Goal: Task Accomplishment & Management: Manage account settings

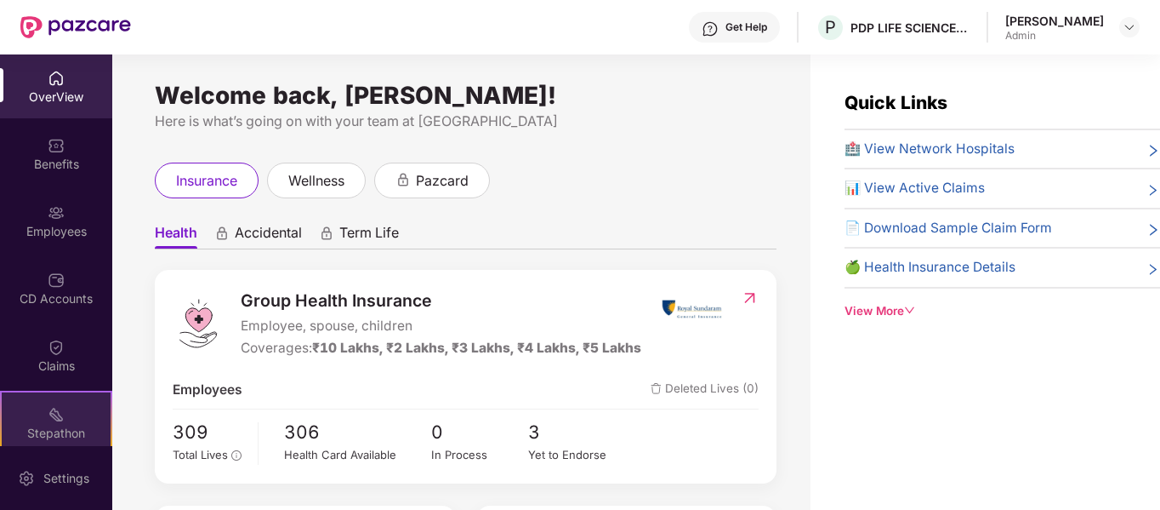
scroll to position [146, 0]
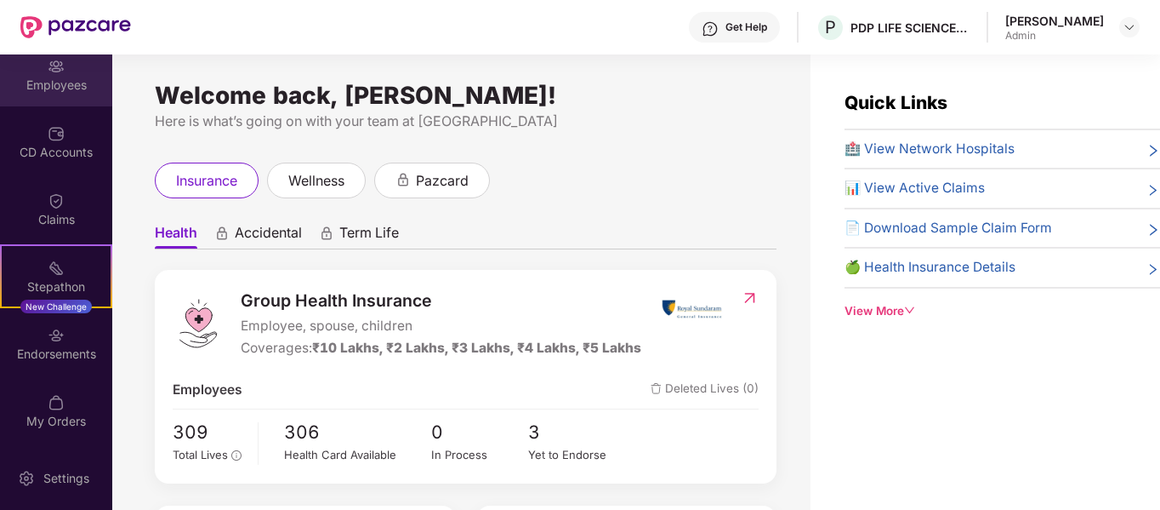
click at [58, 86] on div "Employees" at bounding box center [56, 85] width 112 height 17
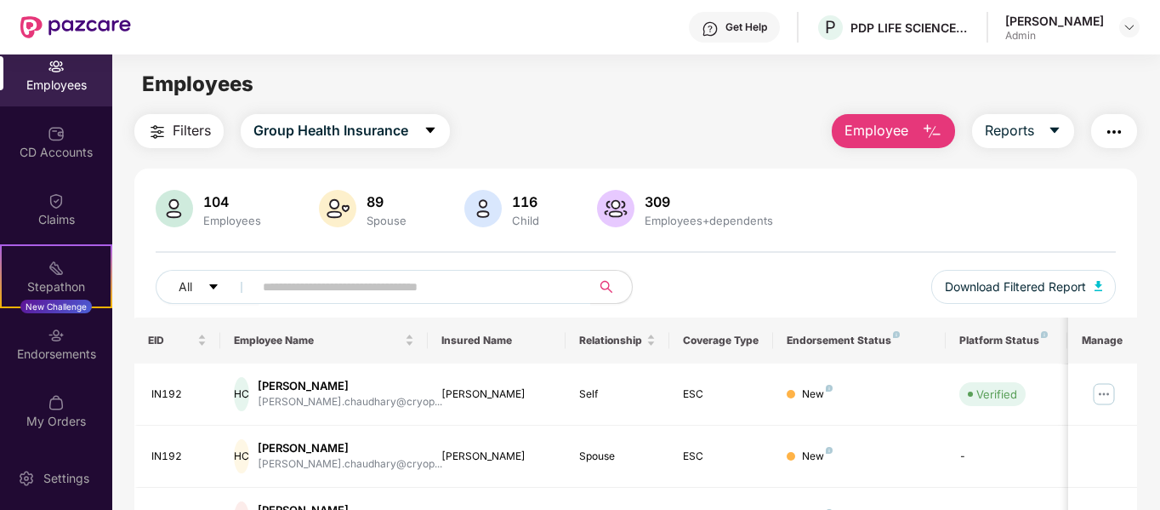
click at [914, 132] on button "Employee" at bounding box center [893, 131] width 123 height 34
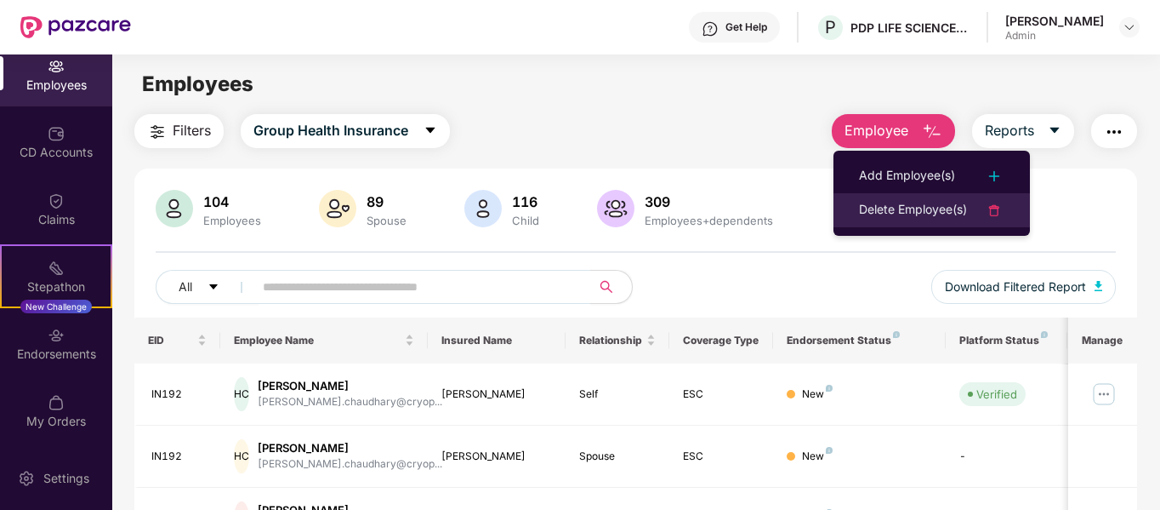
click at [942, 205] on div "Delete Employee(s)" at bounding box center [913, 210] width 108 height 20
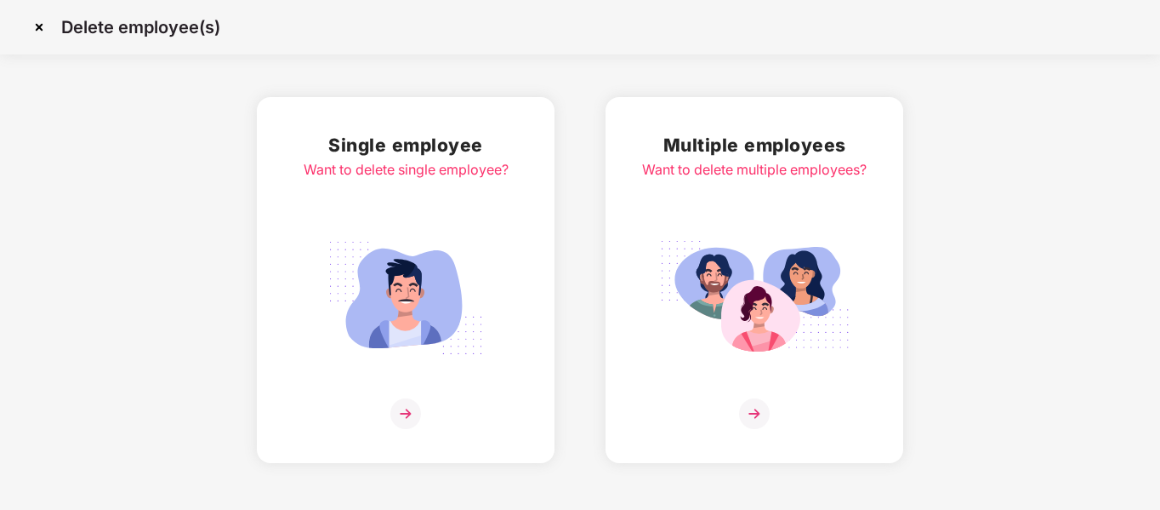
click at [399, 413] on img at bounding box center [405, 413] width 31 height 31
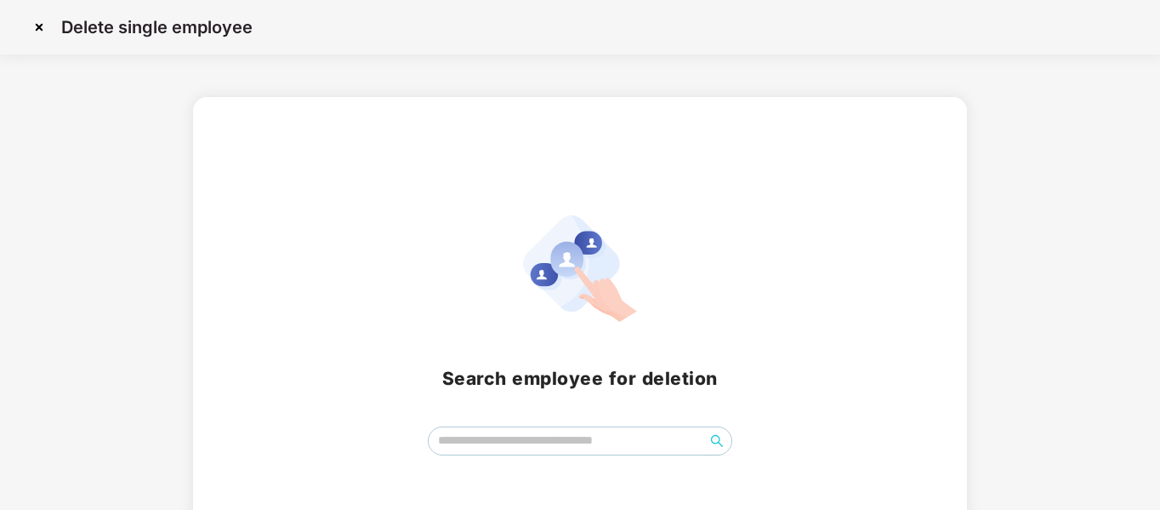
scroll to position [64, 0]
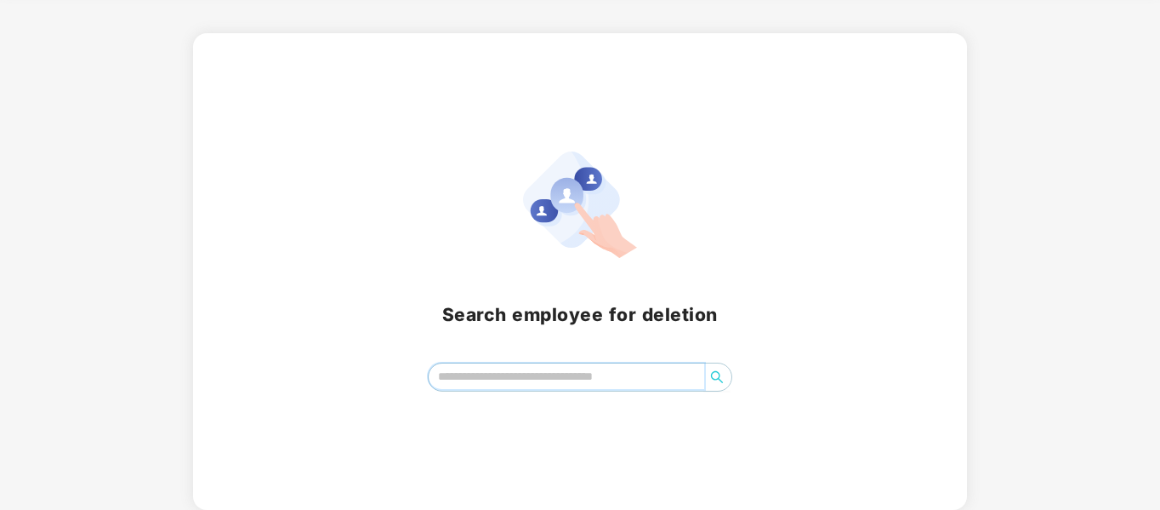
click at [476, 379] on input "search" at bounding box center [567, 376] width 276 height 26
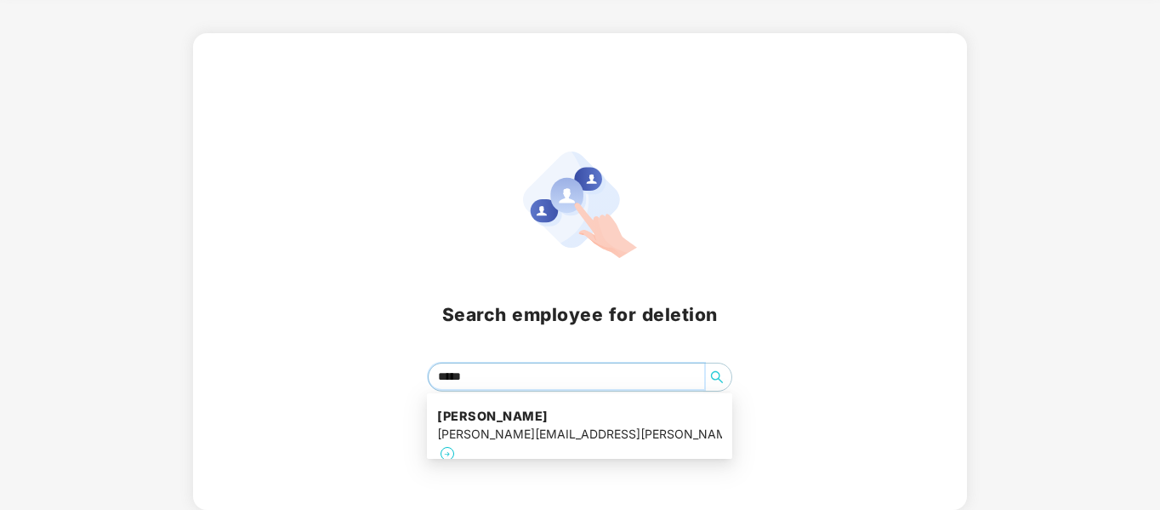
type input "******"
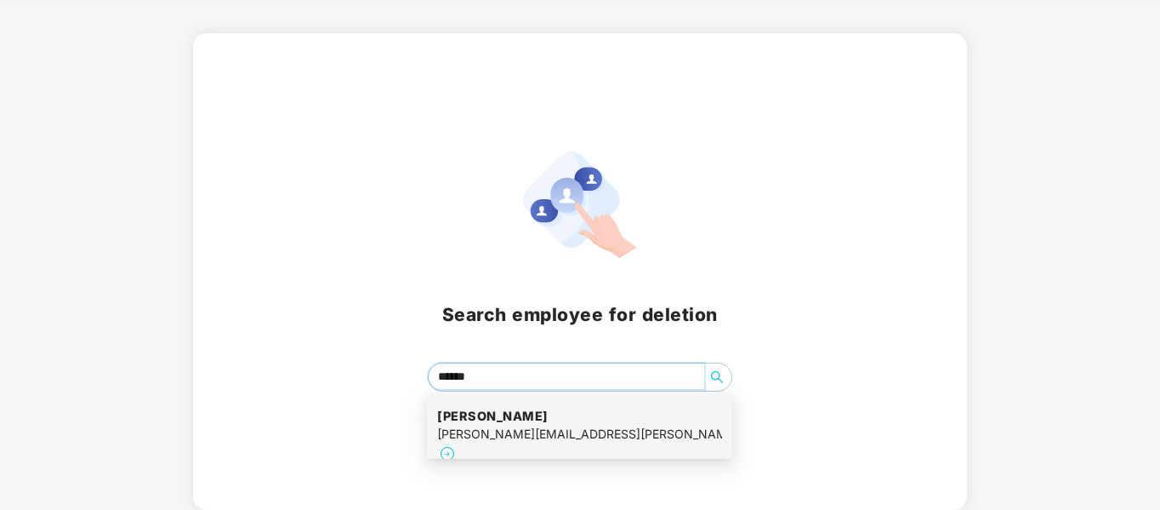
click at [526, 411] on h4 "[PERSON_NAME]" at bounding box center [579, 415] width 285 height 17
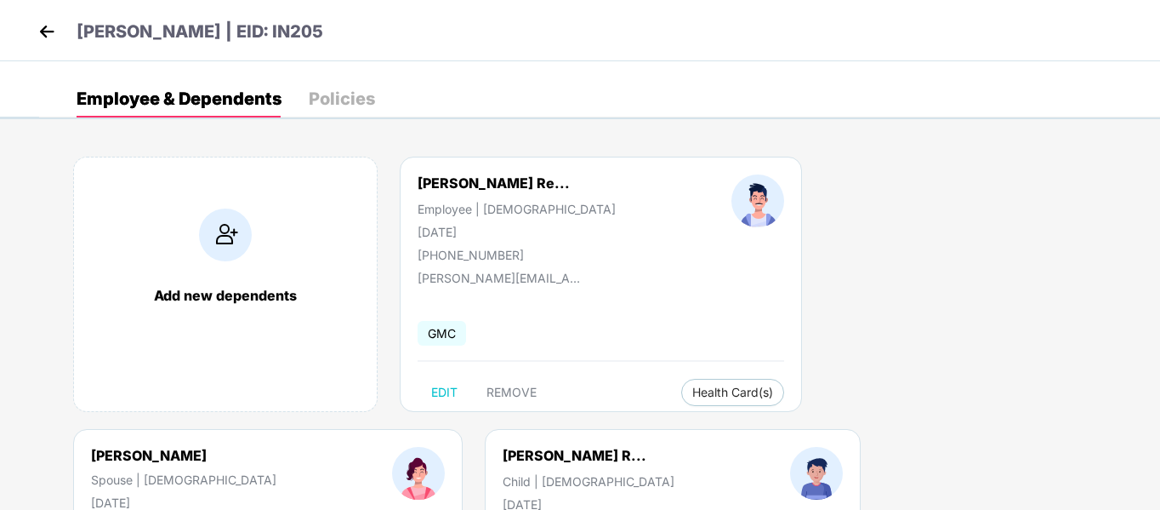
click at [358, 96] on div "Policies" at bounding box center [342, 98] width 66 height 17
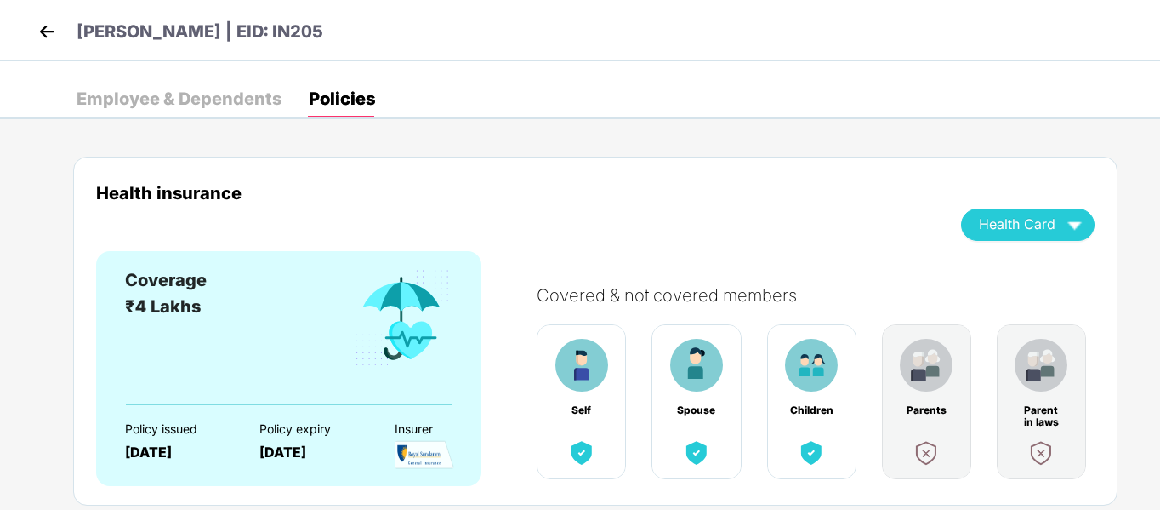
click at [208, 100] on div "Employee & Dependents" at bounding box center [179, 98] width 205 height 17
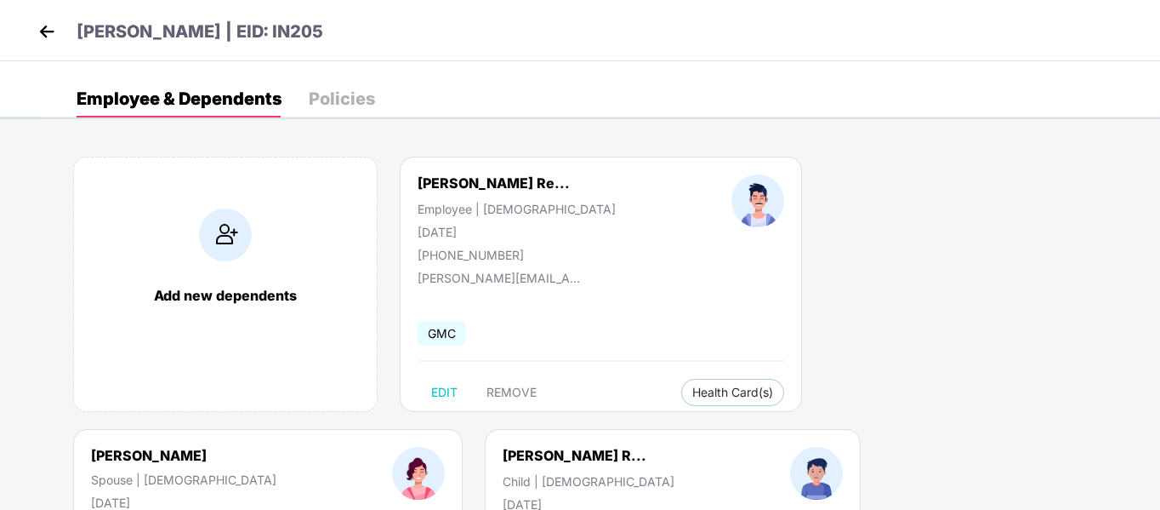
click at [43, 46] on header "[PERSON_NAME] | EID: IN205" at bounding box center [178, 34] width 289 height 31
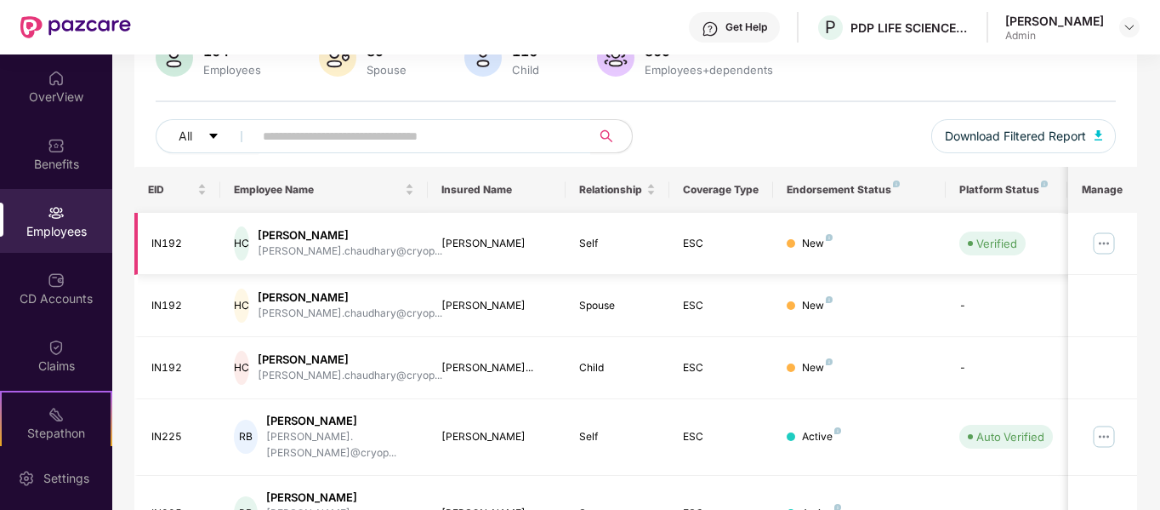
scroll to position [170, 0]
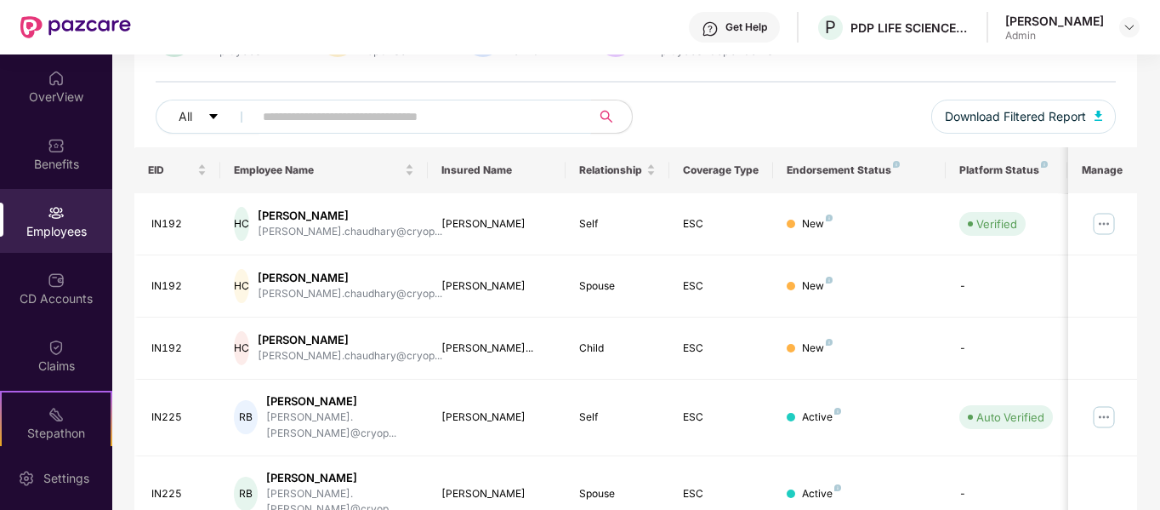
click at [310, 115] on input "text" at bounding box center [415, 117] width 305 height 26
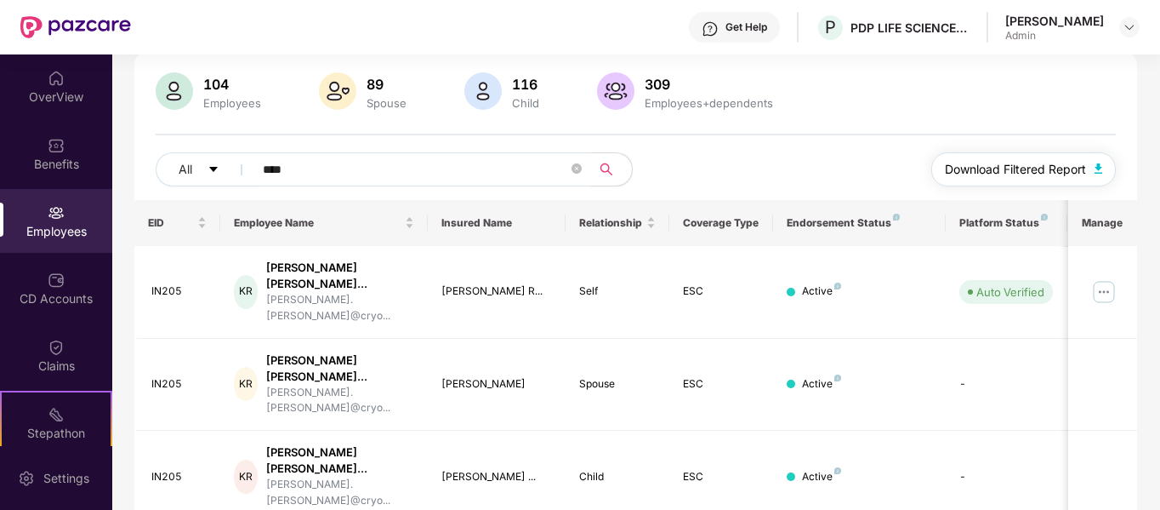
scroll to position [144, 0]
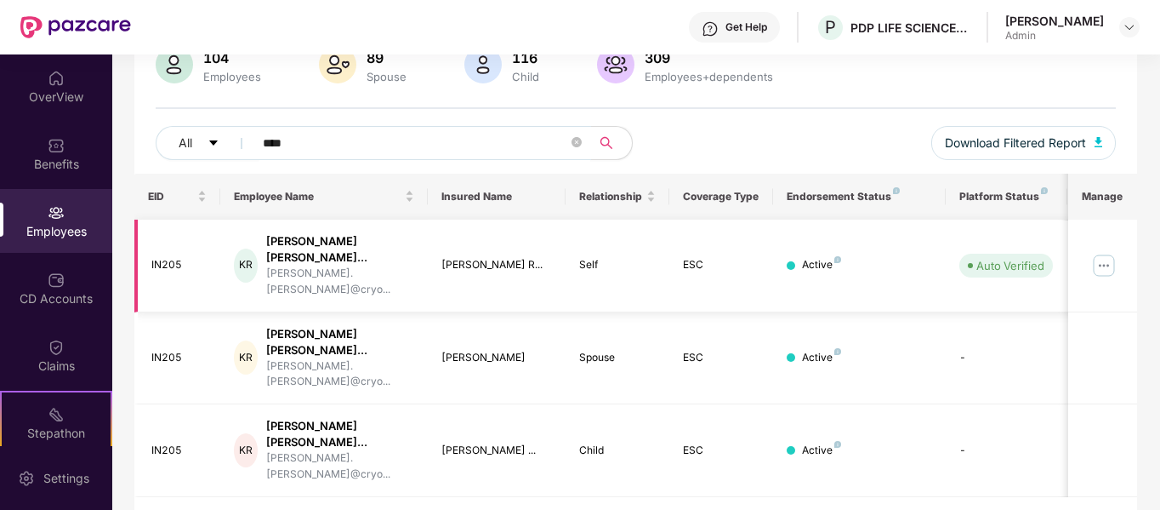
type input "****"
click at [1107, 258] on img at bounding box center [1103, 265] width 27 height 27
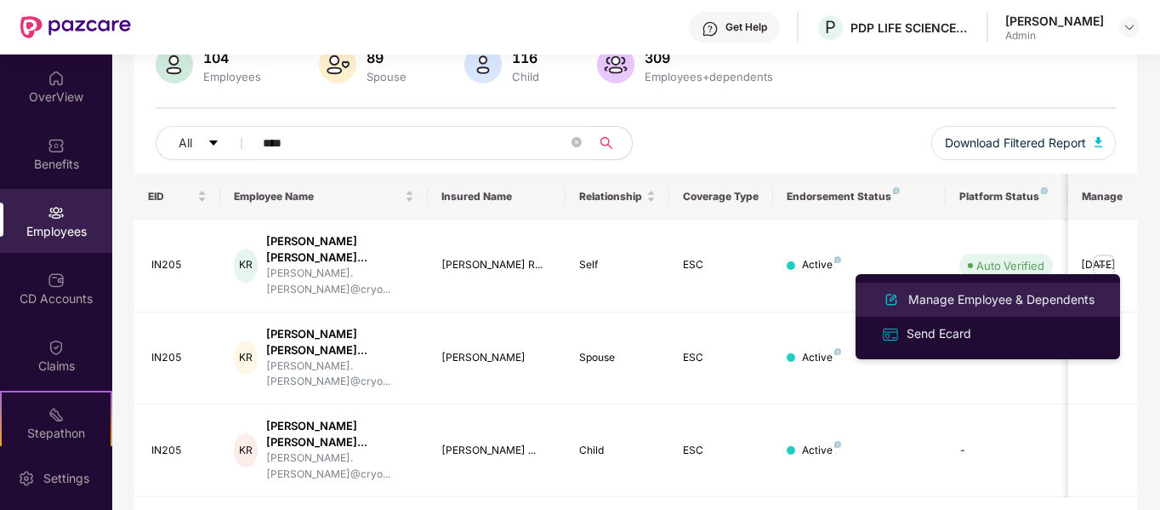
click at [969, 305] on div "Manage Employee & Dependents" at bounding box center [1001, 299] width 193 height 19
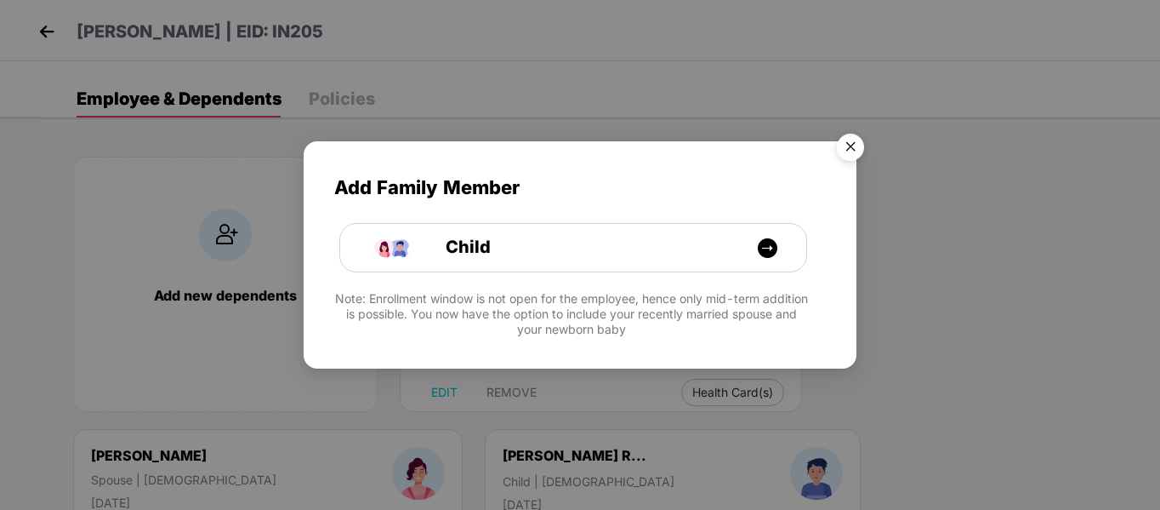
click at [851, 149] on img "Close" at bounding box center [851, 150] width 48 height 48
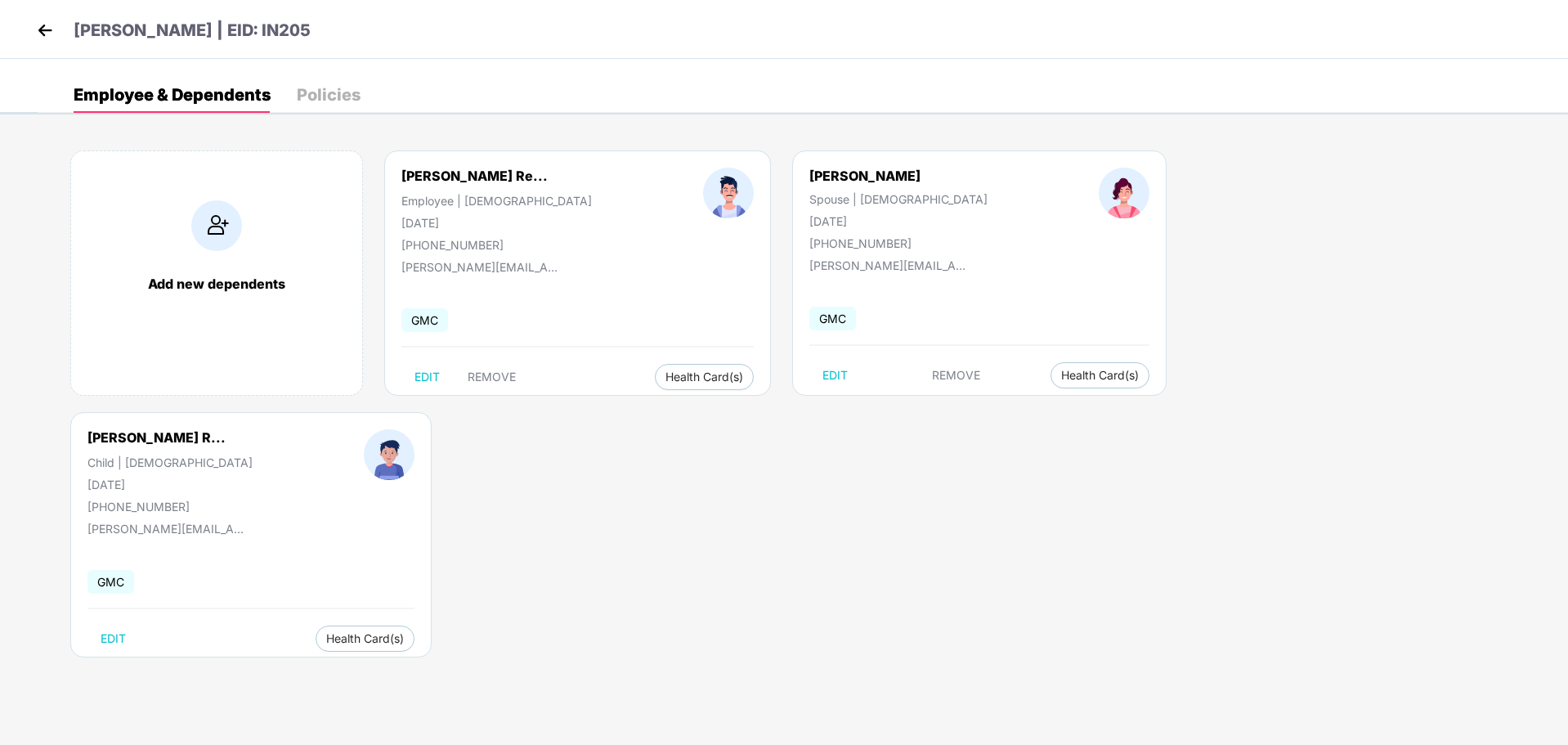
click at [58, 20] on header "[PERSON_NAME] | EID: IN205" at bounding box center [171, 33] width 278 height 30
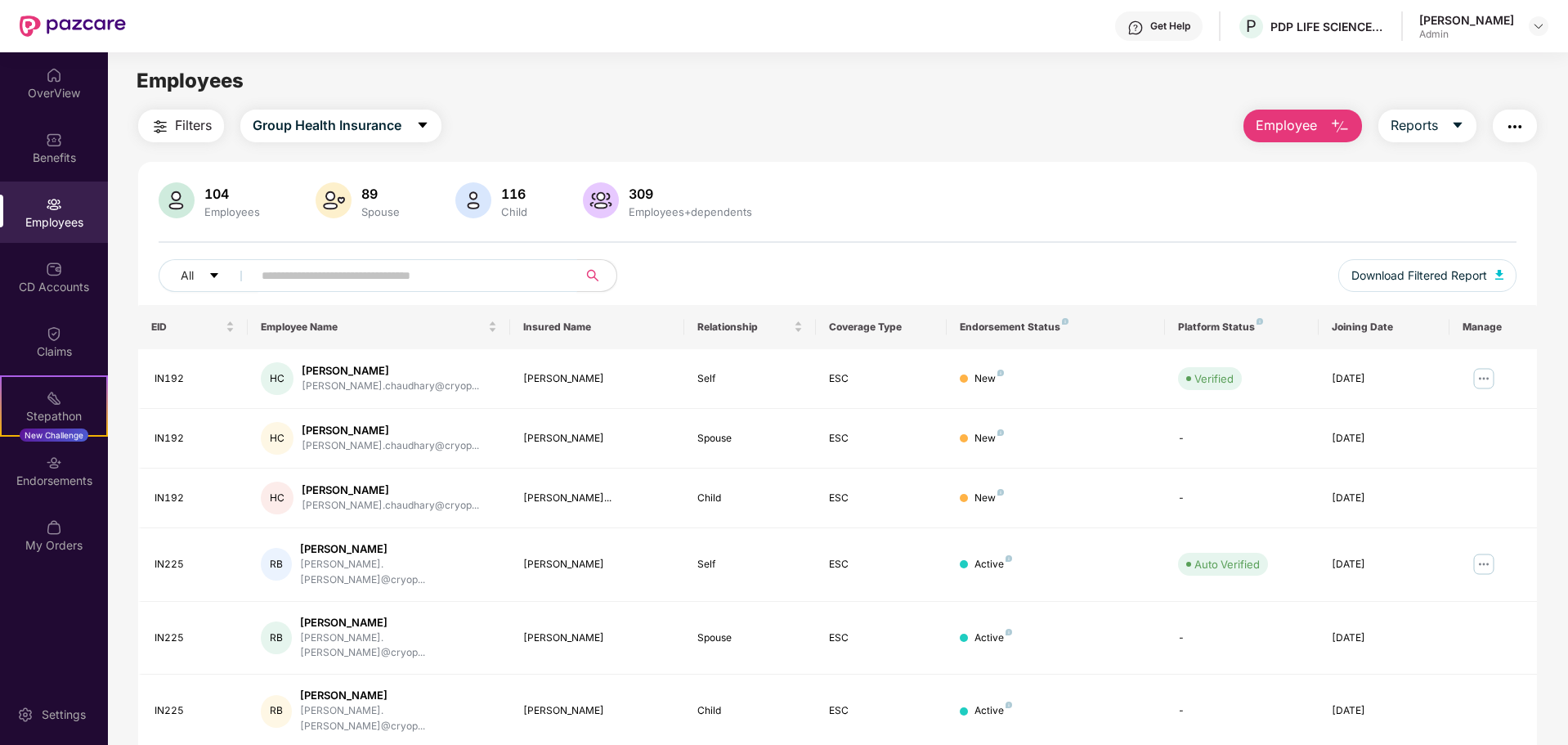
click at [318, 282] on input "text" at bounding box center [408, 276] width 293 height 25
type input "*****"
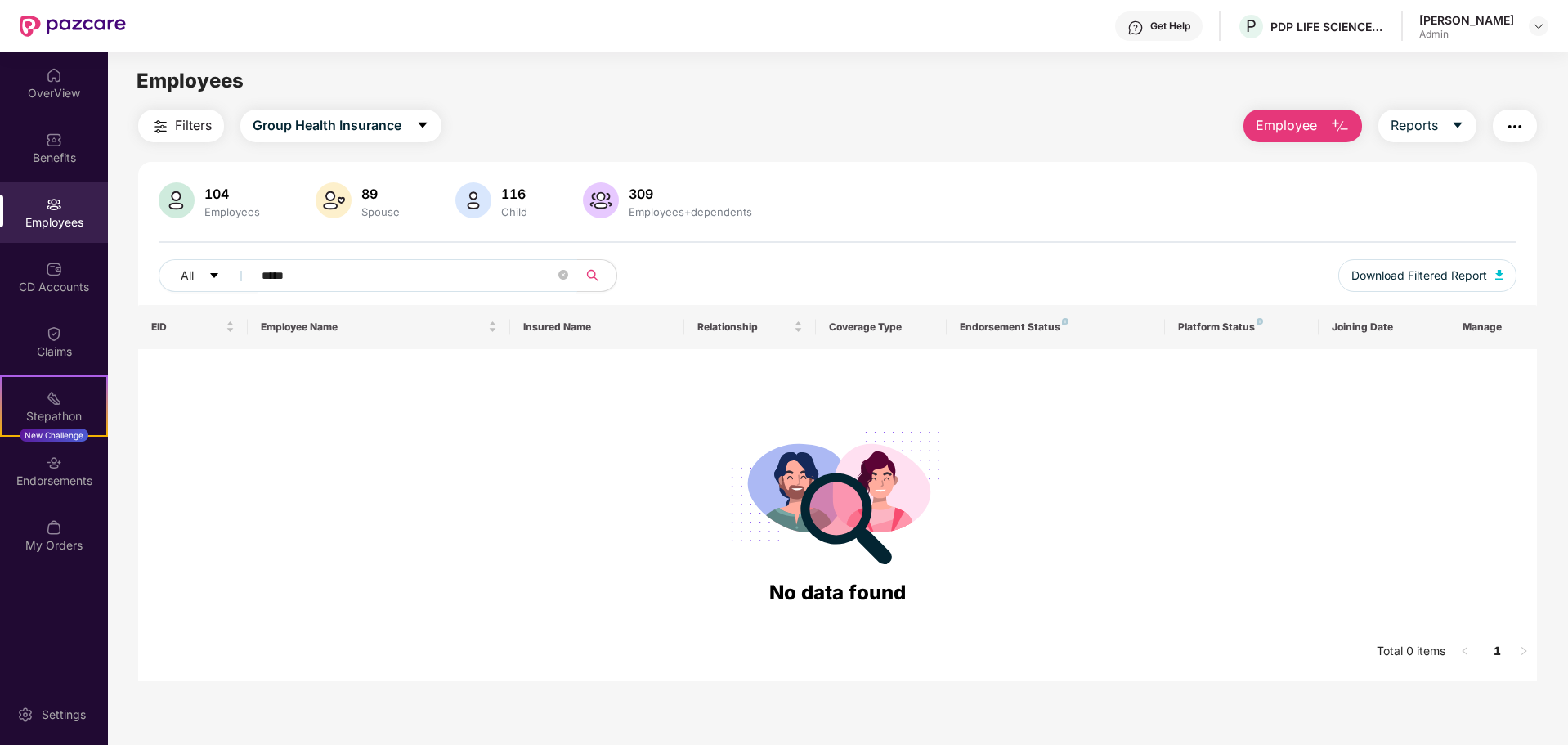
drag, startPoint x: 320, startPoint y: 277, endPoint x: 182, endPoint y: 302, distance: 140.2
click at [182, 302] on div "All ***** Download Filtered Report" at bounding box center [837, 283] width 1358 height 46
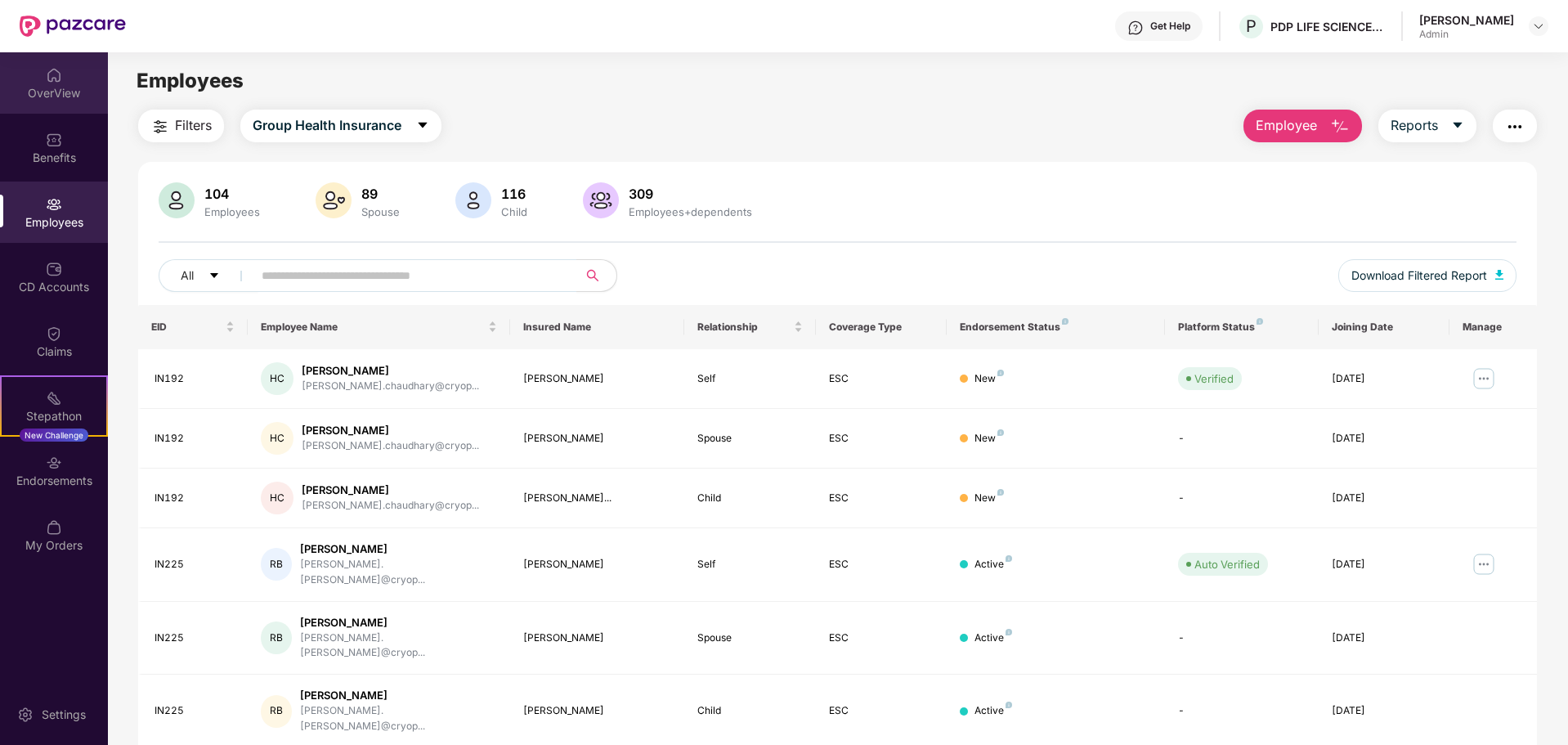
click at [55, 99] on div "OverView" at bounding box center [54, 92] width 108 height 16
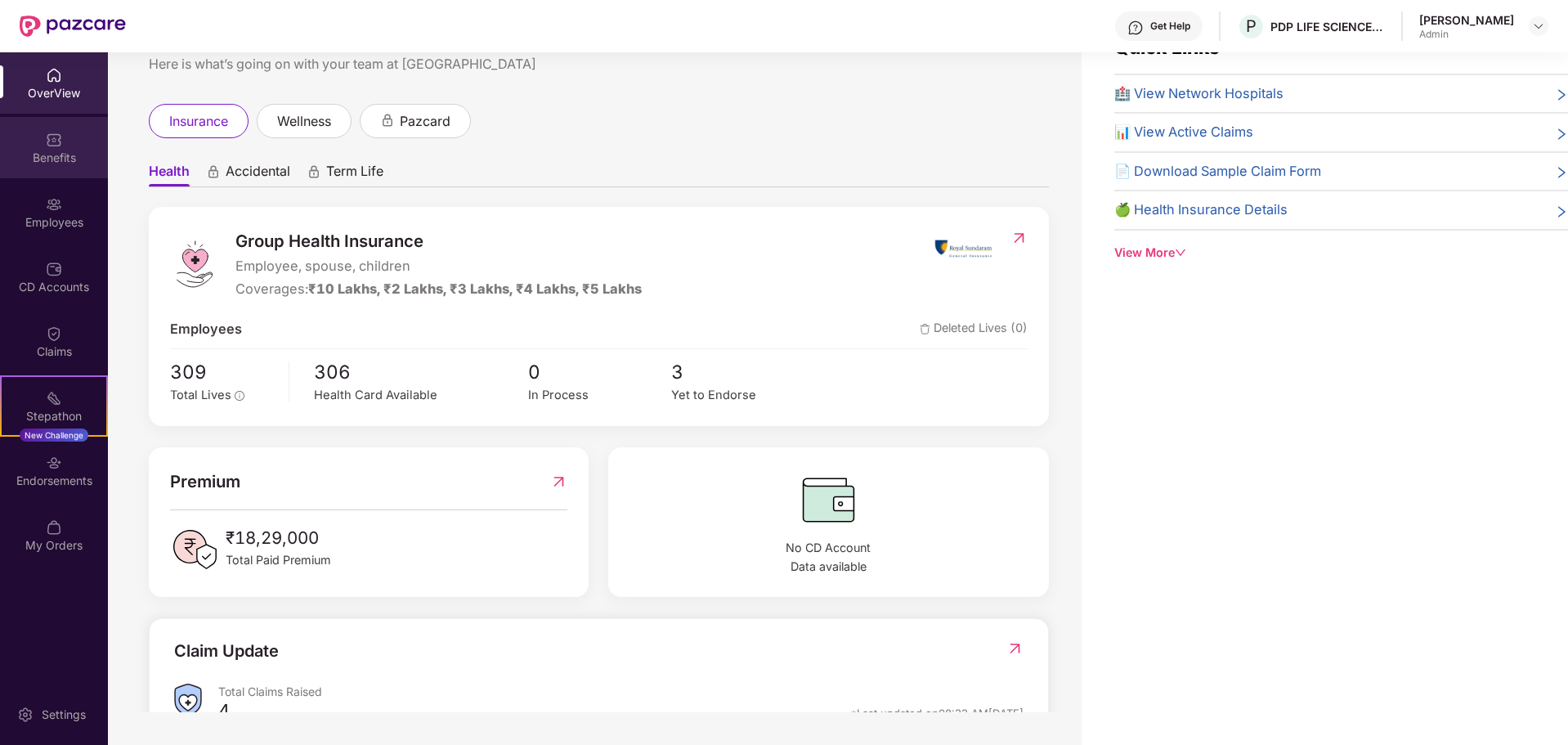
click at [58, 162] on div "Benefits" at bounding box center [54, 158] width 108 height 16
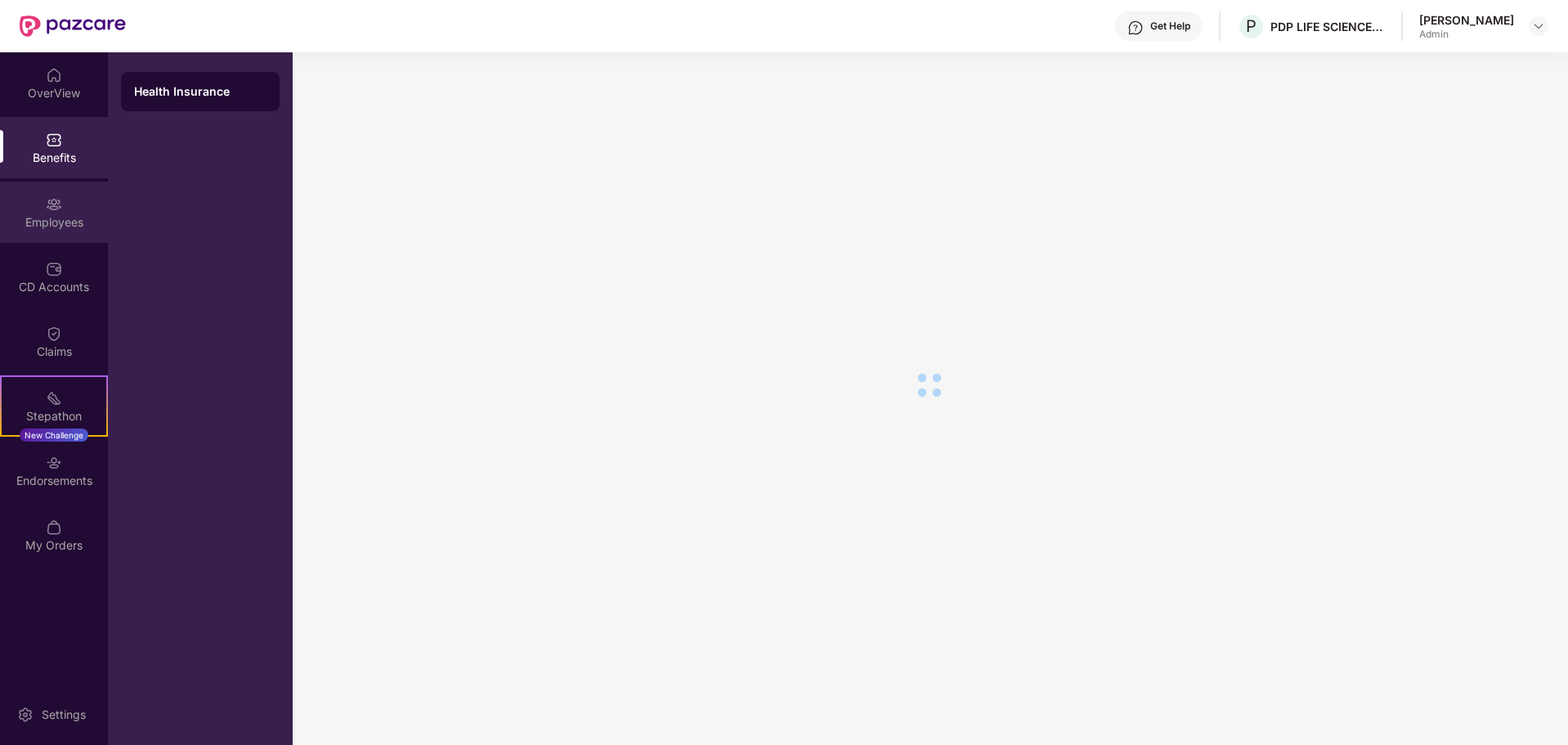
click at [63, 202] on div "Employees" at bounding box center [54, 212] width 108 height 62
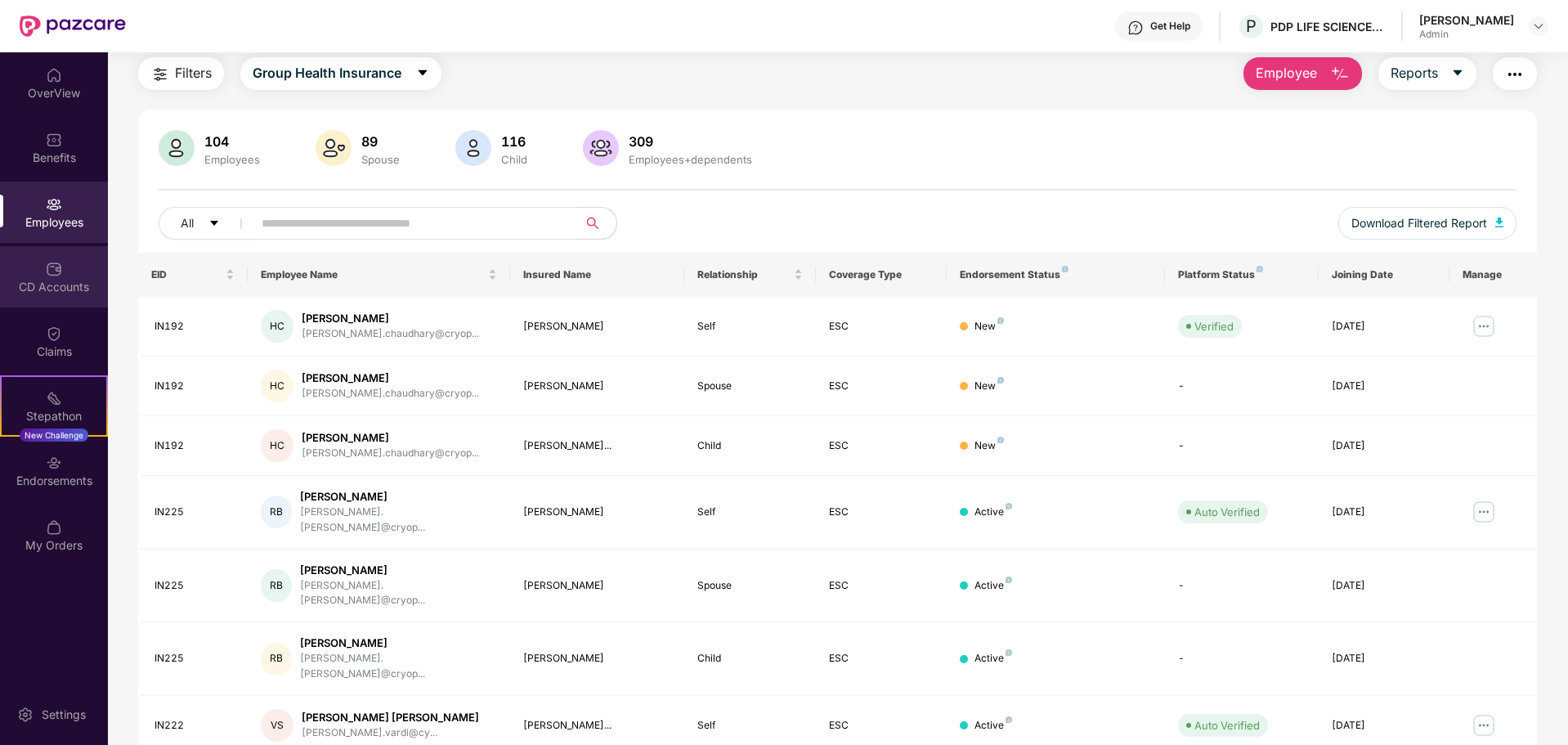
click at [64, 247] on div "CD Accounts" at bounding box center [54, 277] width 108 height 62
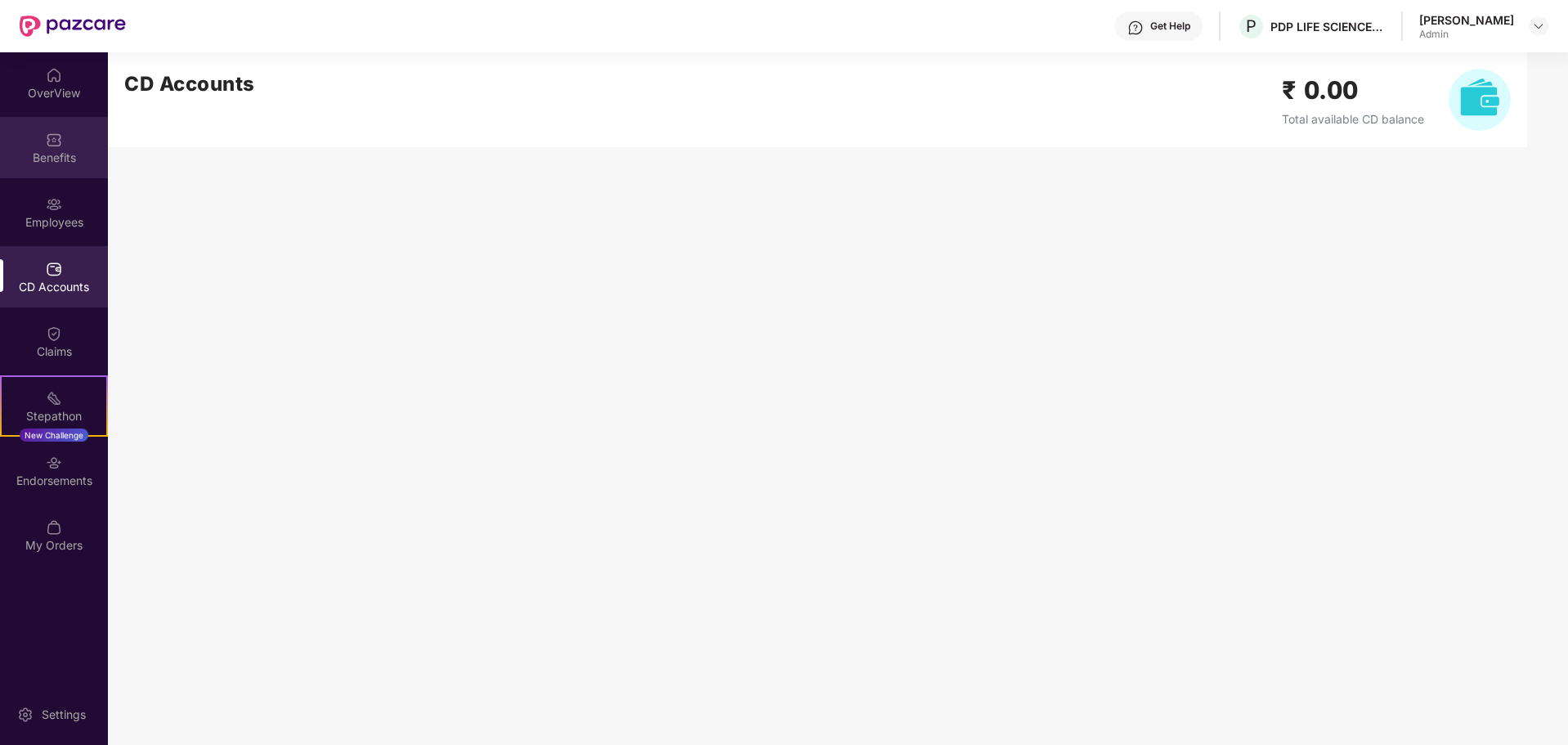
click at [43, 142] on div "Benefits" at bounding box center [54, 148] width 108 height 62
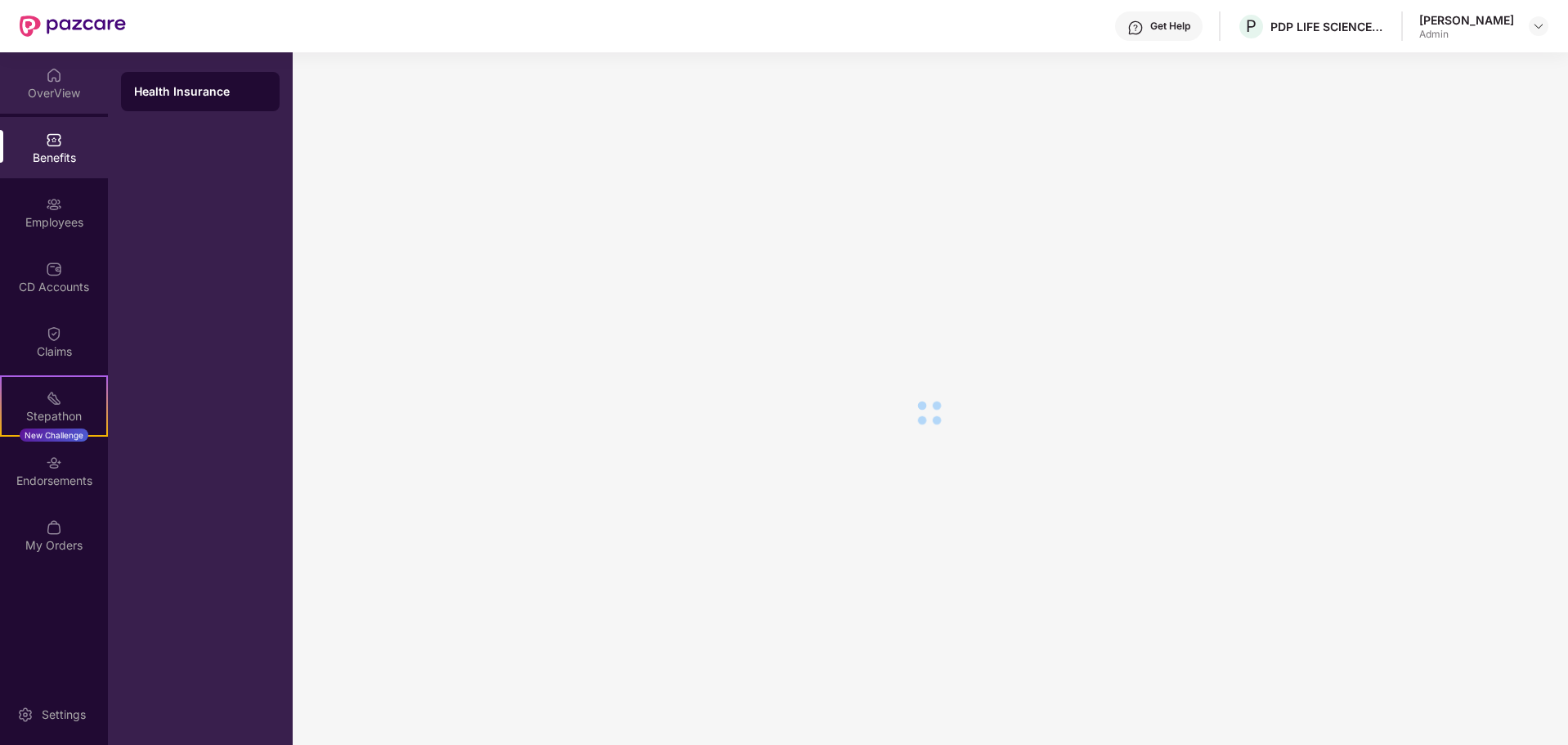
click at [57, 77] on img at bounding box center [54, 75] width 16 height 16
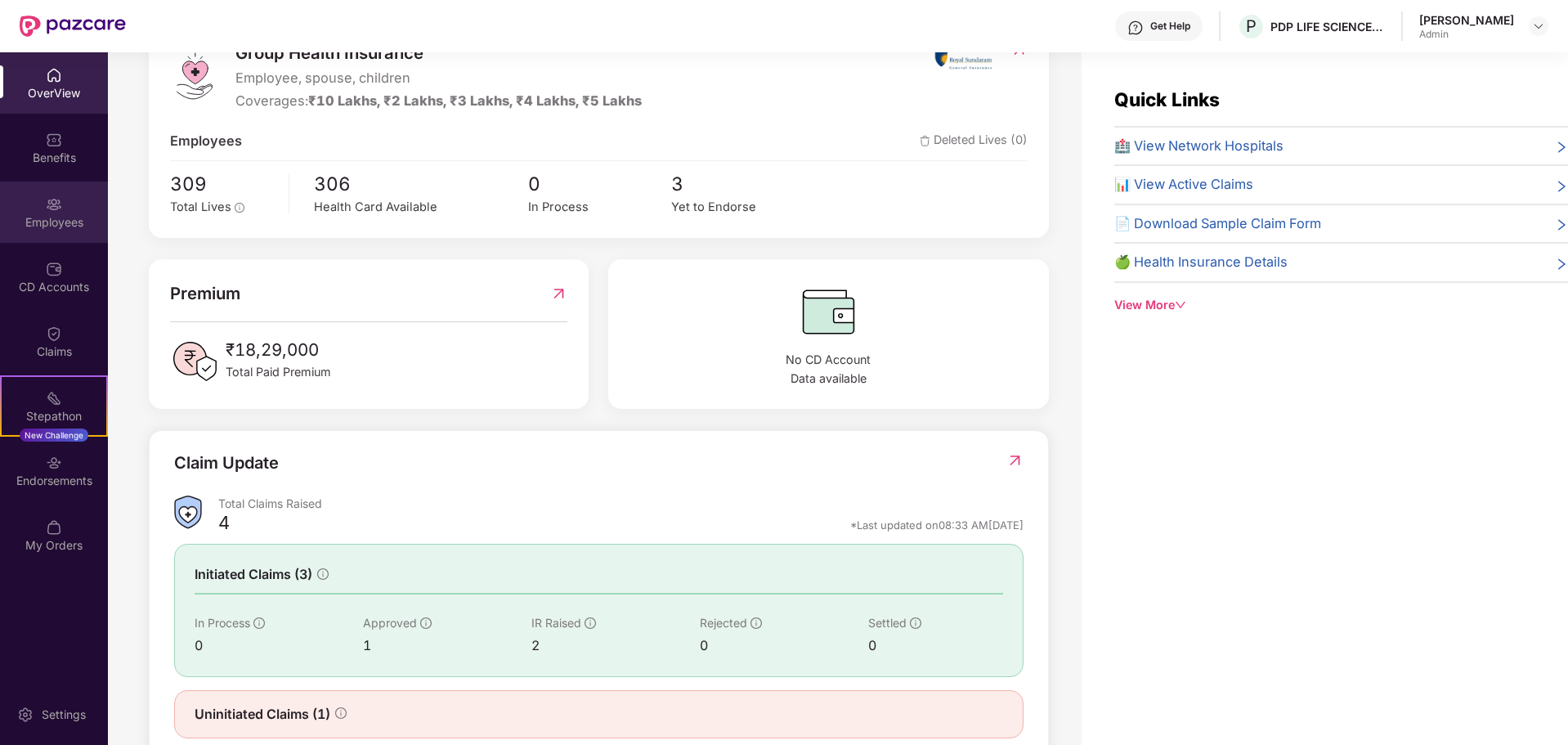
scroll to position [245, 0]
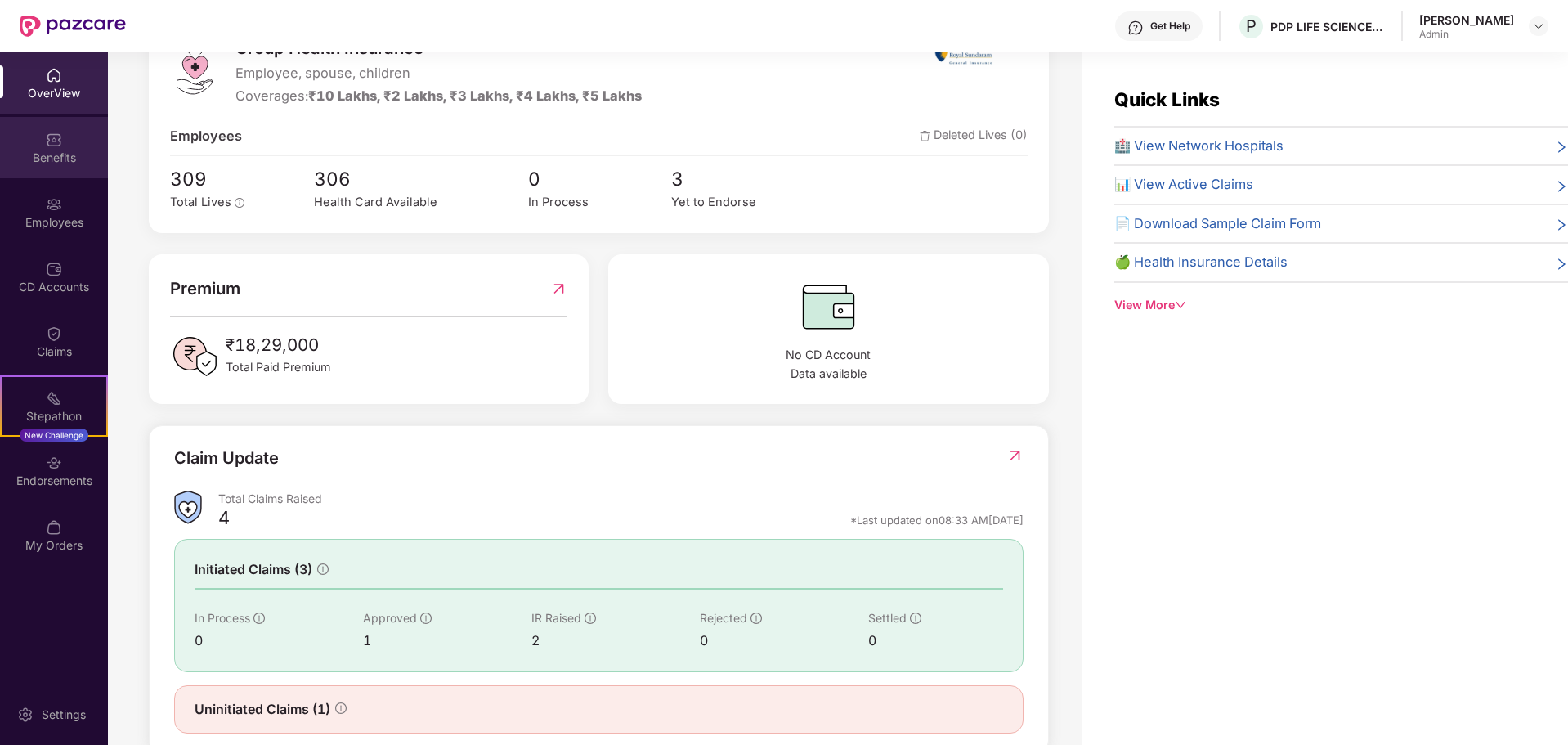
click at [41, 161] on div "Benefits" at bounding box center [54, 158] width 108 height 16
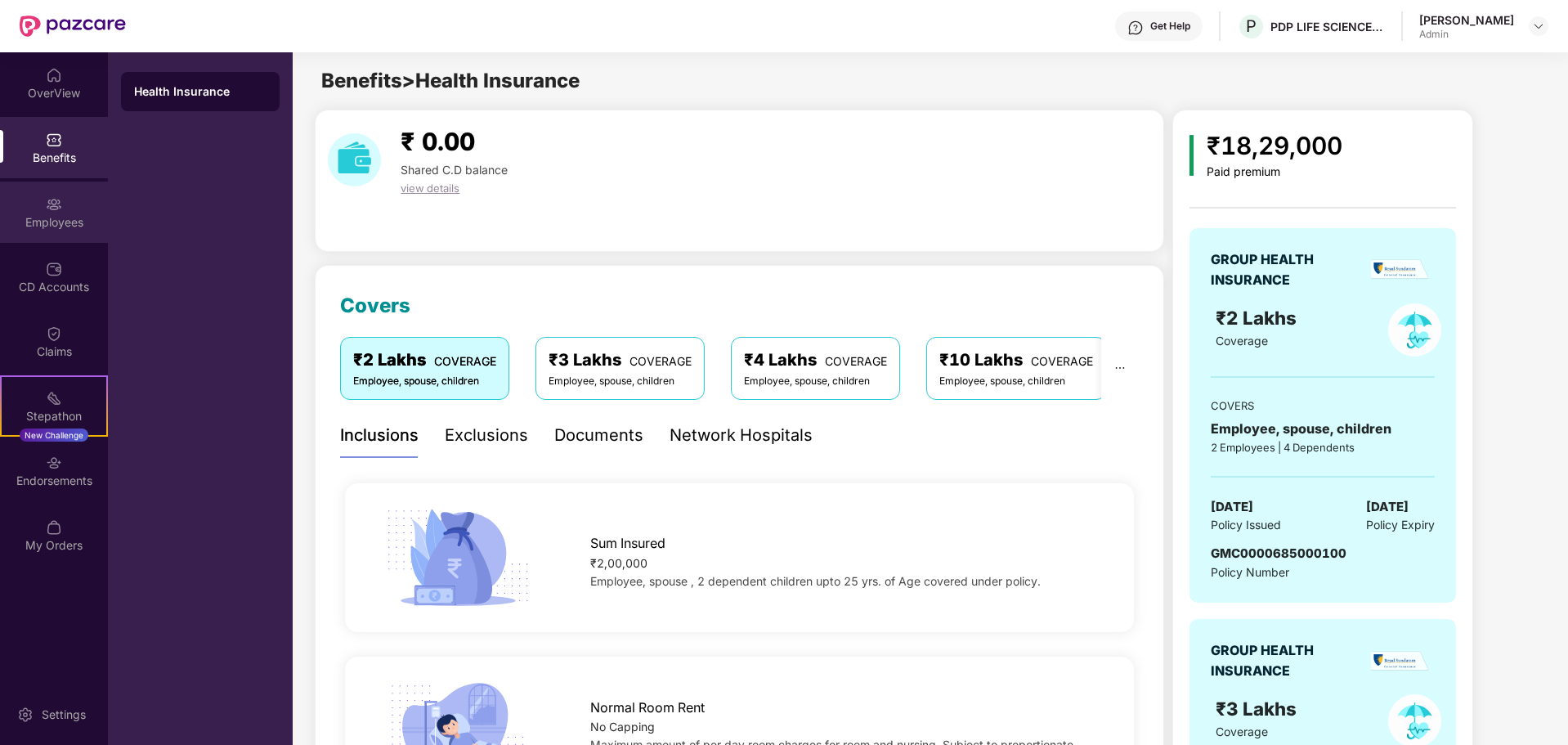
click at [65, 222] on div "Employees" at bounding box center [54, 222] width 108 height 16
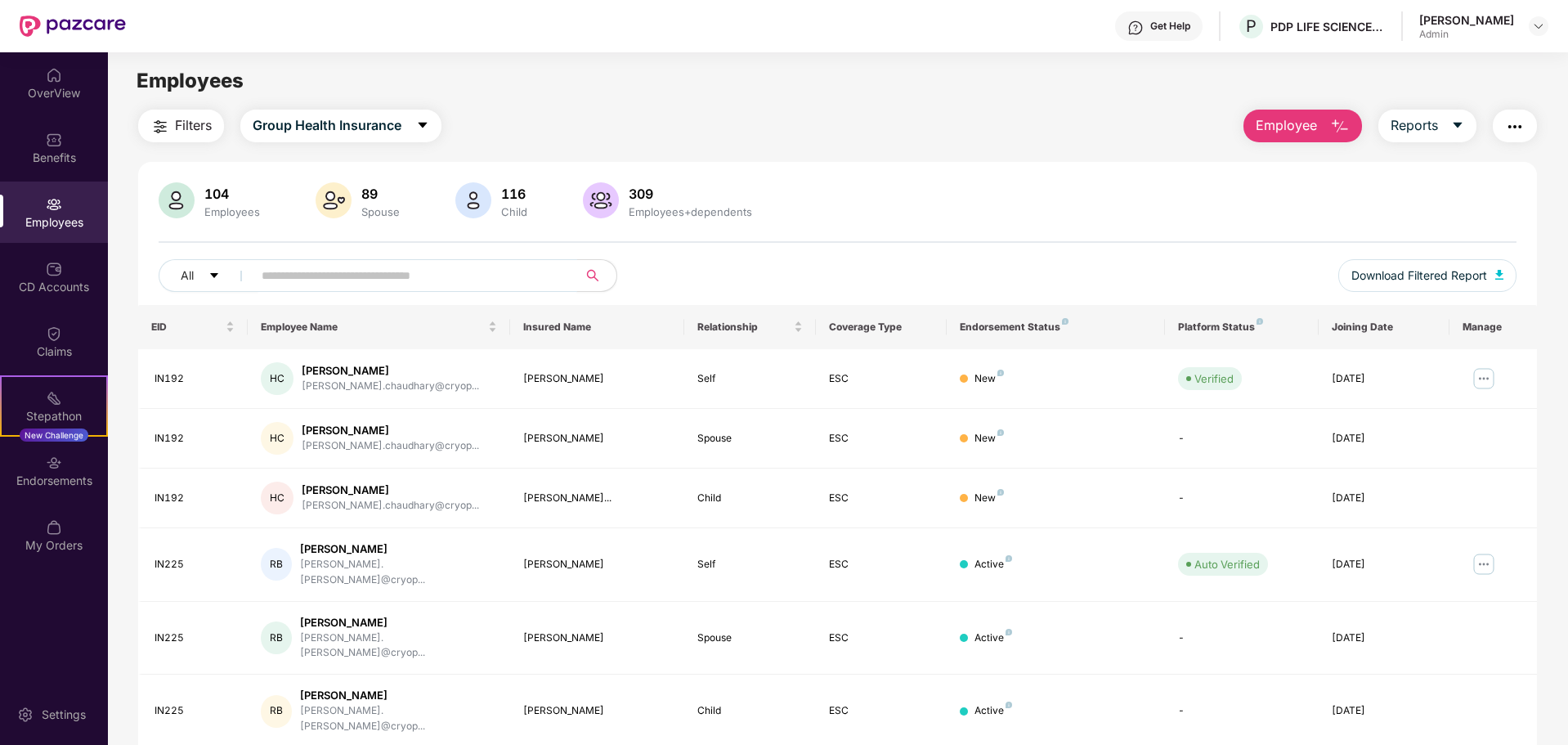
click at [392, 277] on input "text" at bounding box center [408, 276] width 293 height 25
click at [69, 272] on div "CD Accounts" at bounding box center [54, 277] width 108 height 62
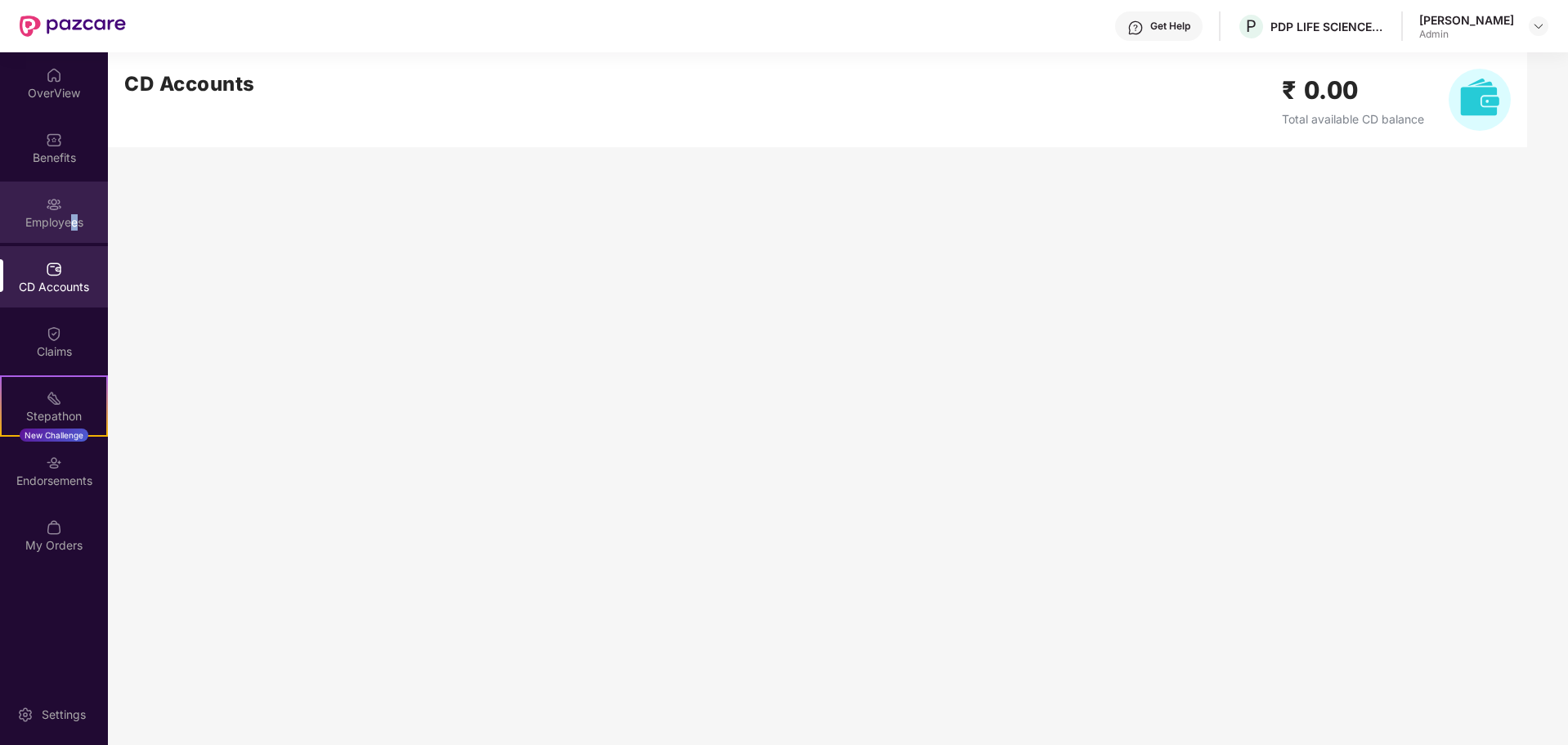
click at [74, 221] on div "Employees" at bounding box center [54, 222] width 108 height 16
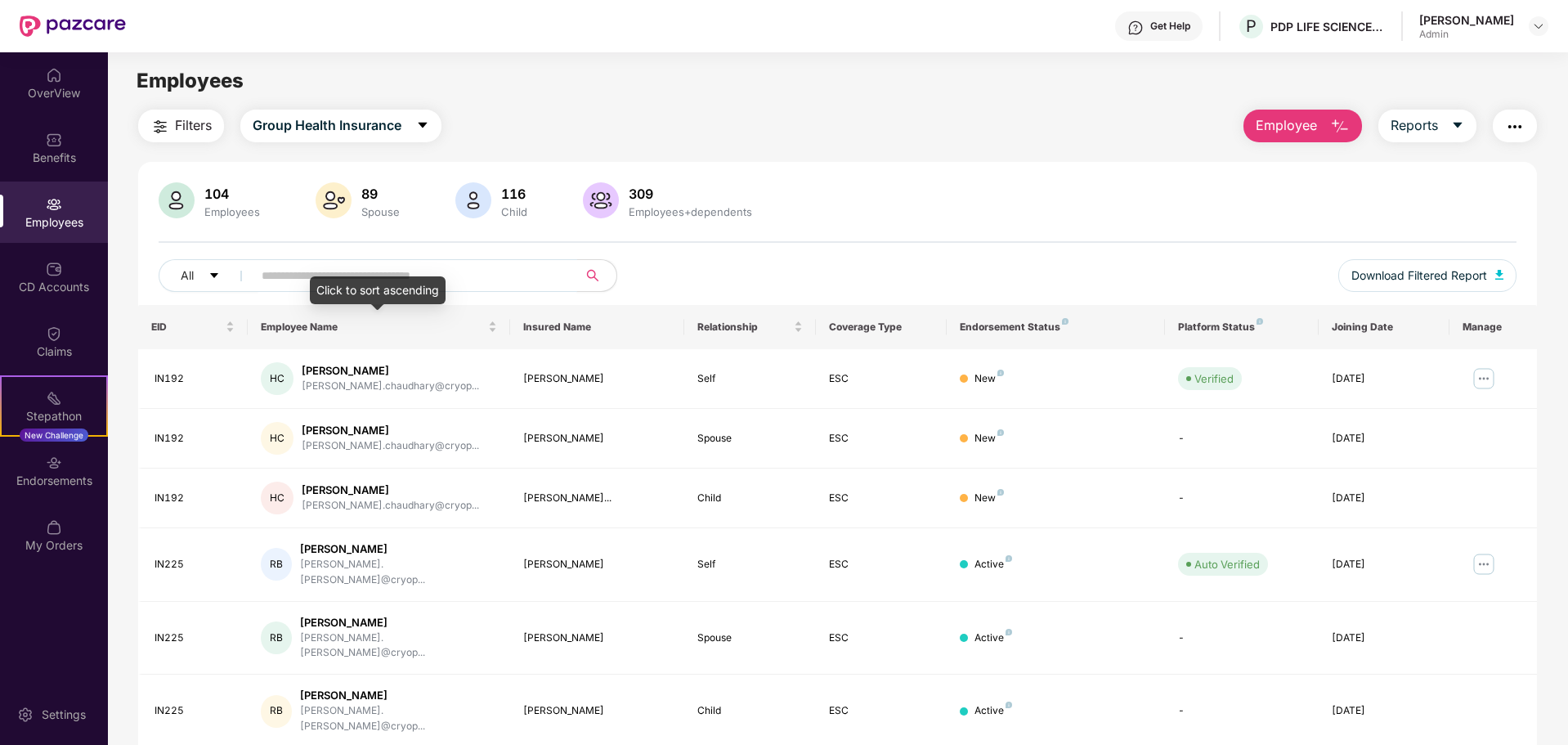
click at [322, 266] on input "text" at bounding box center [408, 276] width 293 height 25
click at [680, 277] on div "All" at bounding box center [555, 276] width 792 height 33
click at [704, 269] on div "All" at bounding box center [555, 276] width 792 height 33
click at [321, 275] on input "text" at bounding box center [408, 276] width 293 height 25
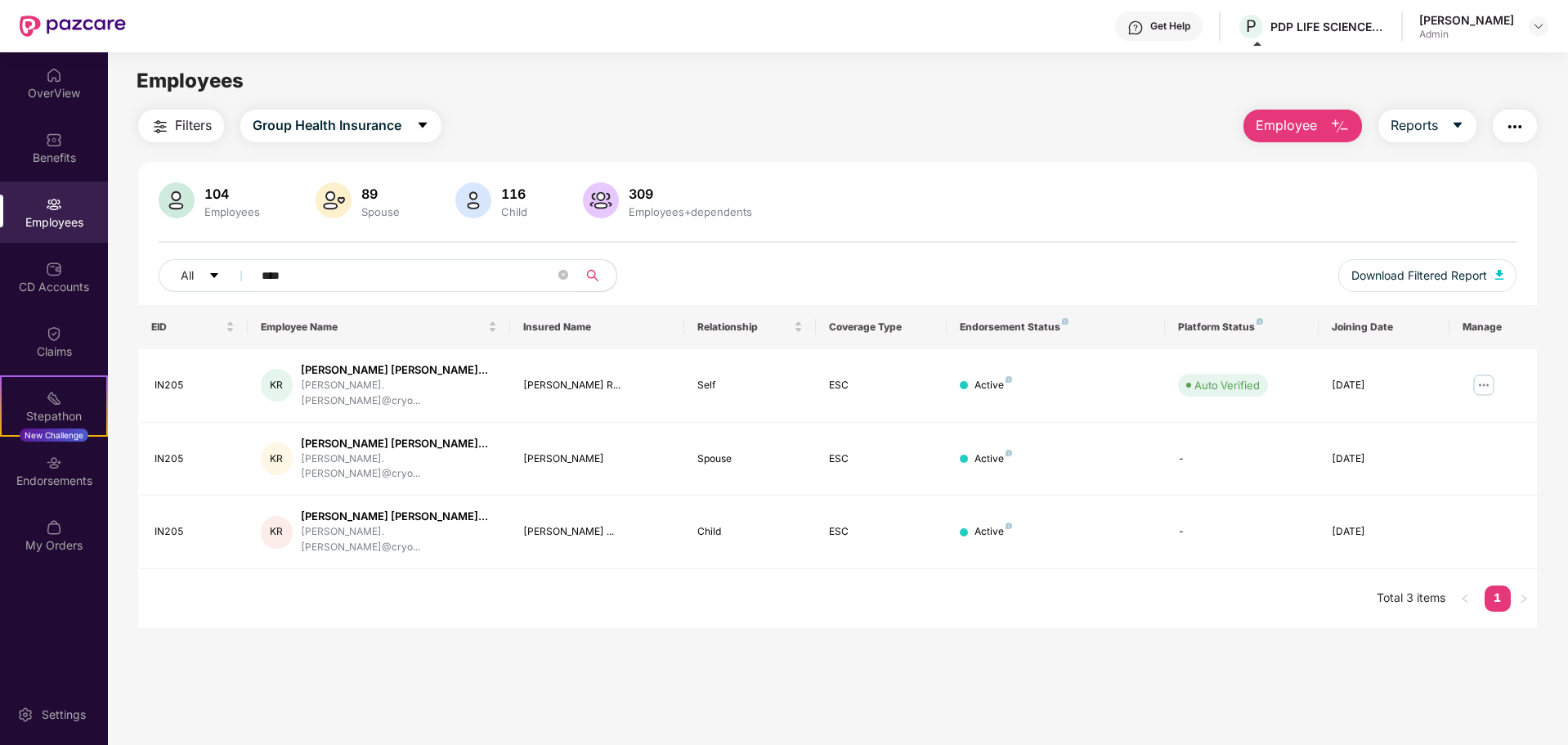
type input "****"
click at [48, 216] on div "Employees" at bounding box center [54, 222] width 108 height 16
click at [1114, 381] on img at bounding box center [1483, 385] width 26 height 26
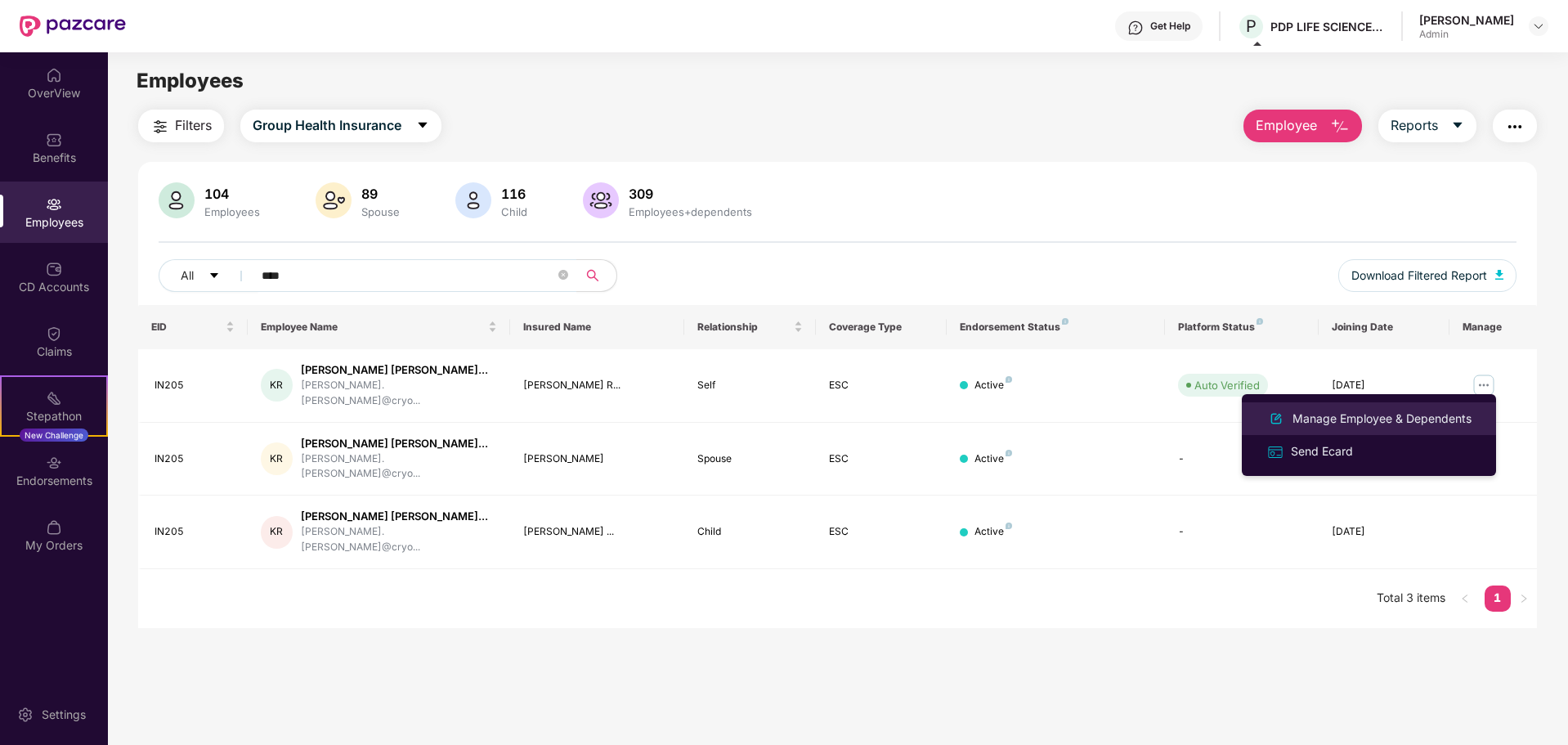
click at [1114, 425] on div "Manage Employee & Dependents" at bounding box center [1381, 418] width 186 height 18
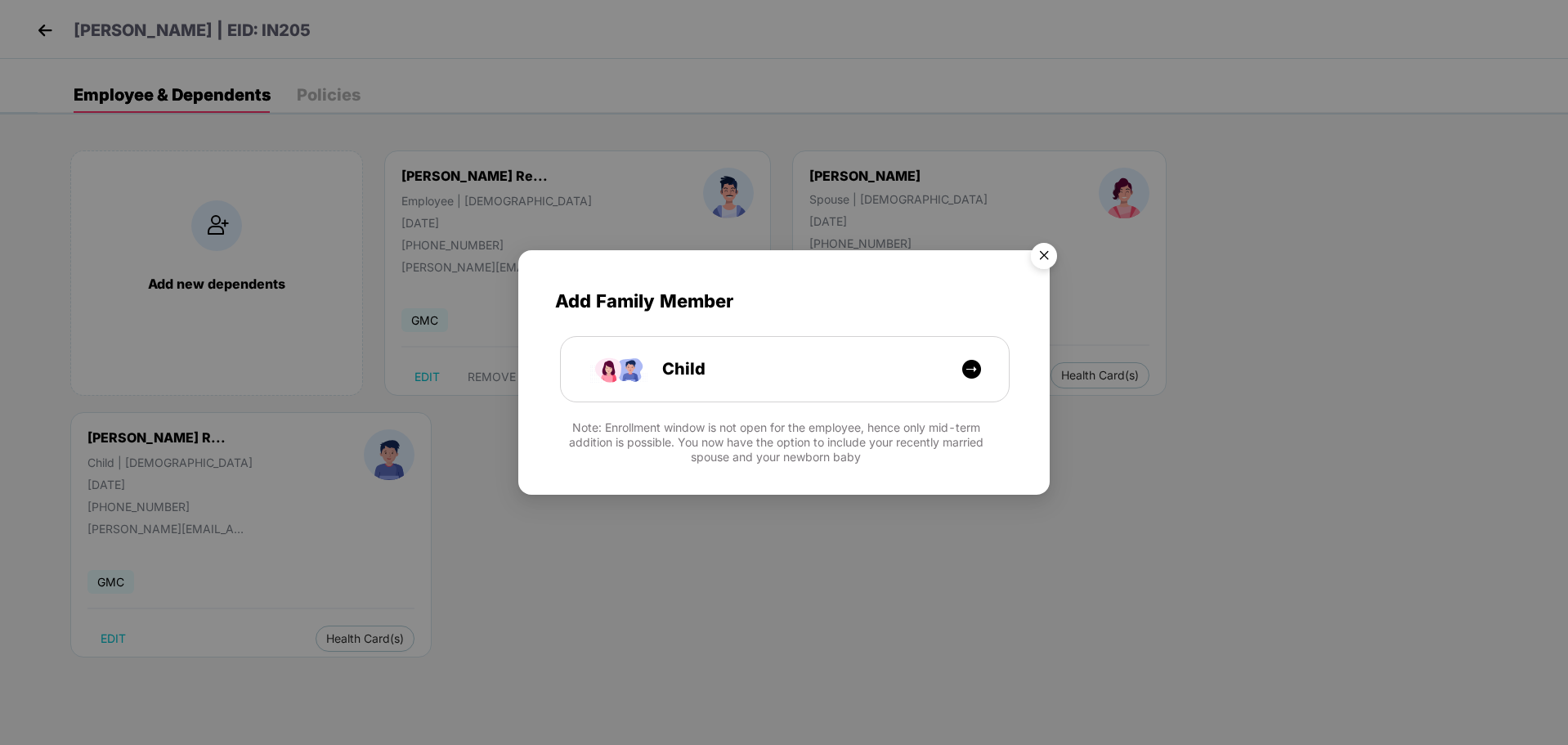
click at [1043, 253] on img "Close" at bounding box center [1044, 259] width 46 height 46
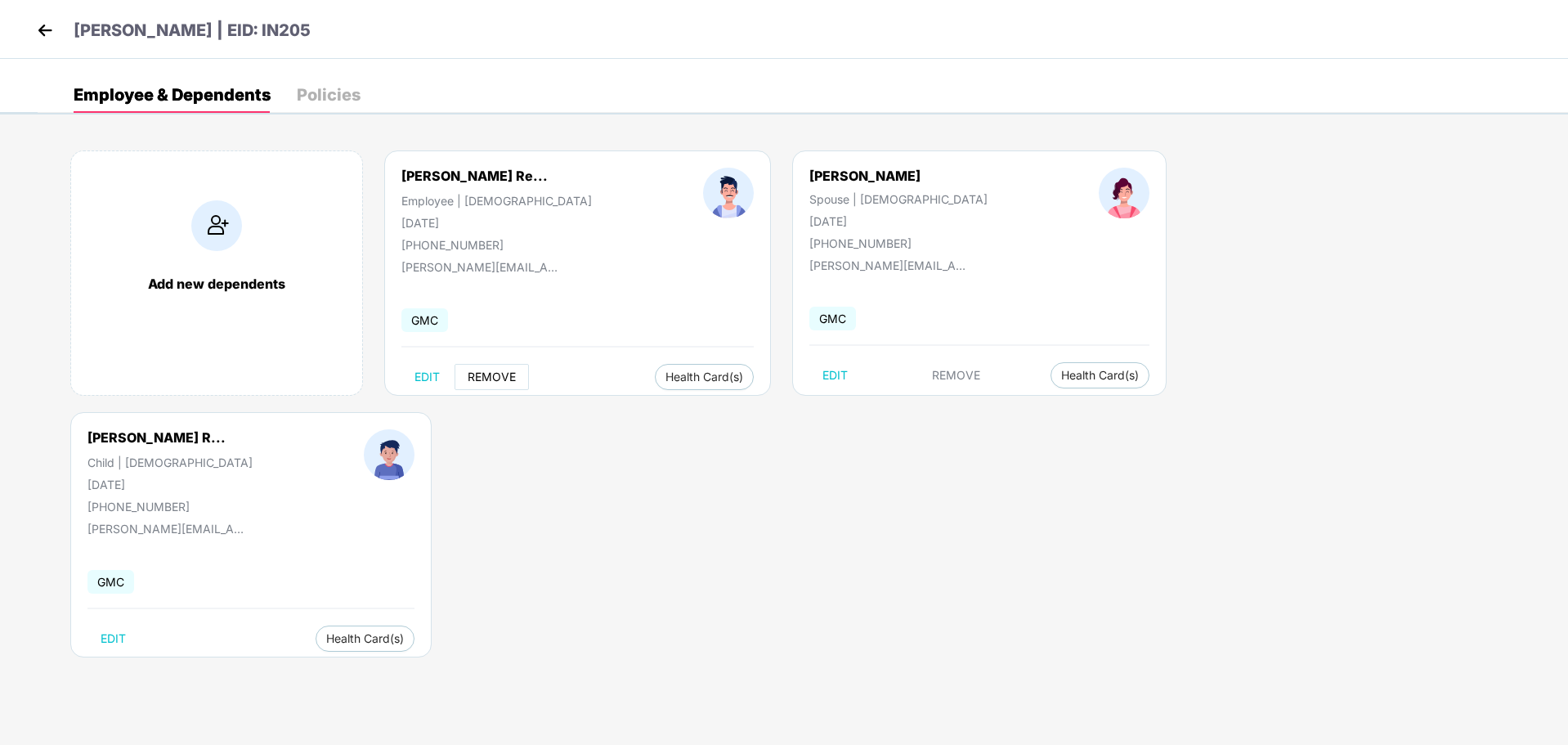
click at [479, 380] on span "REMOVE" at bounding box center [492, 377] width 48 height 13
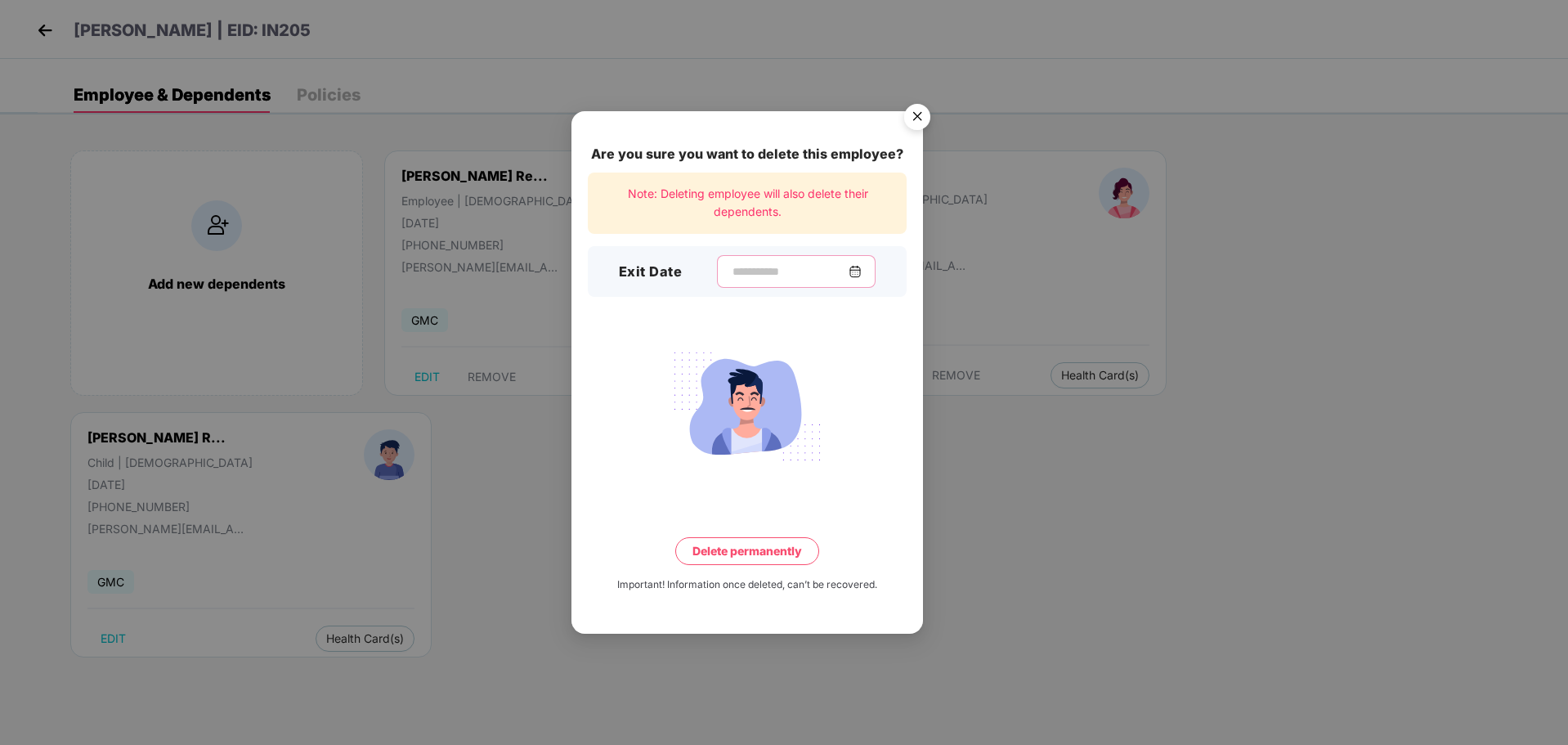
click at [761, 270] on input at bounding box center [789, 272] width 117 height 17
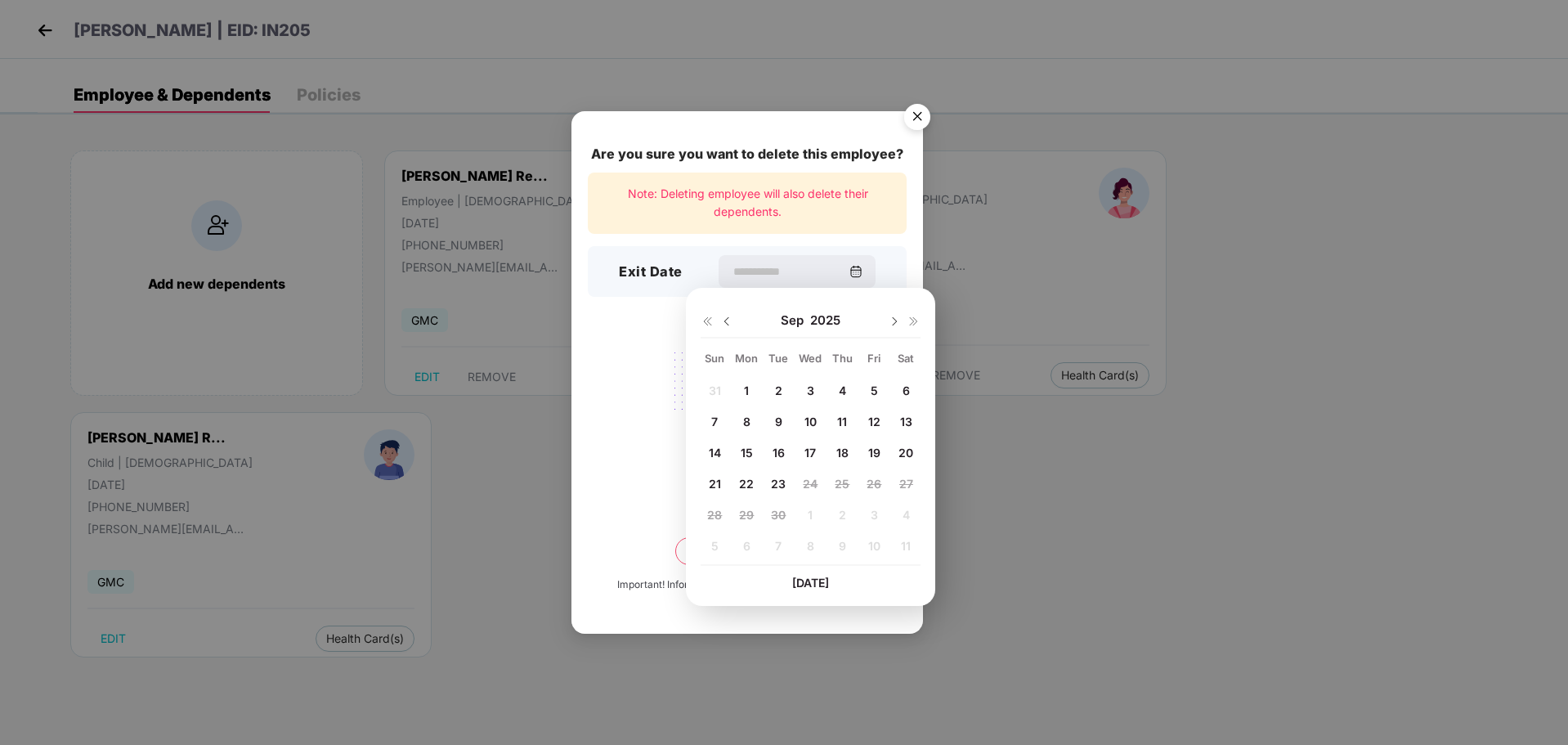
click at [834, 398] on div "4" at bounding box center [842, 390] width 25 height 25
type input "**********"
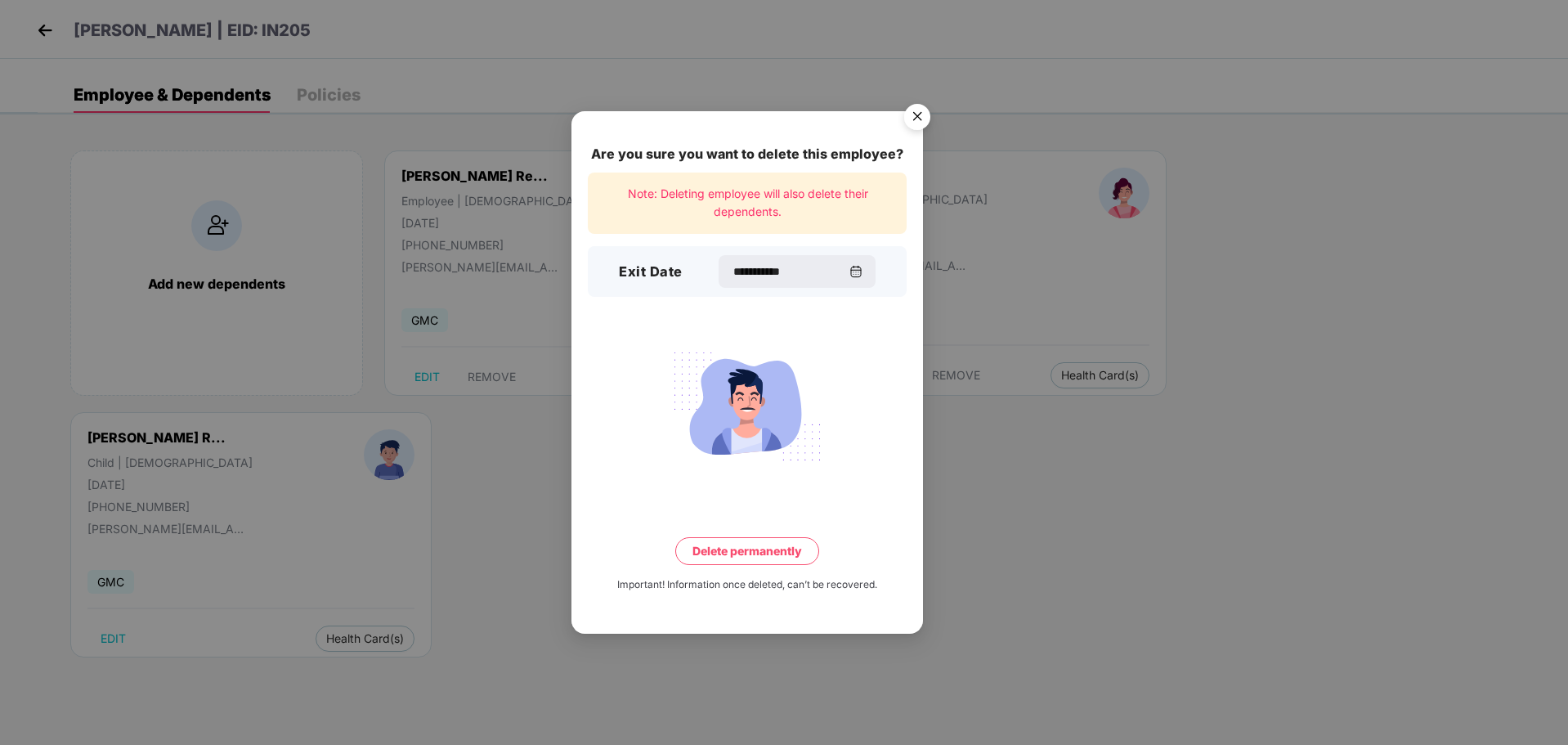
click at [777, 489] on button "Delete permanently" at bounding box center [748, 551] width 144 height 28
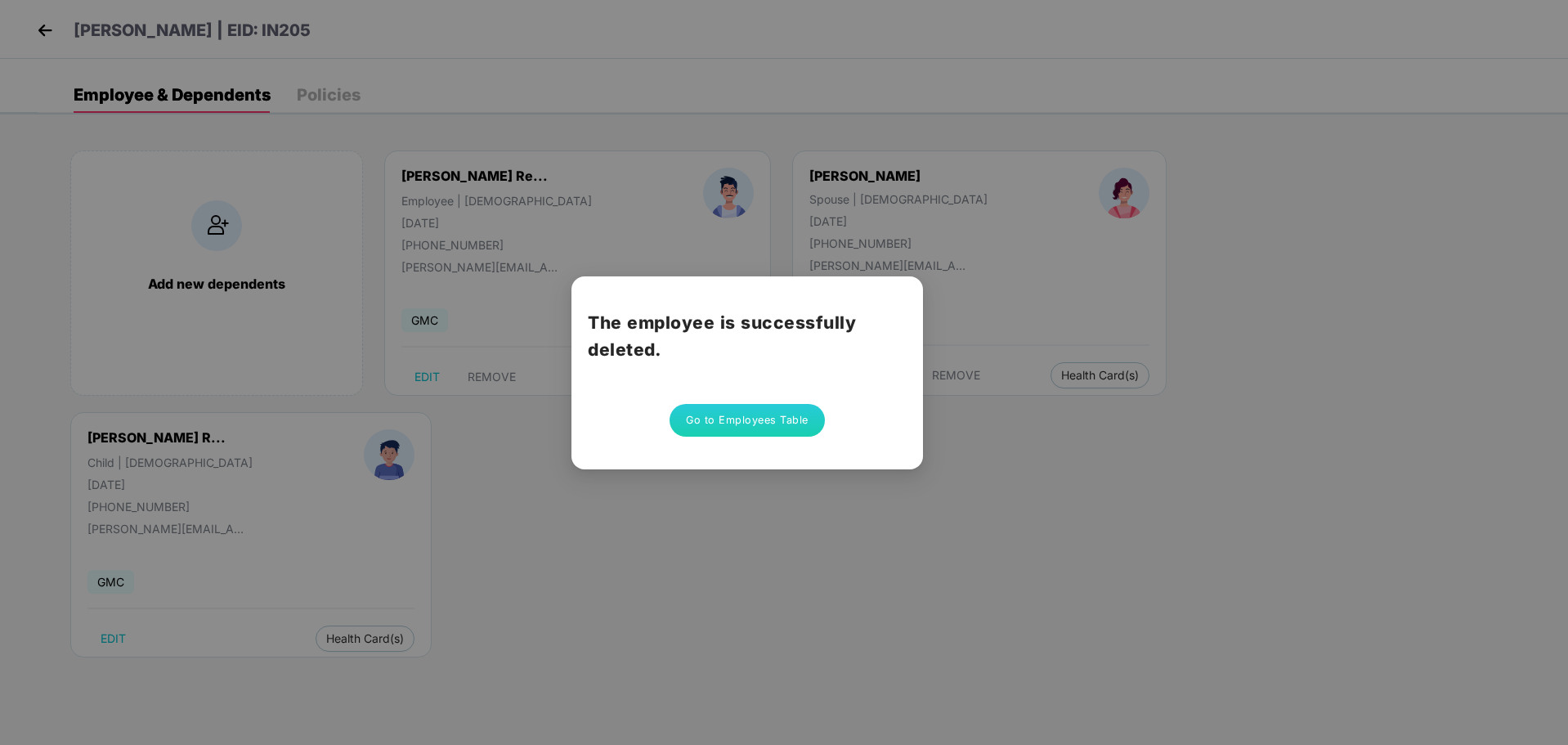
click at [731, 429] on button "Go to Employees Table" at bounding box center [748, 420] width 156 height 33
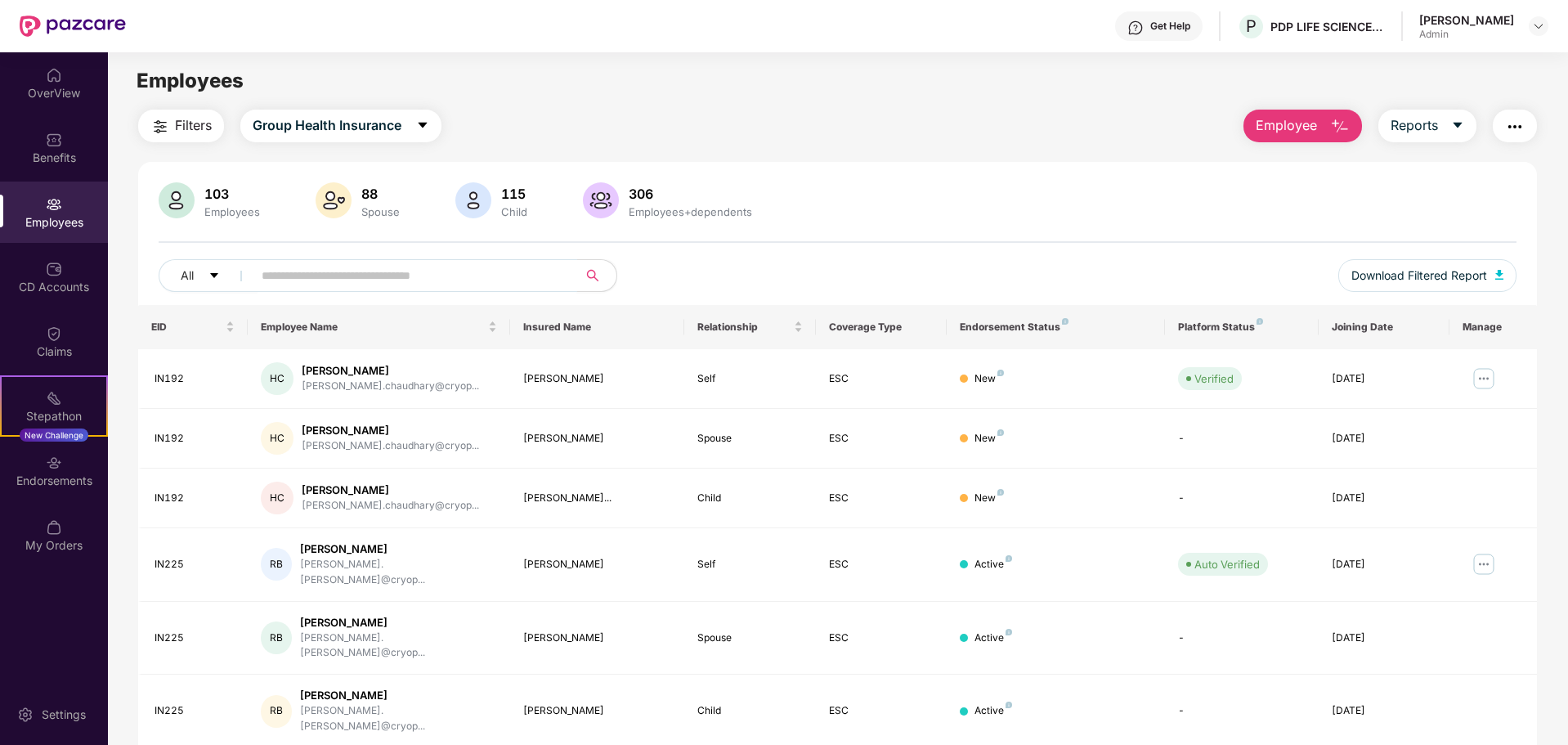
click at [322, 271] on input "text" at bounding box center [408, 276] width 293 height 25
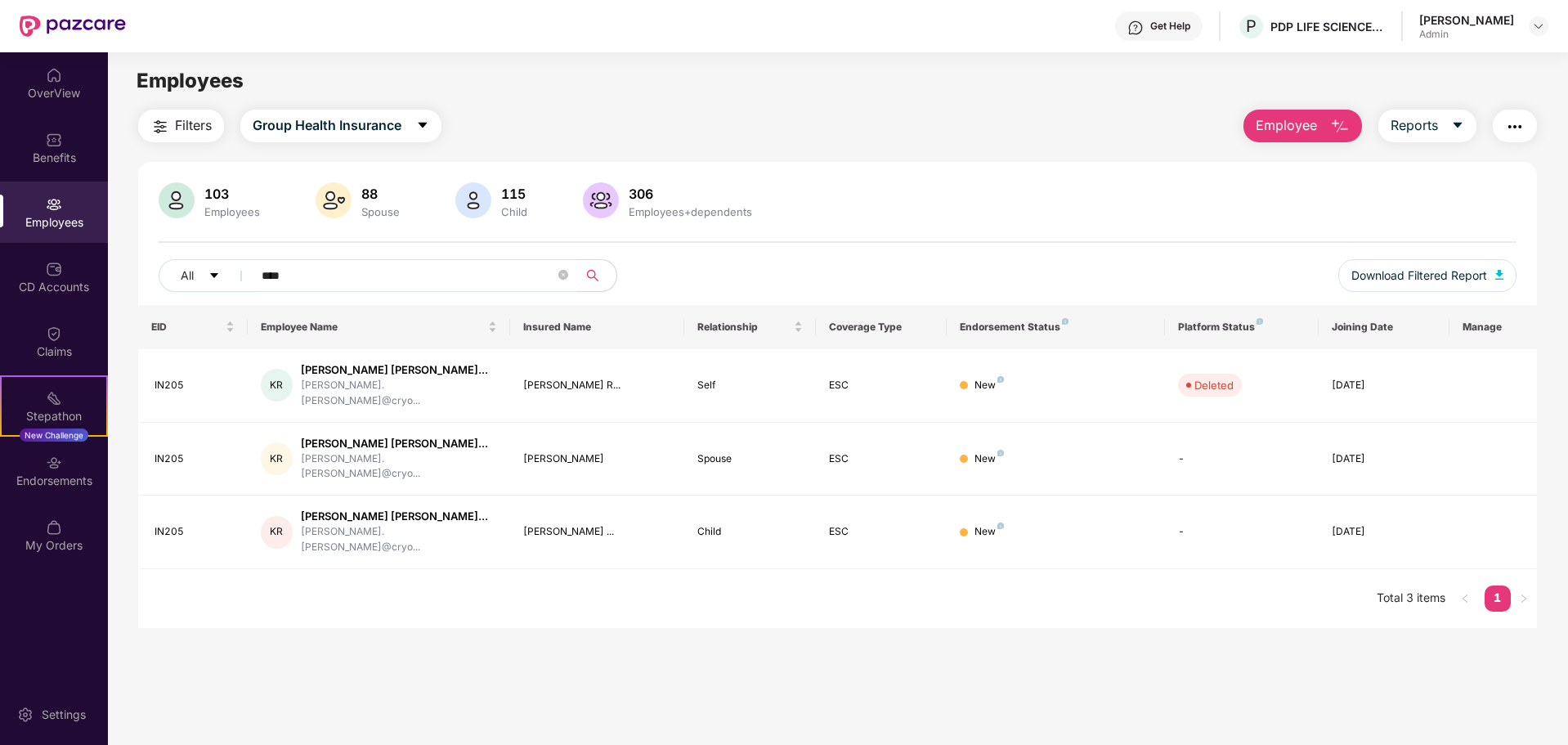
type input "****"
click at [80, 194] on div "Employees" at bounding box center [54, 212] width 108 height 62
click at [52, 189] on div "Employees" at bounding box center [54, 212] width 108 height 62
click at [1114, 130] on img "button" at bounding box center [1340, 127] width 19 height 19
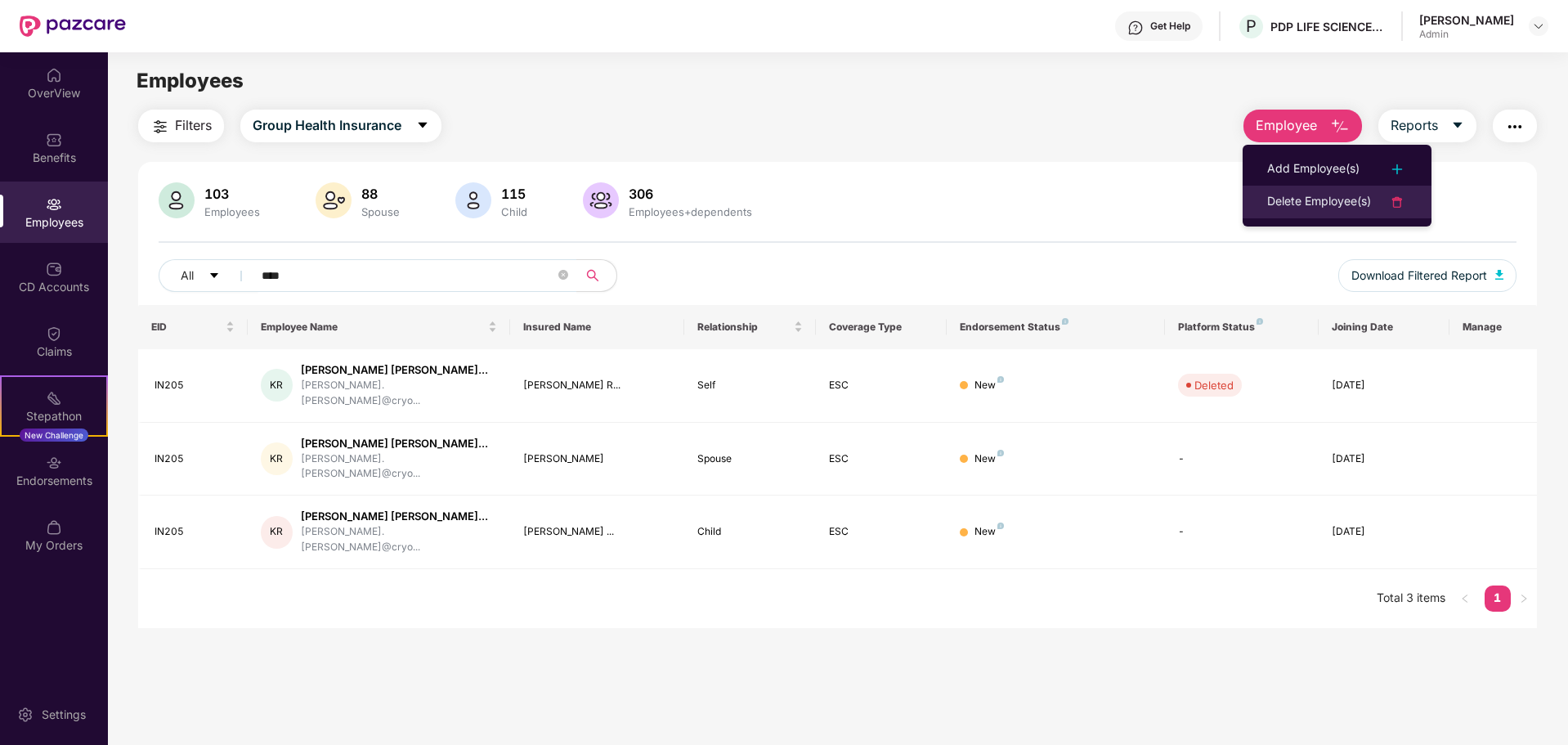
click at [1114, 199] on div "Delete Employee(s)" at bounding box center [1319, 202] width 104 height 19
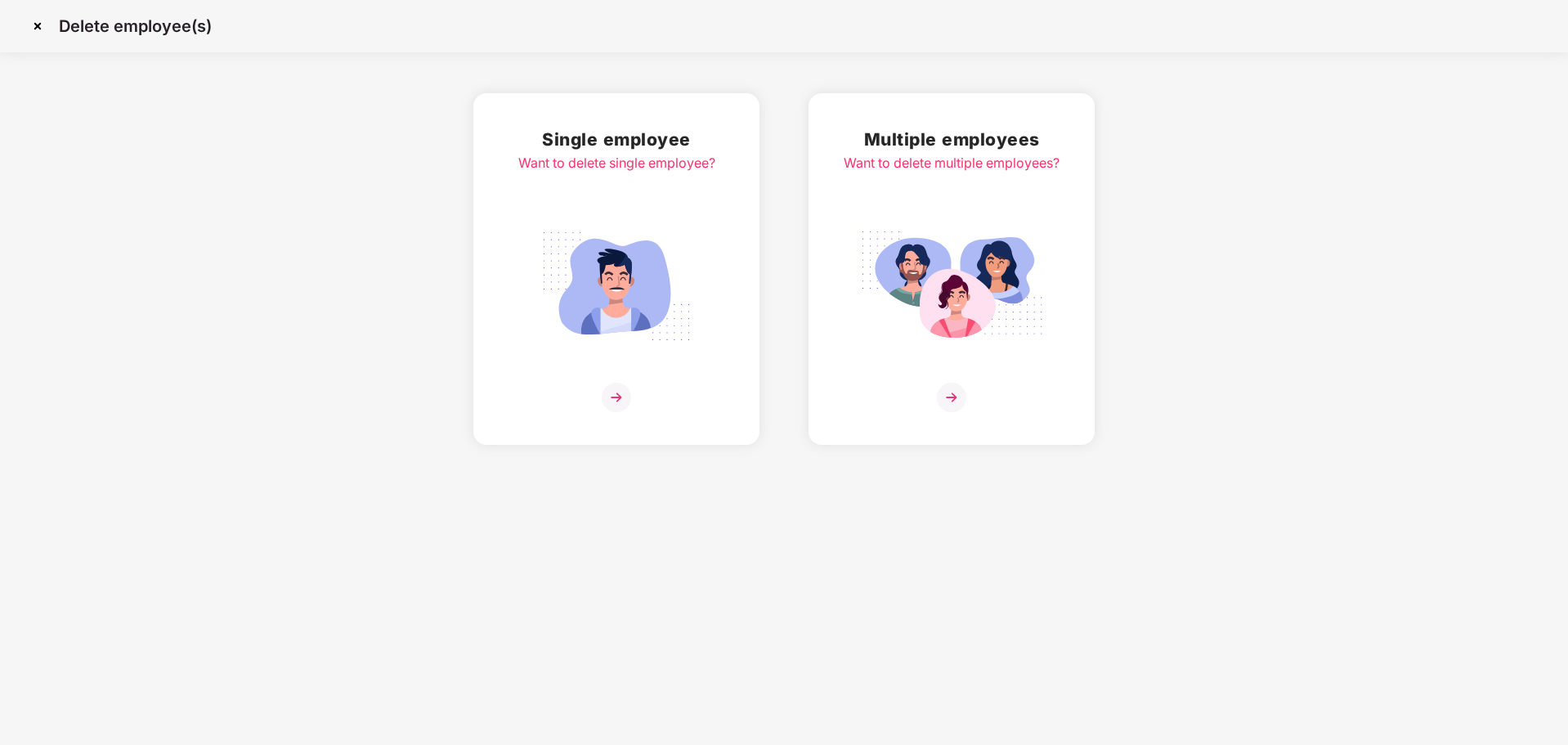
click at [37, 20] on img at bounding box center [37, 26] width 26 height 26
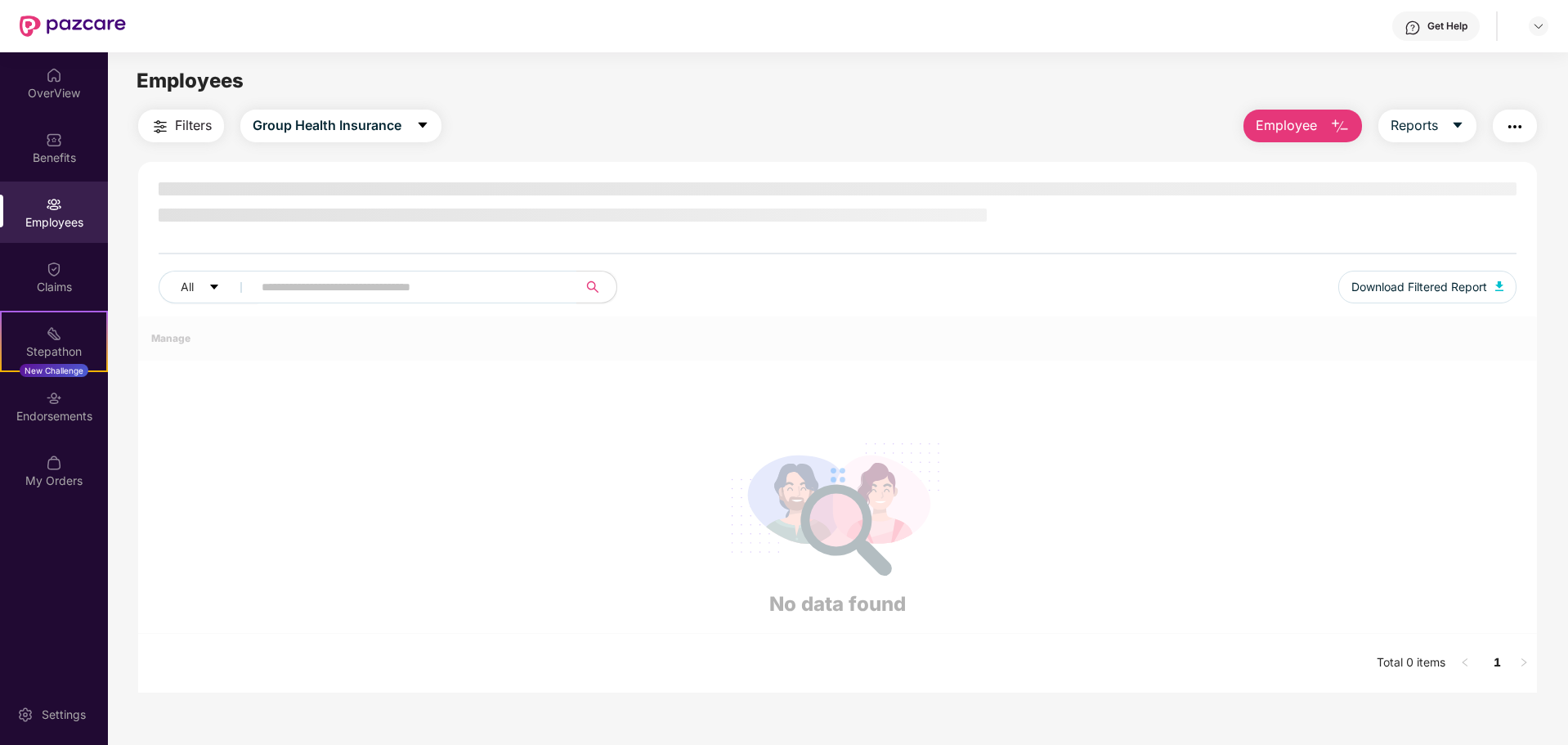
click at [1275, 124] on span "Employee" at bounding box center [1287, 125] width 62 height 20
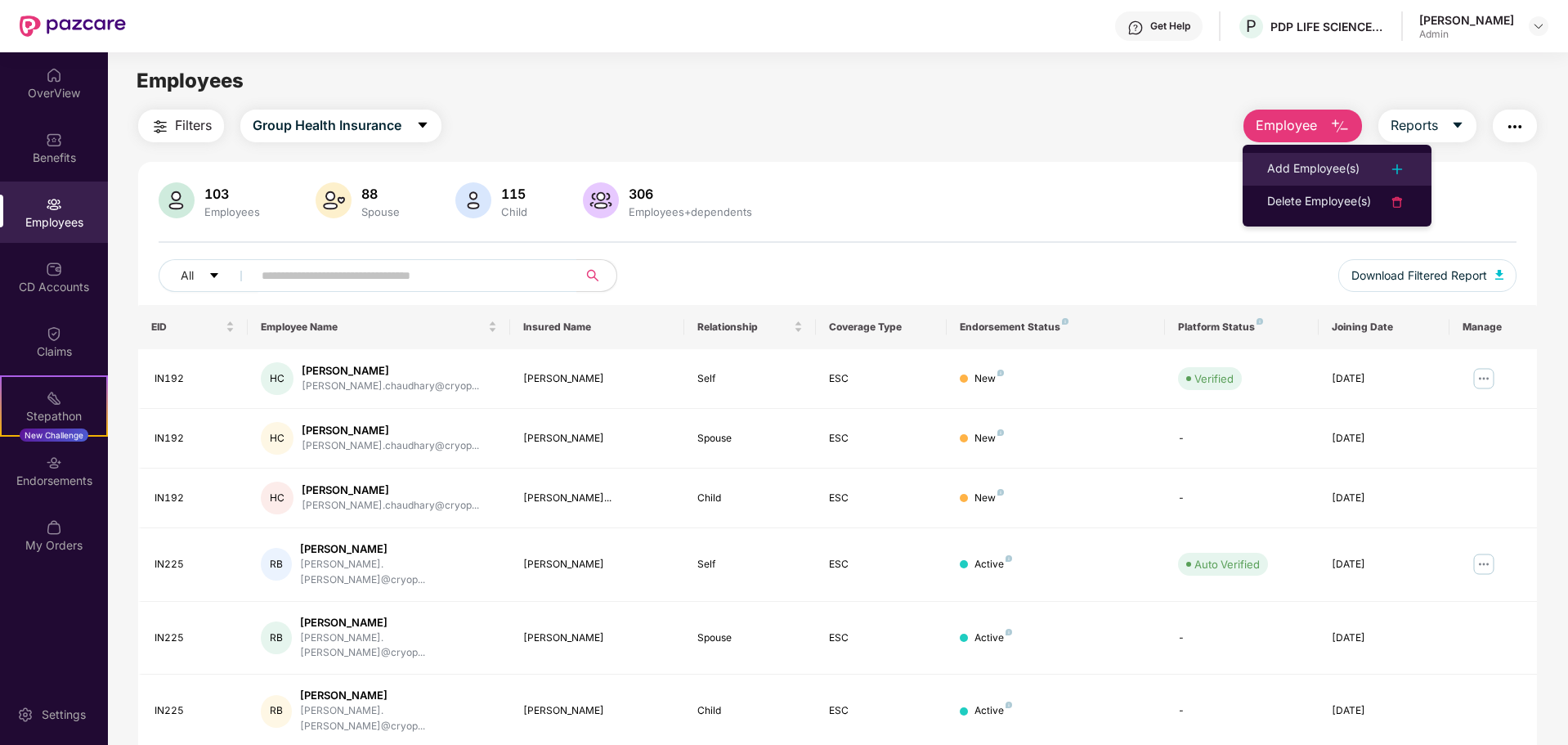
click at [1307, 167] on div "Add Employee(s)" at bounding box center [1313, 169] width 92 height 19
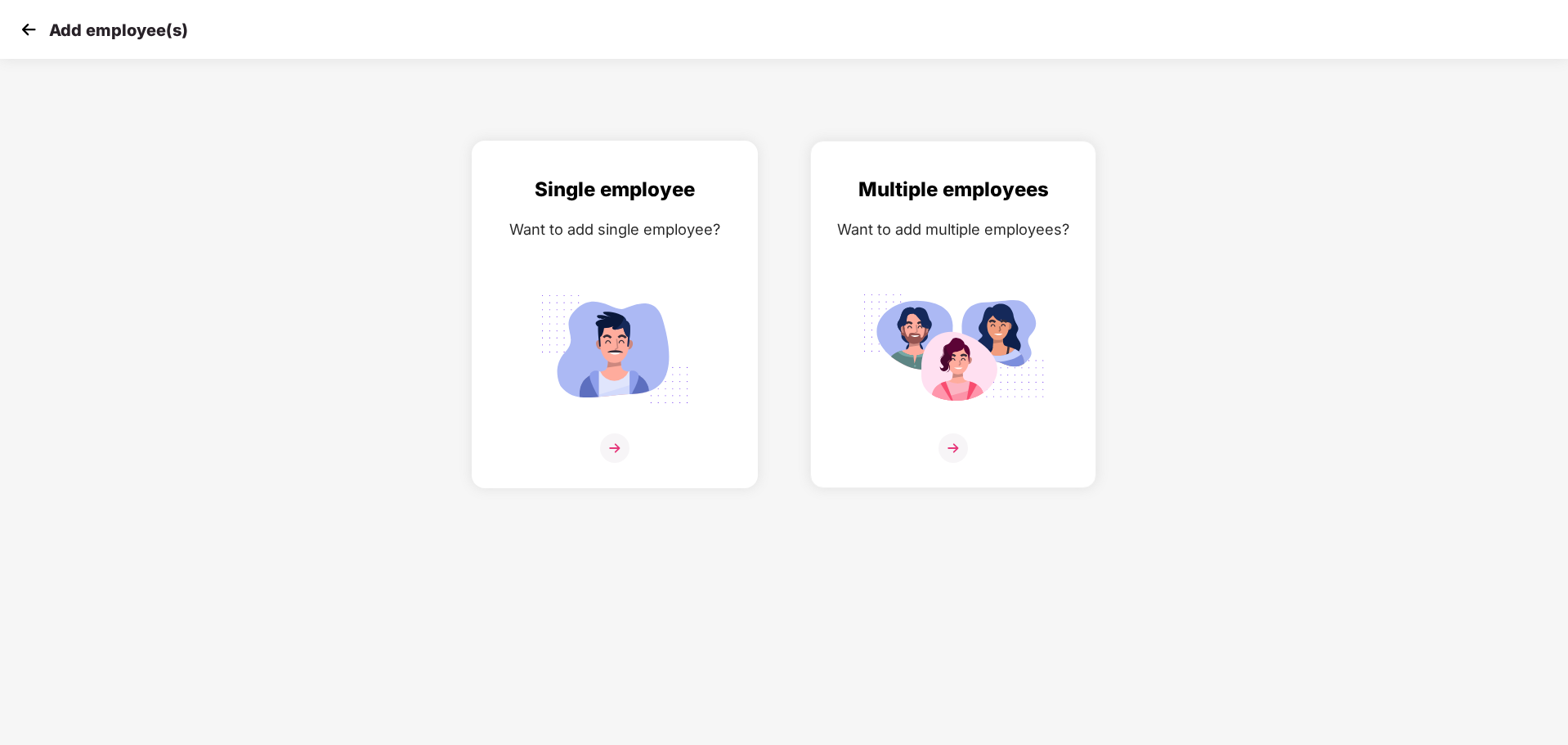
click at [616, 452] on img at bounding box center [614, 448] width 30 height 30
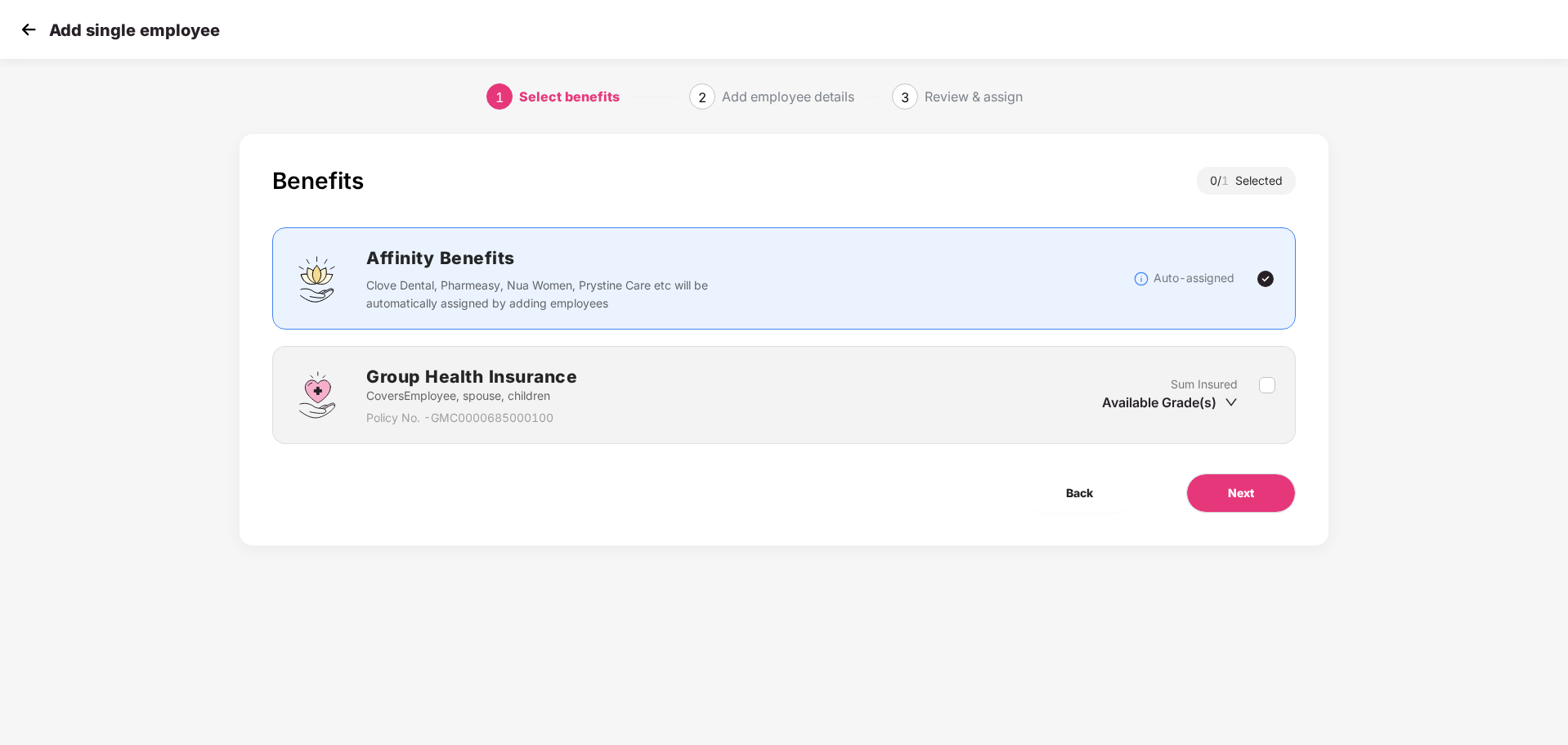
click at [386, 410] on p "Policy No. - GMC0000685000100" at bounding box center [471, 417] width 211 height 18
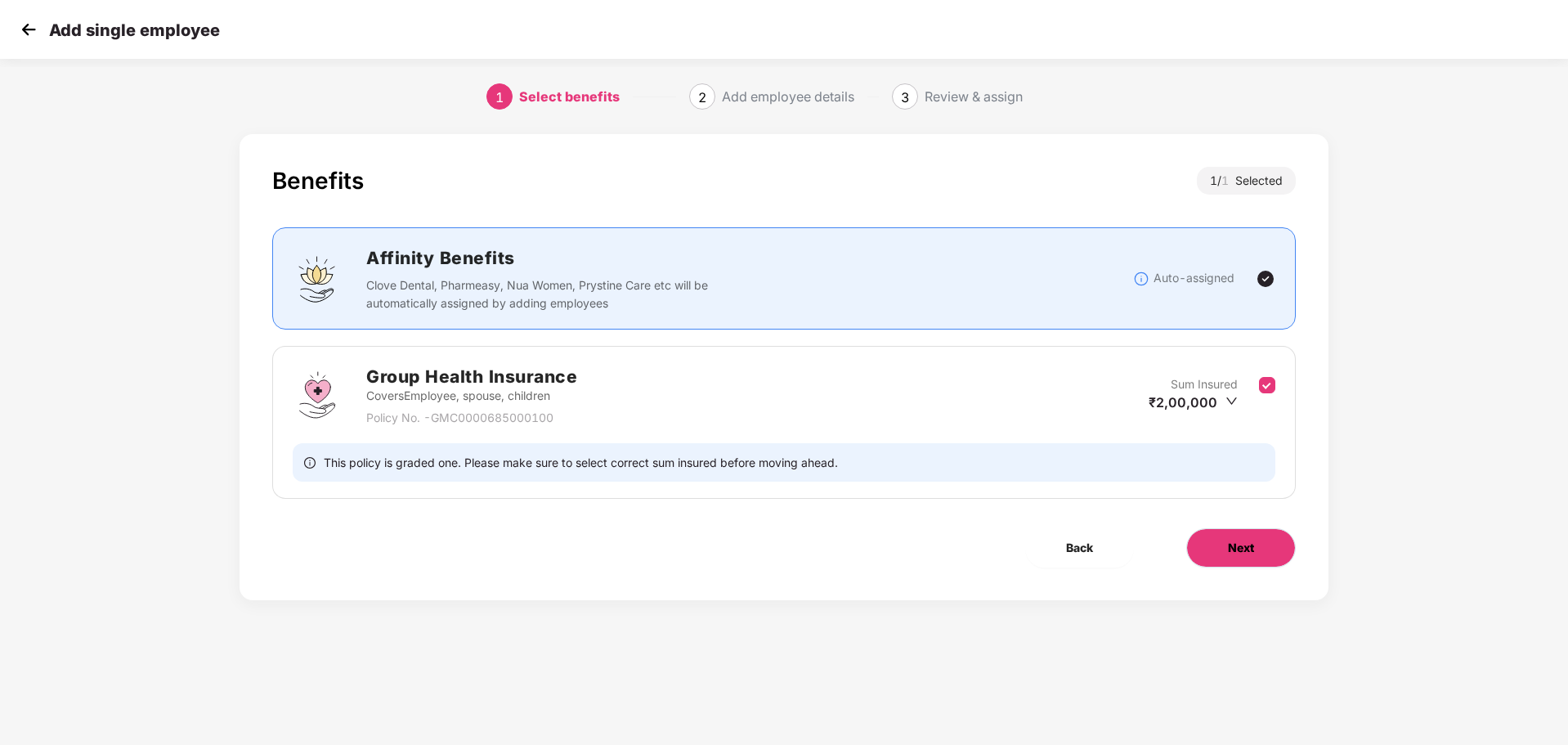
click at [1225, 556] on button "Next" at bounding box center [1241, 548] width 110 height 39
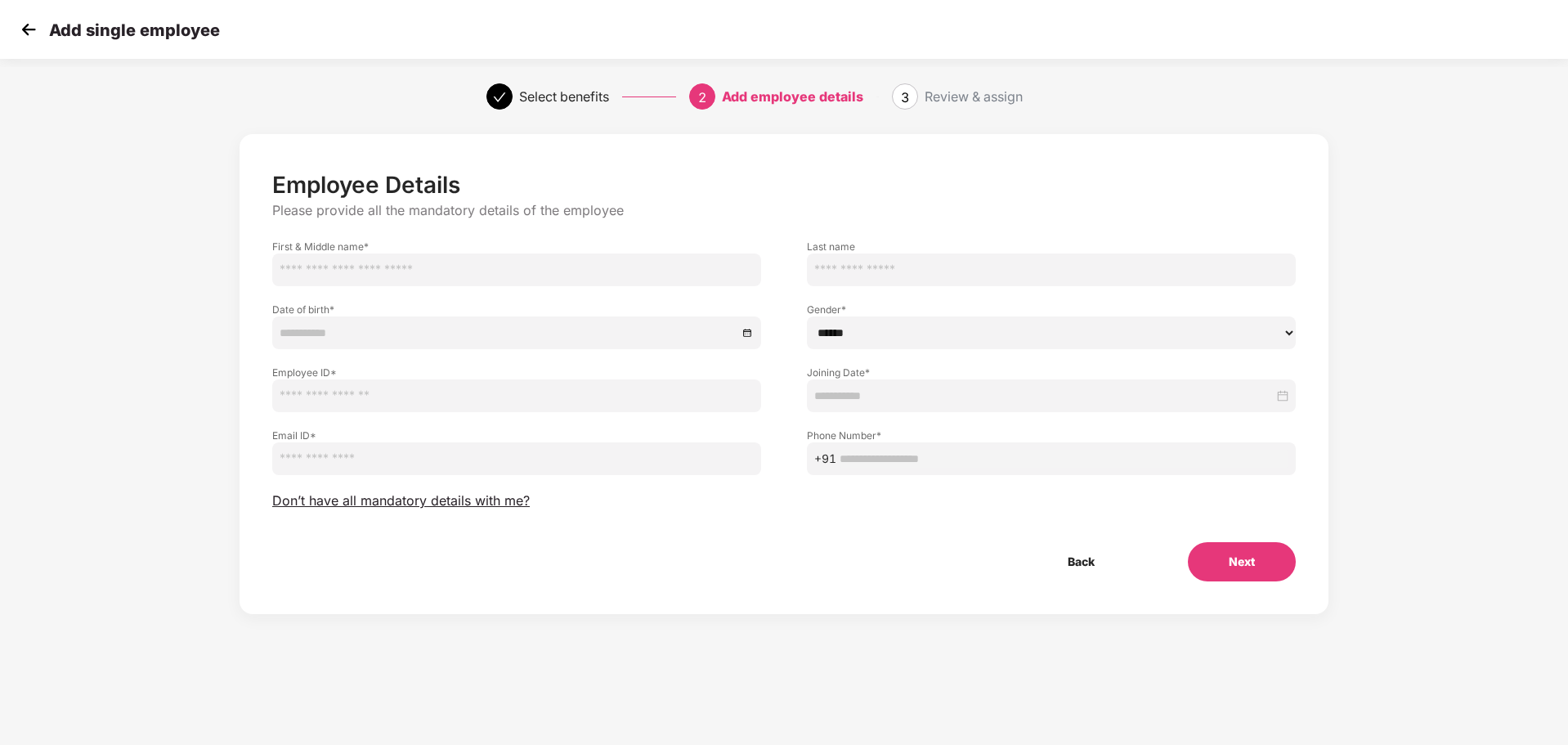
click at [937, 391] on input at bounding box center [1044, 395] width 460 height 18
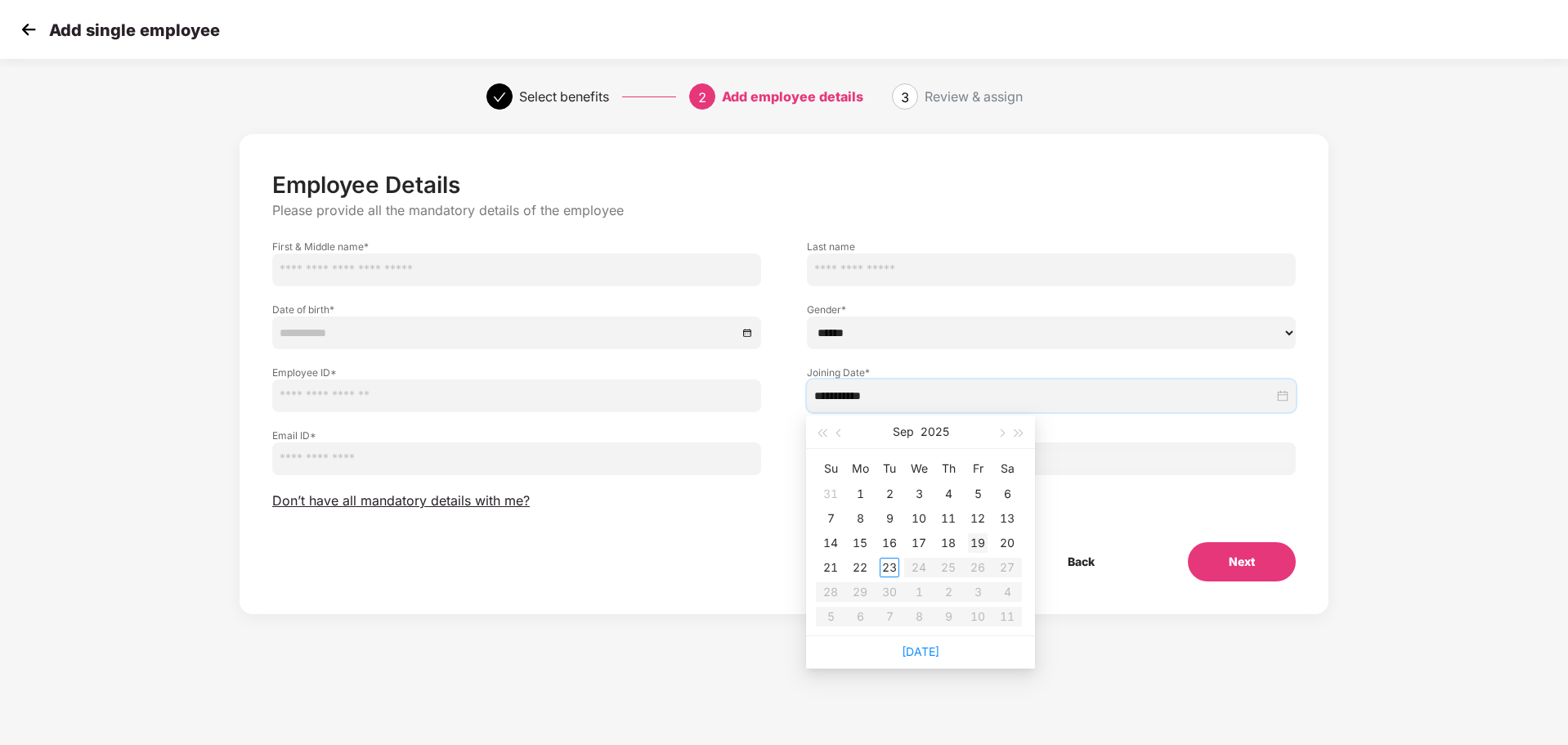
type input "**********"
click at [835, 591] on table "Su Mo Tu We Th Fr Sa 31 1 2 3 4 5 6 7 8 9 10 11 12 13 14 15 16 17 18 19 20 21 2…" at bounding box center [919, 542] width 206 height 173
type input "**********"
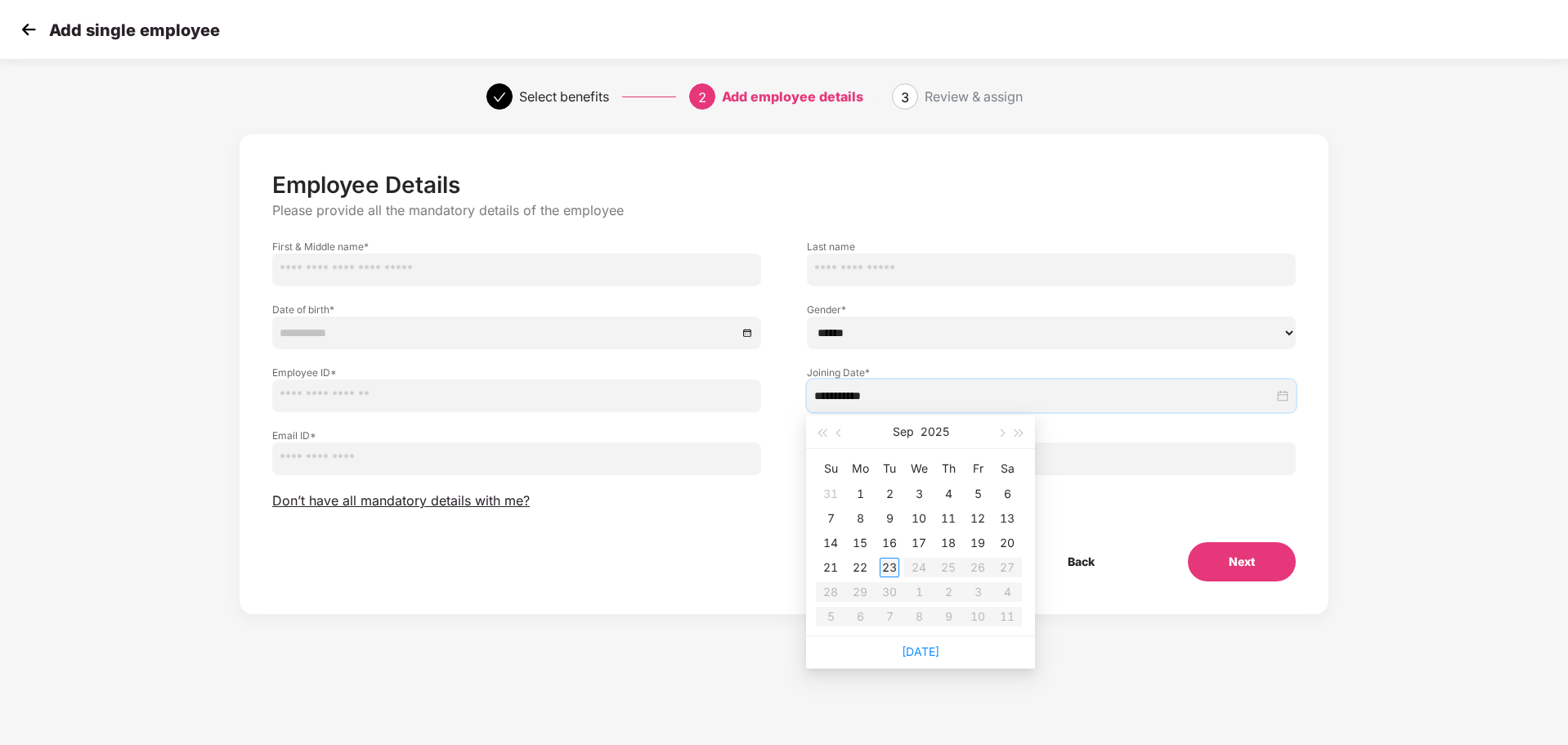
type input "**********"
click at [829, 593] on table "Su Mo Tu We Th Fr Sa 31 1 2 3 4 5 6 7 8 9 10 11 12 13 14 15 16 17 18 19 20 21 2…" at bounding box center [919, 542] width 206 height 173
type input "**********"
drag, startPoint x: 637, startPoint y: 528, endPoint x: 643, endPoint y: 534, distance: 8.5
click at [637, 529] on div "Employee Details Please provide all the mandatory details of the employee First…" at bounding box center [784, 376] width 1024 height 410
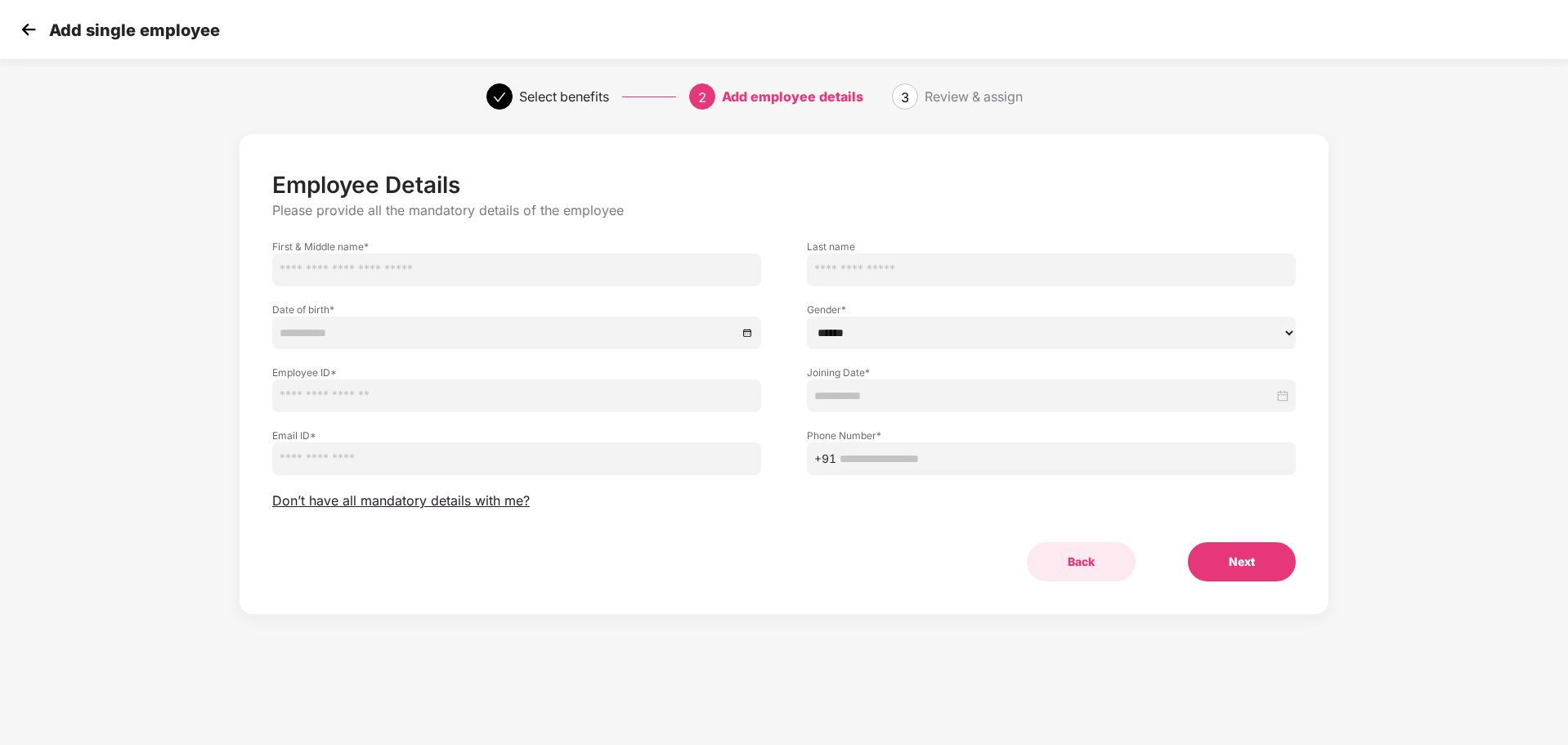
click at [1069, 566] on button "Back" at bounding box center [1081, 561] width 109 height 39
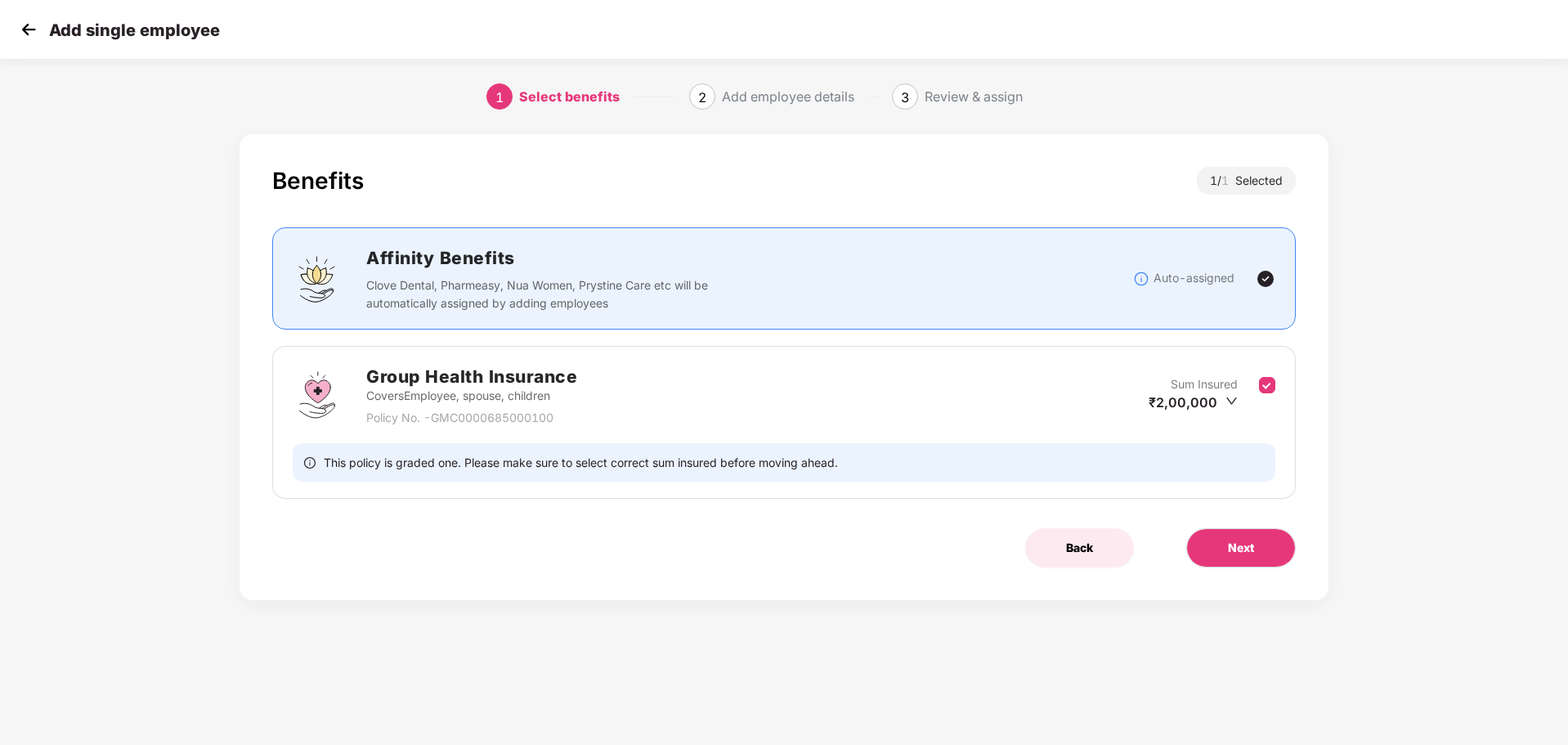
click at [1068, 550] on span "Back" at bounding box center [1080, 548] width 27 height 18
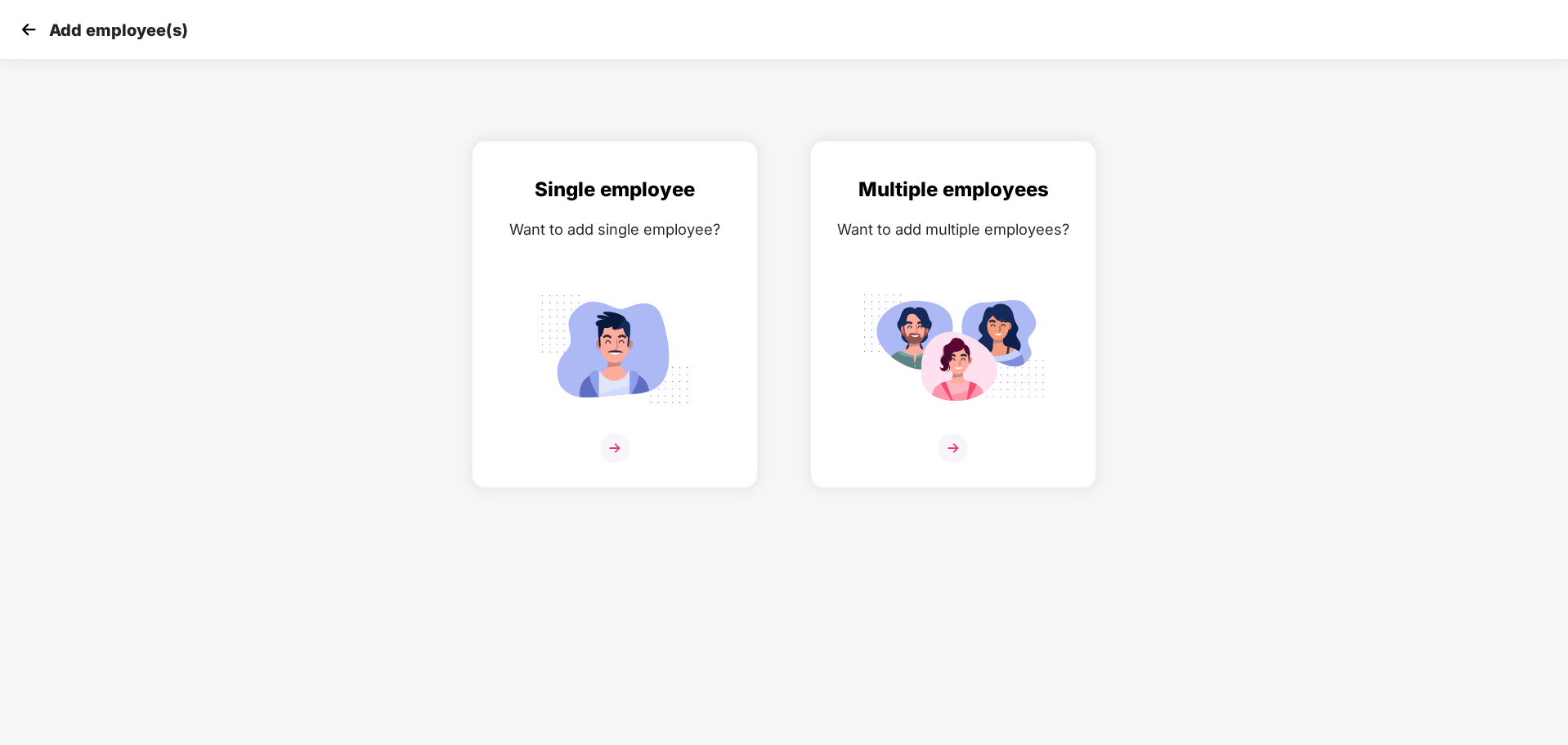
click at [27, 41] on img at bounding box center [29, 30] width 25 height 25
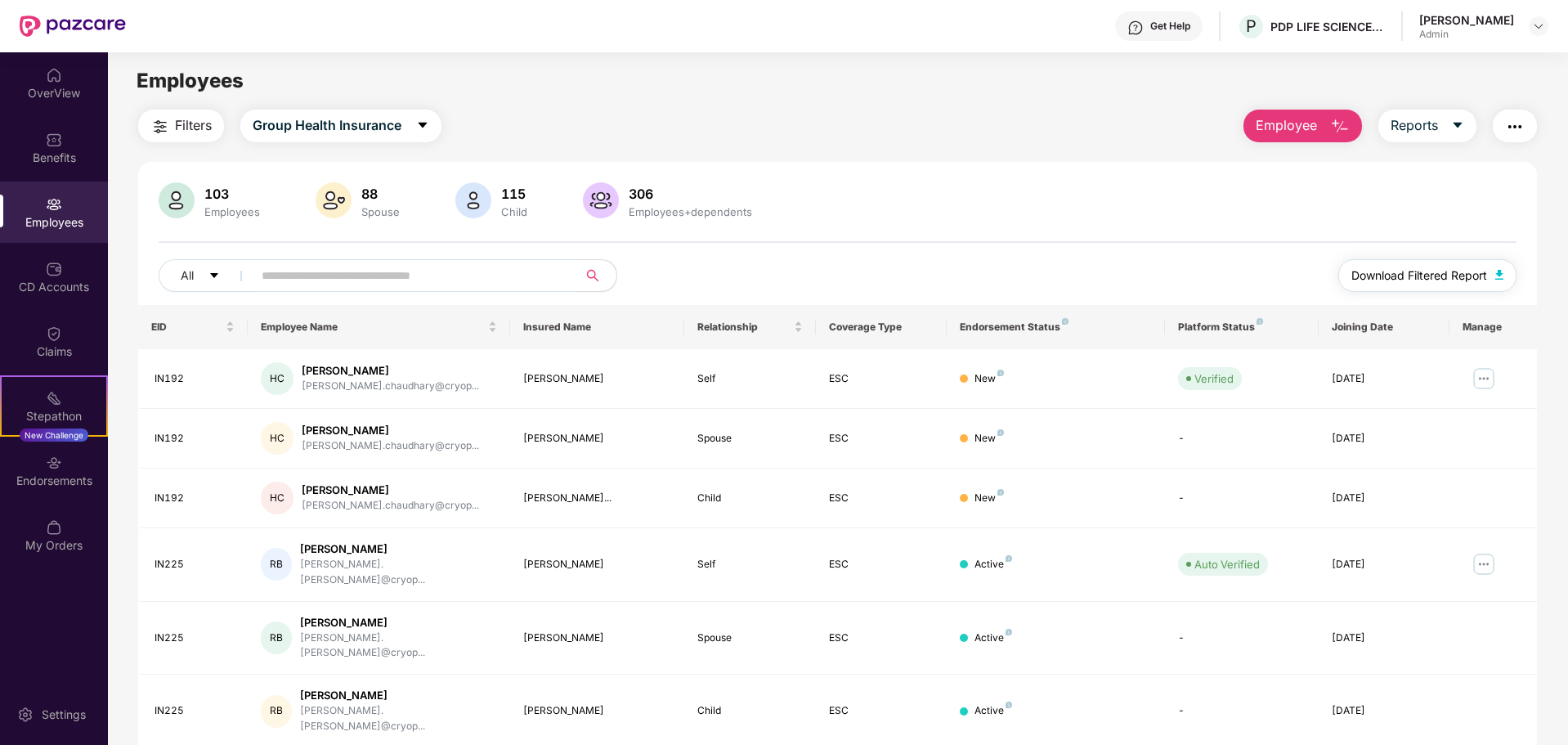
click at [1383, 278] on span "Download Filtered Report" at bounding box center [1419, 275] width 136 height 18
click at [55, 491] on div "Endorsements" at bounding box center [54, 471] width 108 height 62
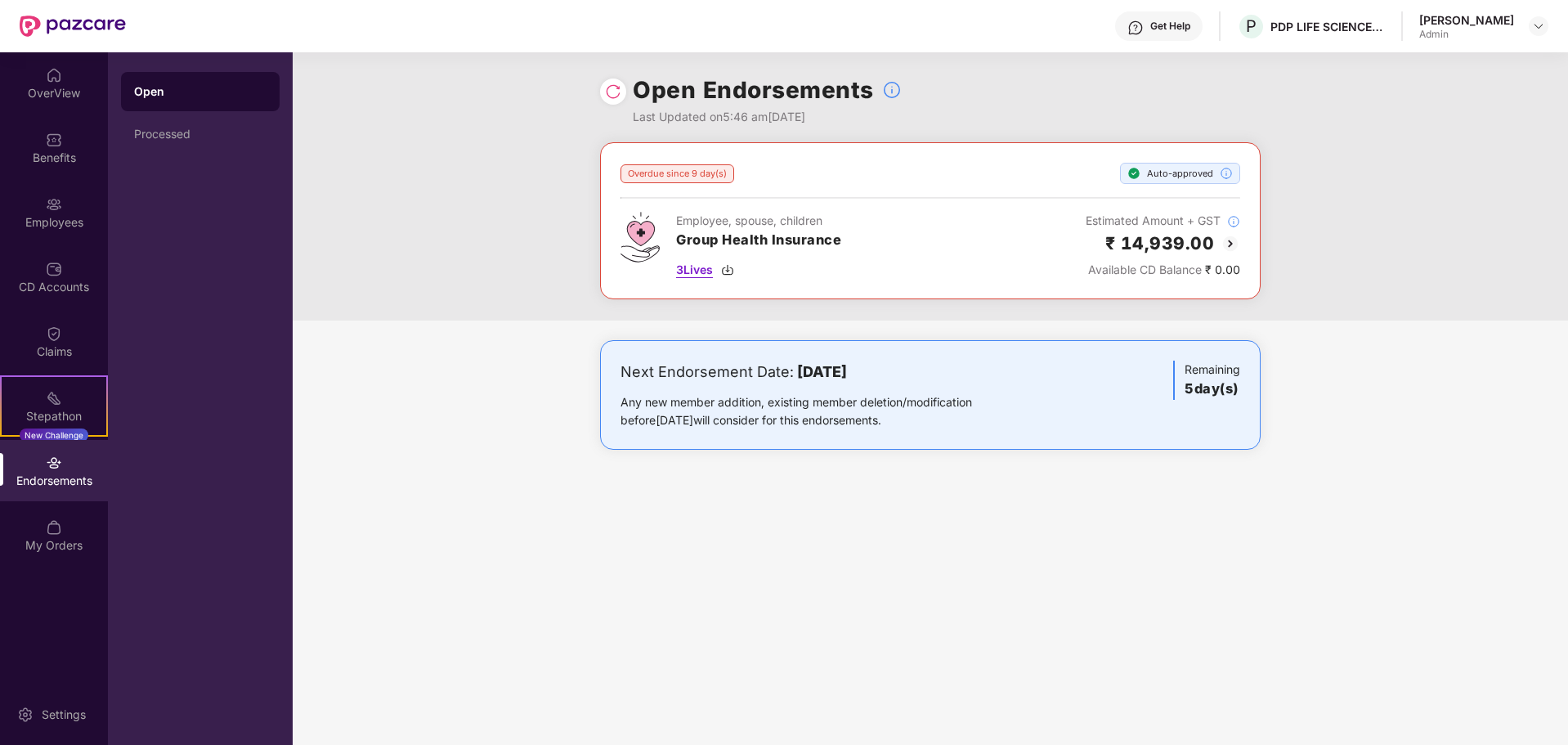
click at [703, 269] on span "3 Lives" at bounding box center [694, 269] width 37 height 18
click at [60, 153] on div "Benefits" at bounding box center [54, 158] width 108 height 16
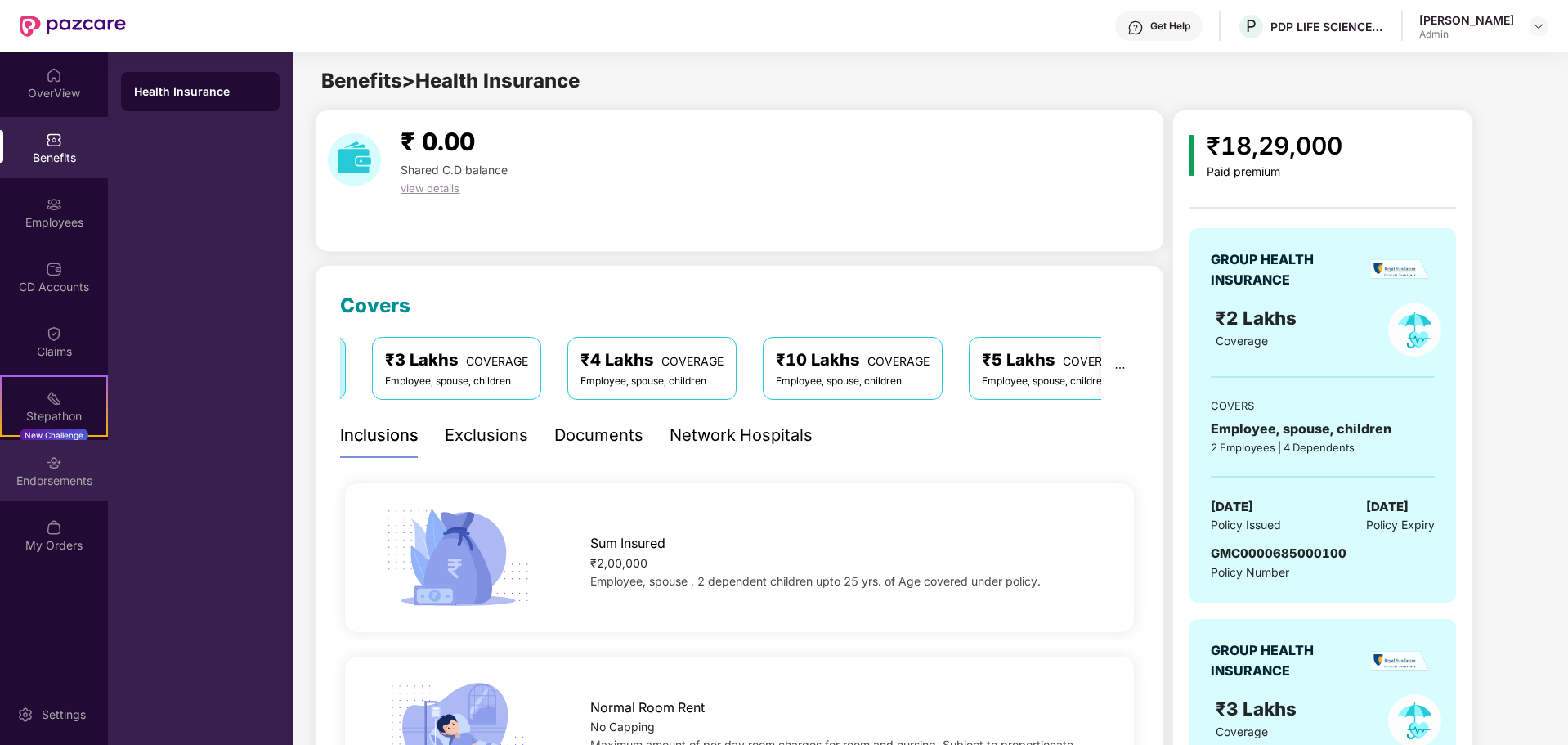
click at [80, 482] on div "Endorsements" at bounding box center [54, 481] width 108 height 16
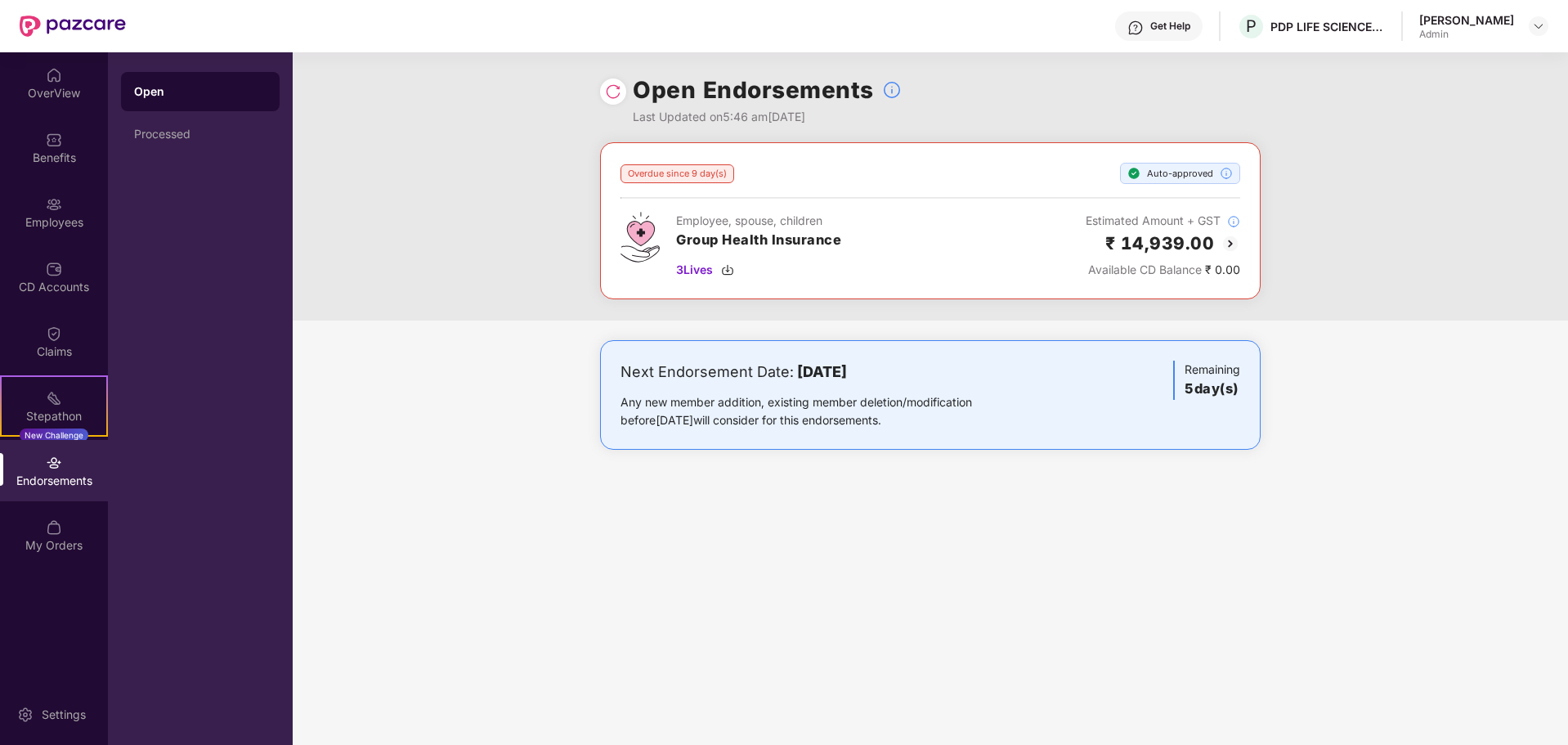
click at [849, 389] on div "Next Endorsement Date: 28 September 2025 Any new member addition, existing memb…" at bounding box center [822, 394] width 403 height 68
click at [68, 535] on div "My Orders" at bounding box center [54, 535] width 108 height 62
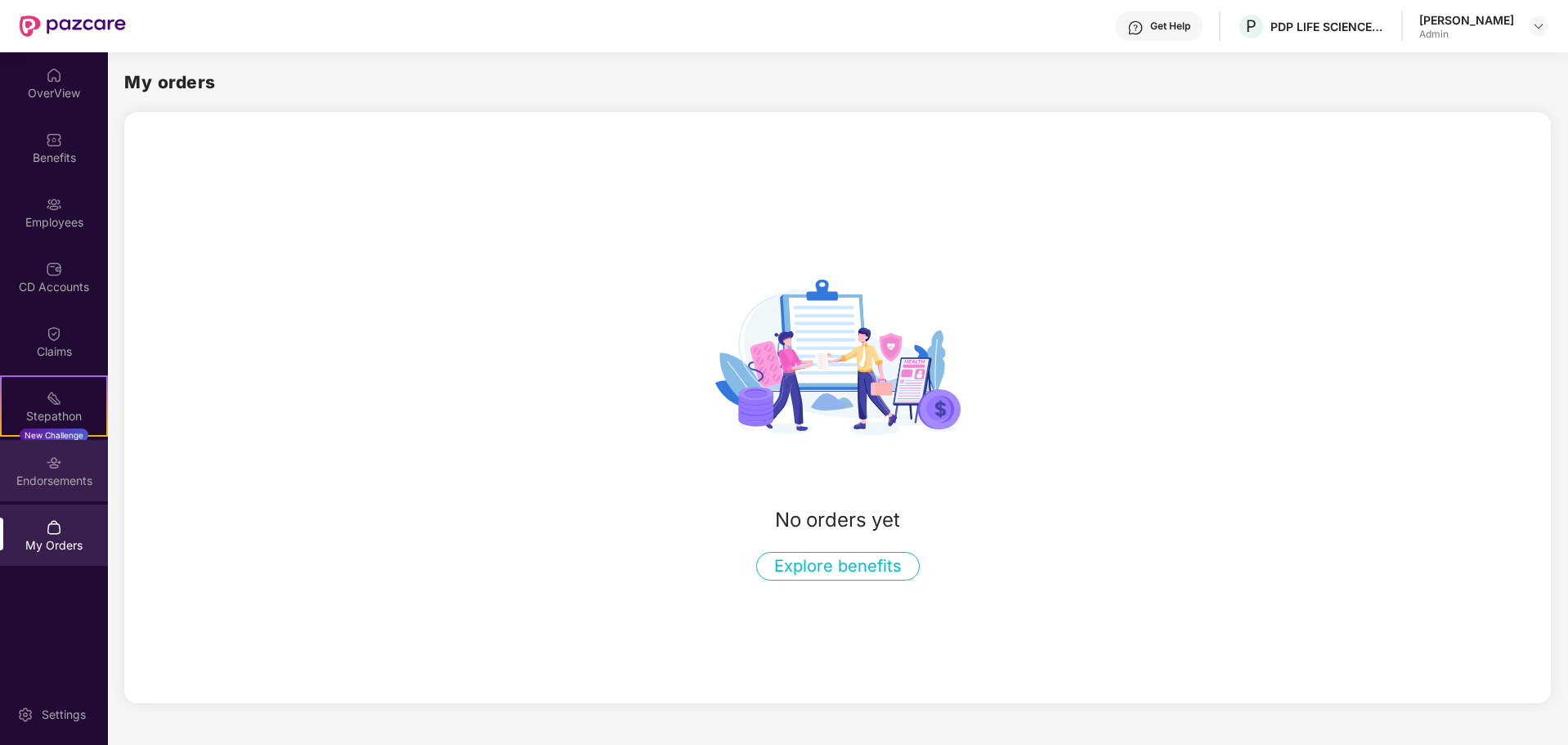
click at [65, 470] on div "Endorsements" at bounding box center [54, 471] width 108 height 62
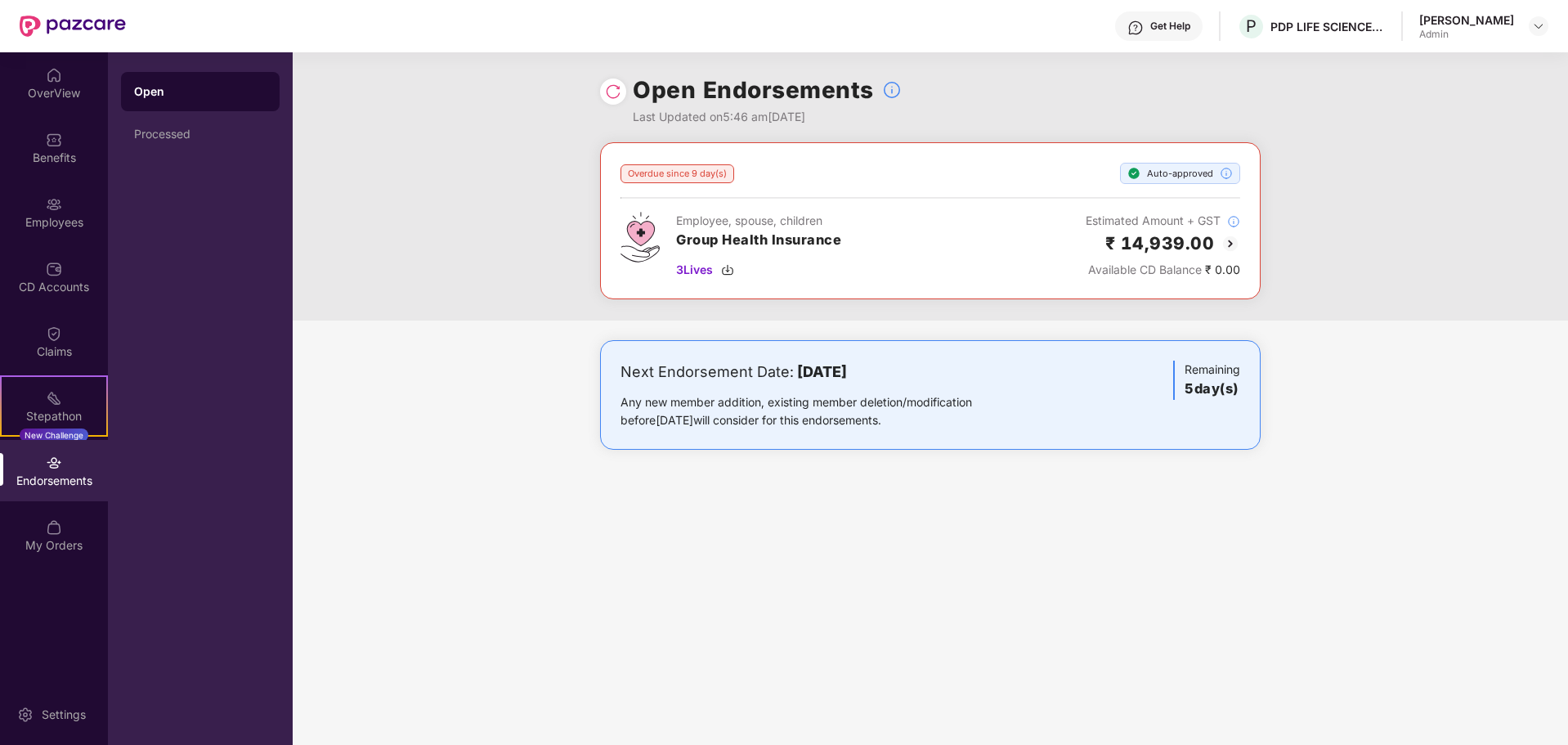
click at [852, 342] on div "Next Endorsement Date: 28 September 2025 Any new member addition, existing memb…" at bounding box center [930, 395] width 660 height 110
click at [704, 173] on div "Overdue since 9 day(s)" at bounding box center [678, 174] width 113 height 19
click at [1186, 176] on div "Auto-approved" at bounding box center [1180, 173] width 120 height 21
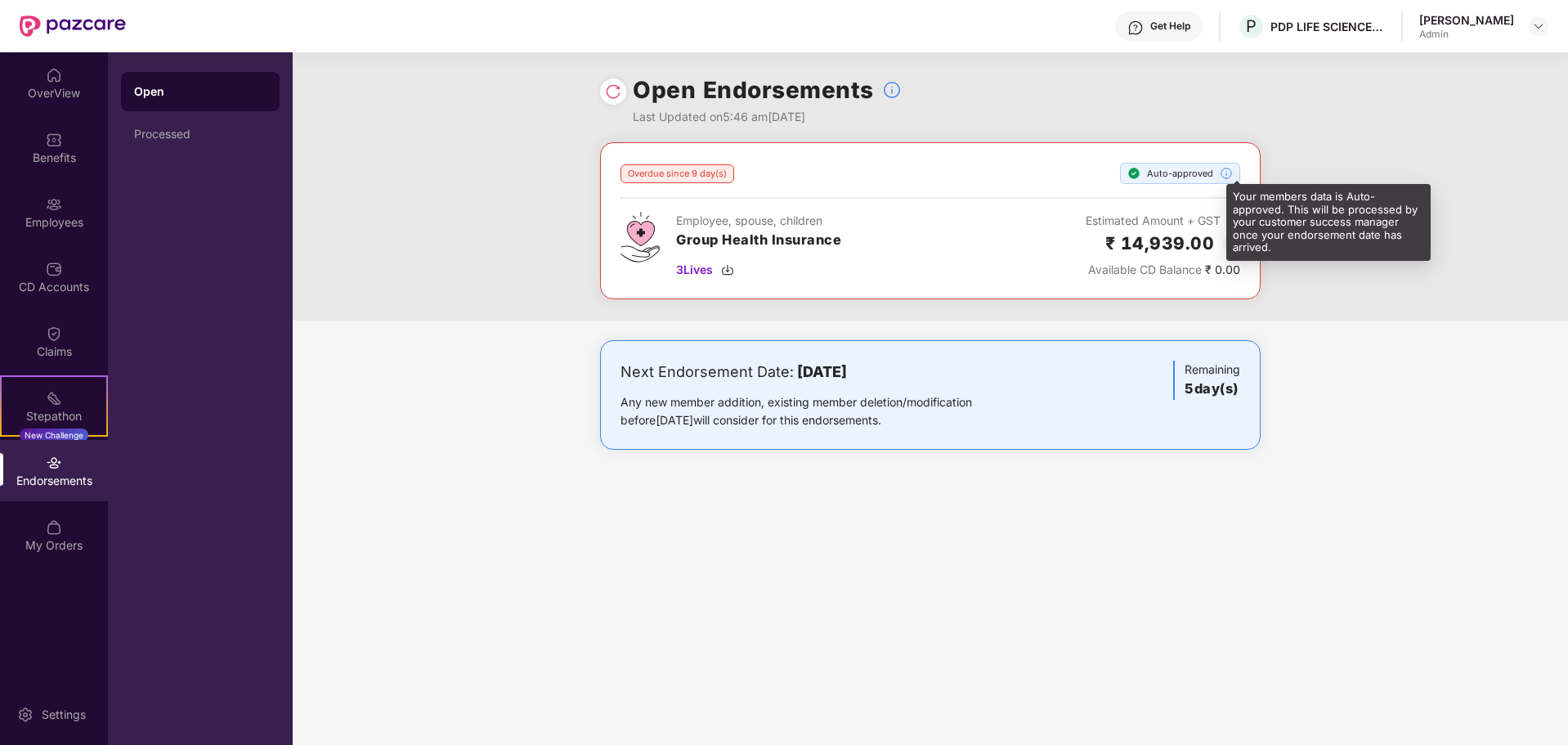
click at [1225, 172] on img at bounding box center [1227, 174] width 13 height 13
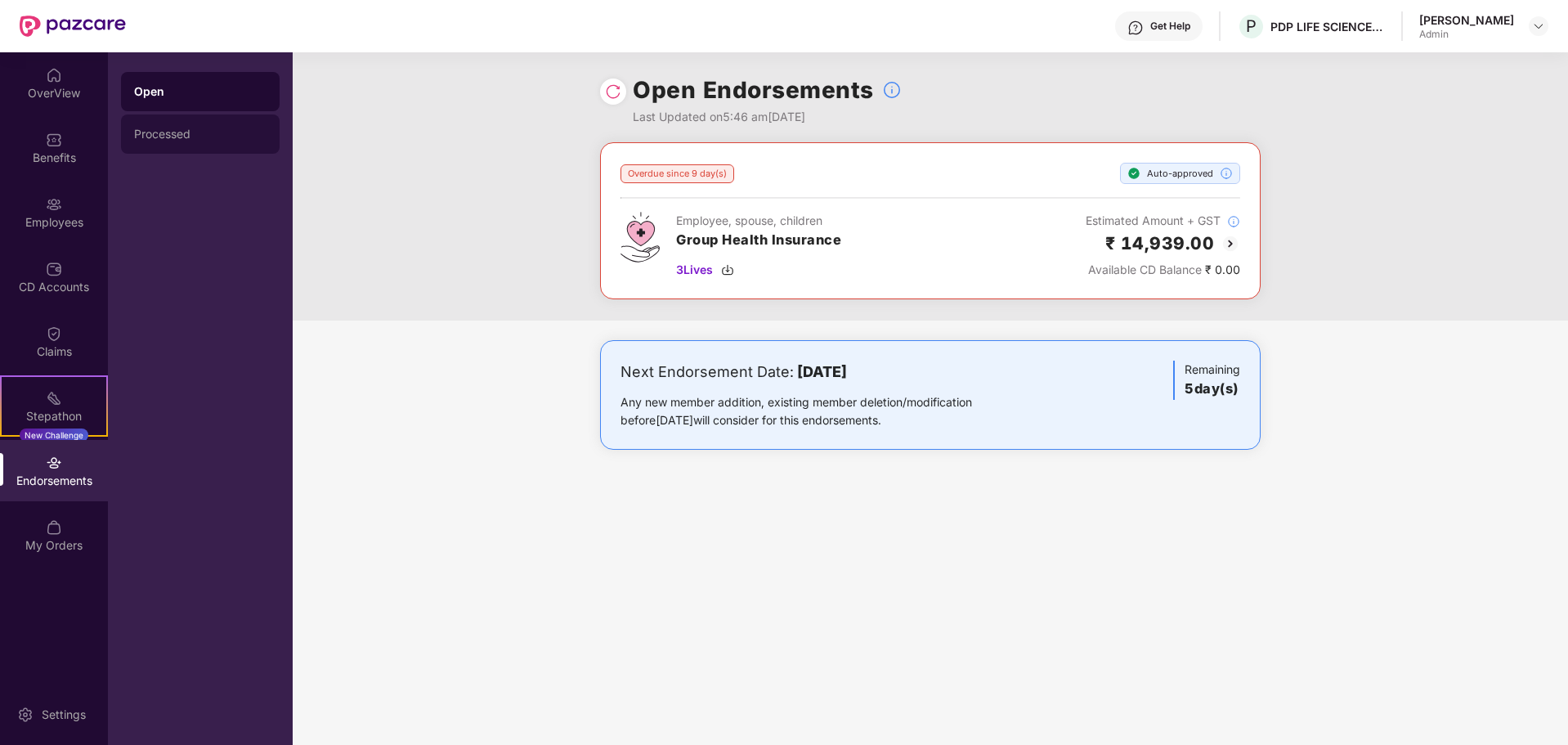
click at [184, 148] on div "Processed" at bounding box center [200, 134] width 159 height 39
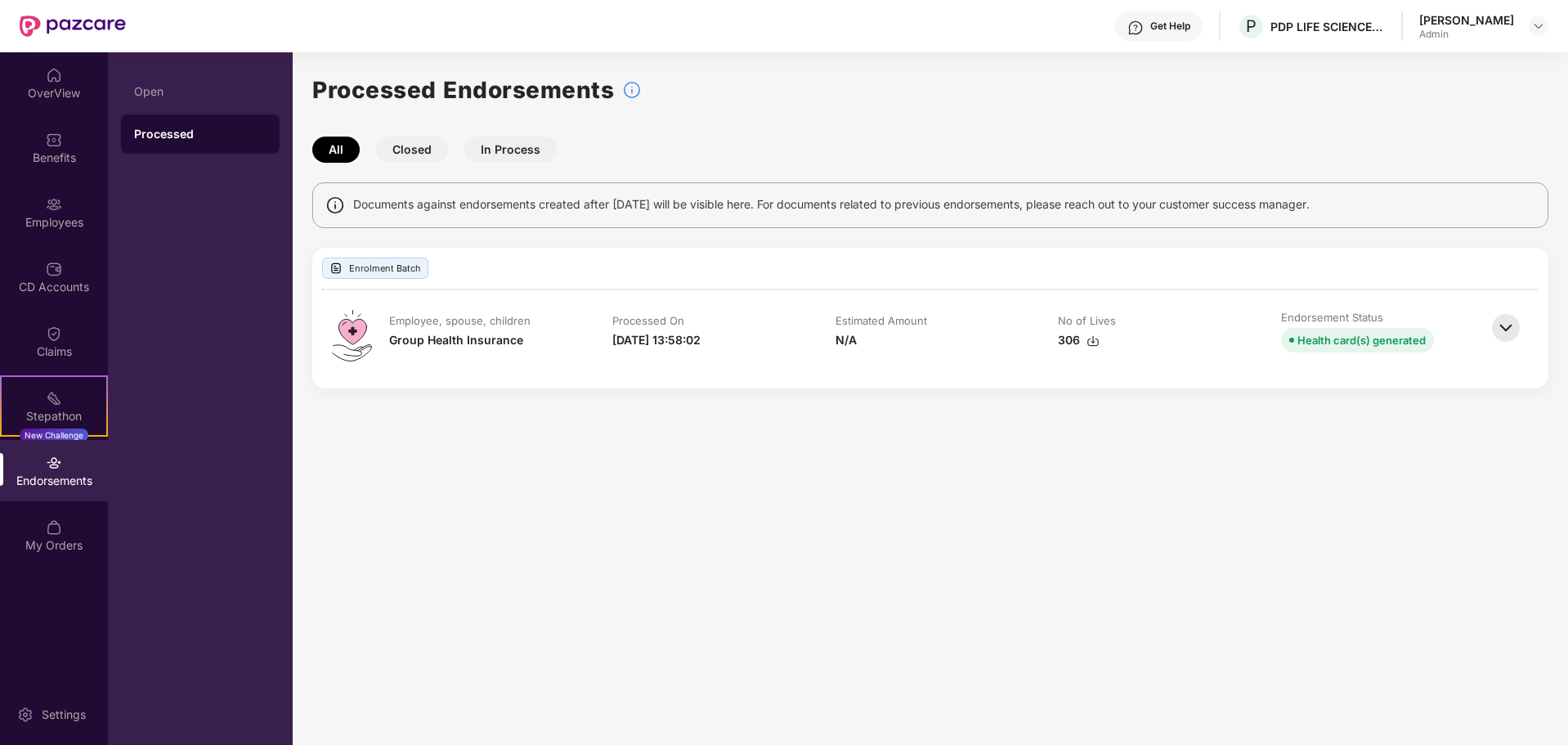
click at [395, 152] on button "Closed" at bounding box center [411, 149] width 72 height 26
click at [403, 149] on button "Closed" at bounding box center [411, 149] width 72 height 26
click at [498, 146] on button "In Process" at bounding box center [510, 149] width 92 height 26
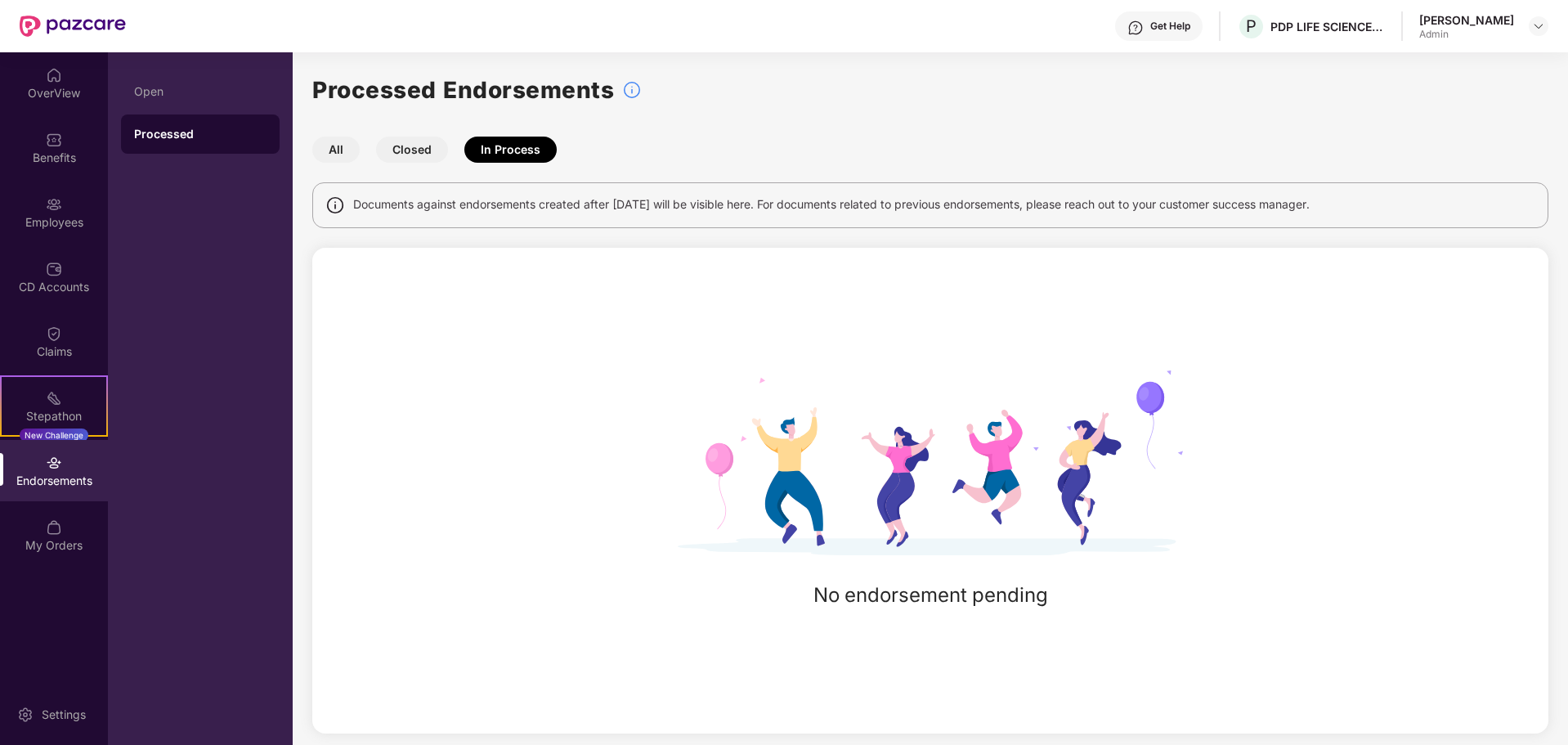
click at [428, 145] on button "Closed" at bounding box center [411, 149] width 72 height 26
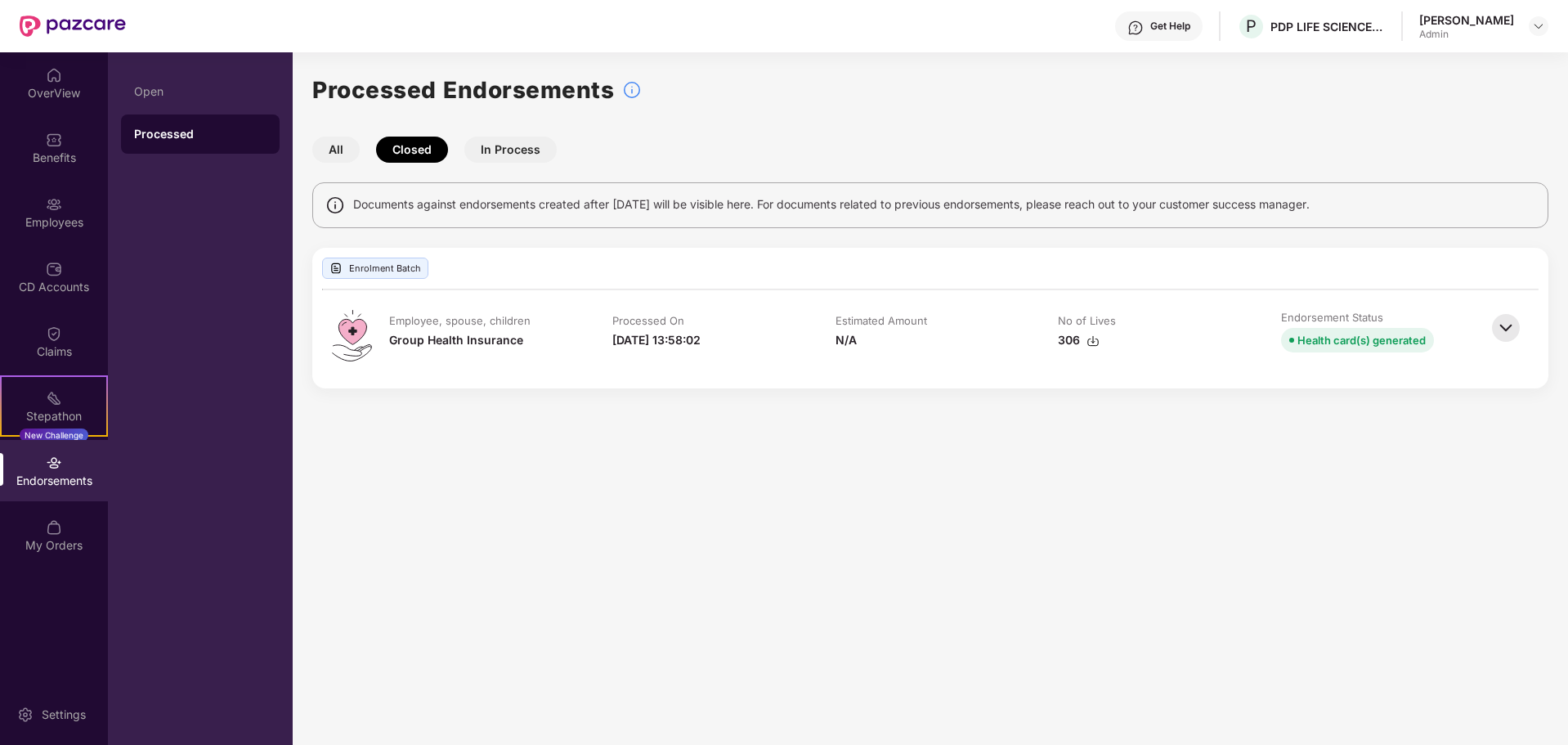
click at [320, 143] on button "All" at bounding box center [336, 149] width 47 height 26
click at [327, 148] on button "All" at bounding box center [336, 149] width 47 height 26
click at [413, 141] on button "Closed" at bounding box center [411, 149] width 72 height 26
click at [500, 145] on button "In Process" at bounding box center [510, 149] width 92 height 26
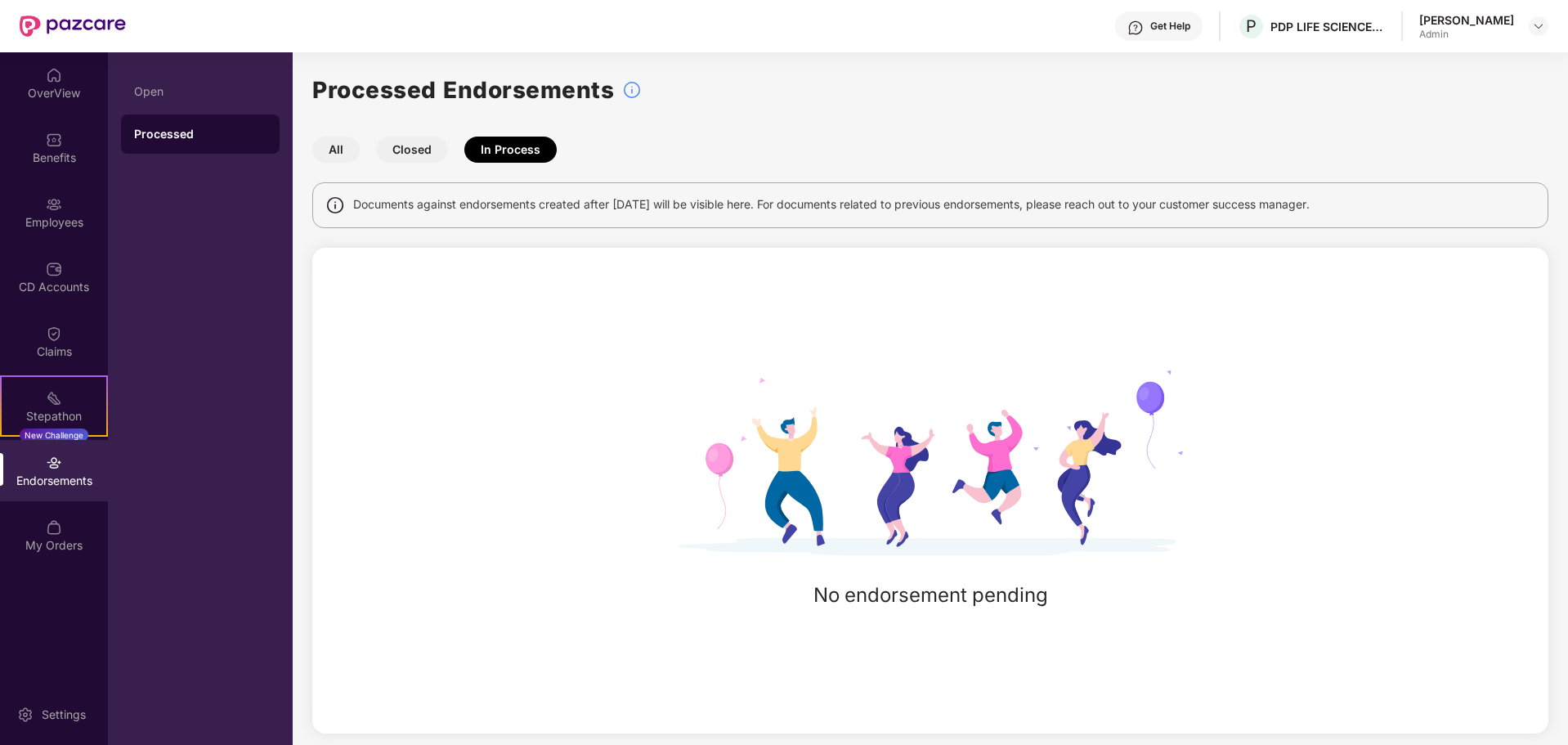
click at [58, 486] on div "Endorsements" at bounding box center [54, 481] width 108 height 16
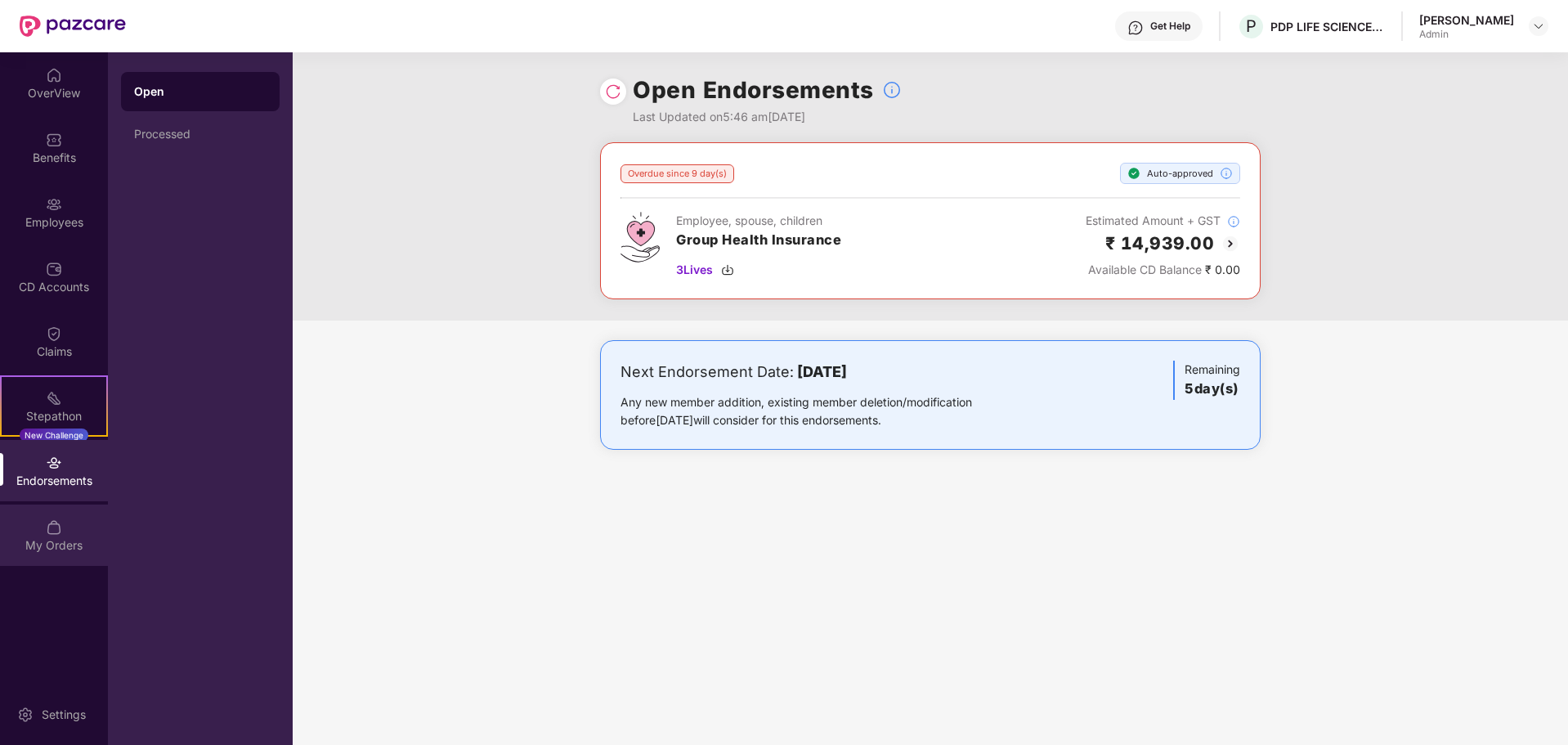
click at [56, 529] on img at bounding box center [54, 527] width 16 height 16
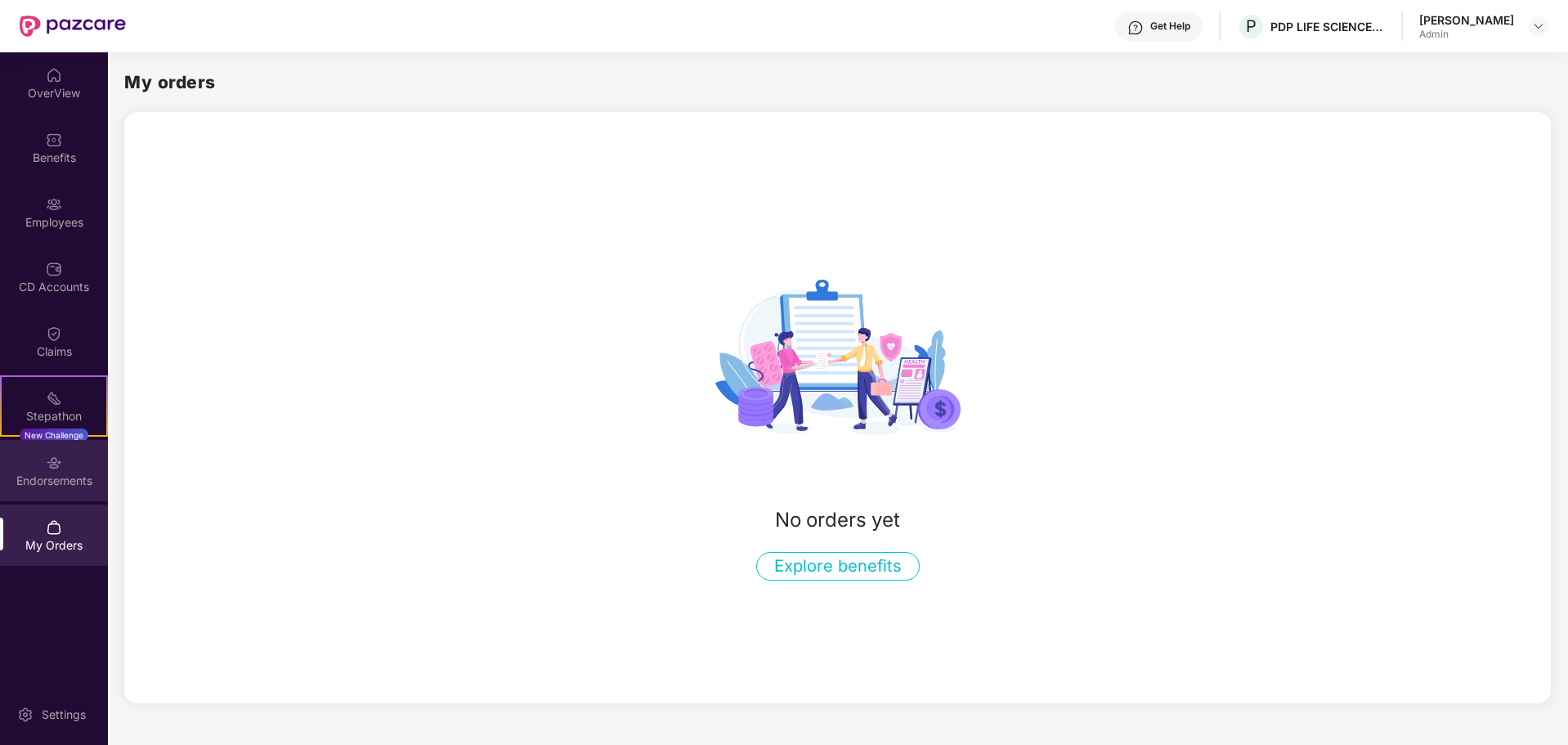
click at [52, 479] on div "Endorsements" at bounding box center [54, 481] width 108 height 16
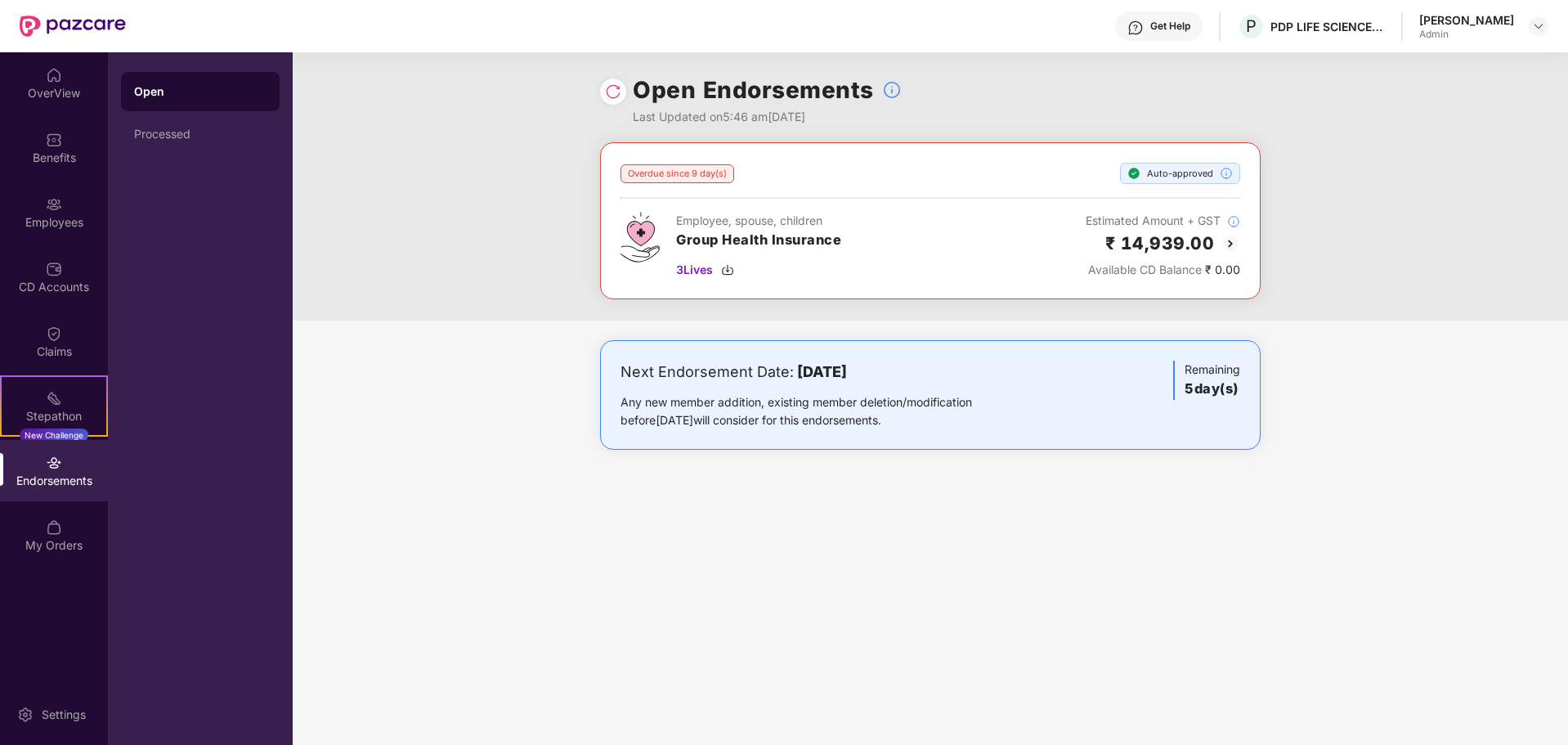
click at [1224, 243] on img at bounding box center [1231, 243] width 19 height 19
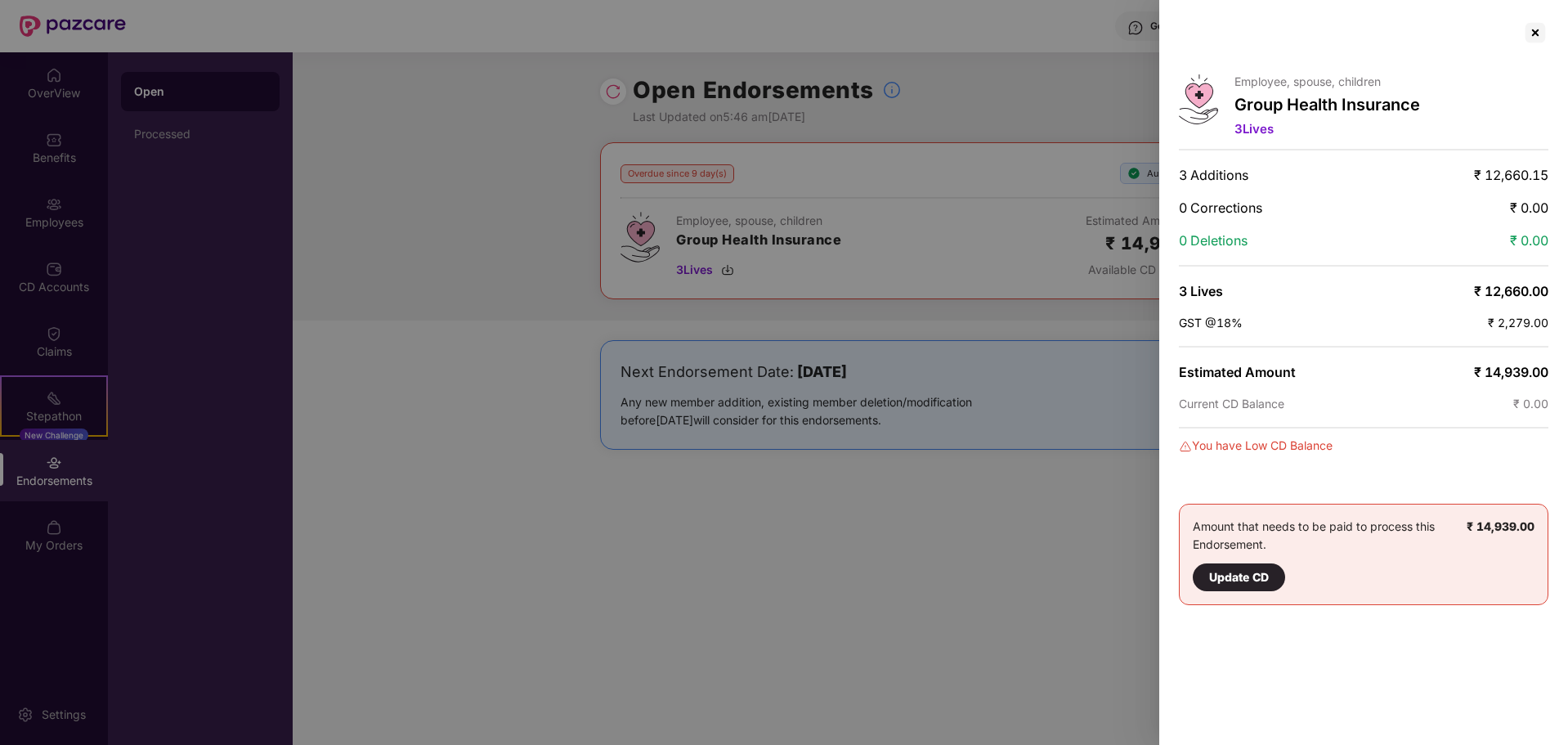
click at [767, 545] on div at bounding box center [784, 372] width 1568 height 745
drag, startPoint x: 1250, startPoint y: 574, endPoint x: 1244, endPoint y: 582, distance: 10.0
click at [1247, 578] on div "Update CD" at bounding box center [1239, 577] width 60 height 18
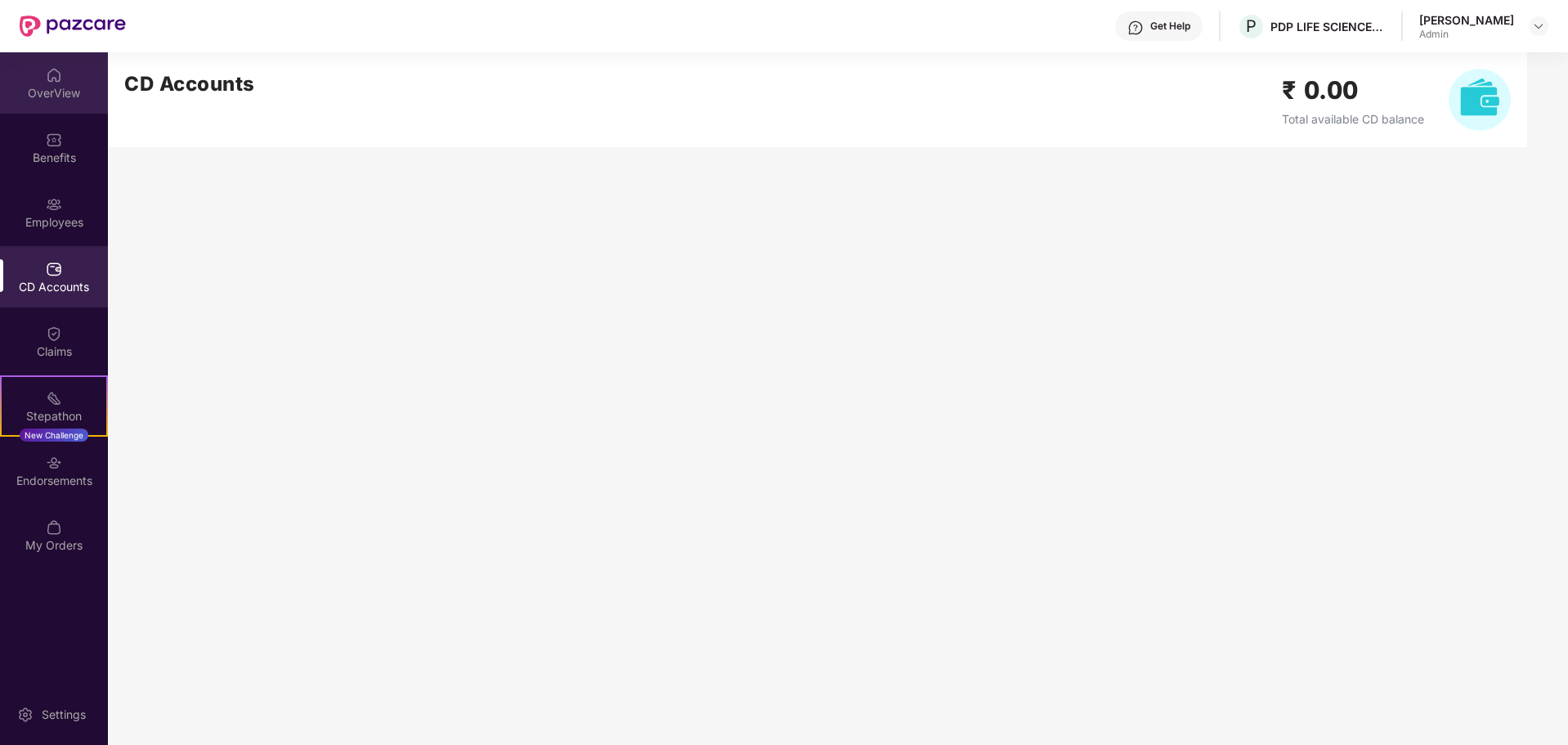
click at [25, 86] on div "OverView" at bounding box center [54, 92] width 108 height 16
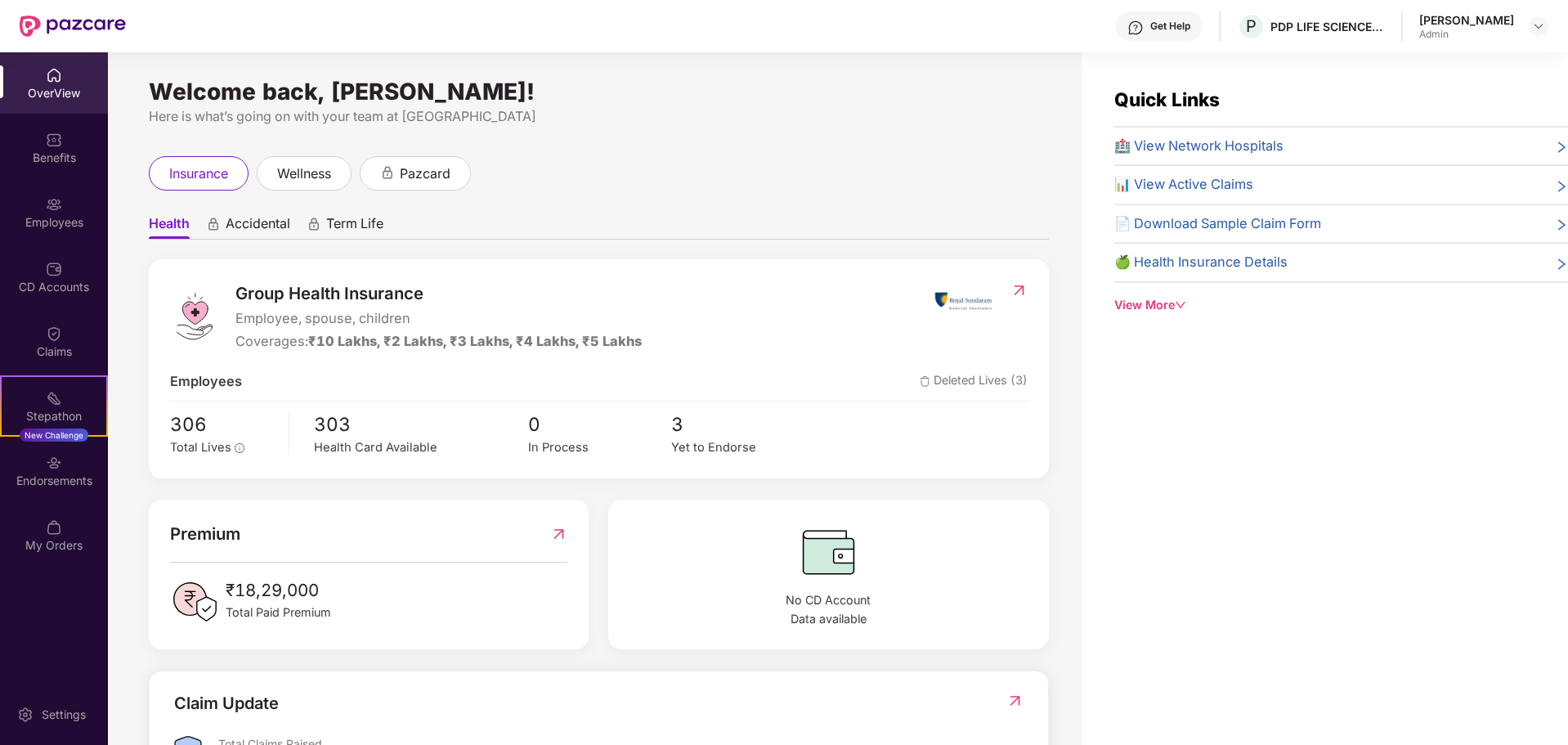
scroll to position [82, 0]
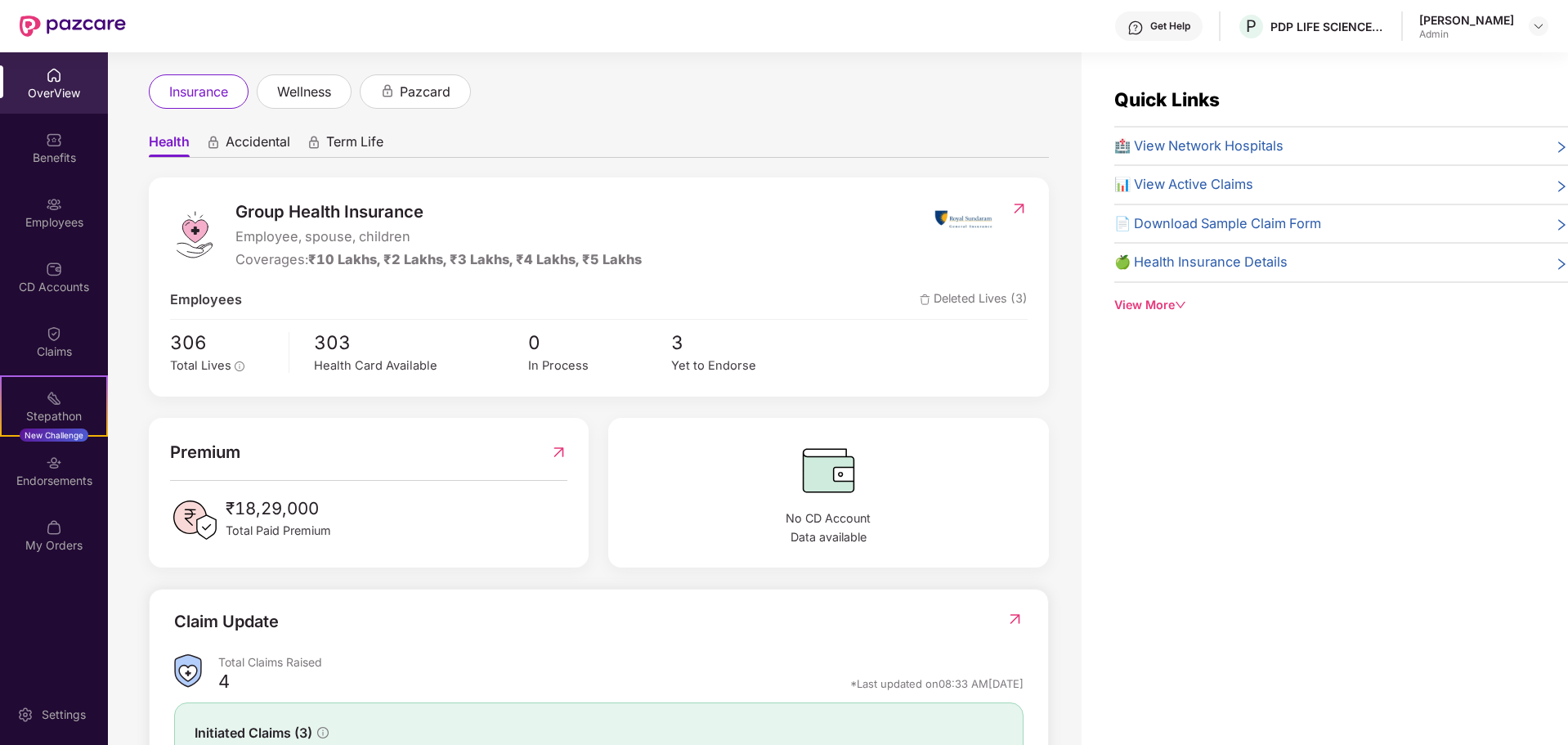
click at [958, 295] on span "Deleted Lives (3)" at bounding box center [974, 300] width 108 height 21
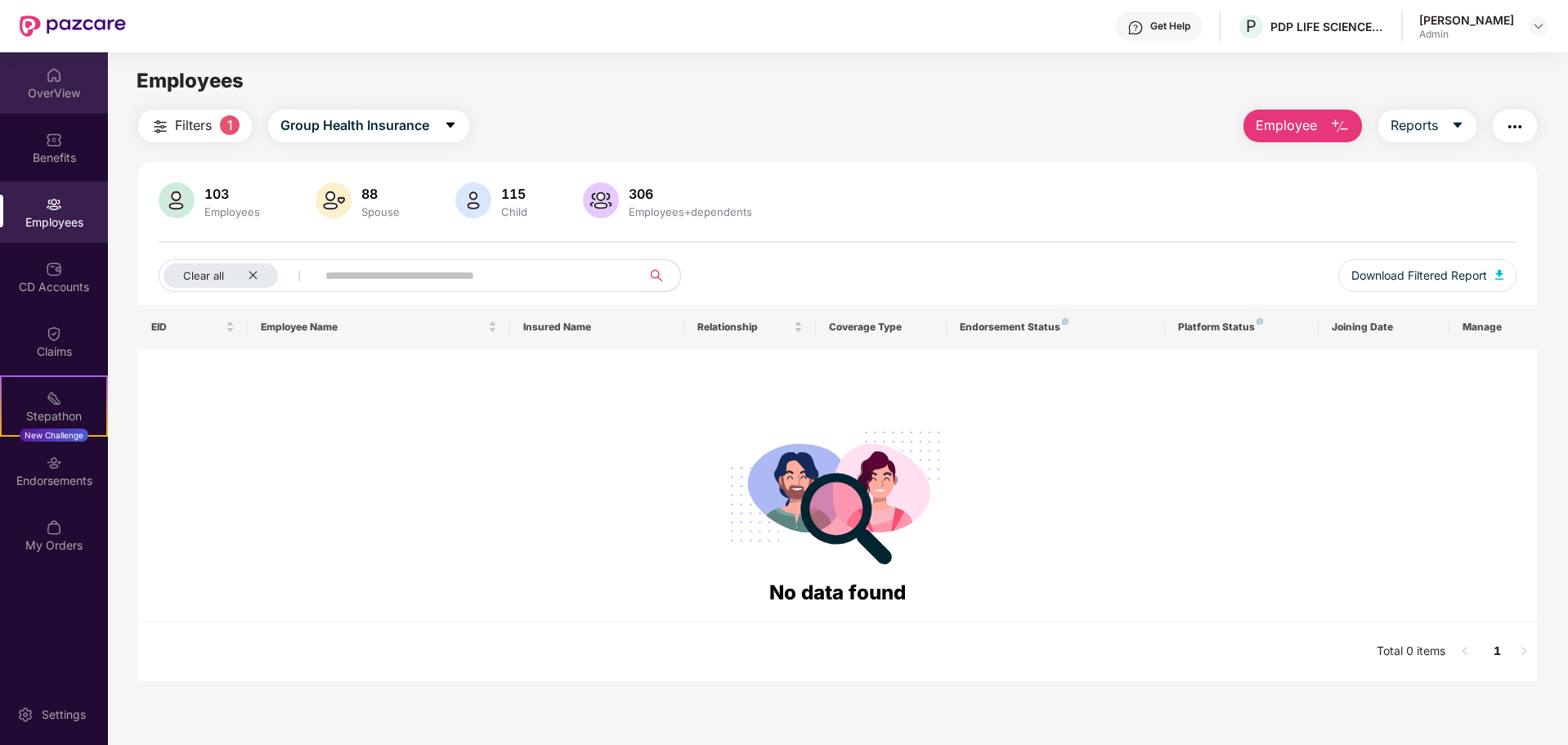
click at [42, 84] on div "OverView" at bounding box center [54, 83] width 108 height 62
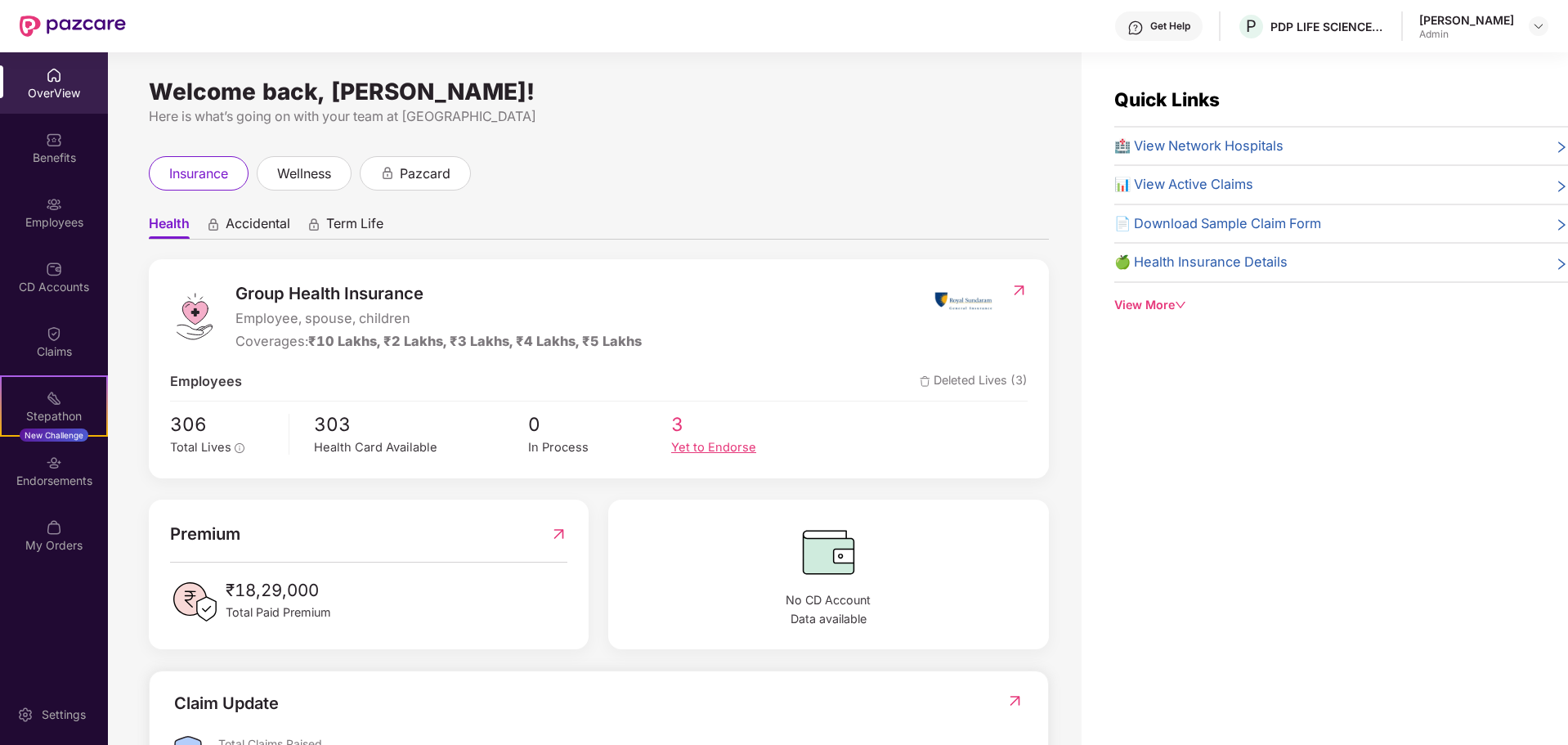
click at [696, 446] on div "Yet to Endorse" at bounding box center [742, 448] width 143 height 19
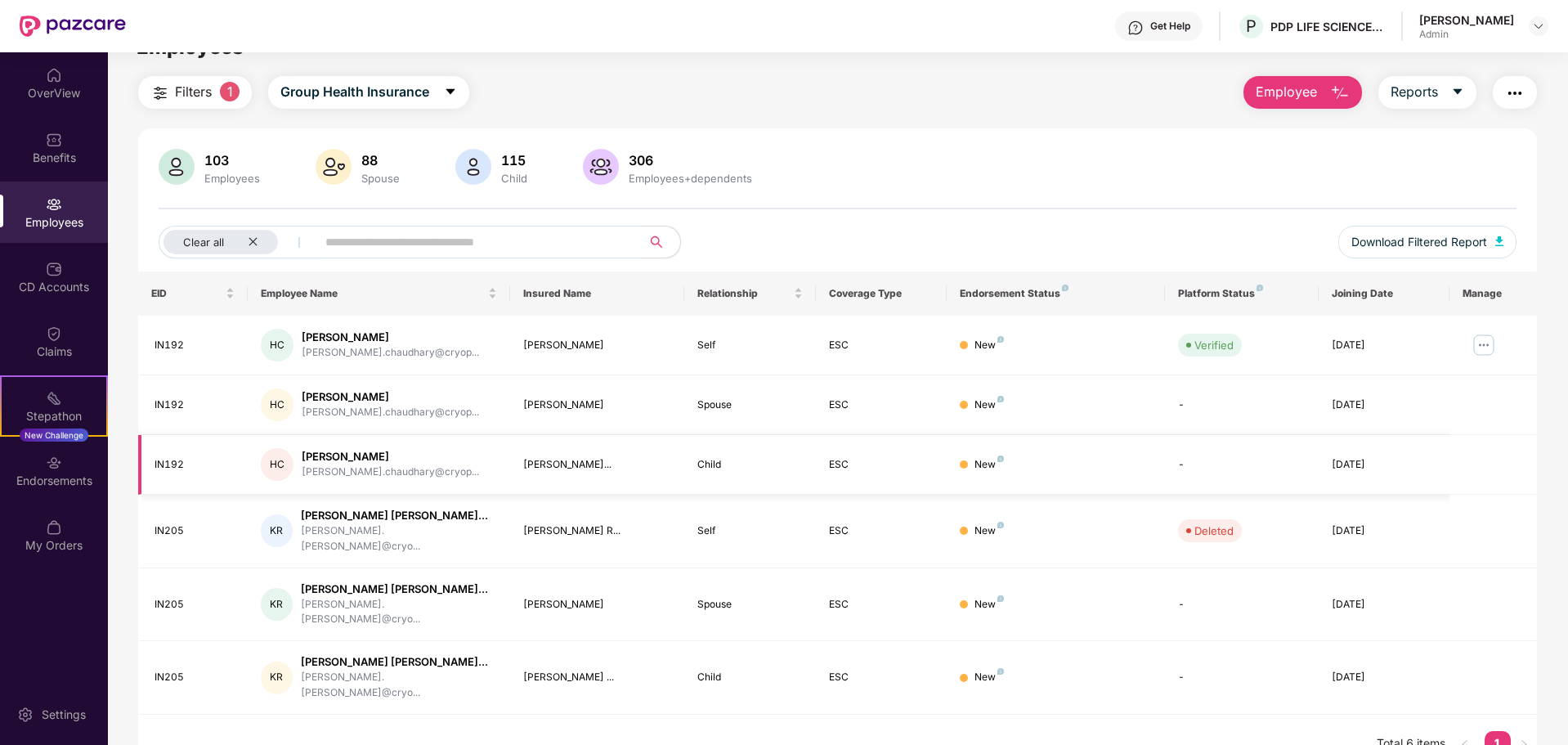
scroll to position [52, 0]
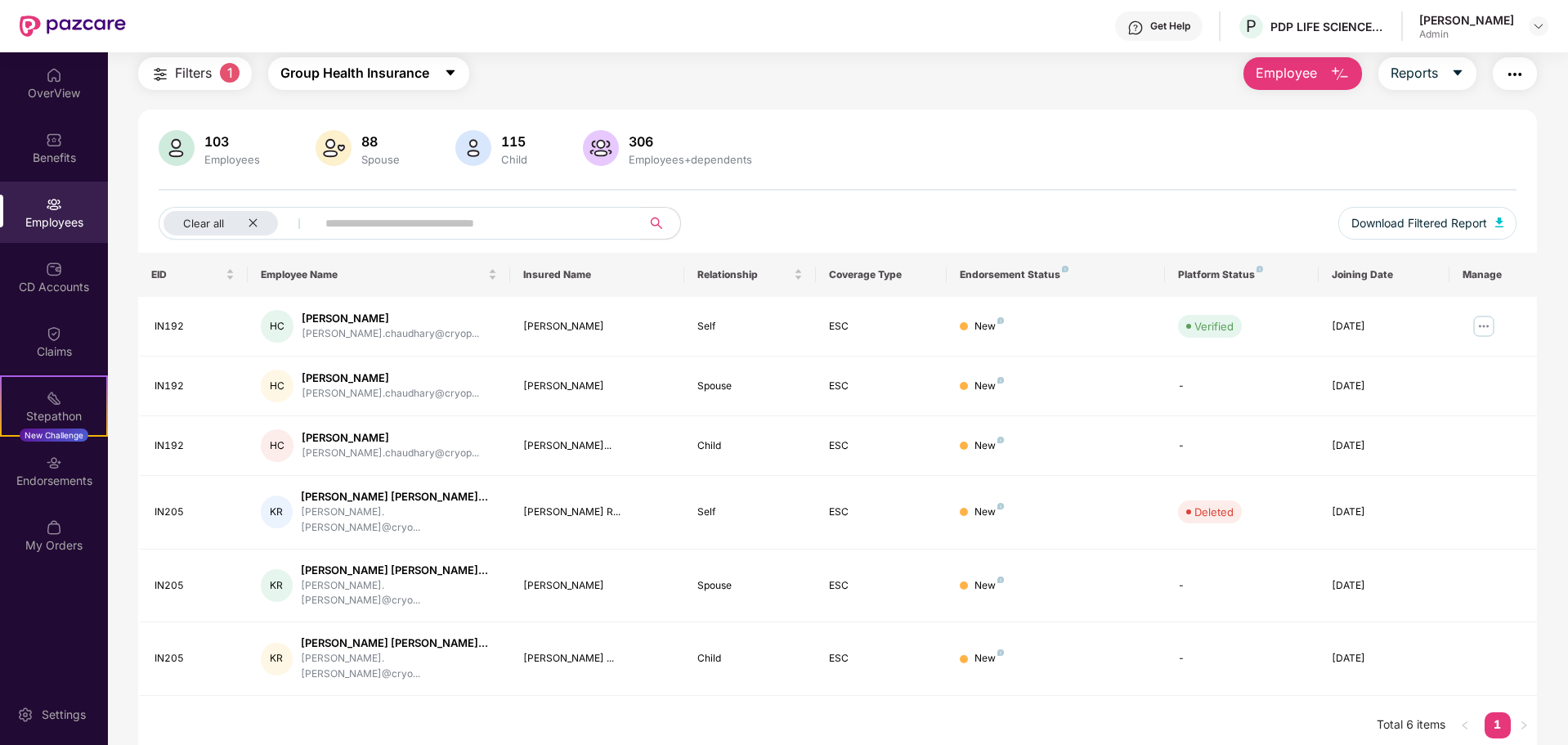
click at [443, 69] on button "Group Health Insurance" at bounding box center [368, 74] width 201 height 33
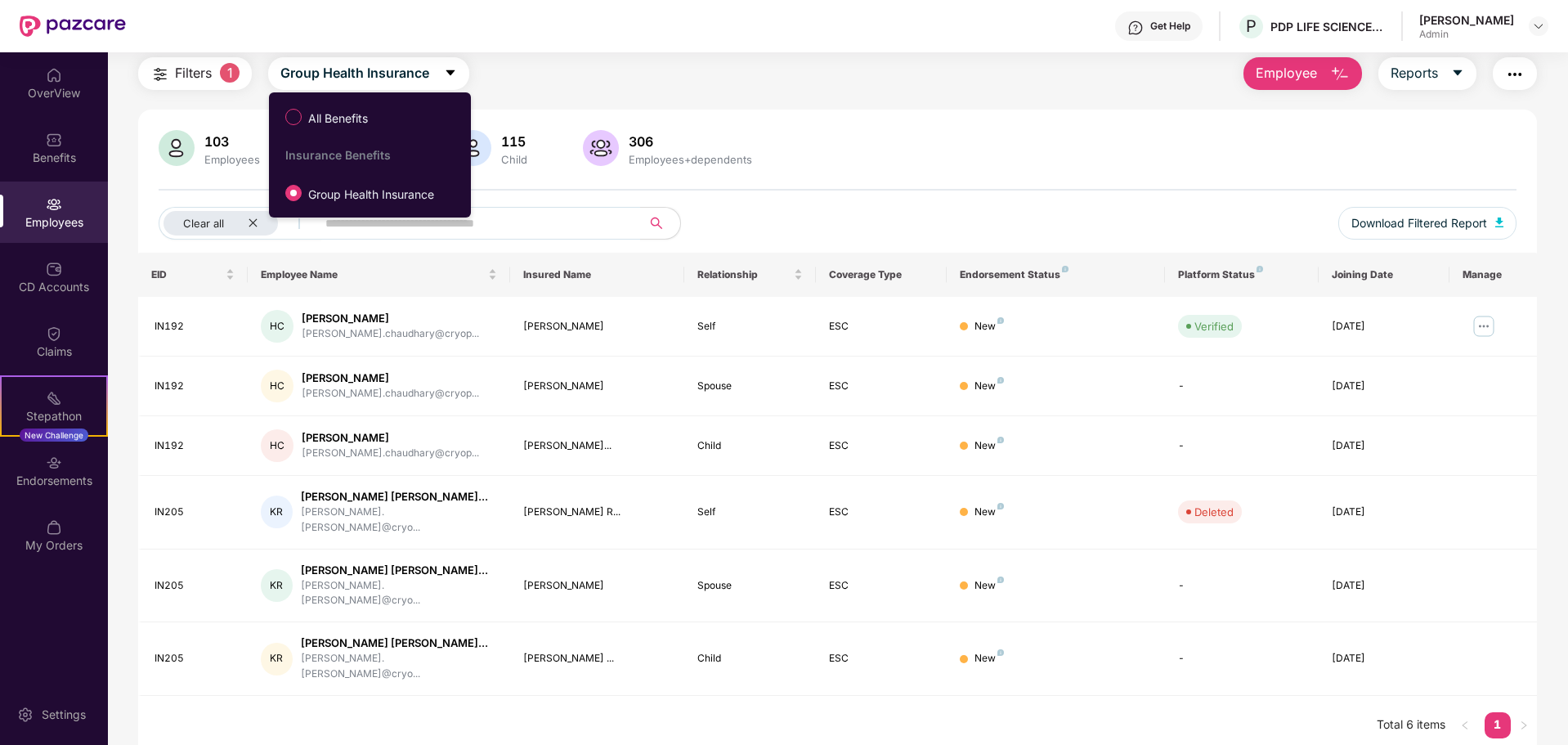
click at [650, 78] on div "Filters 1 Group Health Insurance Employee Reports" at bounding box center [837, 74] width 1399 height 33
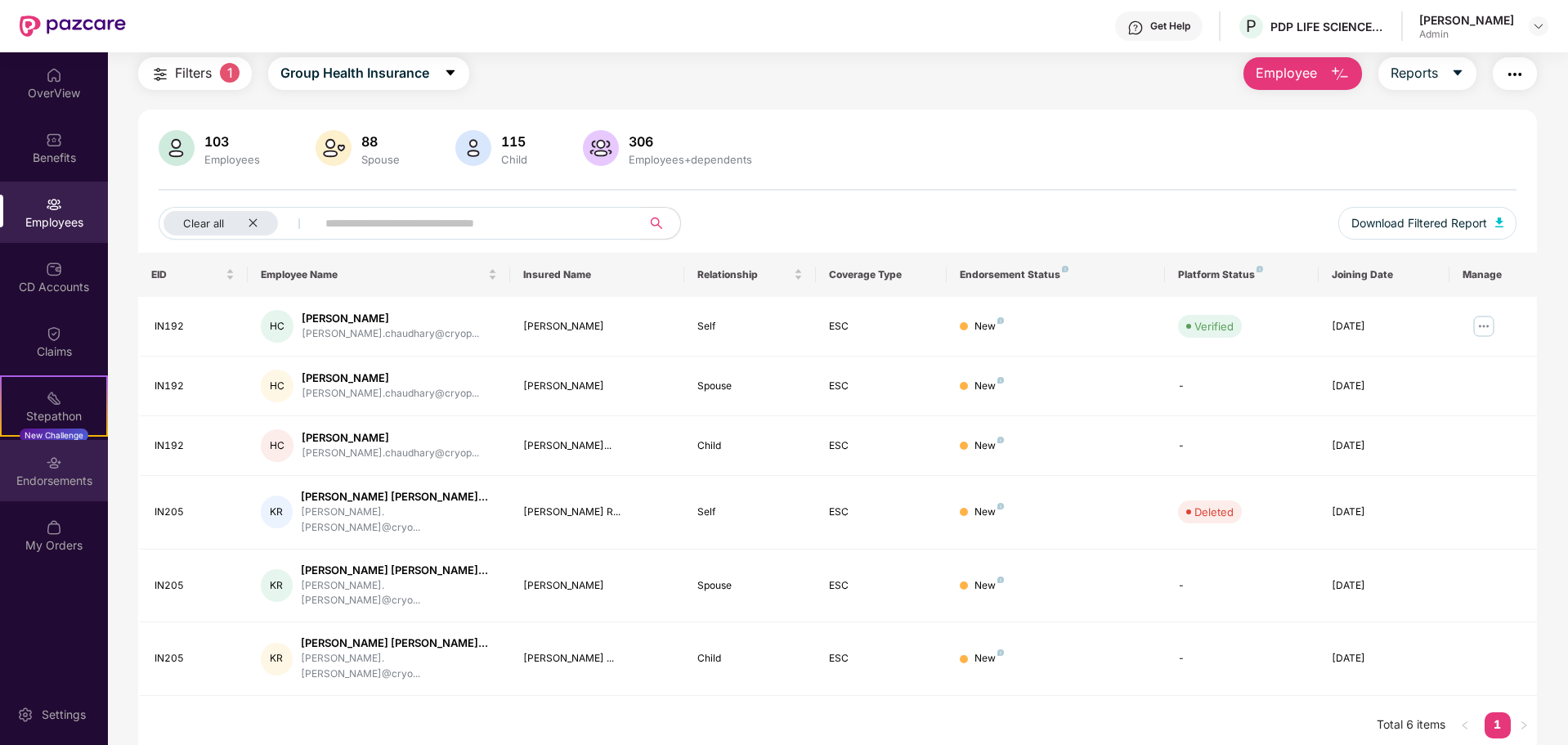
click at [41, 486] on div "Endorsements" at bounding box center [54, 481] width 108 height 16
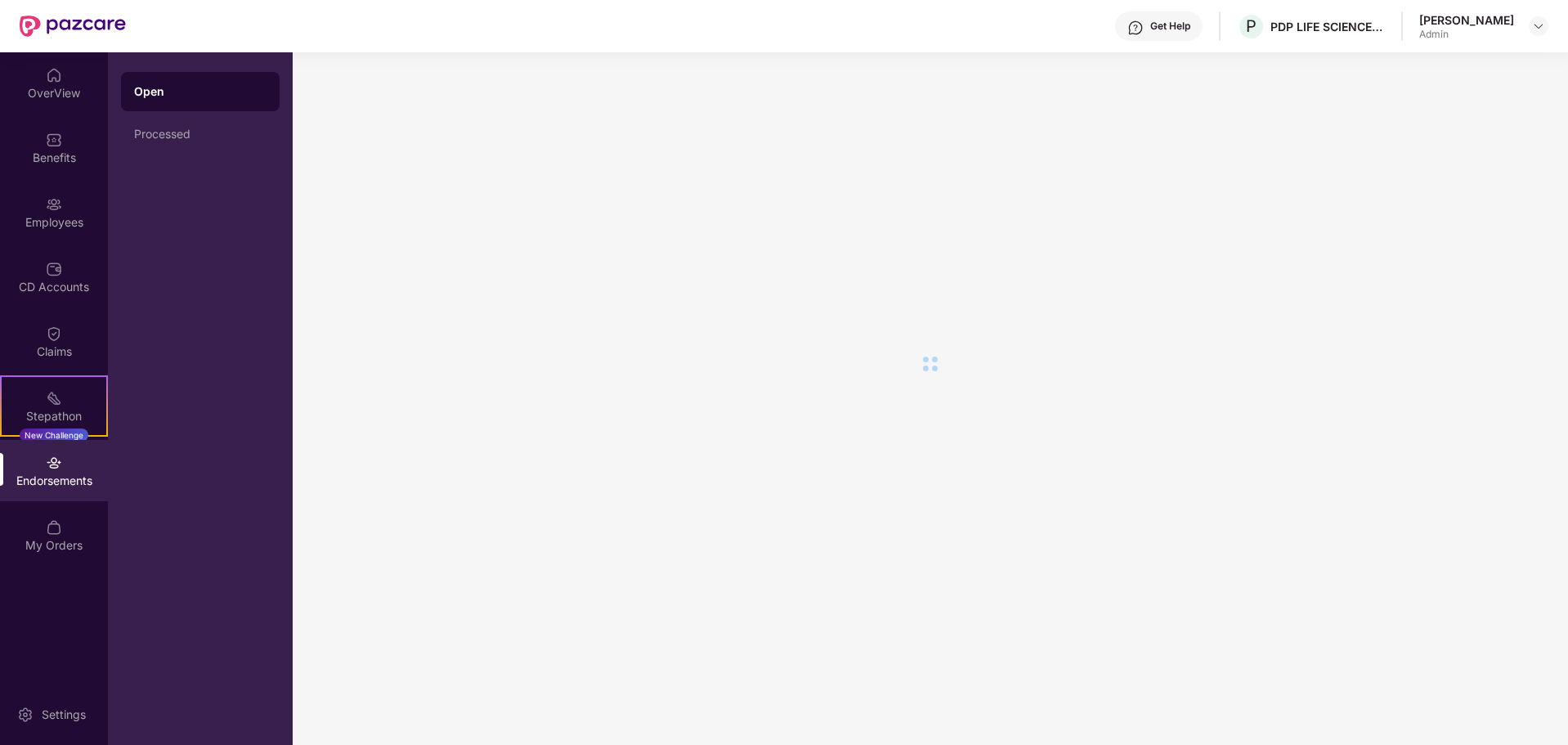
scroll to position [0, 0]
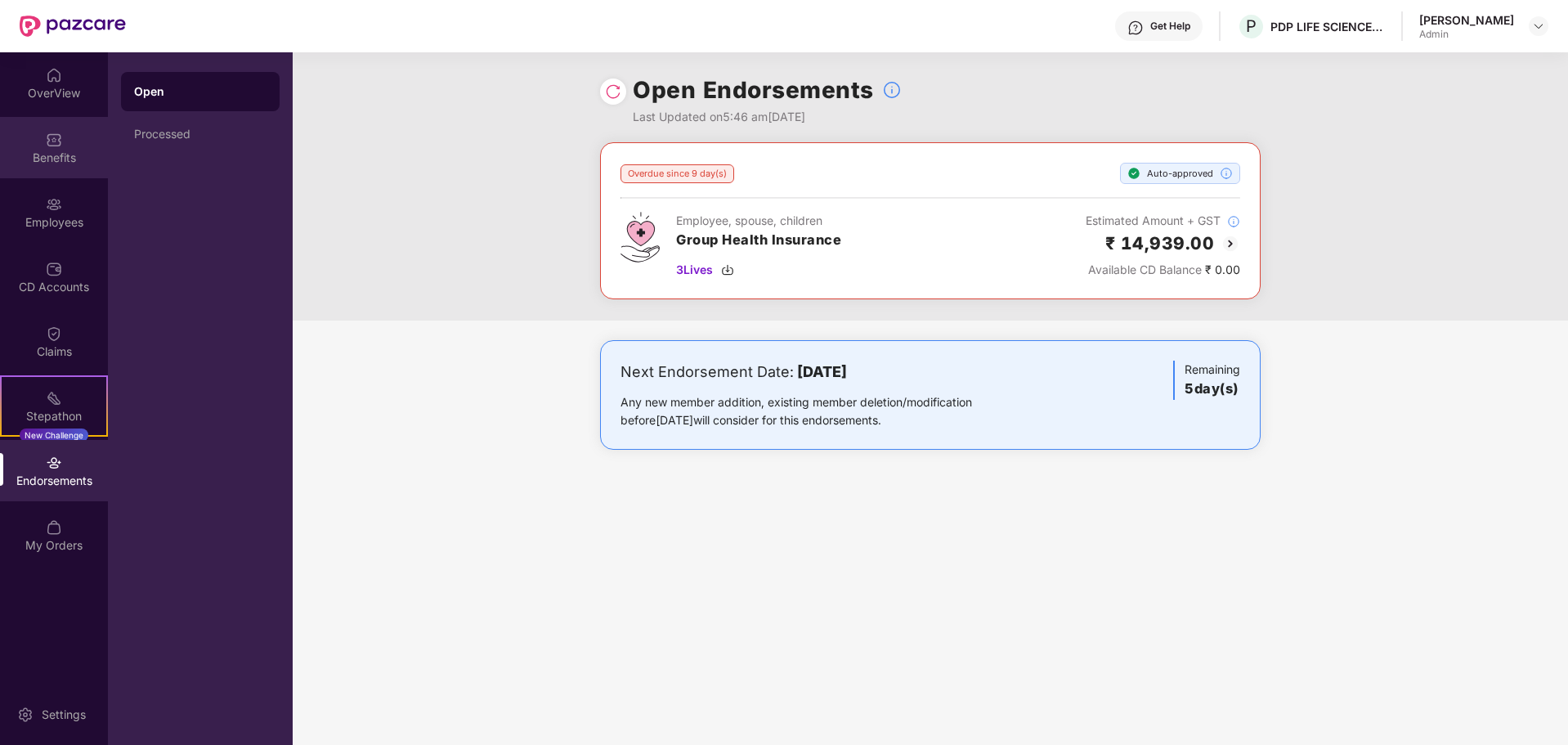
click at [36, 120] on div "Benefits" at bounding box center [54, 148] width 108 height 62
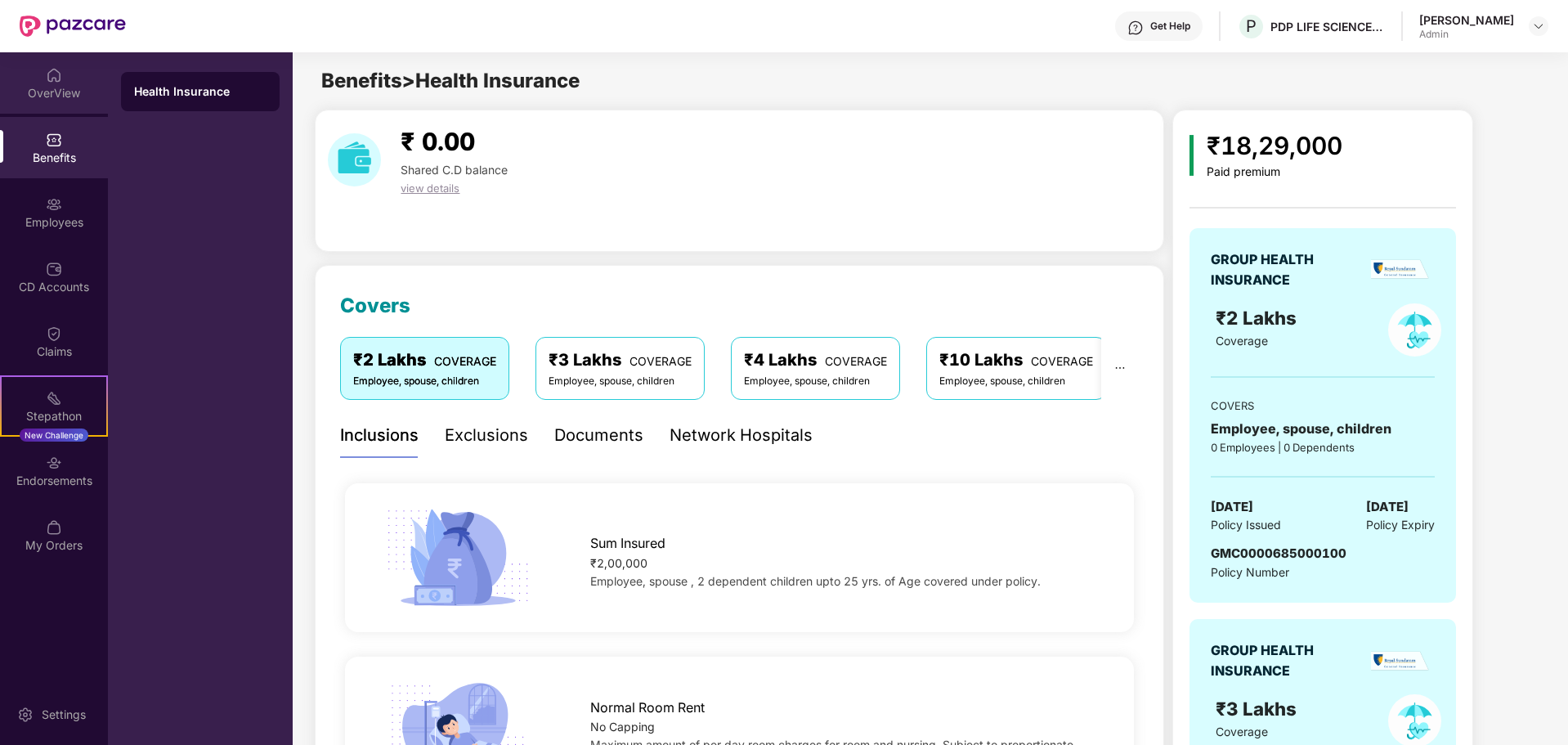
click at [36, 85] on div "OverView" at bounding box center [54, 92] width 108 height 16
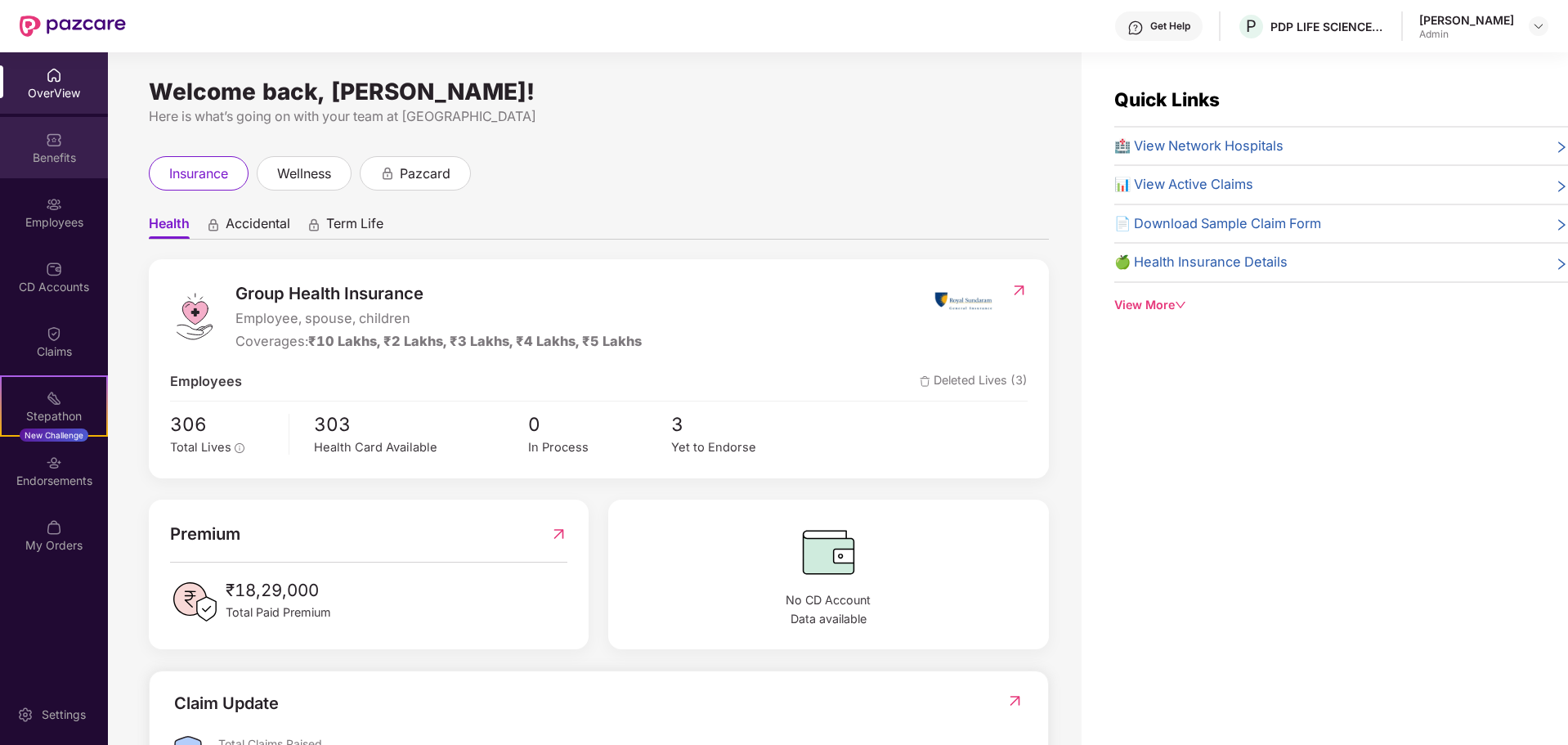
click at [62, 145] on div "Benefits" at bounding box center [54, 148] width 108 height 62
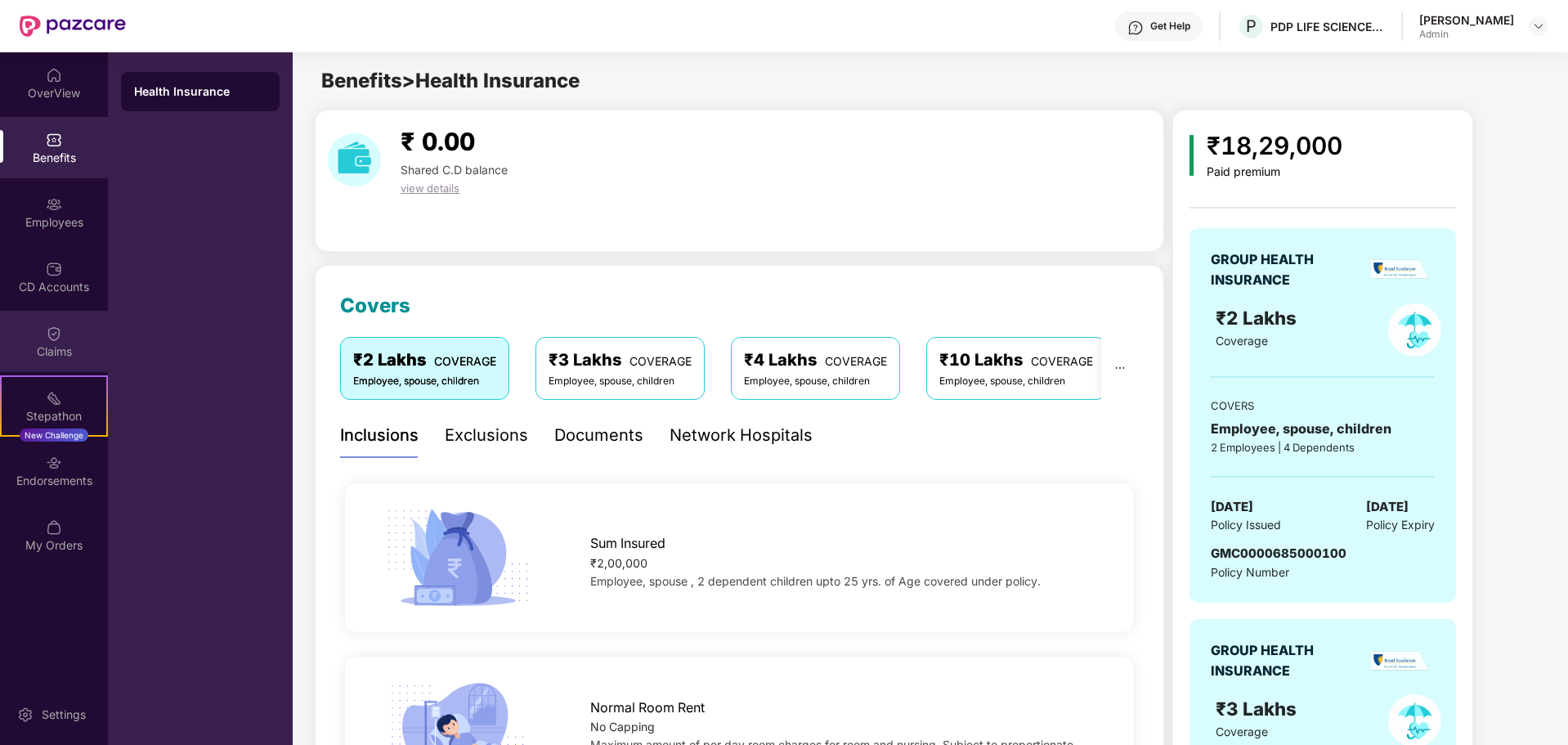
click at [62, 352] on div "Claims" at bounding box center [54, 351] width 108 height 16
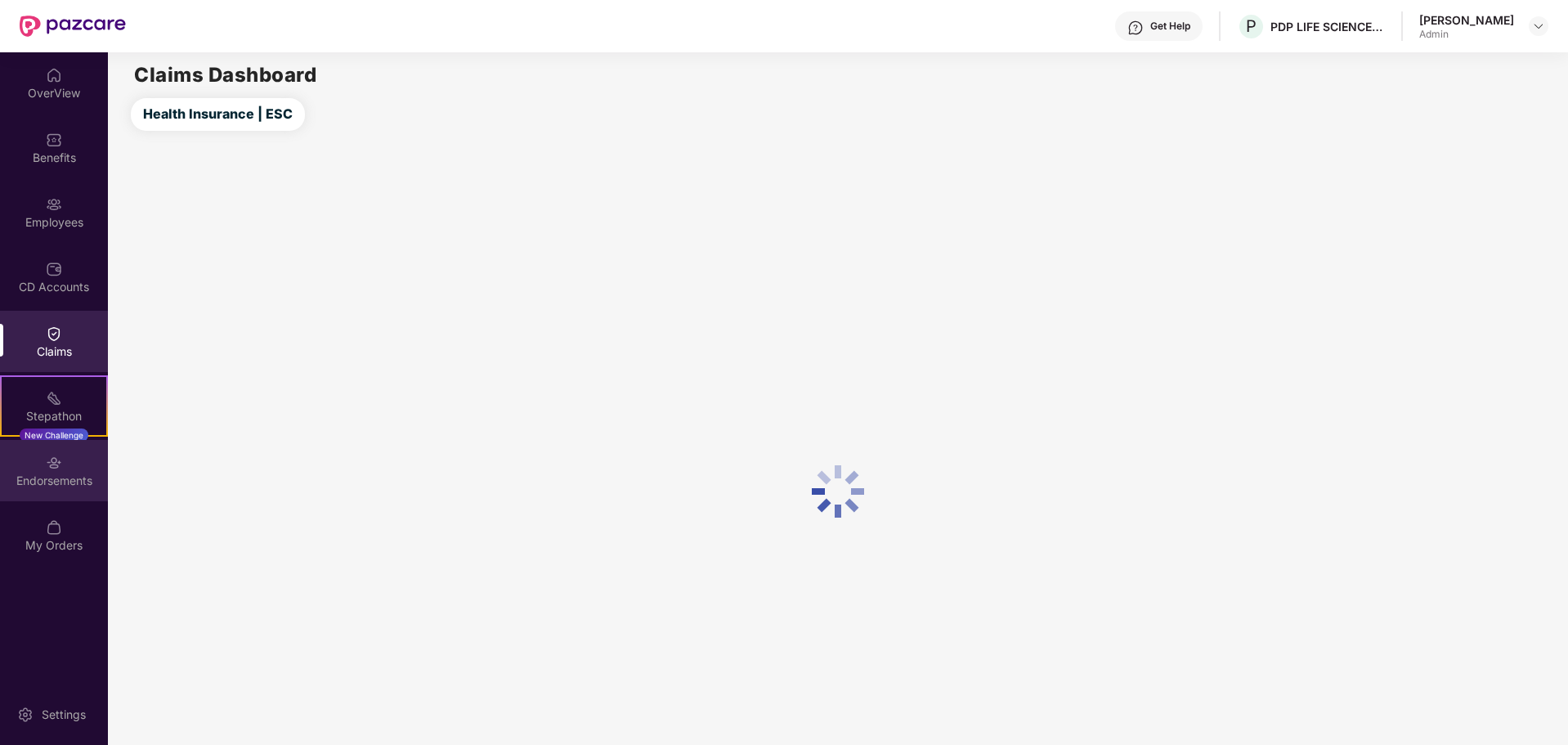
click at [54, 475] on div "Endorsements" at bounding box center [54, 481] width 108 height 16
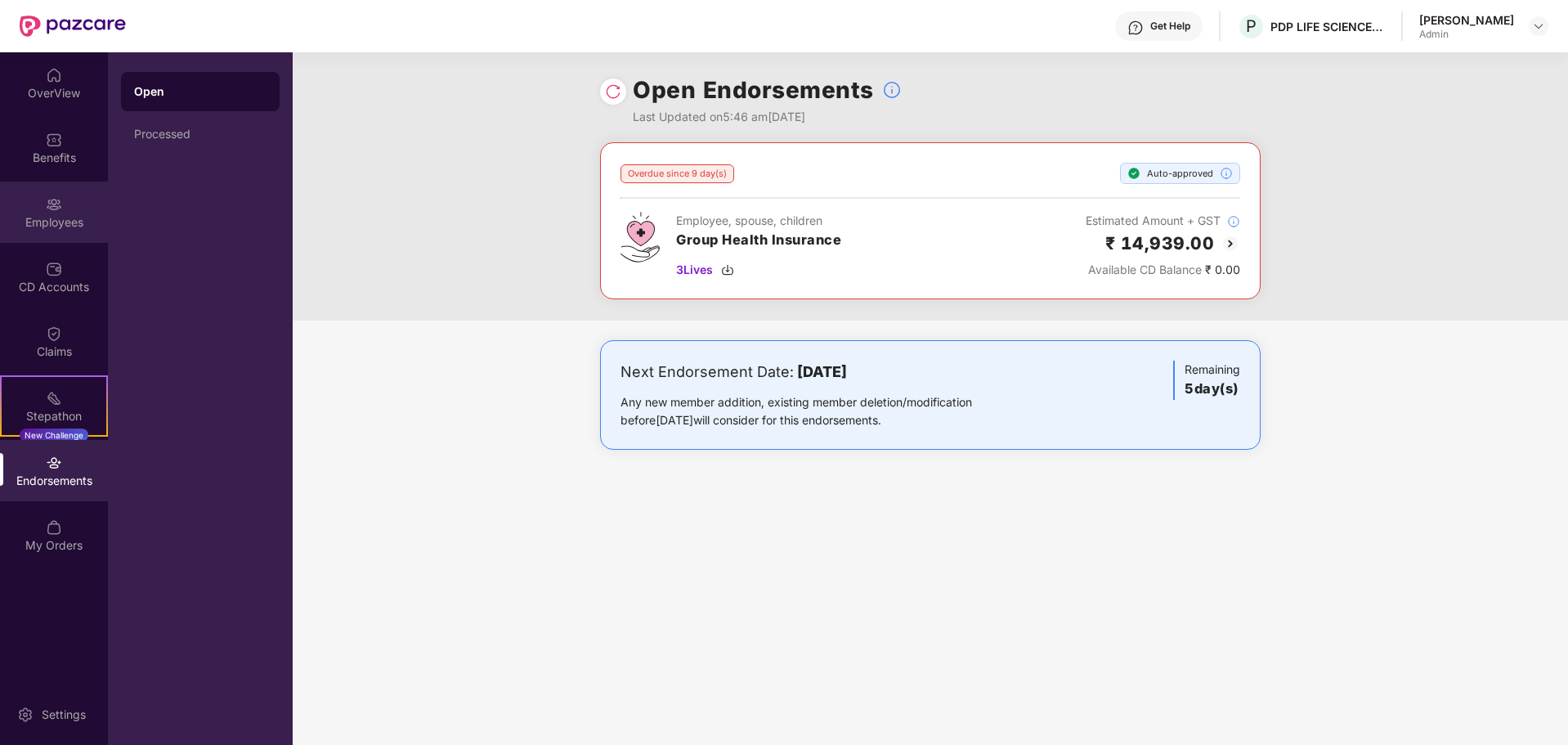
click at [41, 216] on div "Employees" at bounding box center [54, 222] width 108 height 16
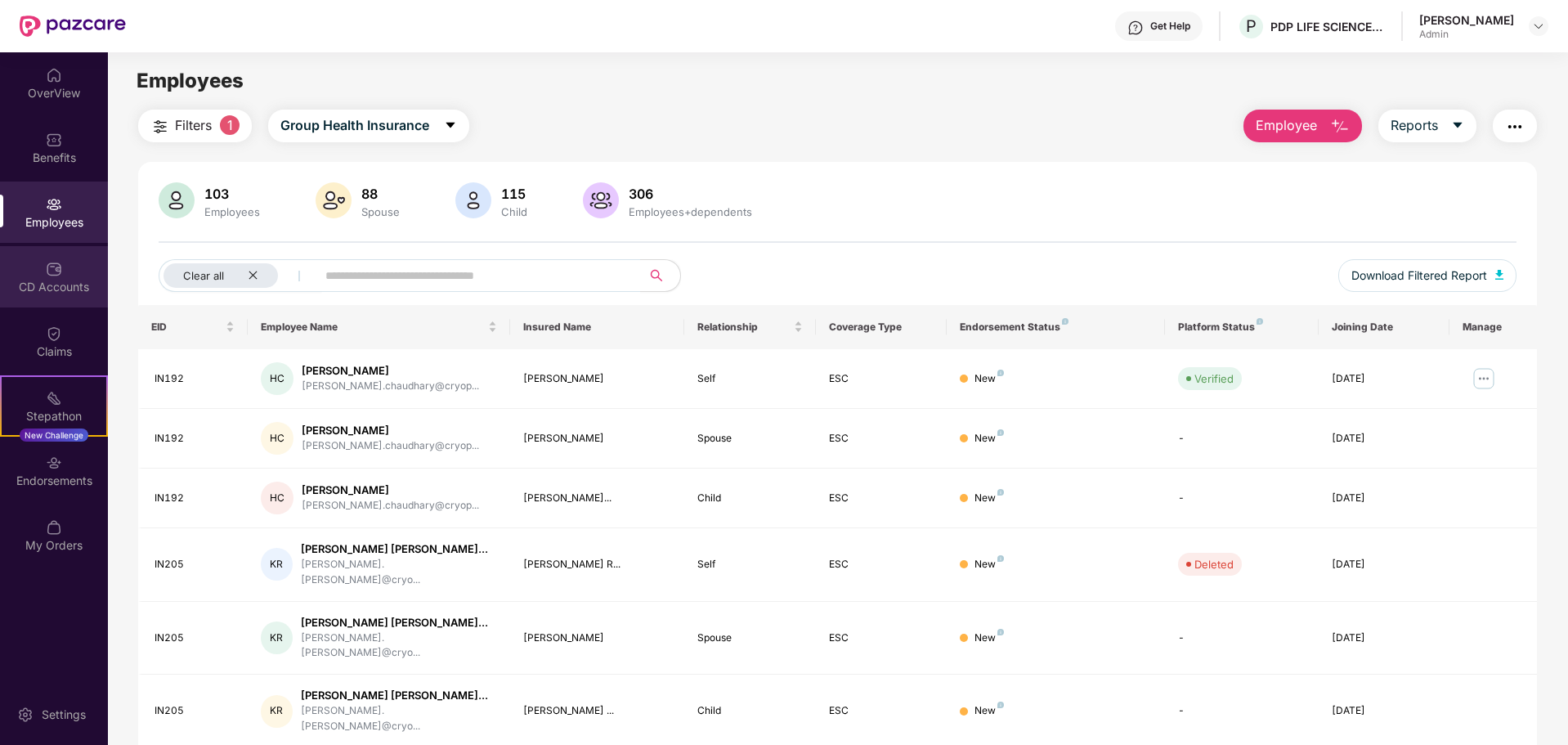
click at [59, 275] on div "CD Accounts" at bounding box center [54, 277] width 108 height 62
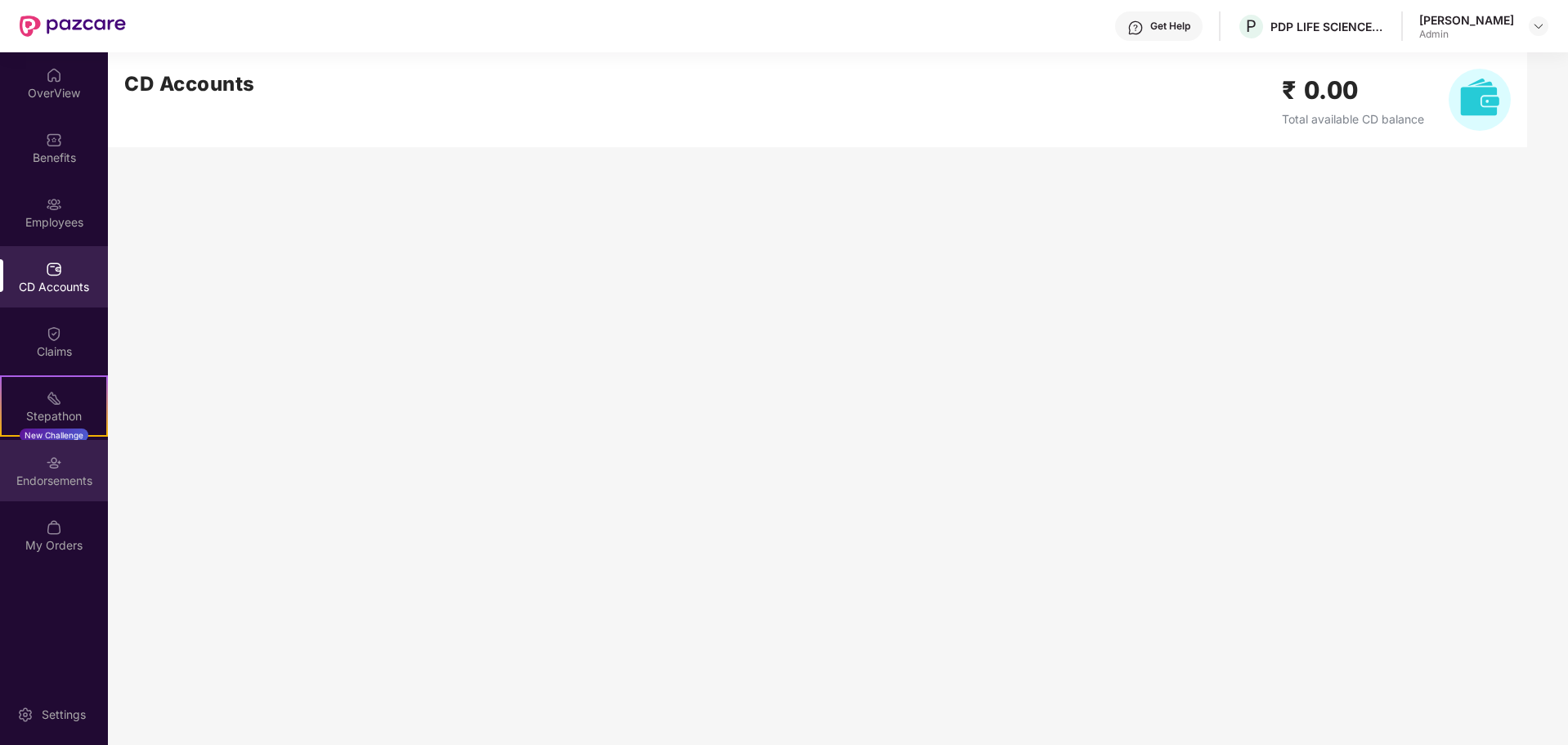
click at [51, 490] on div "Endorsements" at bounding box center [54, 471] width 108 height 62
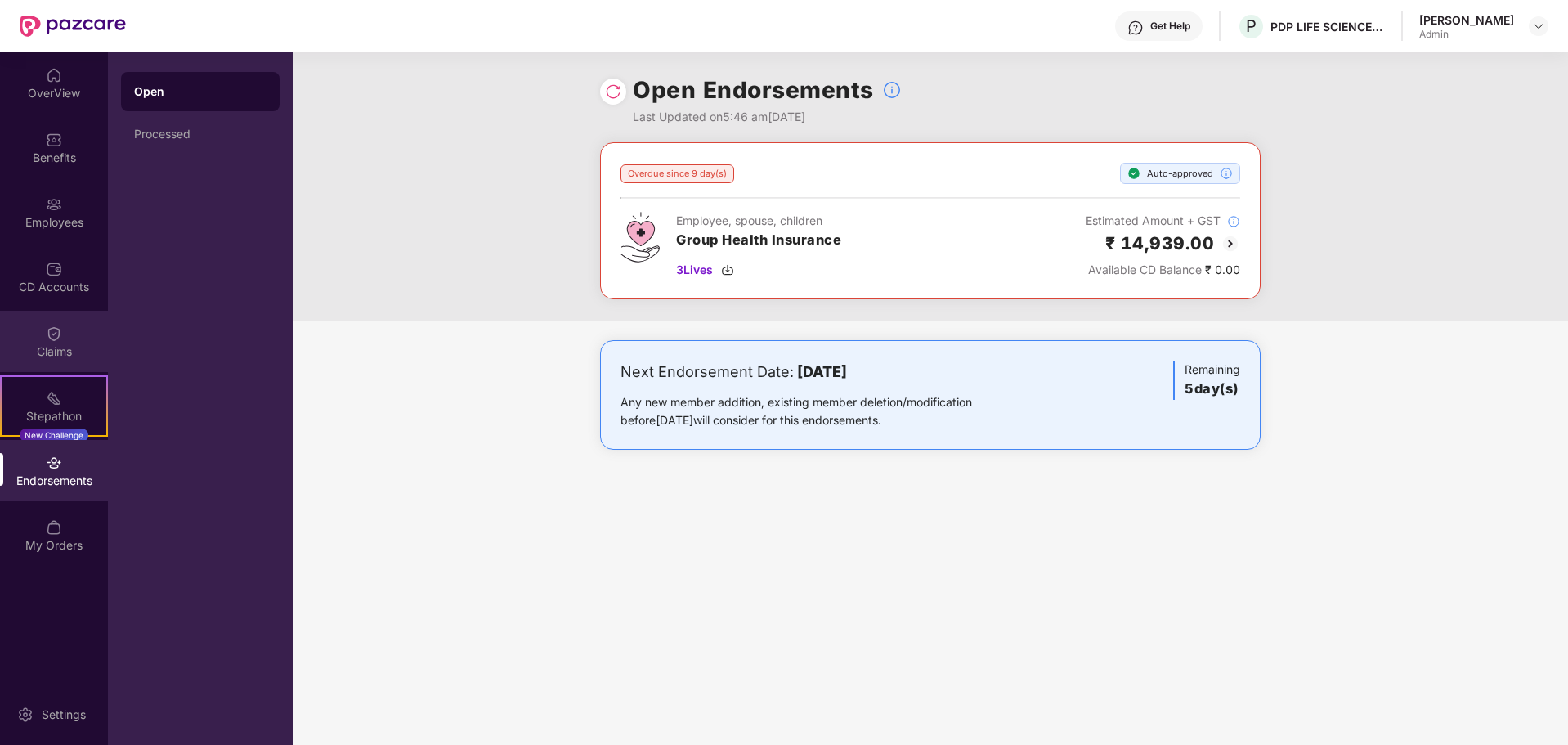
click at [51, 344] on div "Claims" at bounding box center [54, 351] width 108 height 16
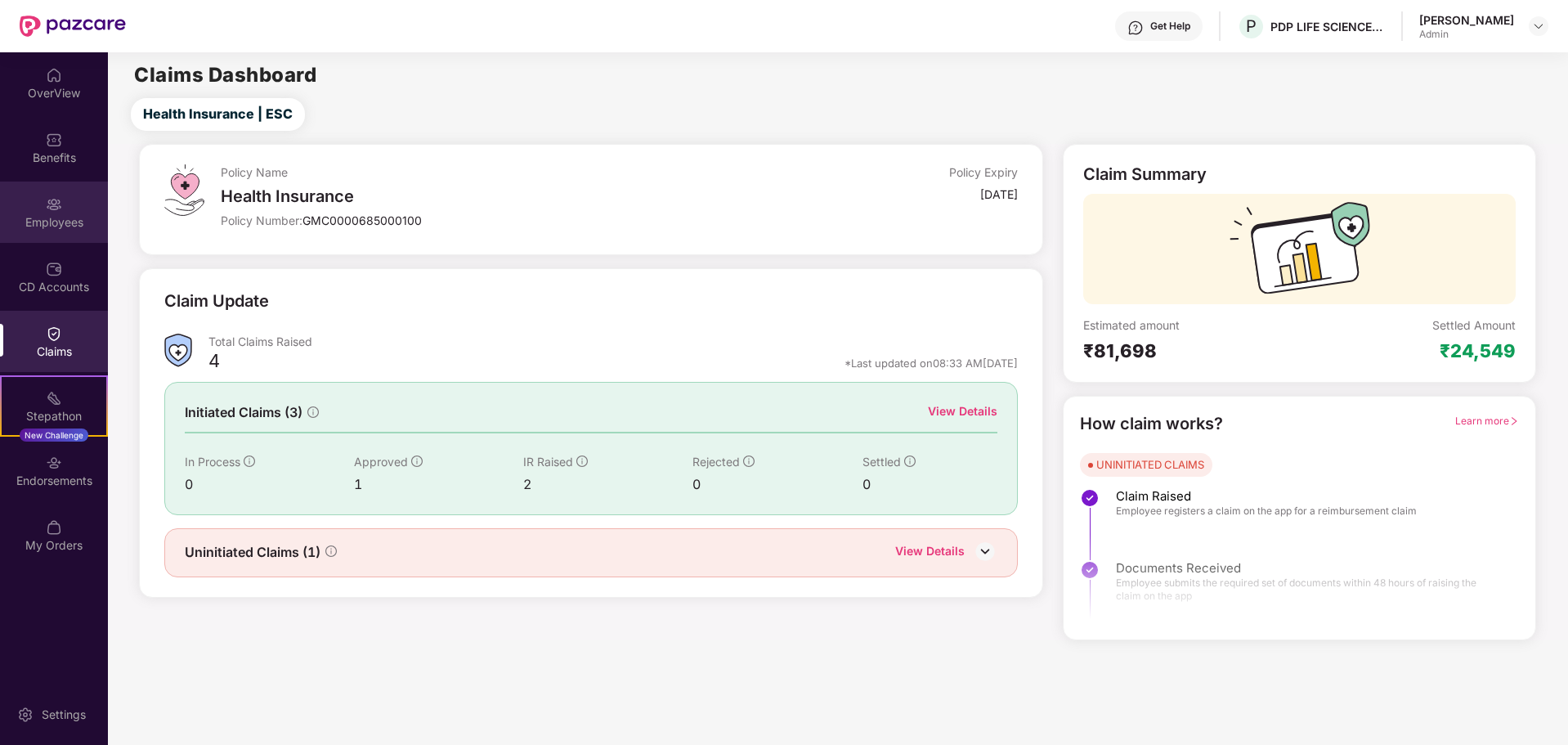
click at [52, 213] on div "Employees" at bounding box center [54, 212] width 108 height 62
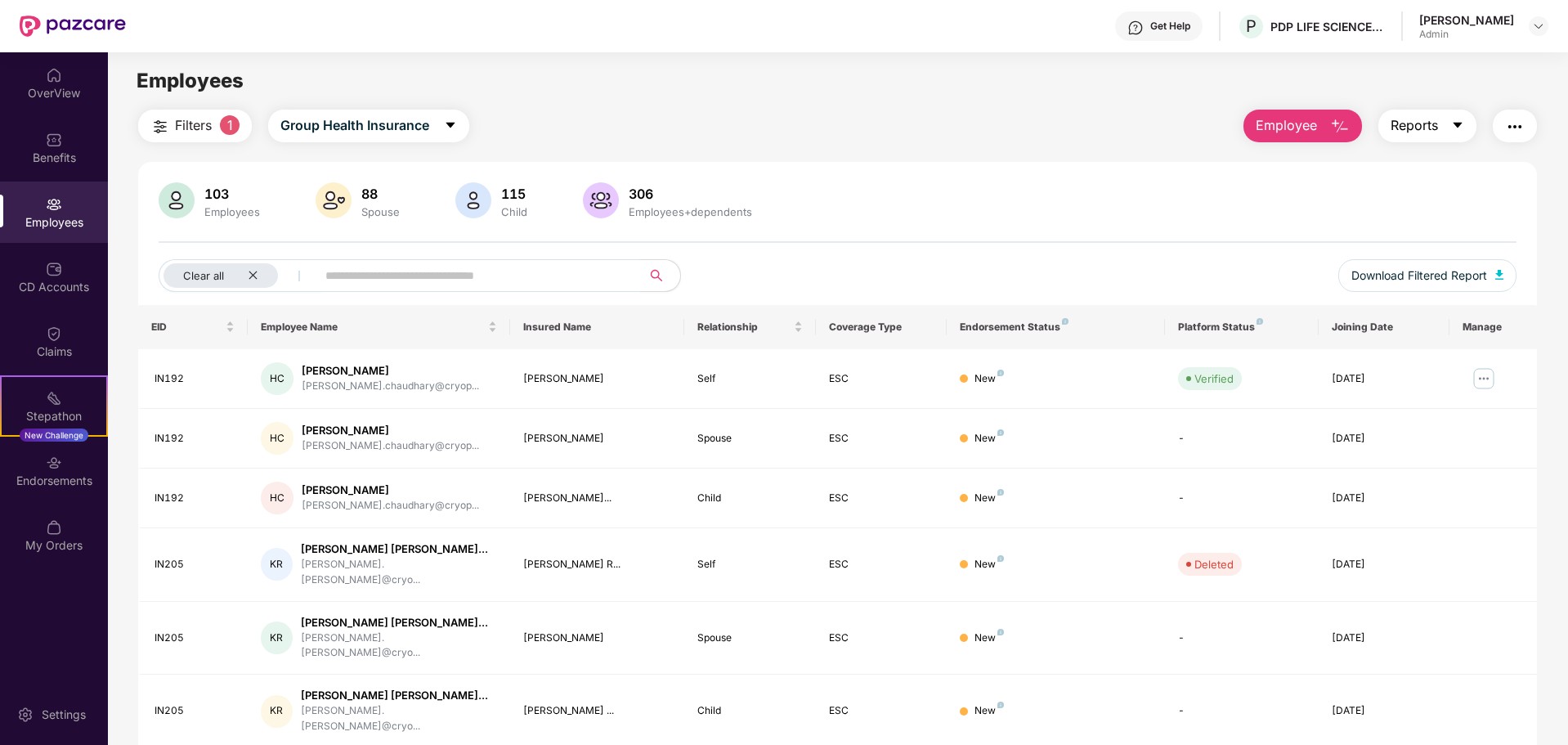
click at [1431, 124] on span "Reports" at bounding box center [1414, 125] width 47 height 20
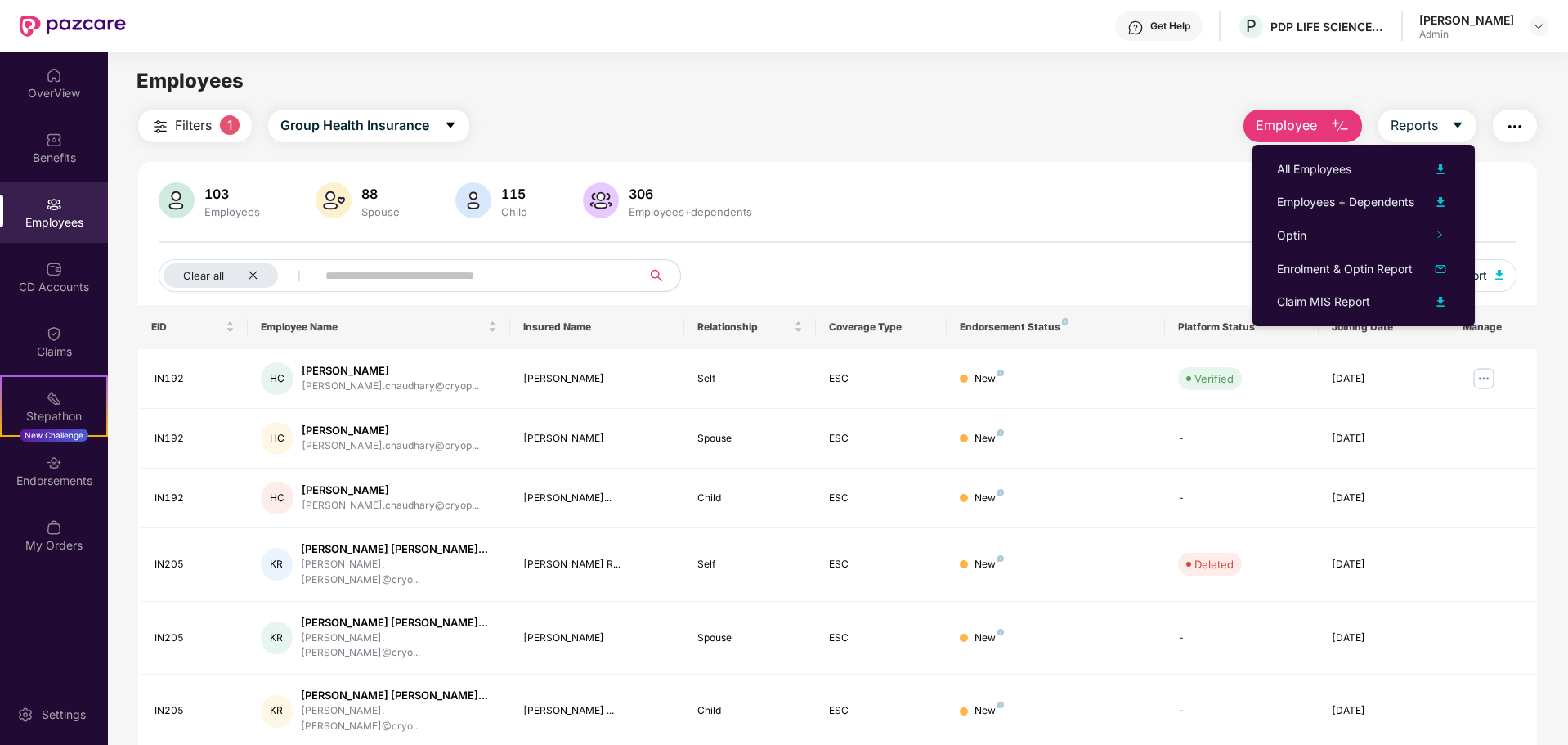
click at [731, 188] on div "306" at bounding box center [690, 193] width 130 height 16
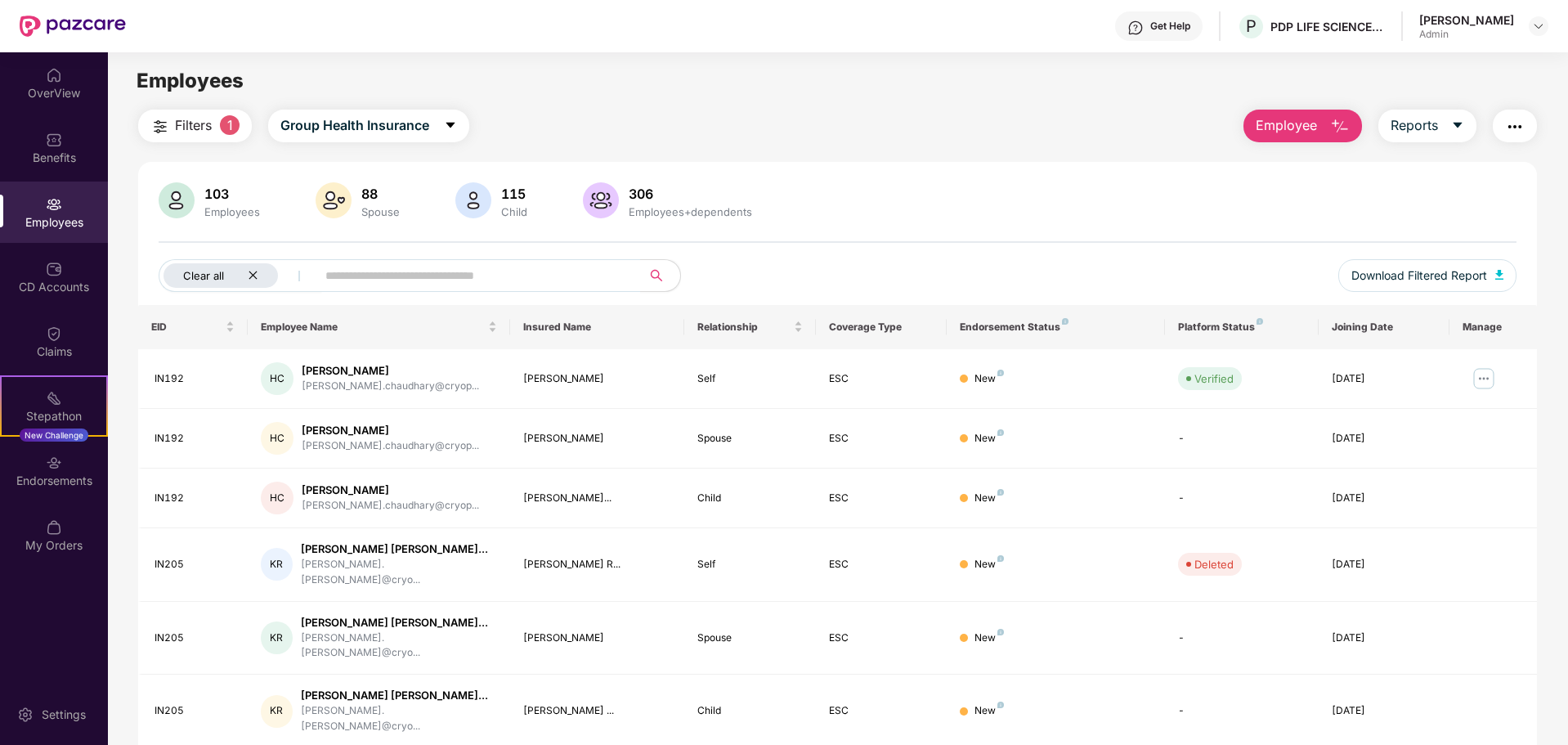
click at [204, 278] on span "Clear all" at bounding box center [204, 276] width 41 height 13
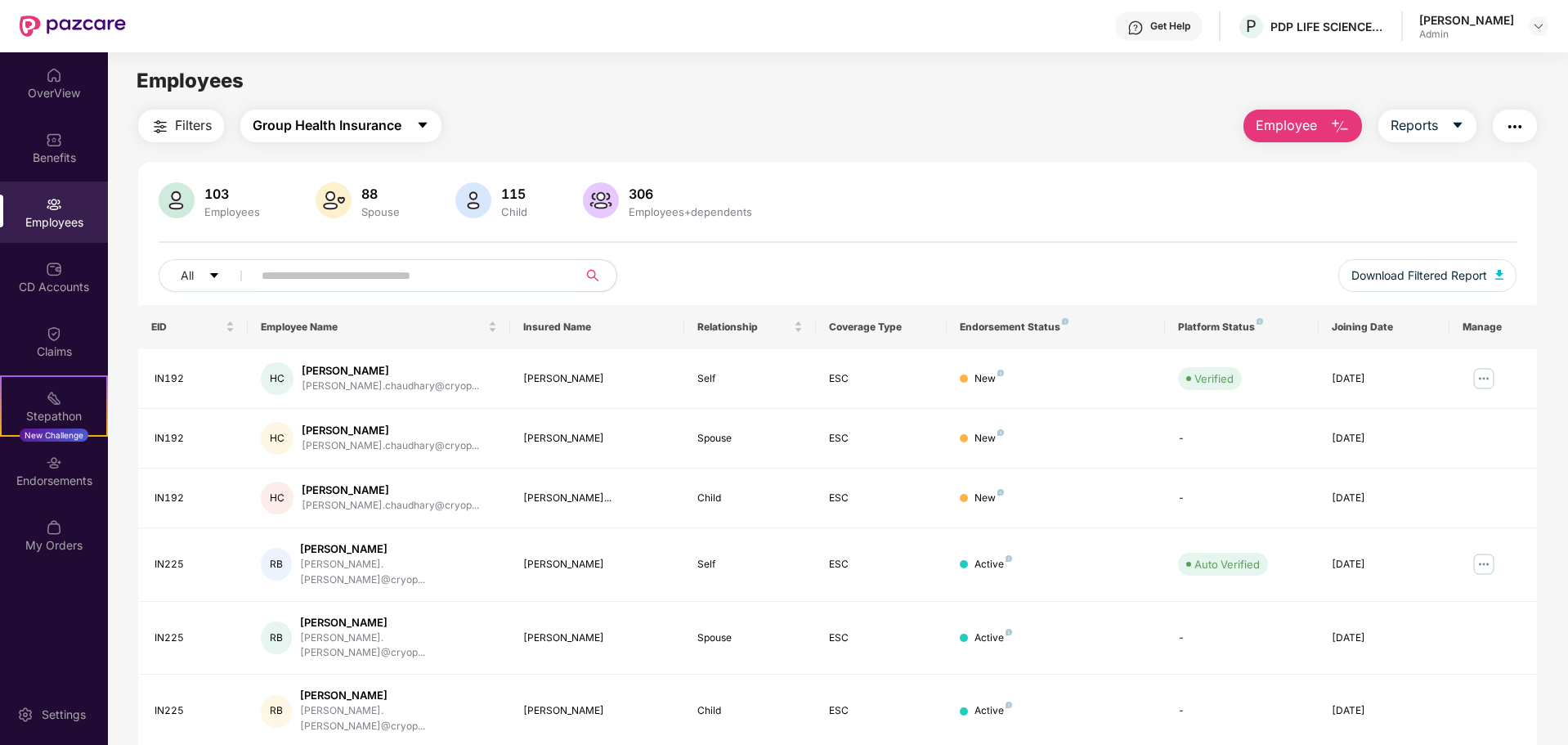
click at [379, 132] on span "Group Health Insurance" at bounding box center [327, 125] width 149 height 20
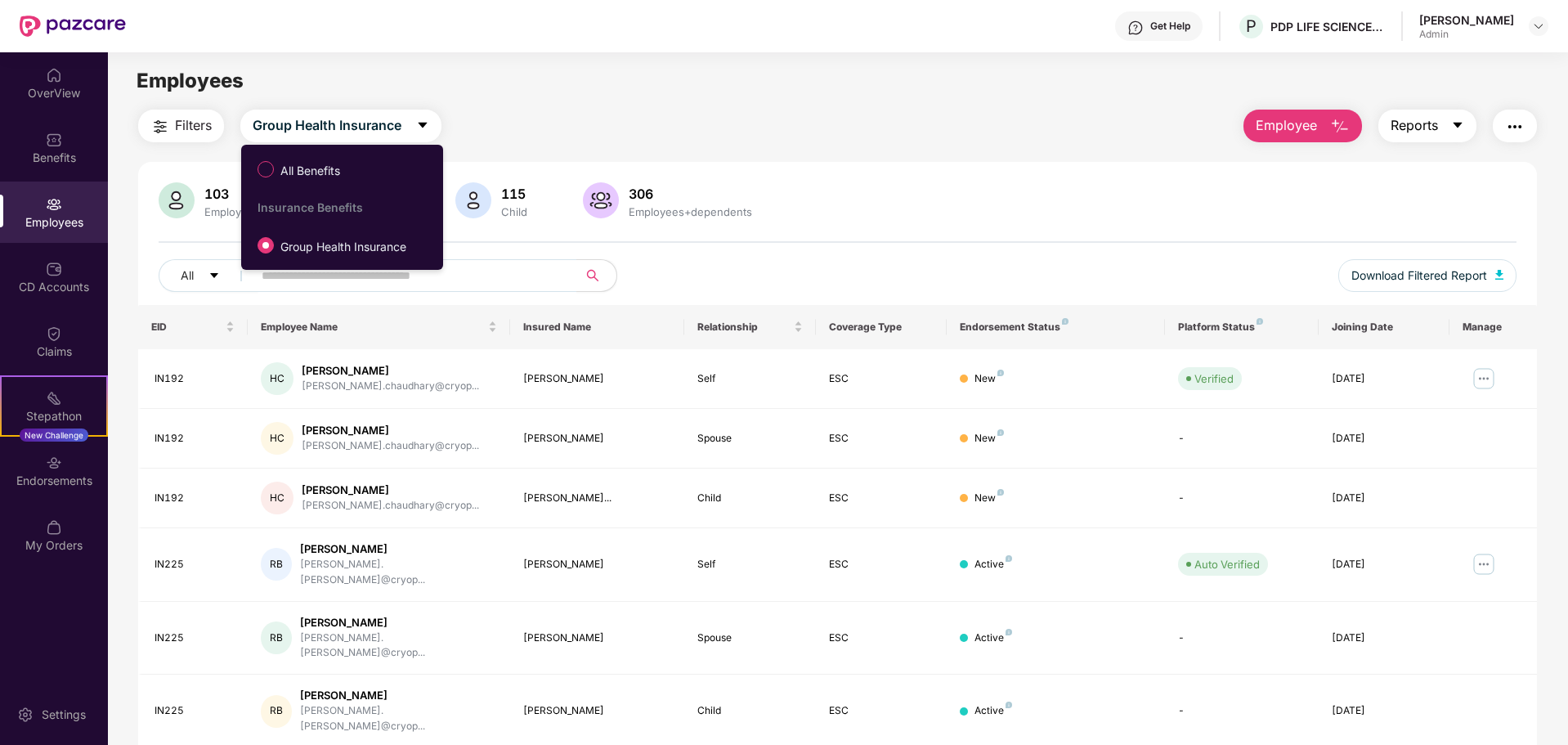
click at [1407, 128] on span "Reports" at bounding box center [1414, 125] width 47 height 20
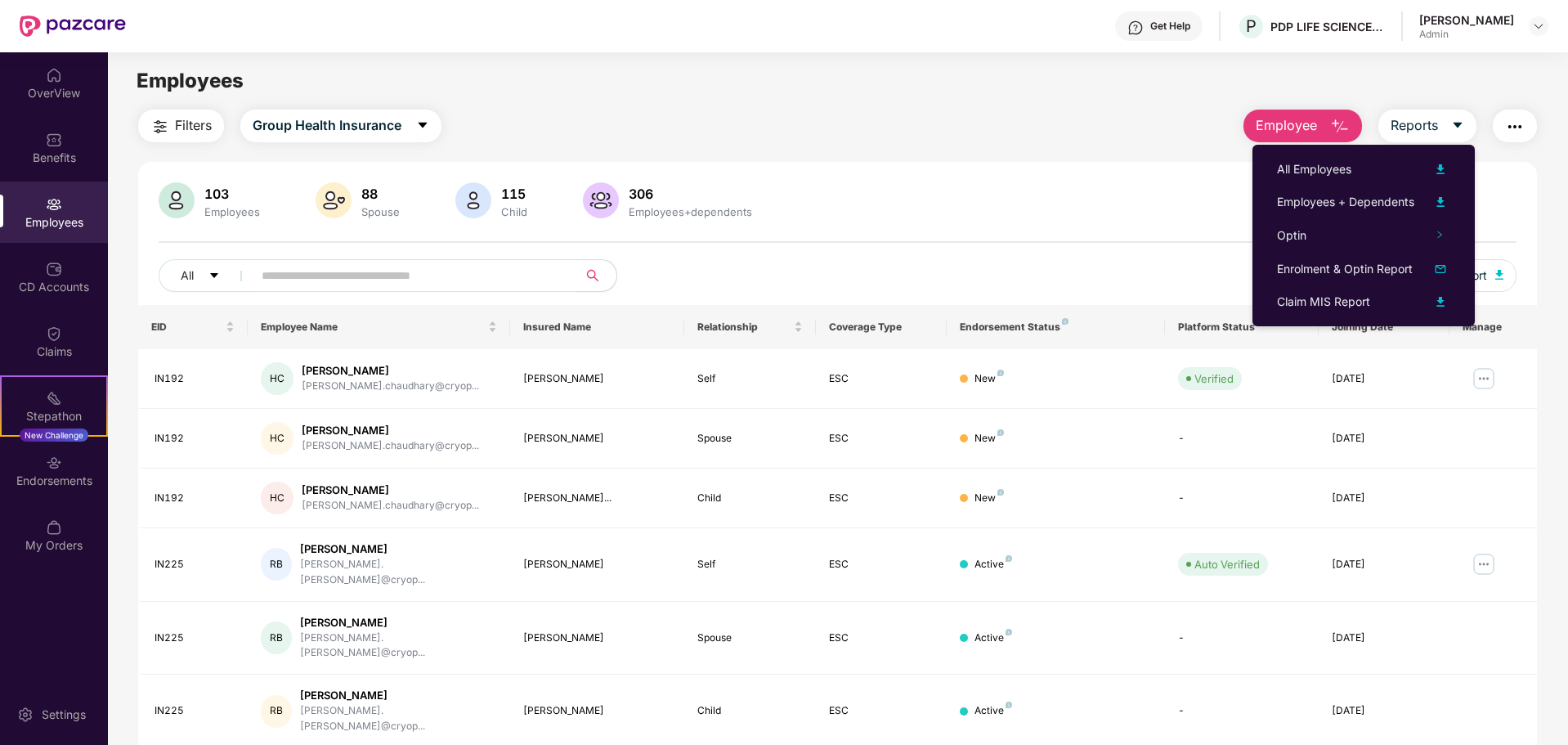
click at [1521, 134] on img "button" at bounding box center [1515, 127] width 19 height 19
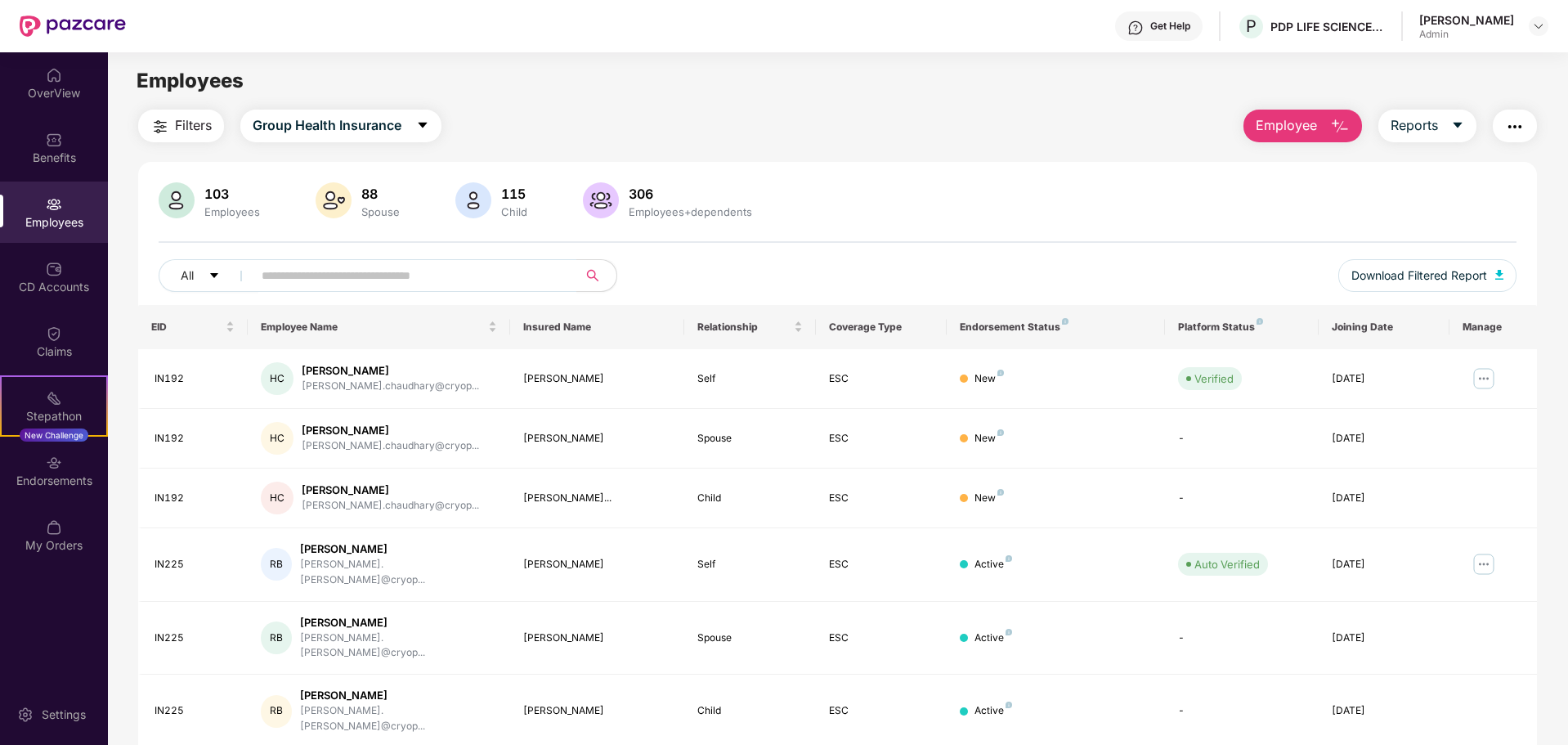
click at [926, 212] on div "103 Employees 88 Spouse 115 Child 306 Employees+dependents" at bounding box center [837, 202] width 1358 height 39
click at [56, 148] on div "Benefits" at bounding box center [54, 148] width 108 height 62
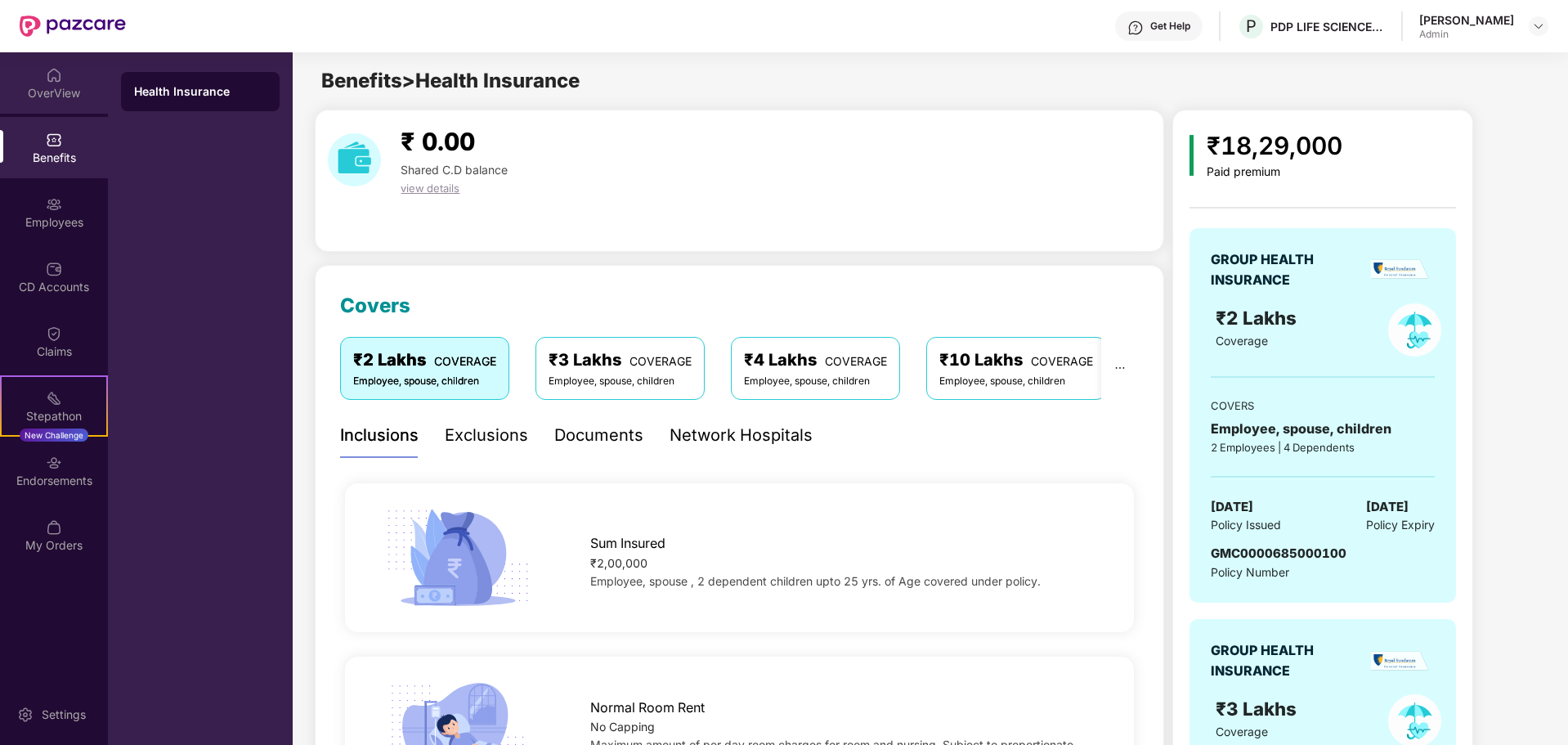
click at [60, 93] on div "OverView" at bounding box center [54, 92] width 108 height 16
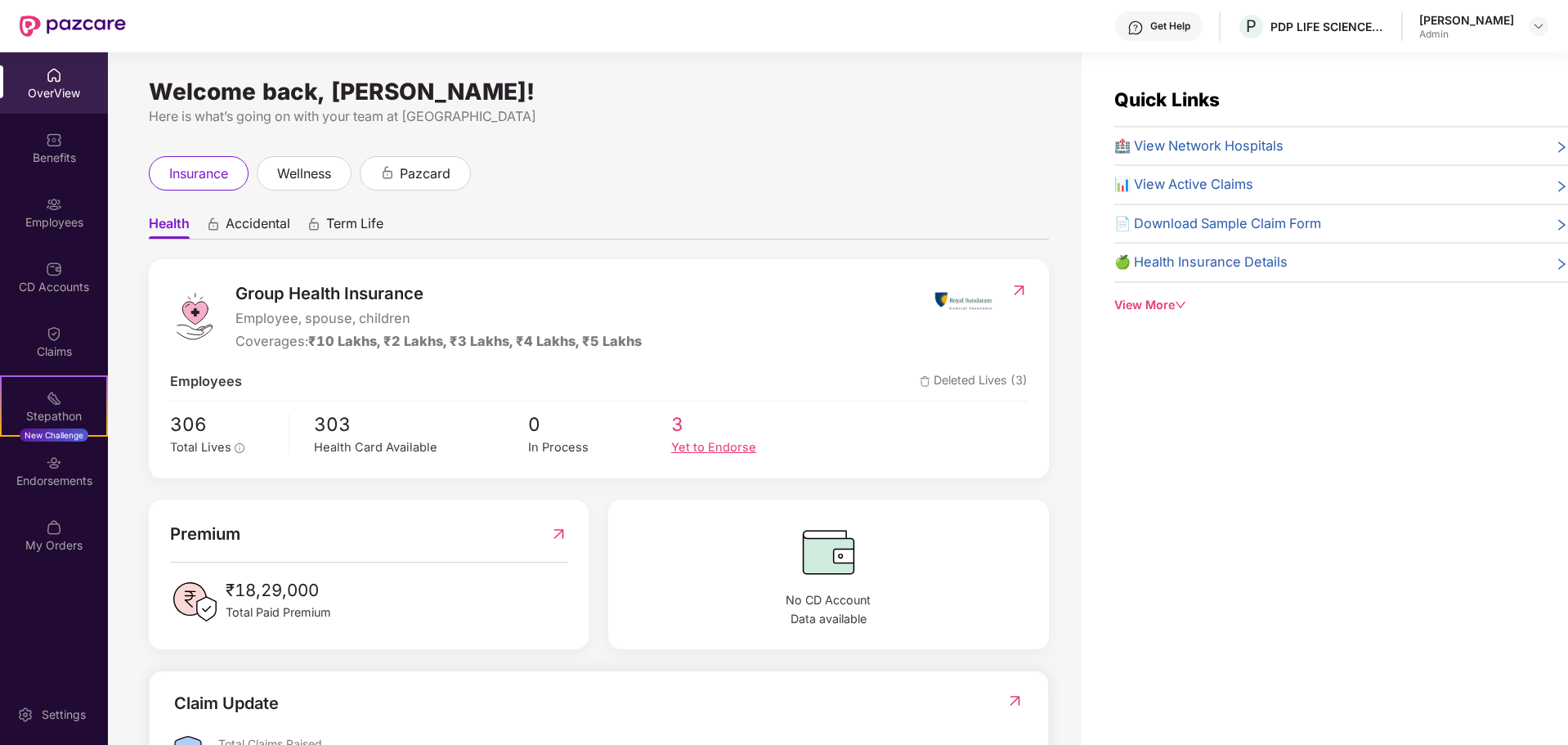
click at [729, 448] on div "Yet to Endorse" at bounding box center [742, 448] width 143 height 19
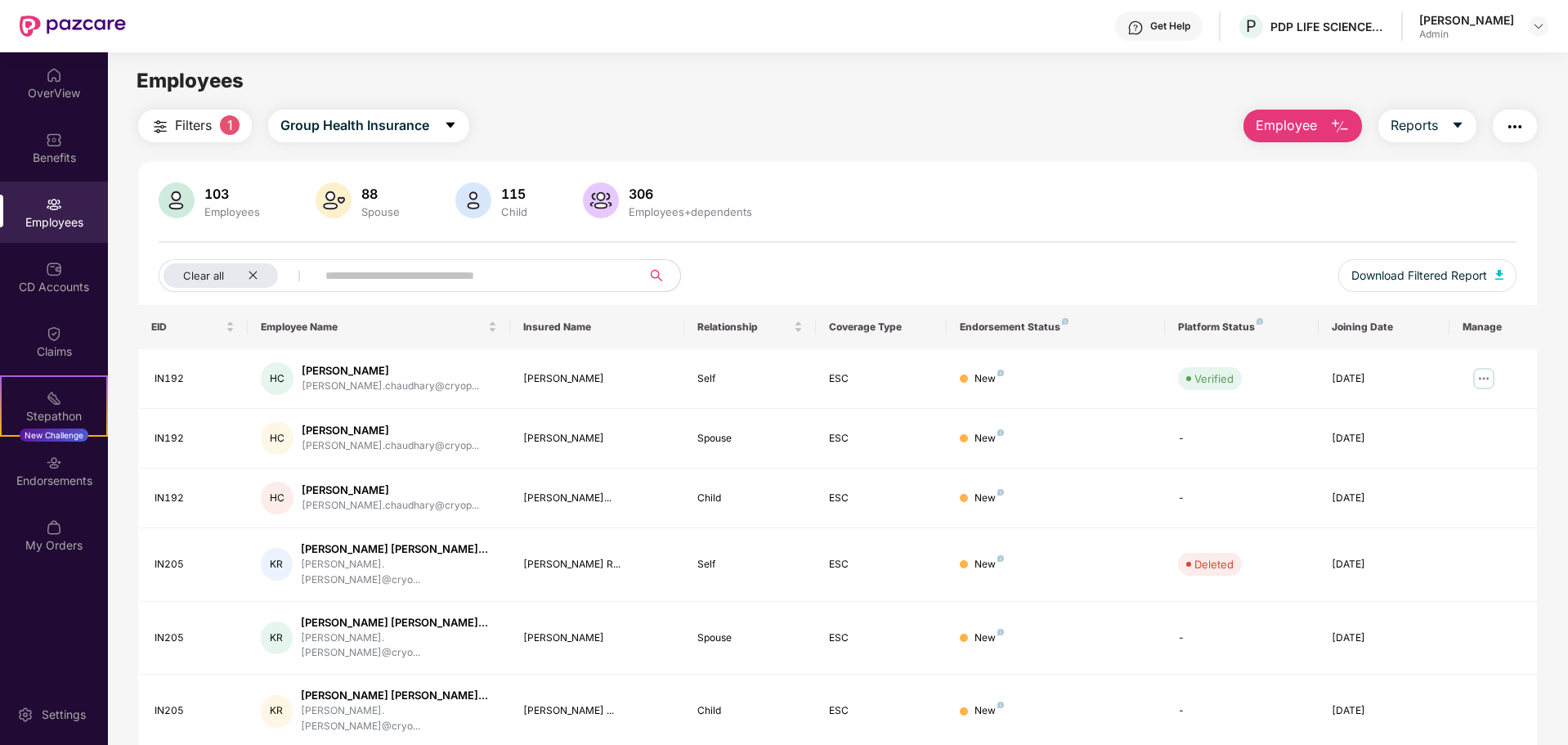
click at [190, 119] on span "Filters" at bounding box center [193, 125] width 37 height 20
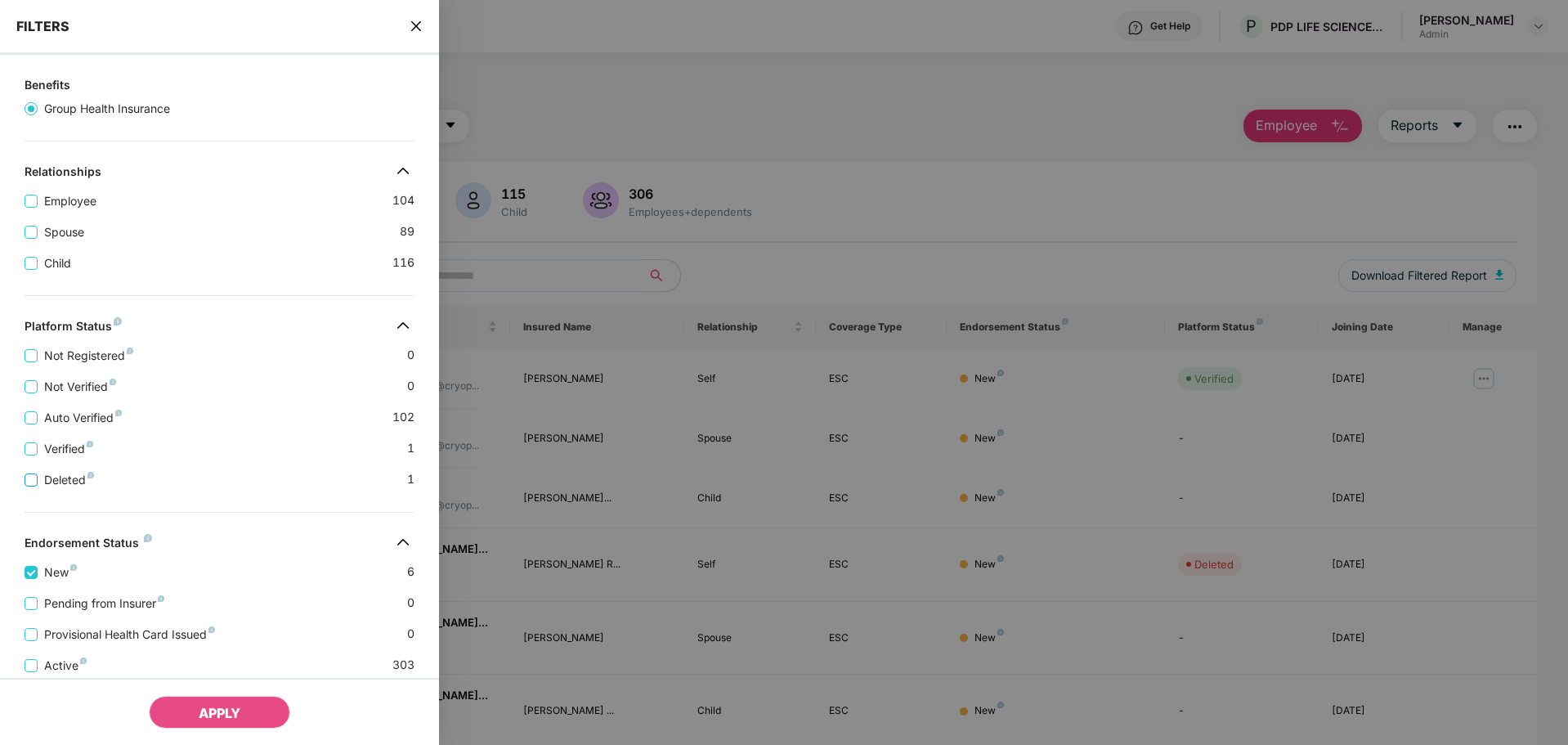
scroll to position [232, 0]
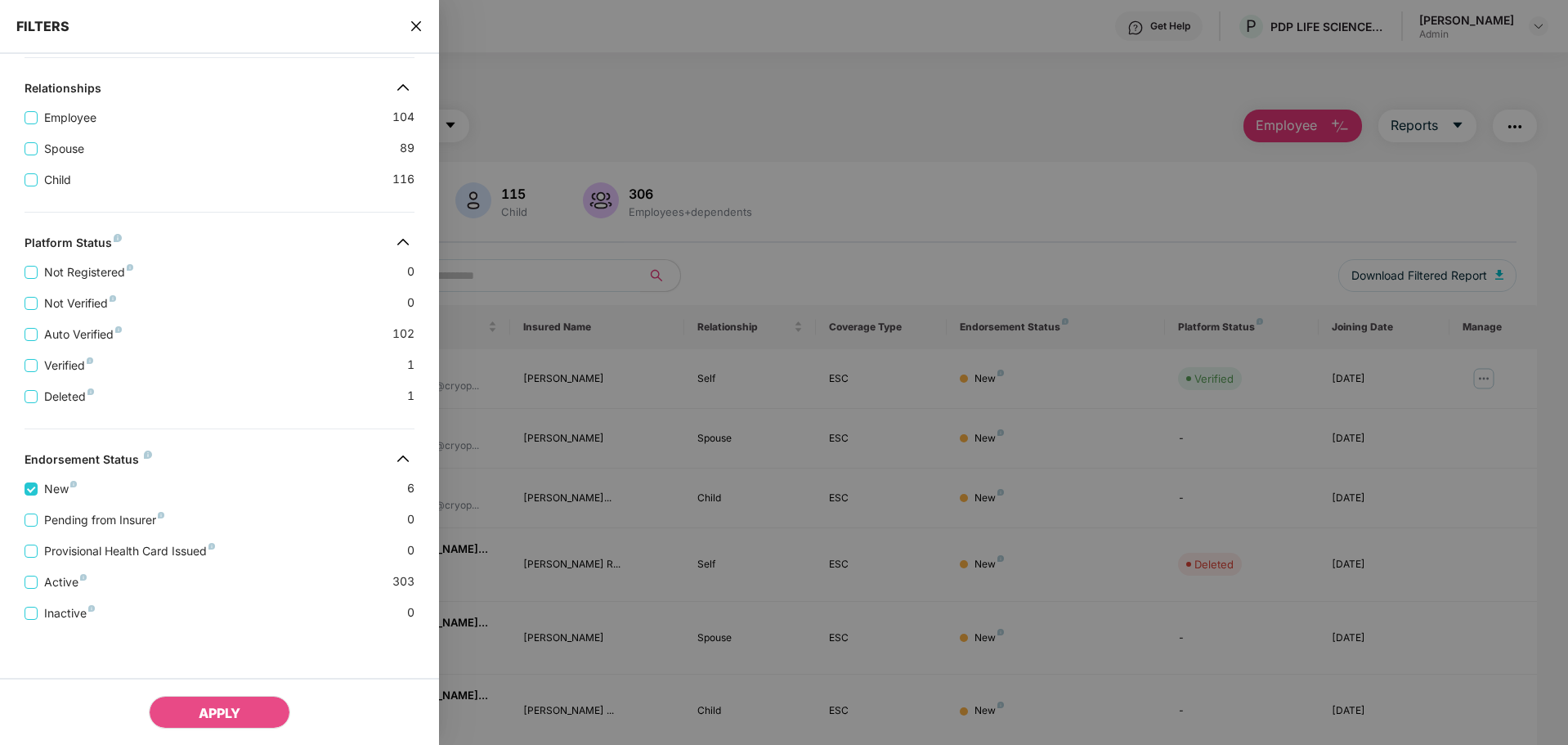
click at [642, 93] on div at bounding box center [784, 372] width 1568 height 745
click at [416, 24] on icon "close" at bounding box center [416, 26] width 13 height 13
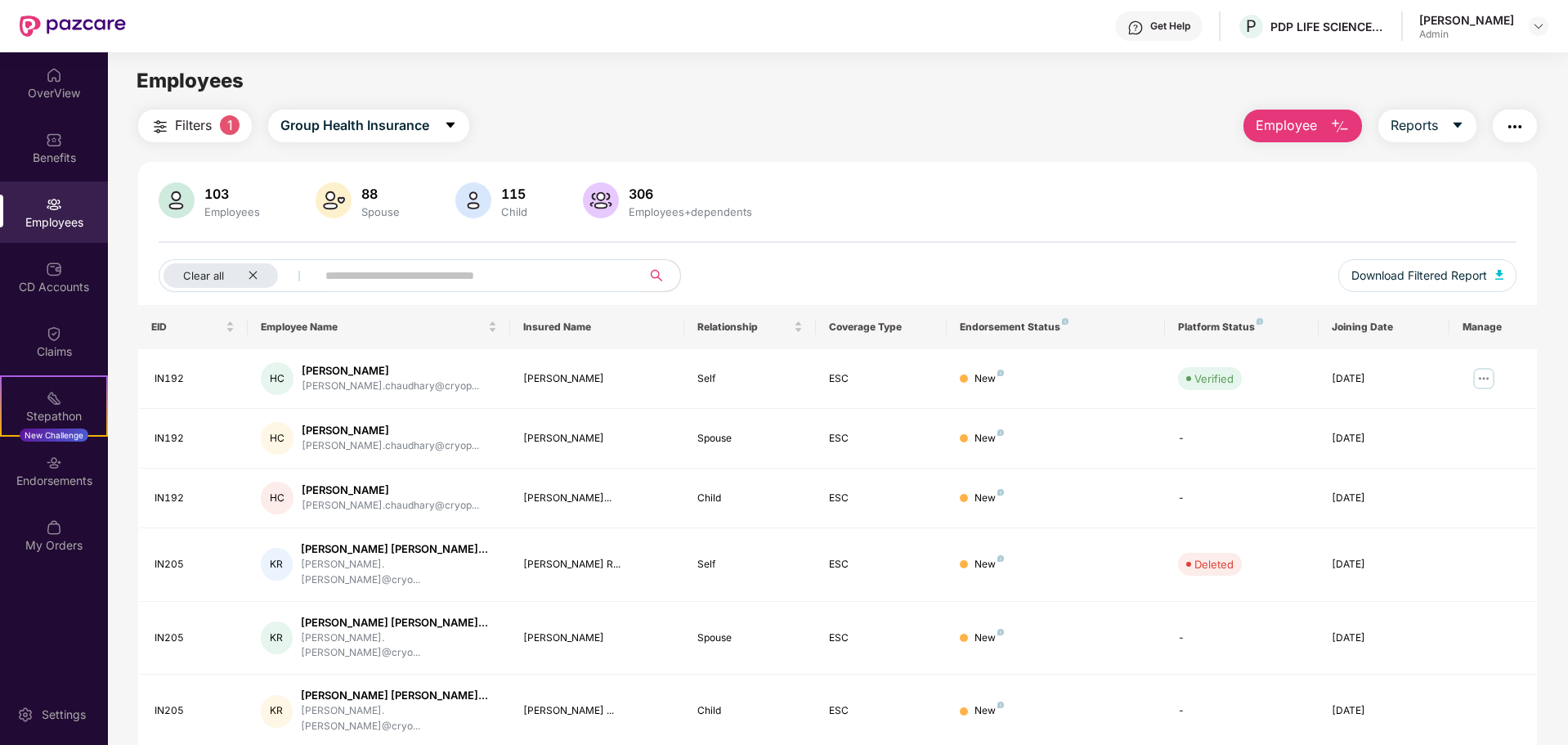
click at [40, 228] on div "Employees" at bounding box center [54, 222] width 108 height 16
click at [37, 159] on div "Benefits" at bounding box center [54, 158] width 108 height 16
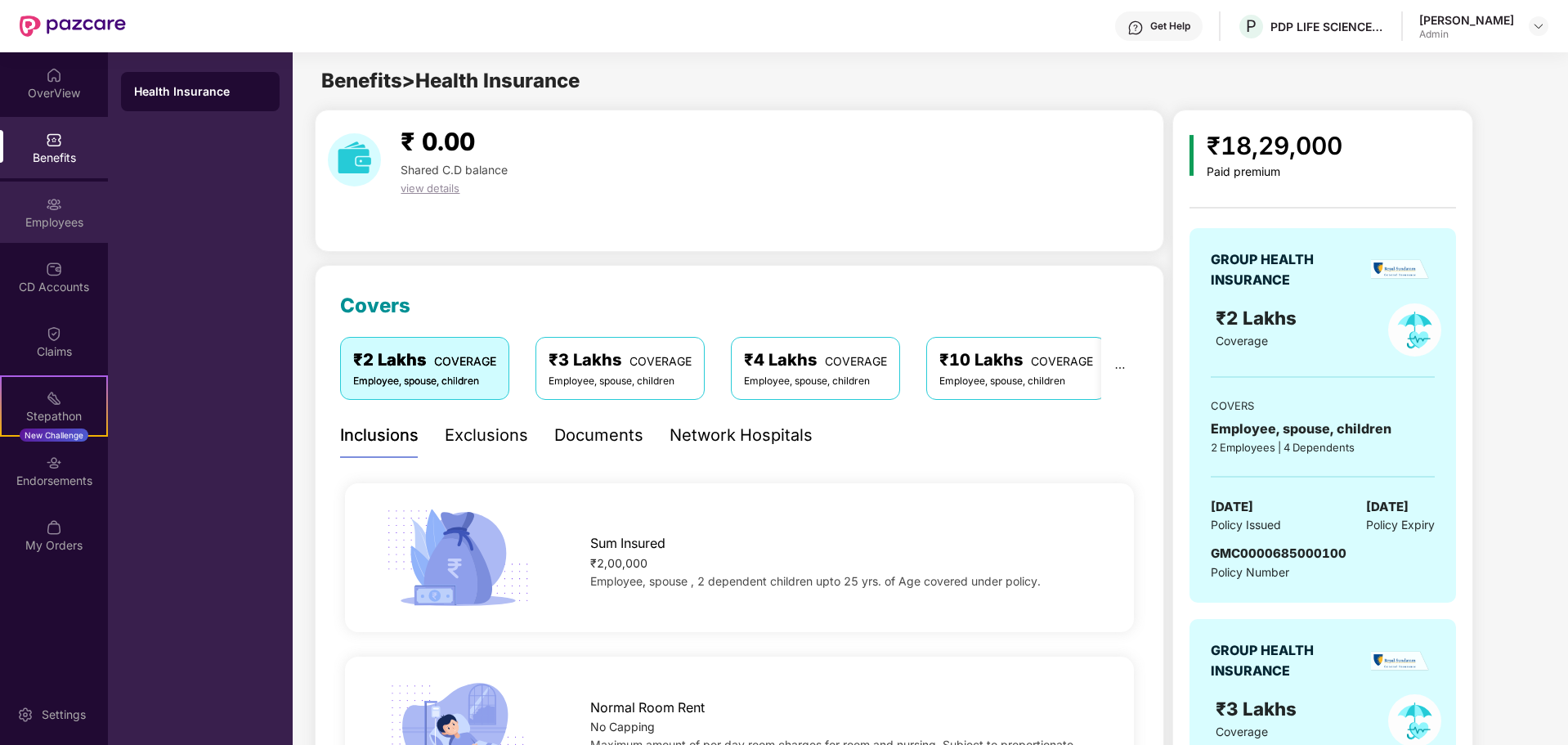
click at [44, 239] on div "Employees" at bounding box center [54, 212] width 108 height 62
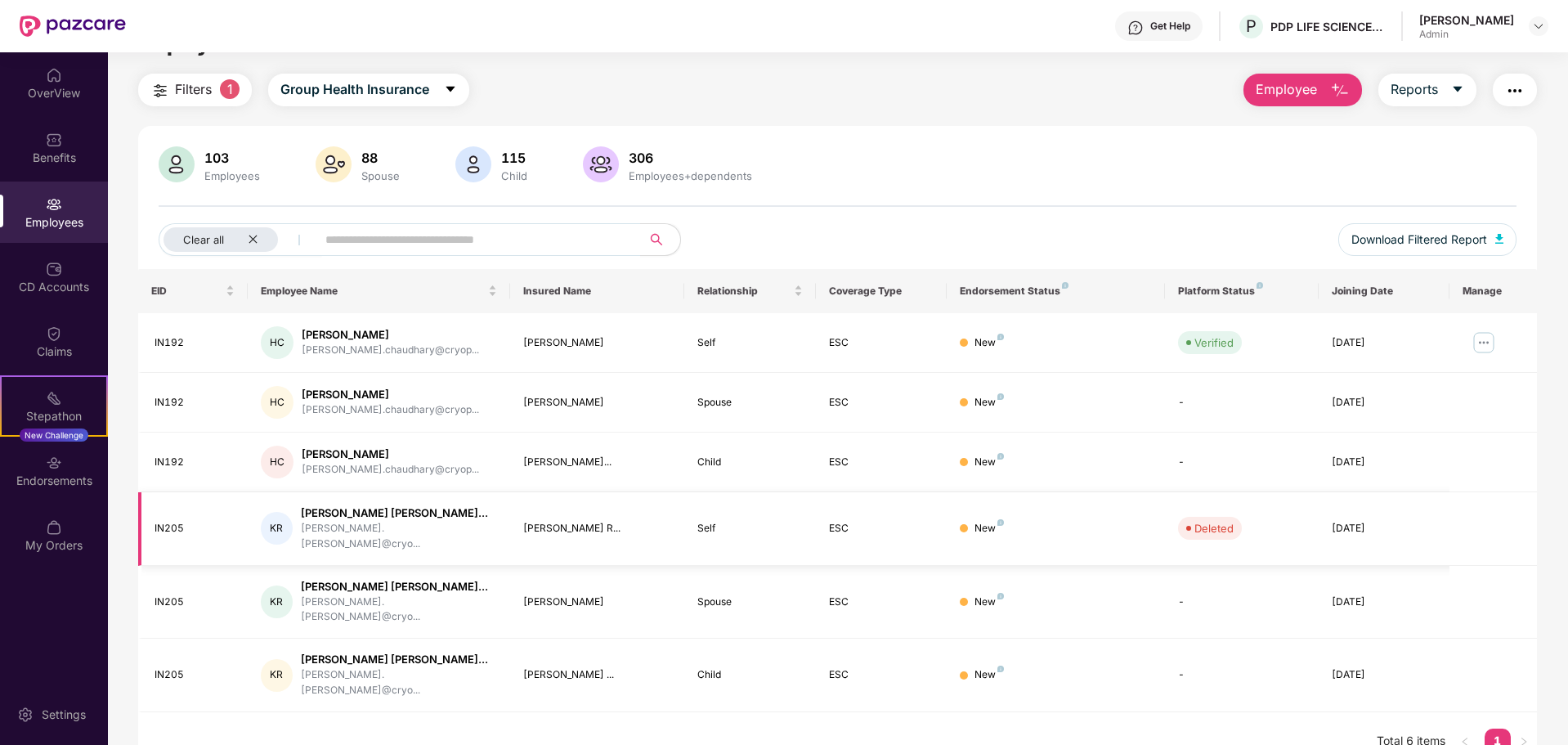
scroll to position [52, 0]
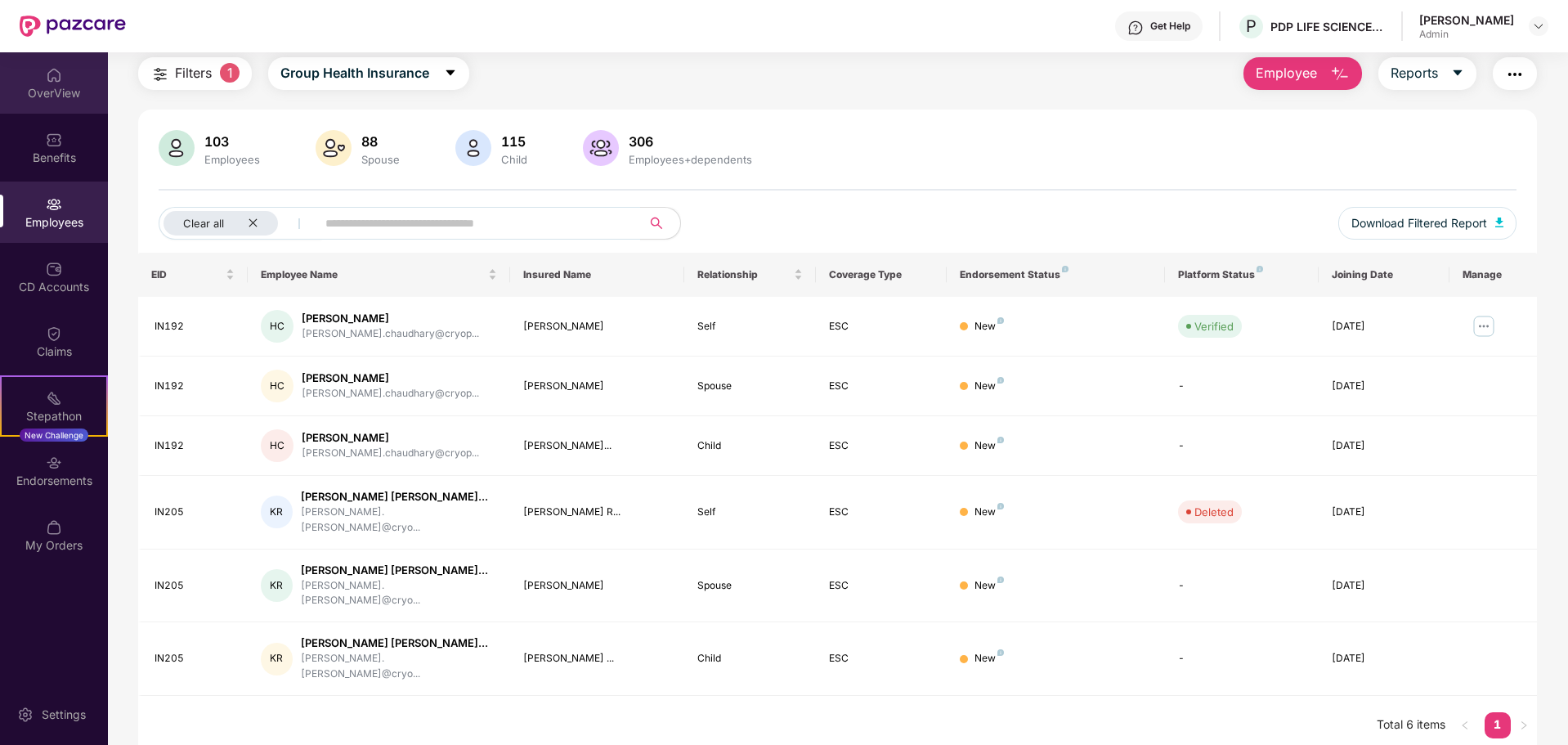
click at [56, 99] on div "OverView" at bounding box center [54, 92] width 108 height 16
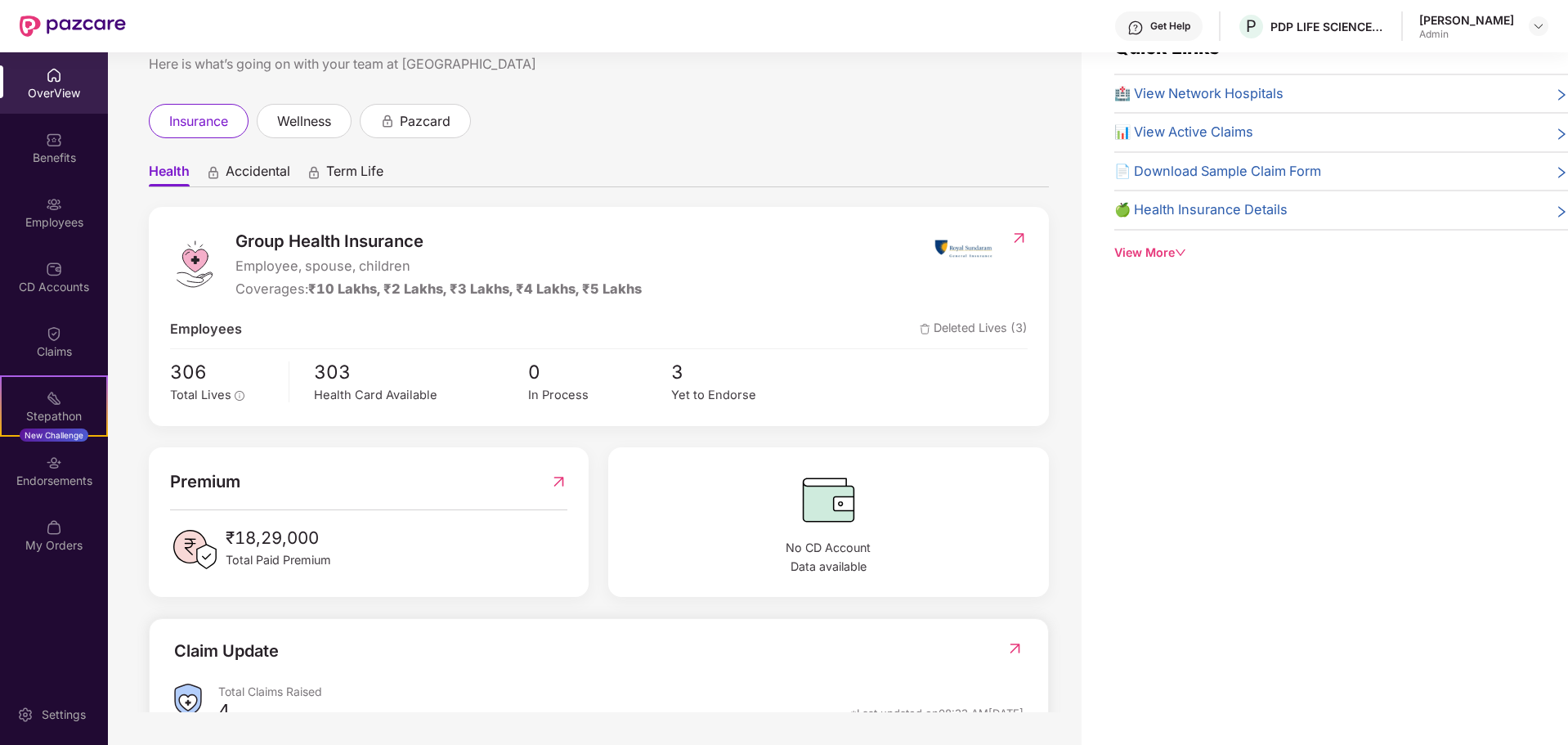
click at [956, 330] on span "Deleted Lives (3)" at bounding box center [974, 330] width 108 height 21
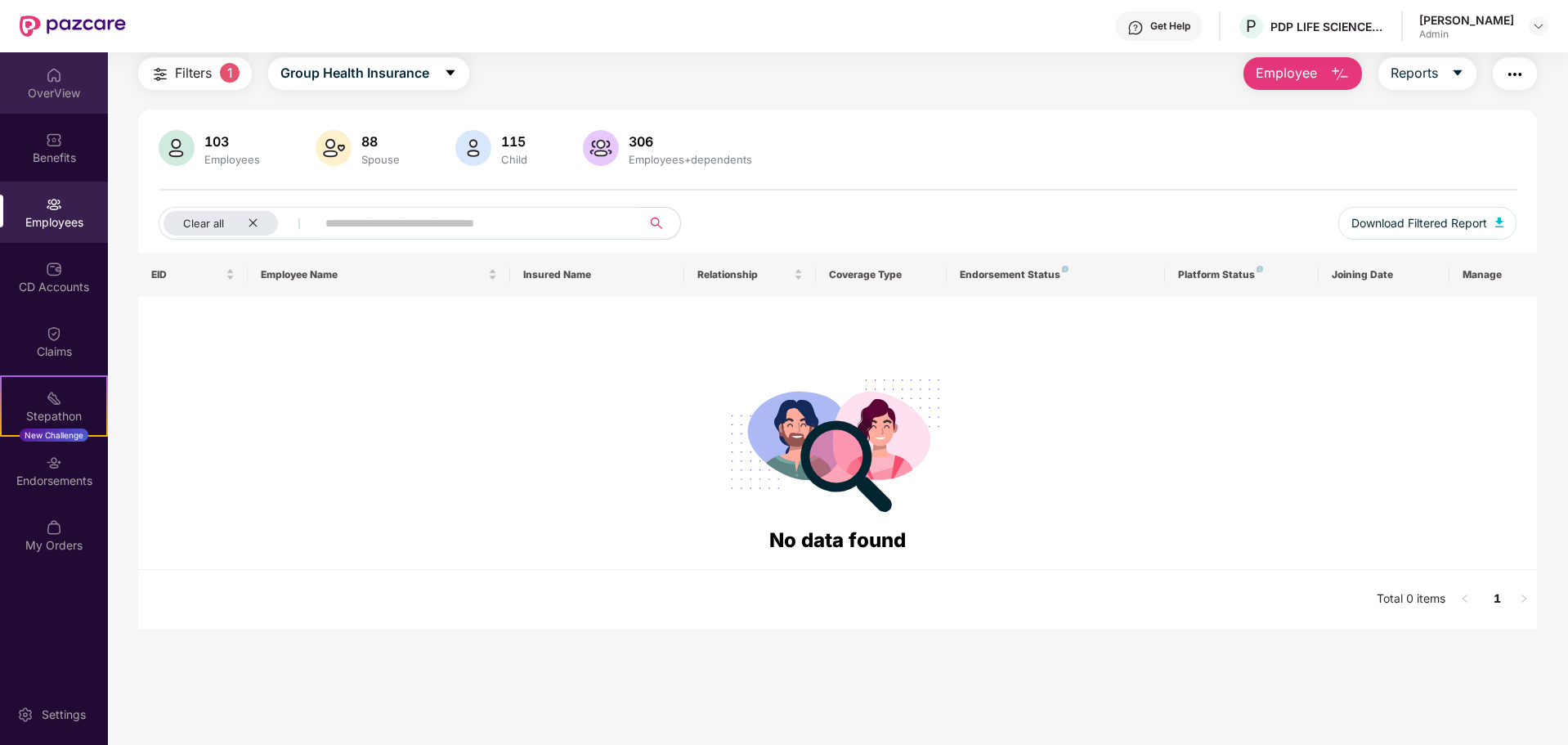
click at [48, 88] on div "OverView" at bounding box center [54, 92] width 108 height 16
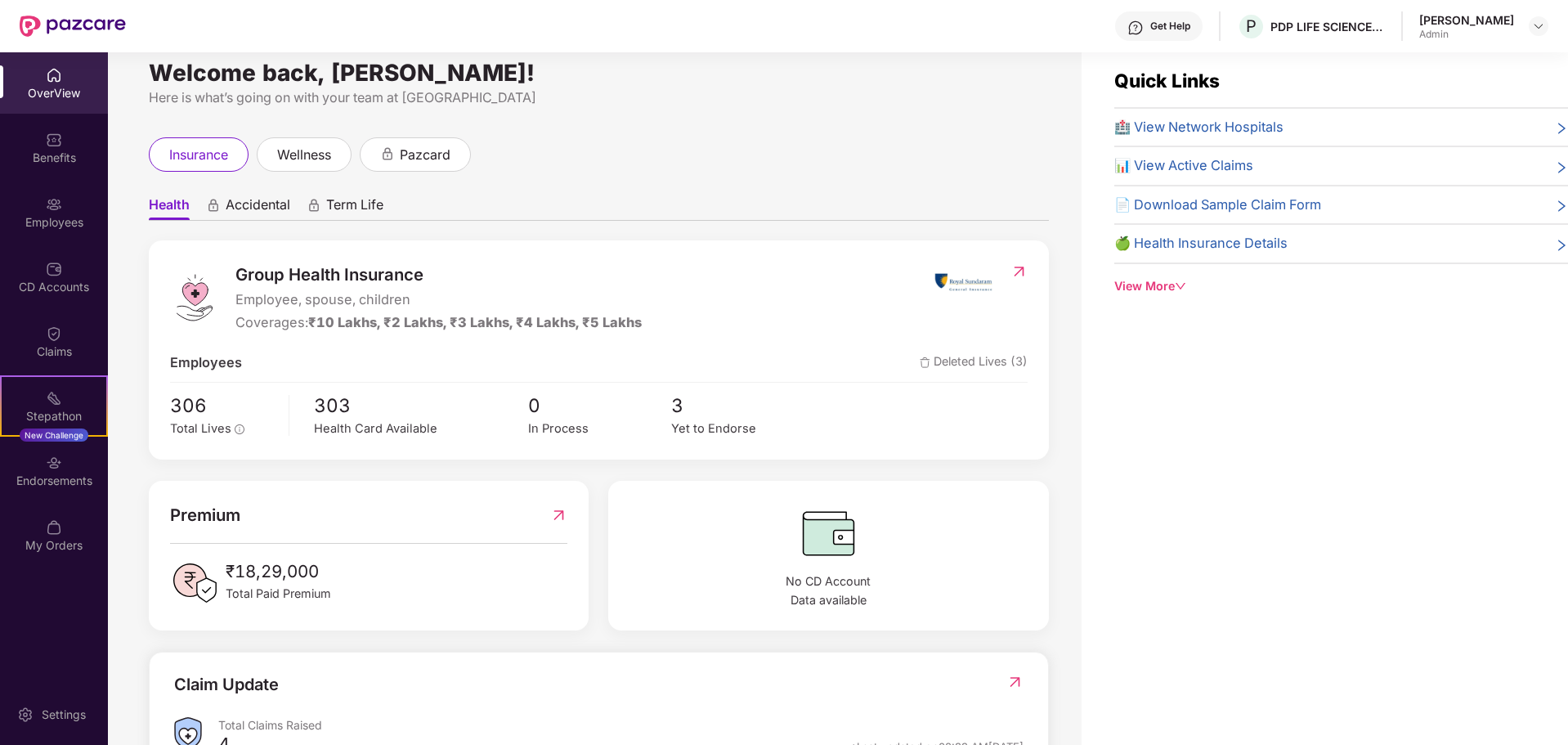
scroll to position [0, 0]
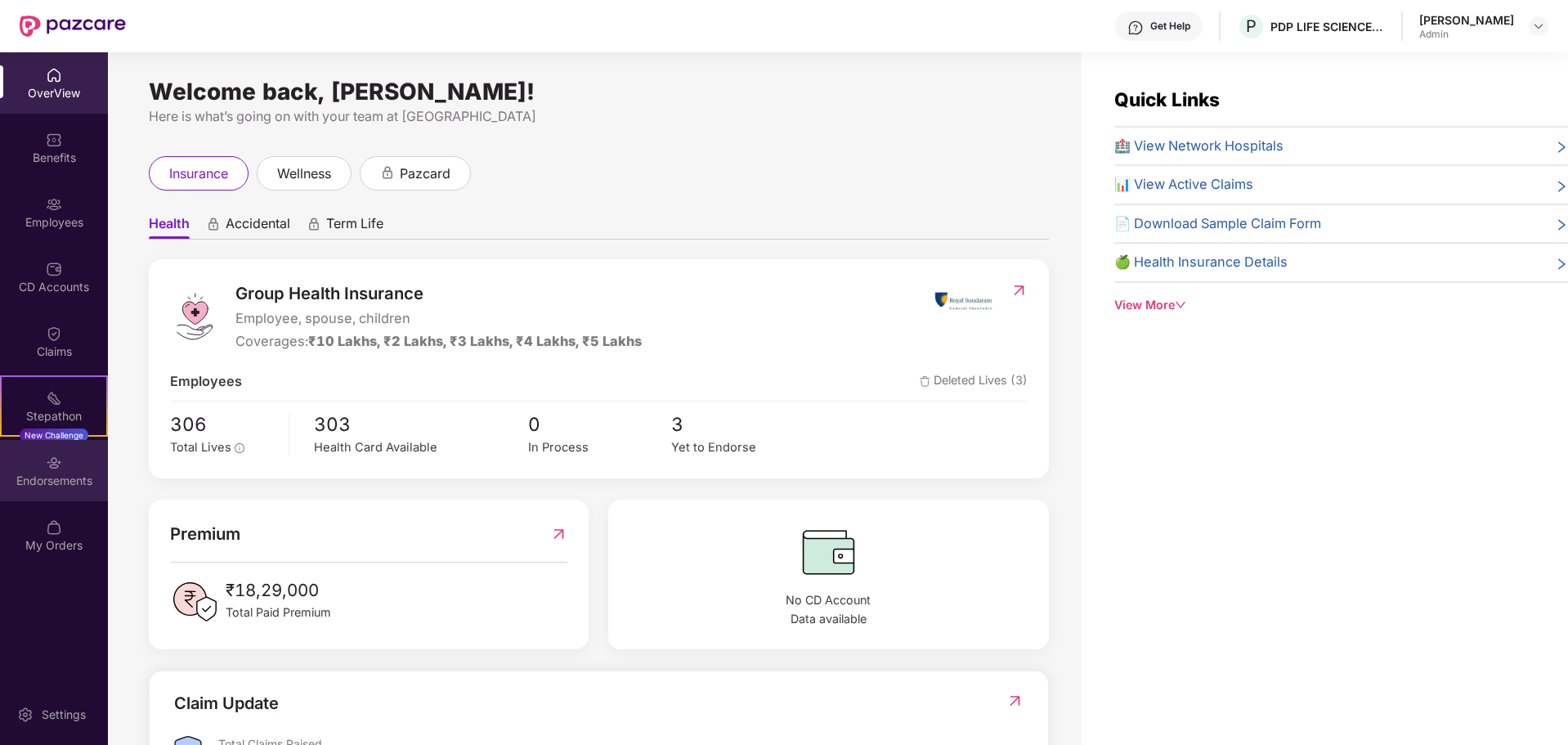
click at [38, 492] on div "Endorsements" at bounding box center [54, 471] width 108 height 62
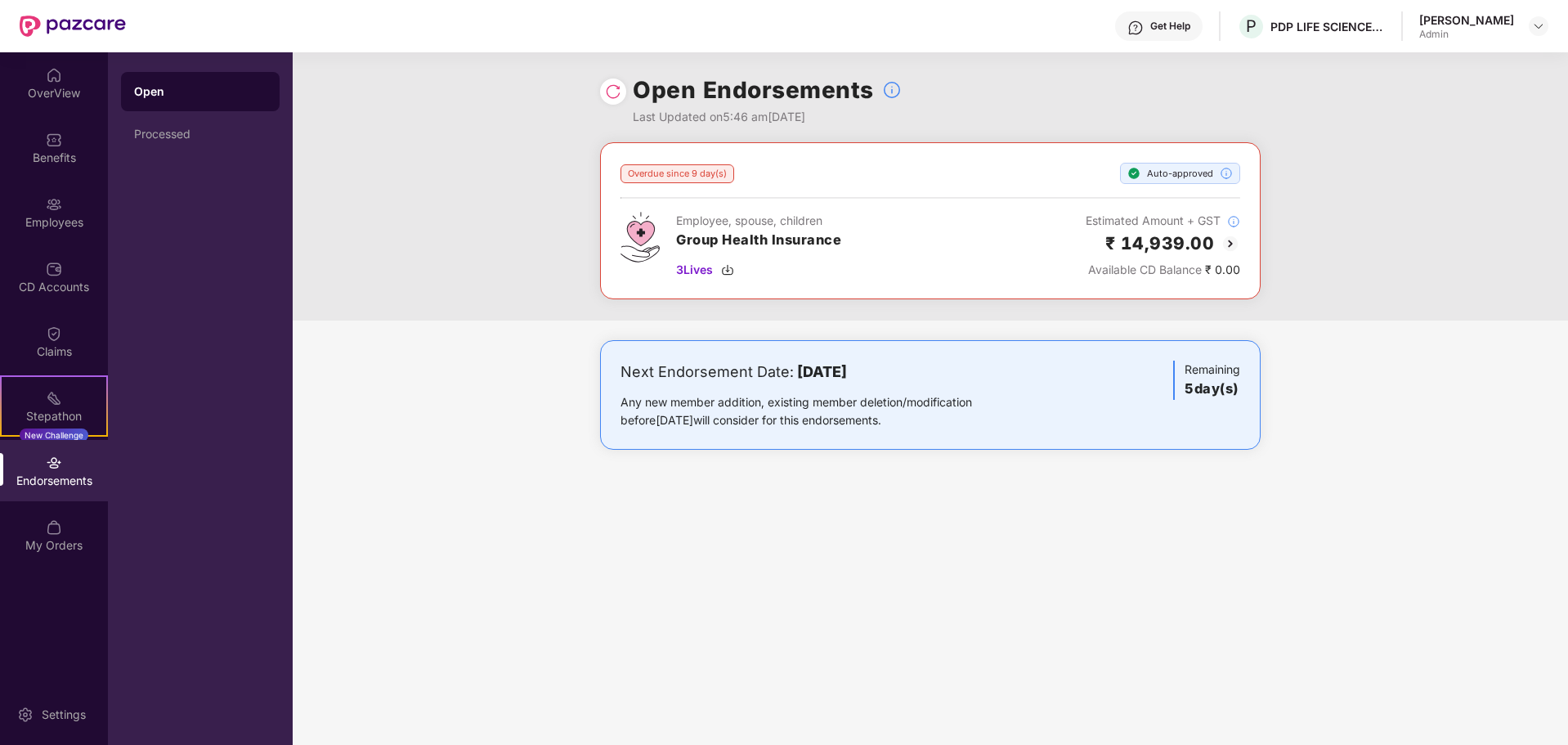
click at [79, 468] on div "Endorsements" at bounding box center [54, 471] width 108 height 62
click at [51, 231] on div "Employees" at bounding box center [54, 212] width 108 height 62
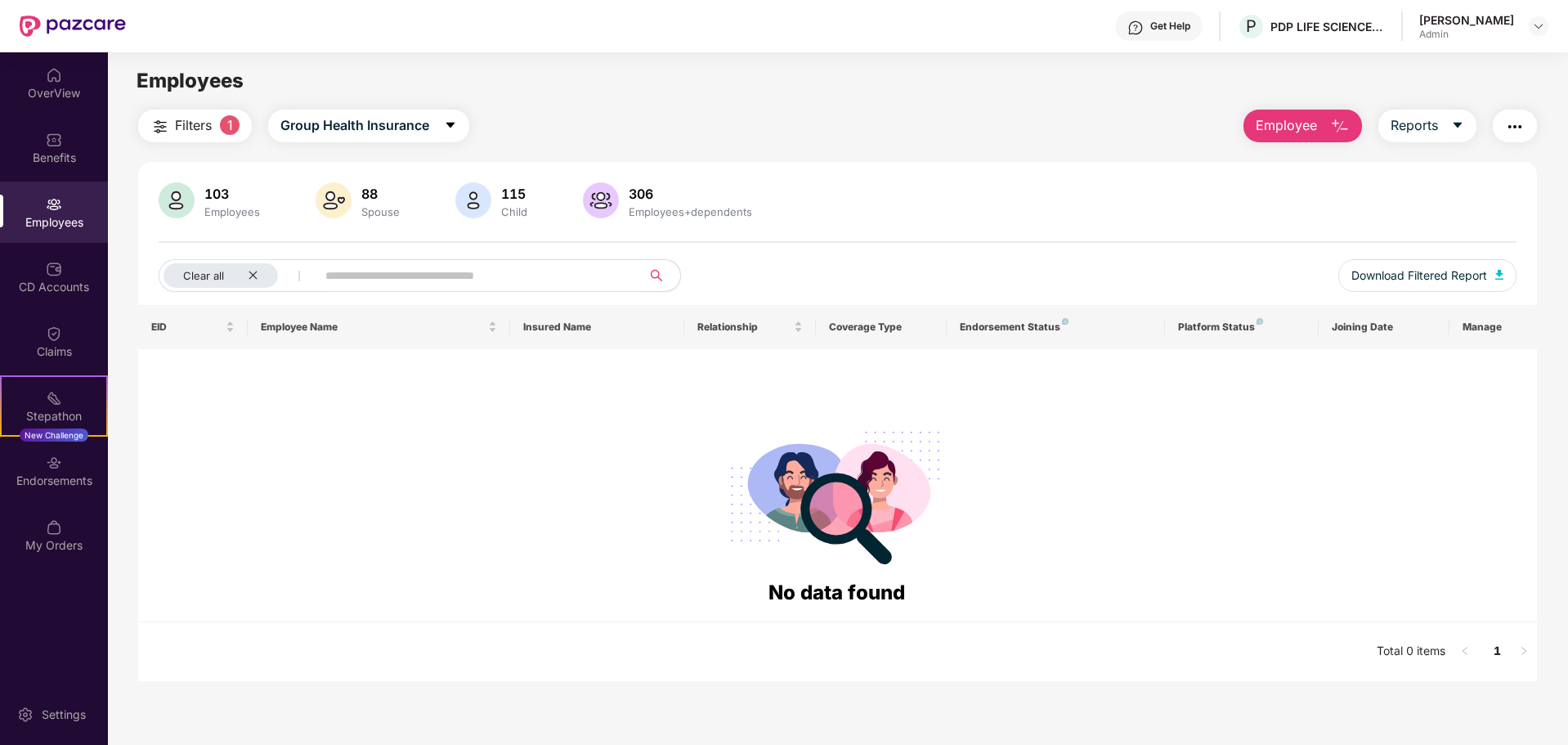
click at [336, 275] on input "text" at bounding box center [472, 276] width 293 height 25
click at [222, 275] on span "Clear all" at bounding box center [204, 276] width 41 height 13
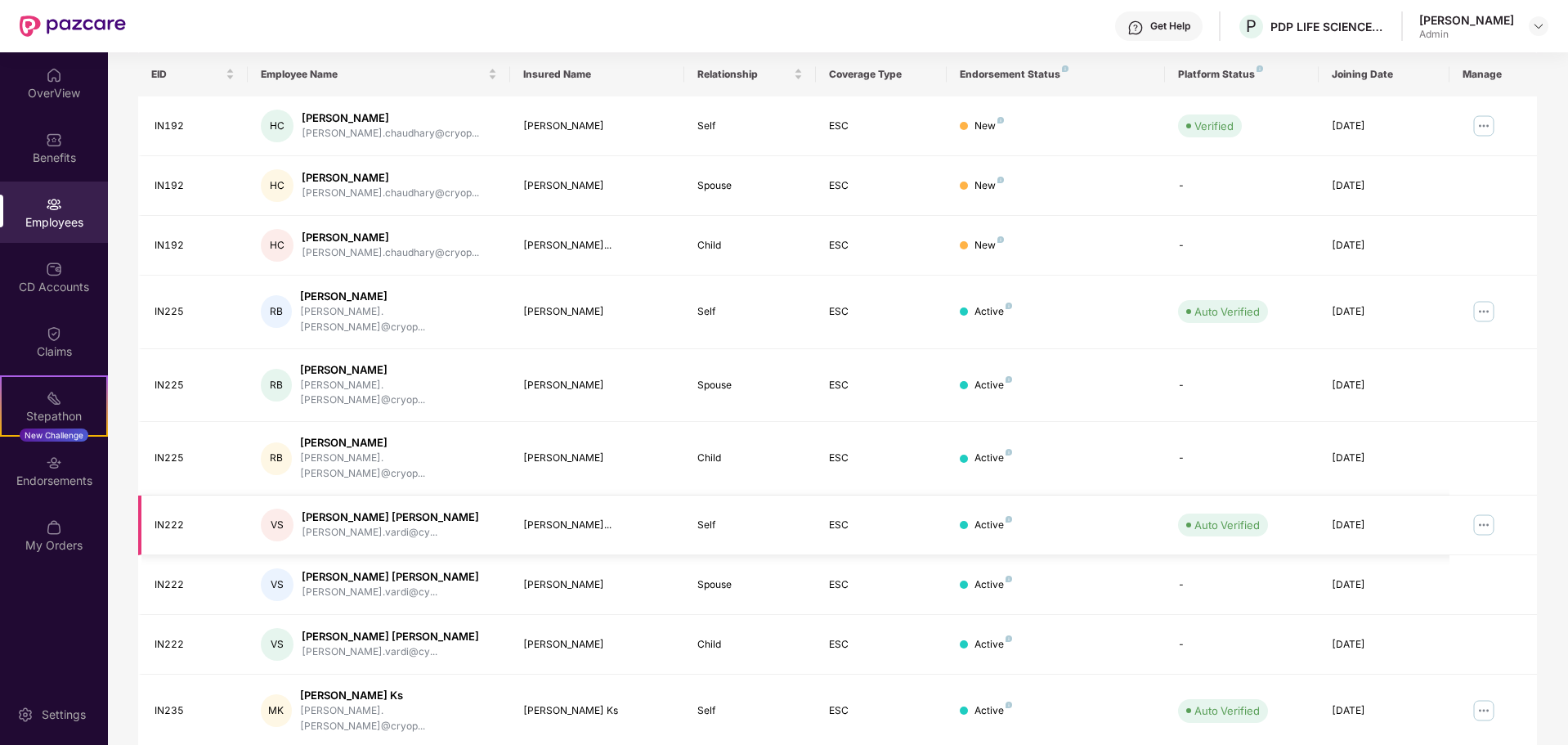
scroll to position [260, 0]
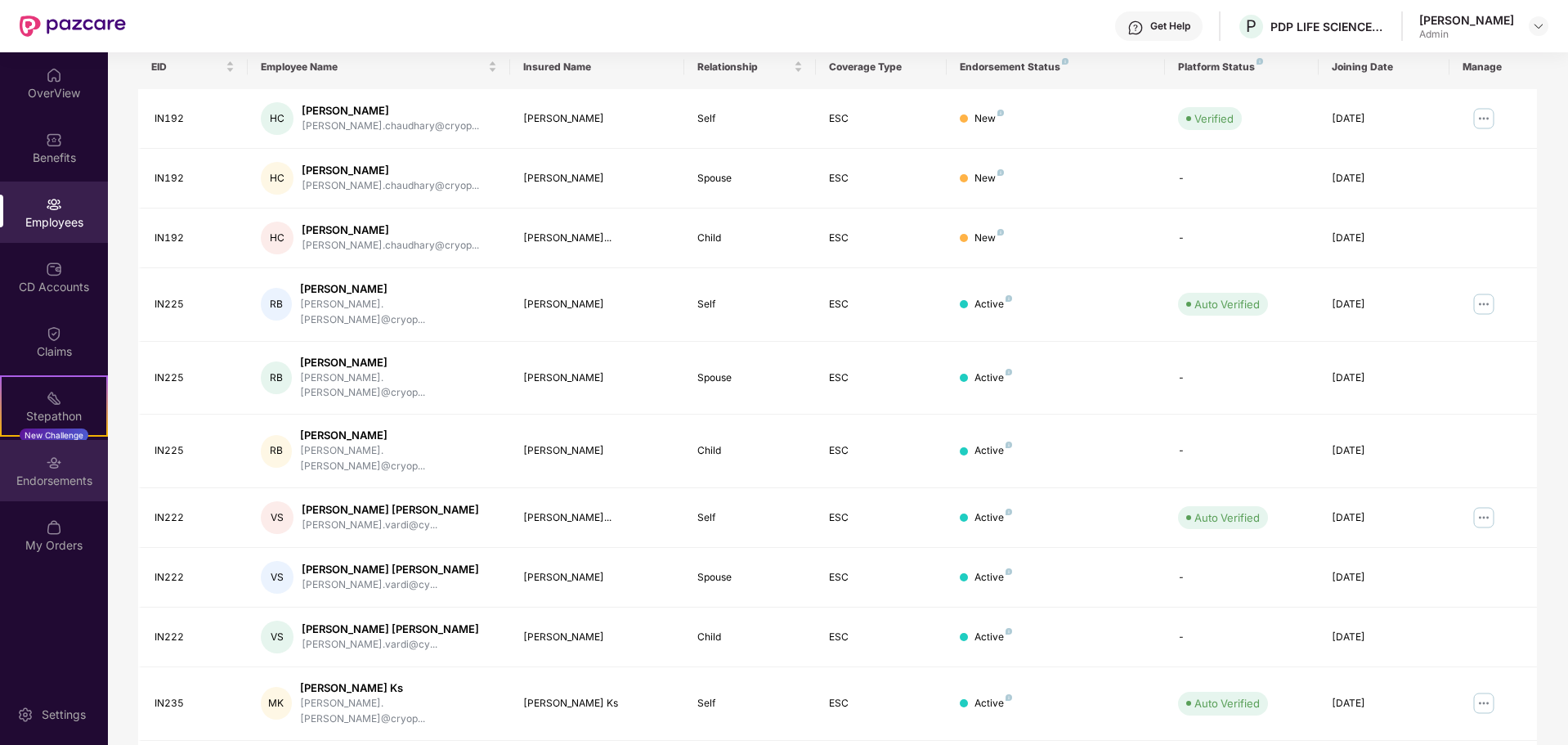
click at [61, 485] on div "Endorsements" at bounding box center [54, 481] width 108 height 16
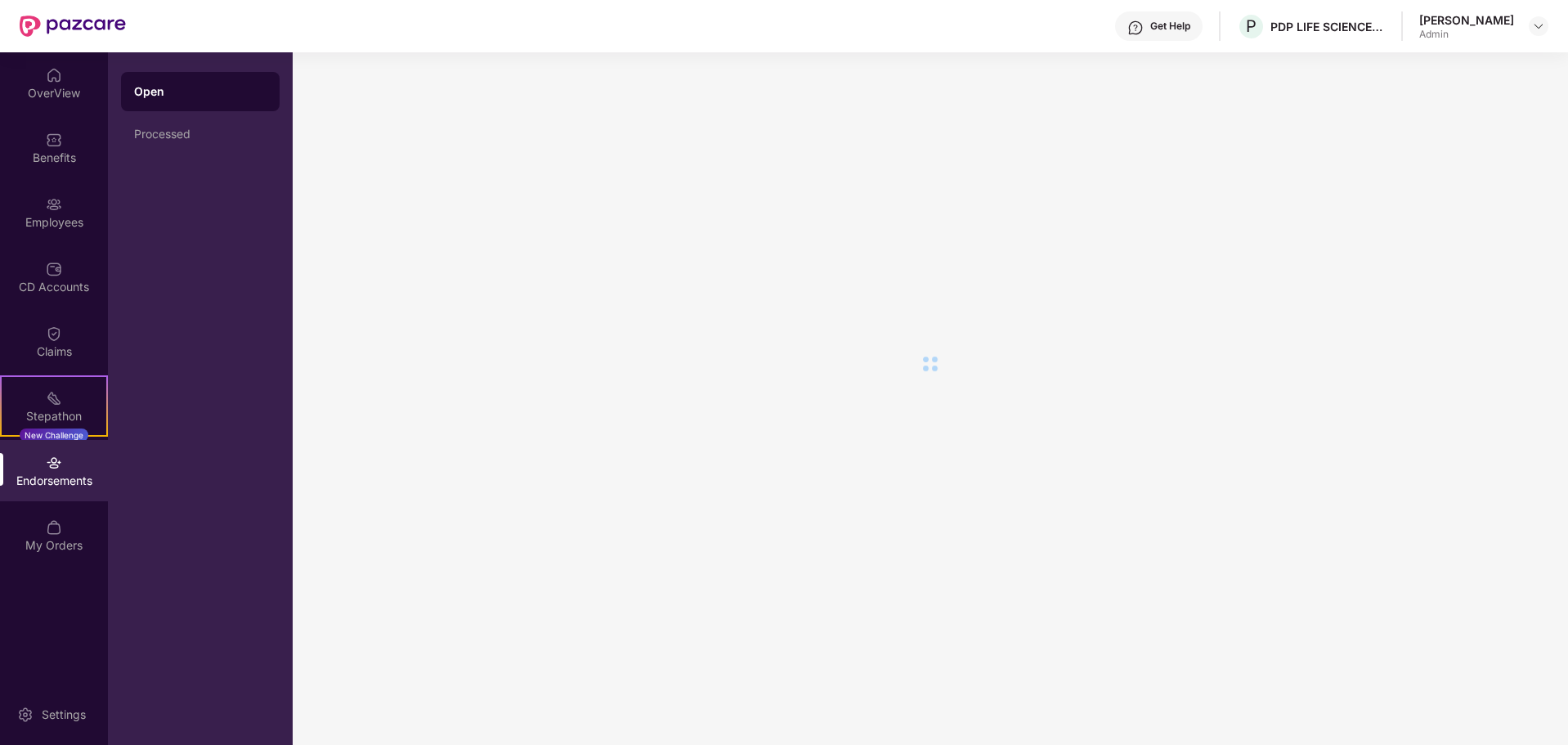
scroll to position [0, 0]
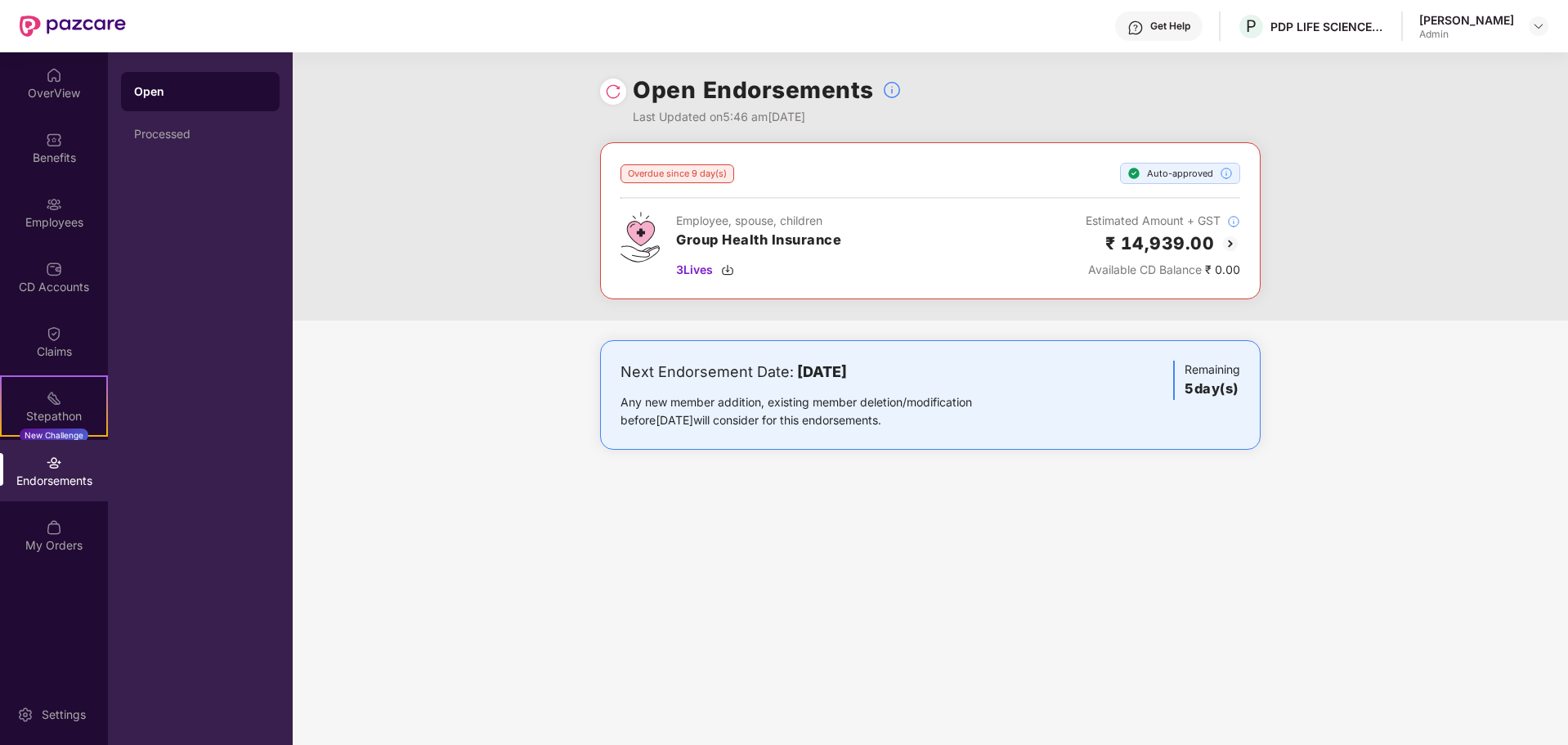
click at [63, 471] on div "Endorsements" at bounding box center [54, 471] width 108 height 62
click at [167, 140] on div "Processed" at bounding box center [200, 134] width 159 height 39
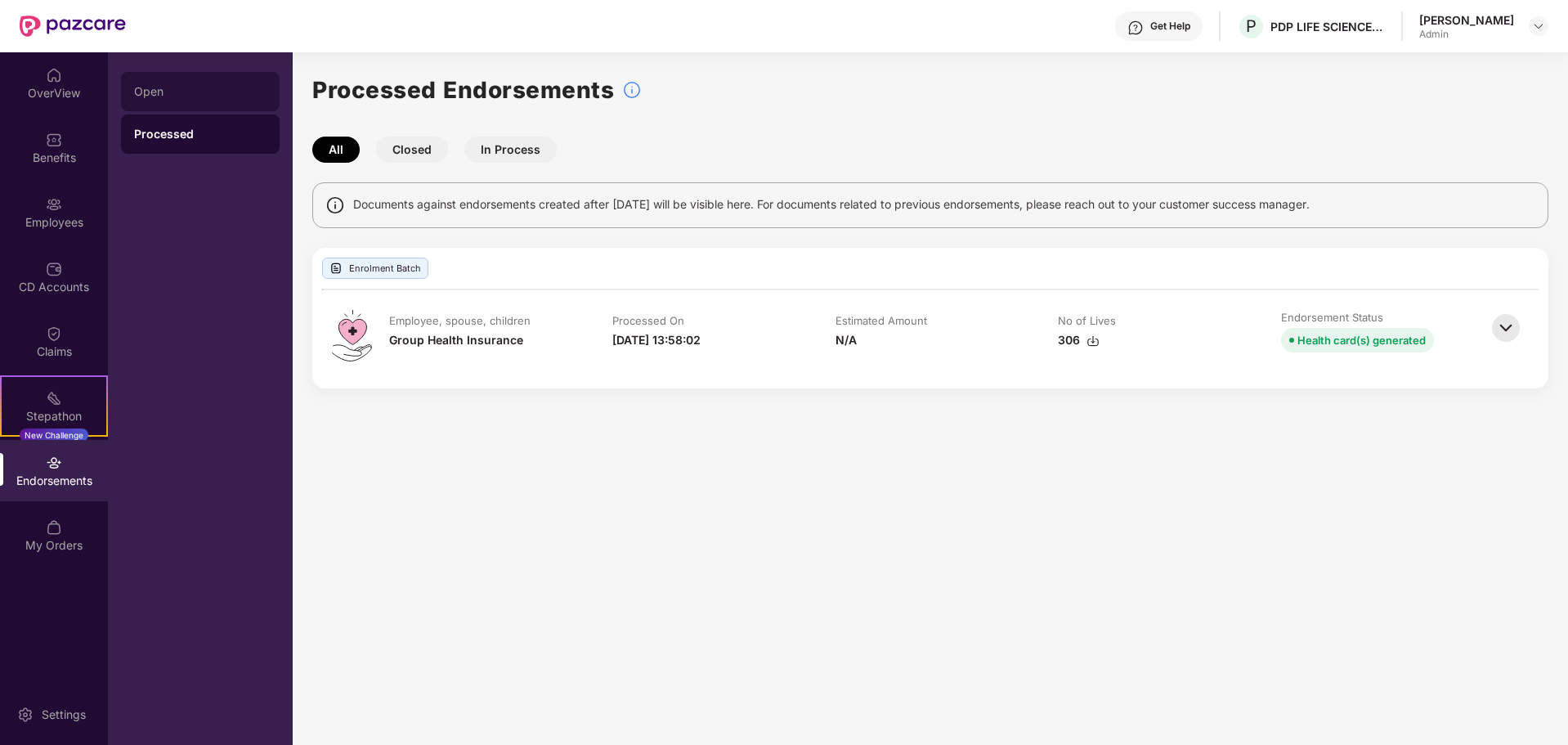
click at [145, 96] on div "Open" at bounding box center [201, 91] width 133 height 13
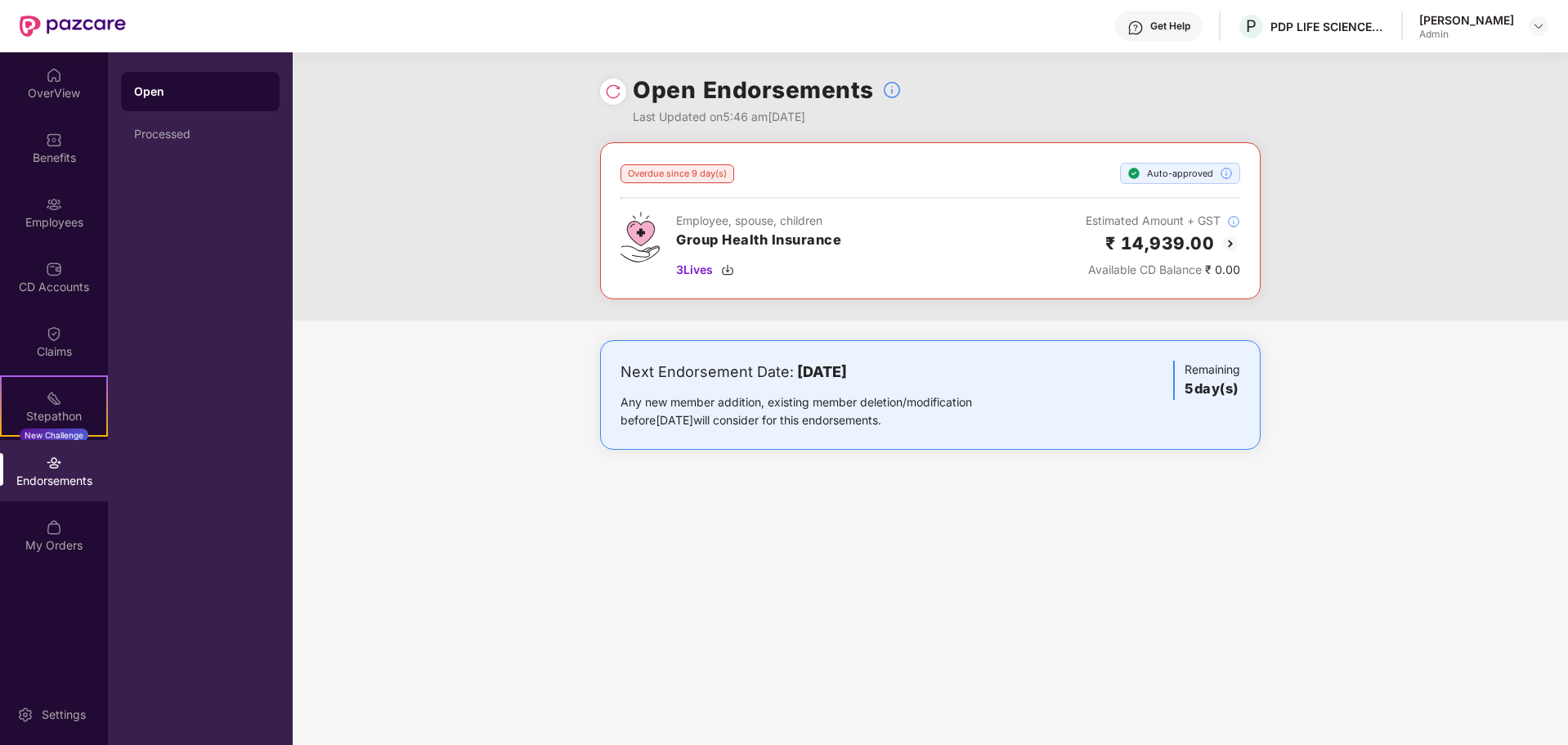
click at [80, 484] on div "Endorsements" at bounding box center [54, 481] width 108 height 16
click at [64, 468] on div "Endorsements" at bounding box center [54, 471] width 108 height 62
click at [62, 471] on div "Endorsements" at bounding box center [54, 471] width 108 height 62
click at [25, 355] on div "Claims" at bounding box center [54, 351] width 108 height 16
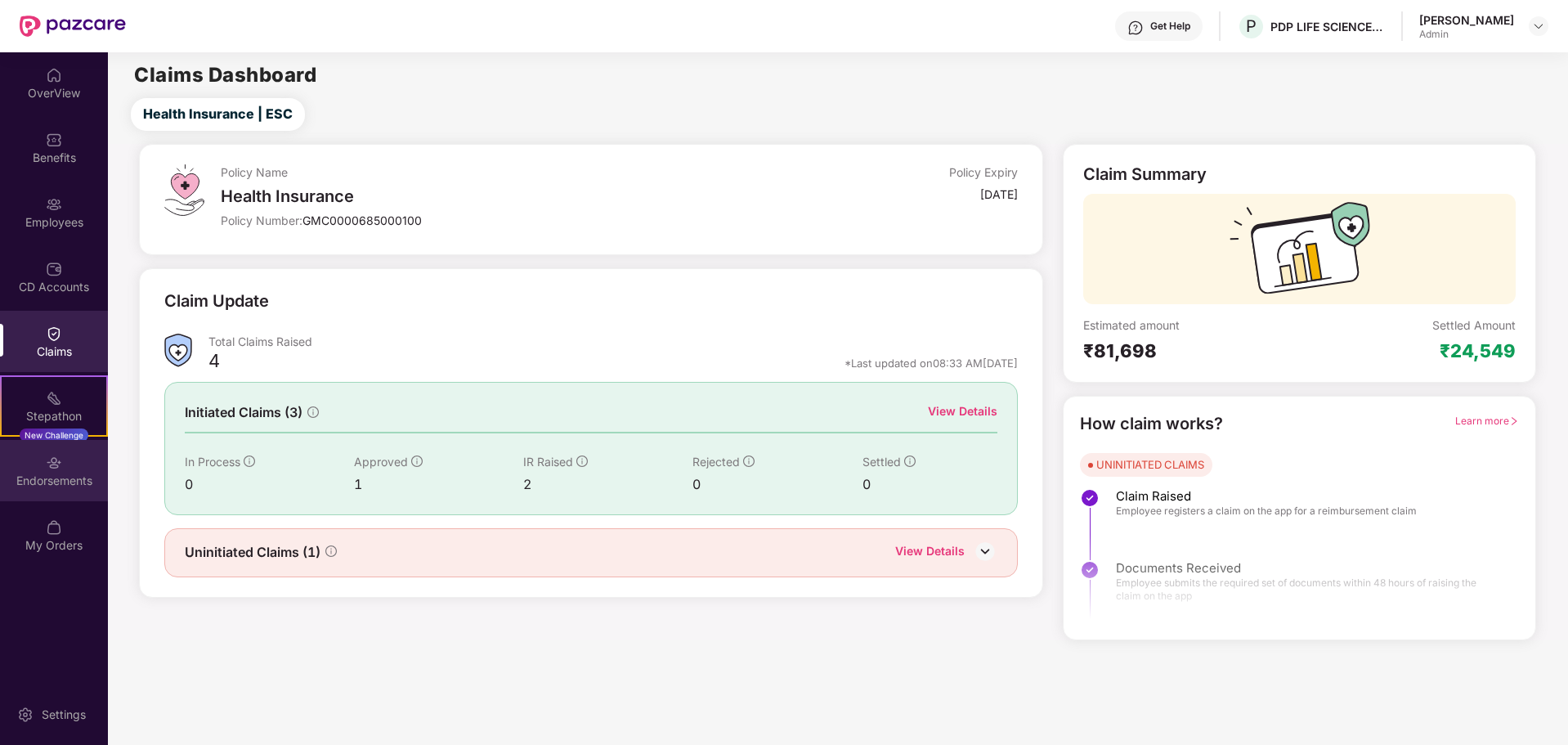
click at [37, 500] on div "Endorsements" at bounding box center [54, 471] width 108 height 62
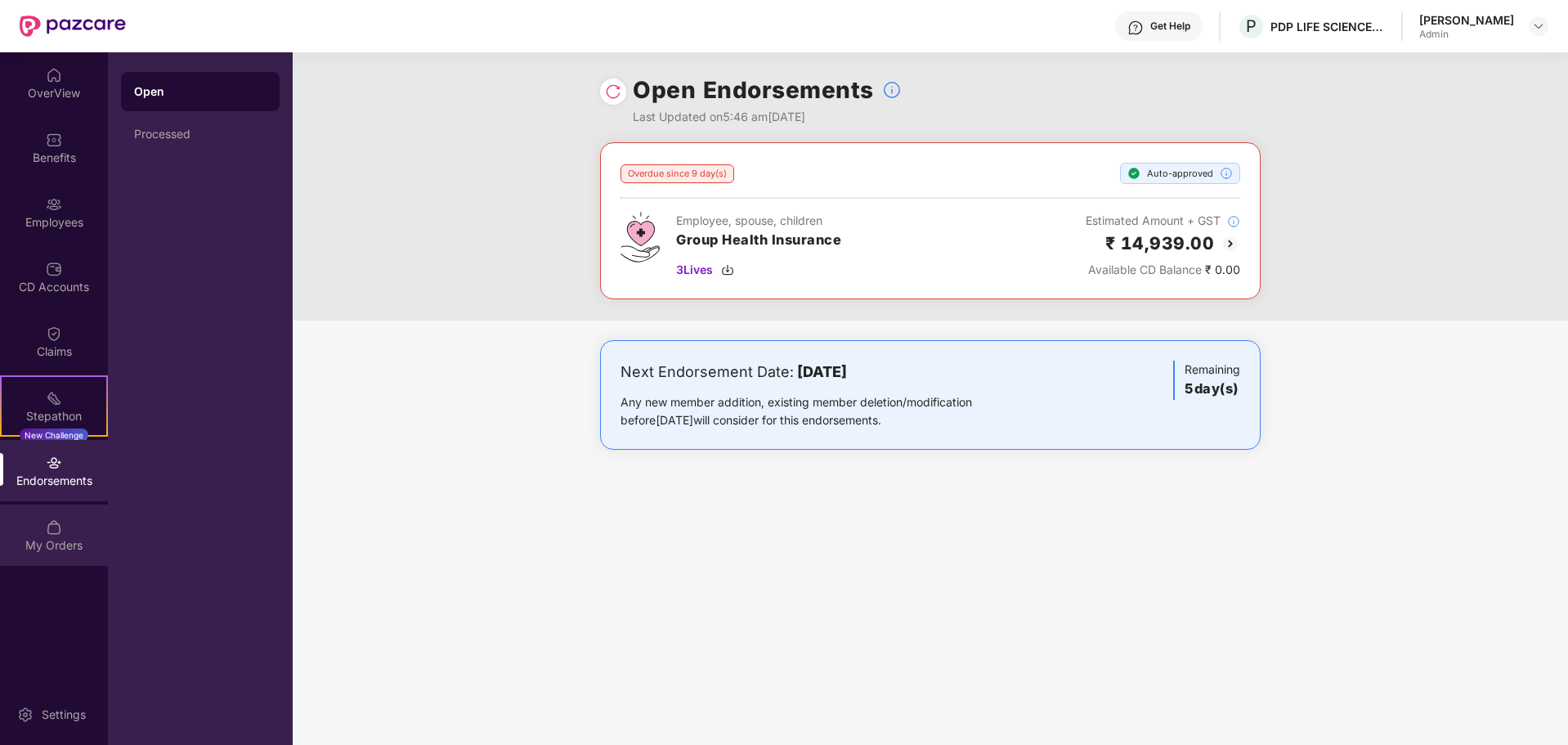
click at [12, 545] on div "My Orders" at bounding box center [54, 545] width 108 height 16
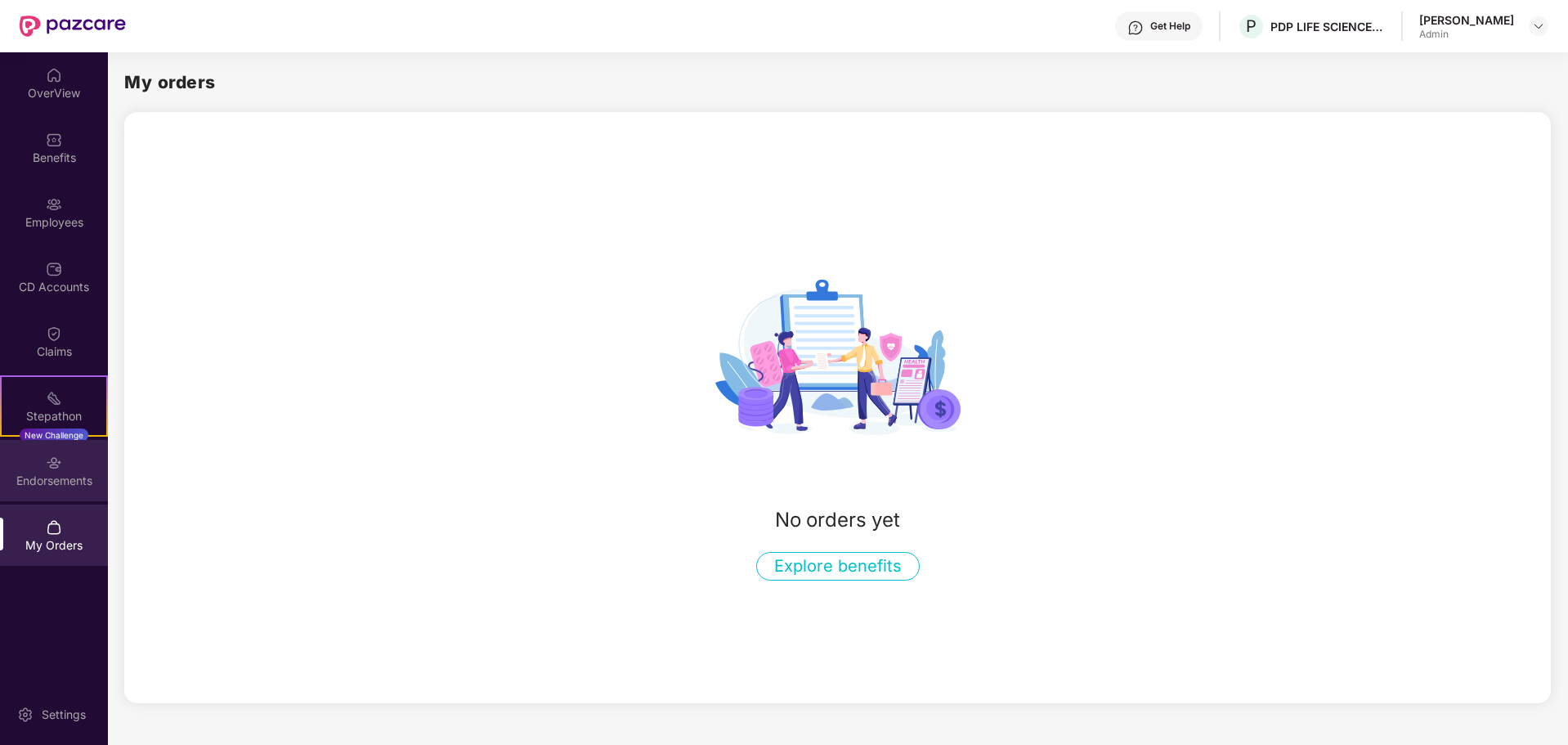
drag, startPoint x: 35, startPoint y: 476, endPoint x: 42, endPoint y: 489, distance: 14.8
click at [42, 489] on div "Endorsements" at bounding box center [54, 471] width 108 height 62
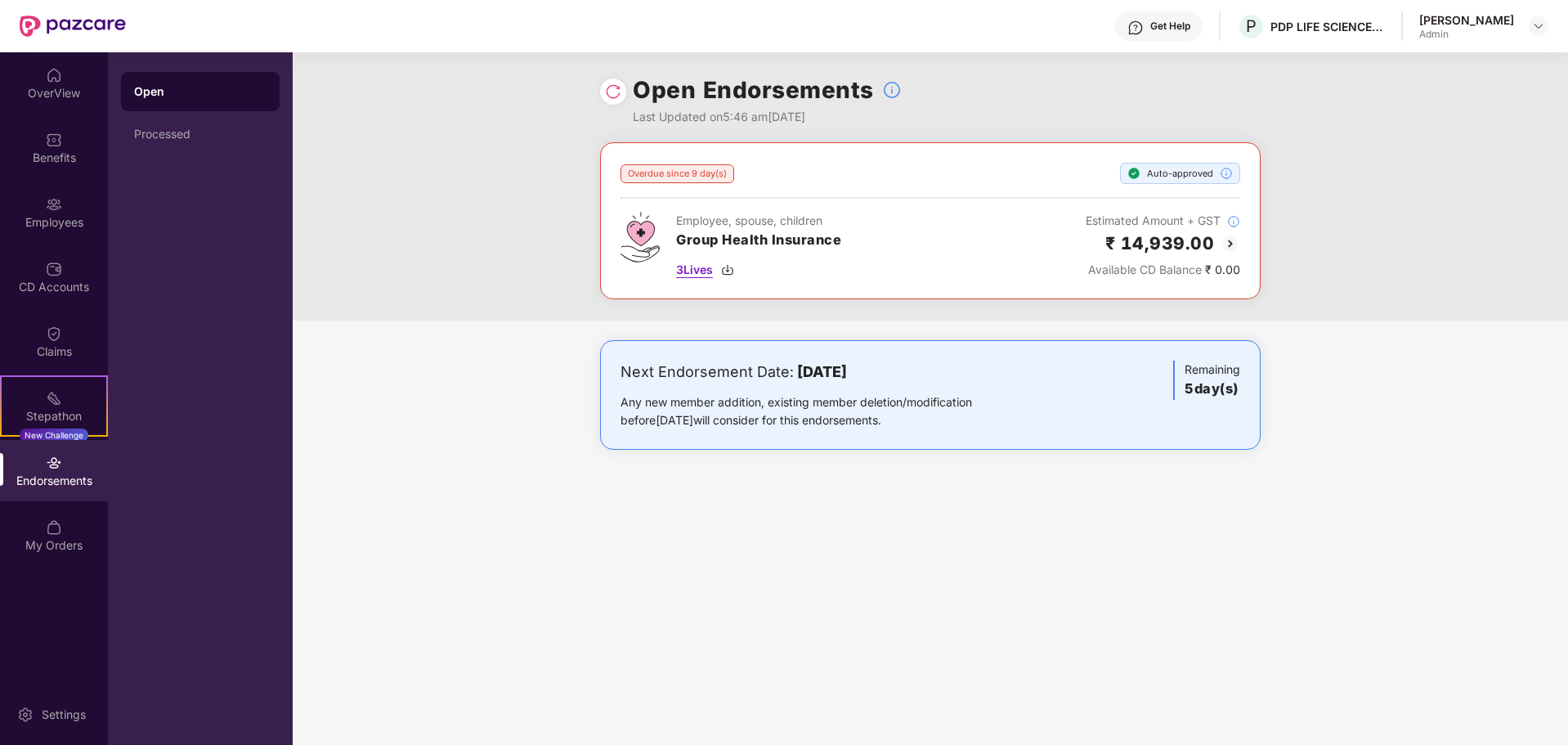
click at [704, 270] on span "3 Lives" at bounding box center [694, 269] width 37 height 18
click at [72, 223] on div "Employees" at bounding box center [54, 222] width 108 height 16
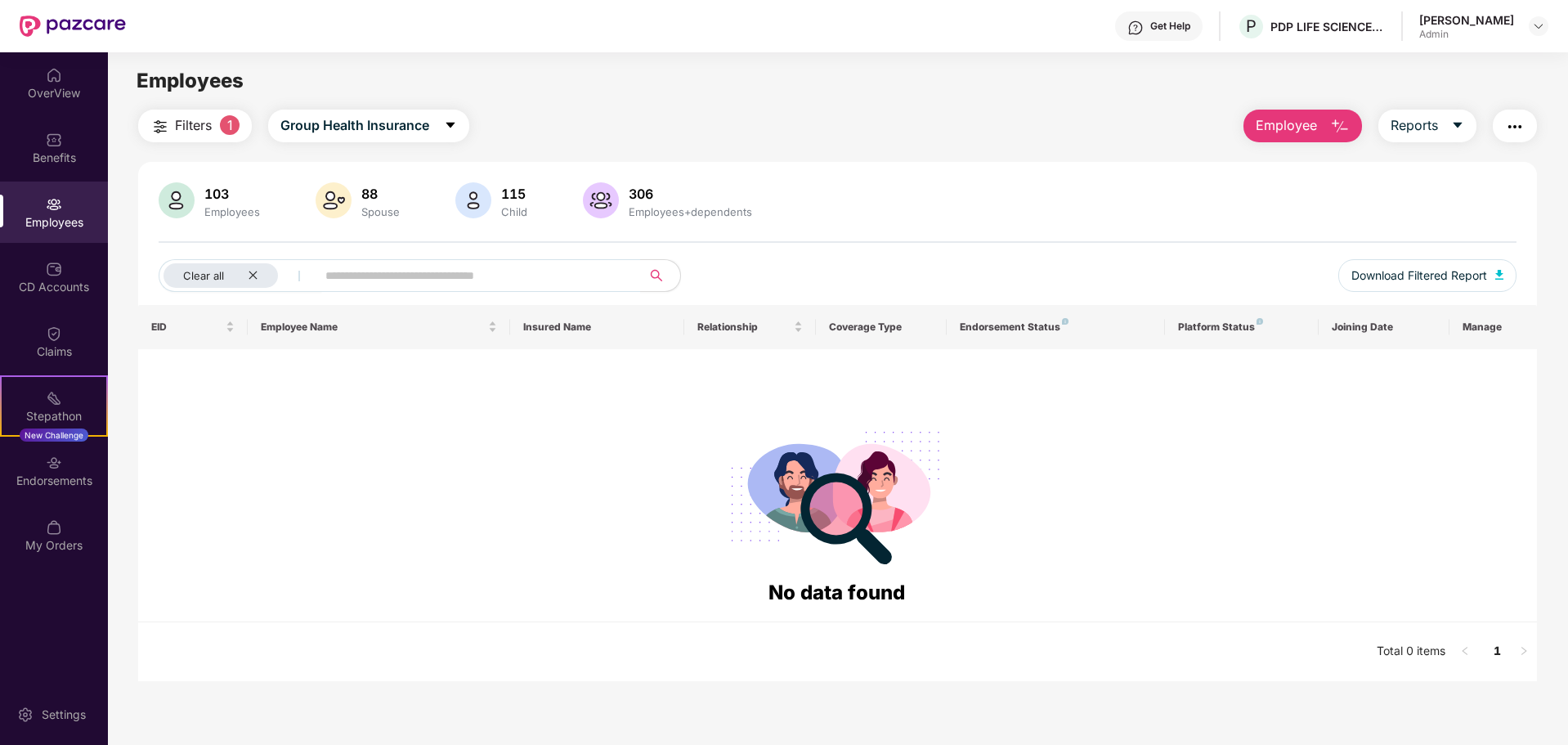
click at [211, 128] on span "Filters" at bounding box center [193, 125] width 37 height 20
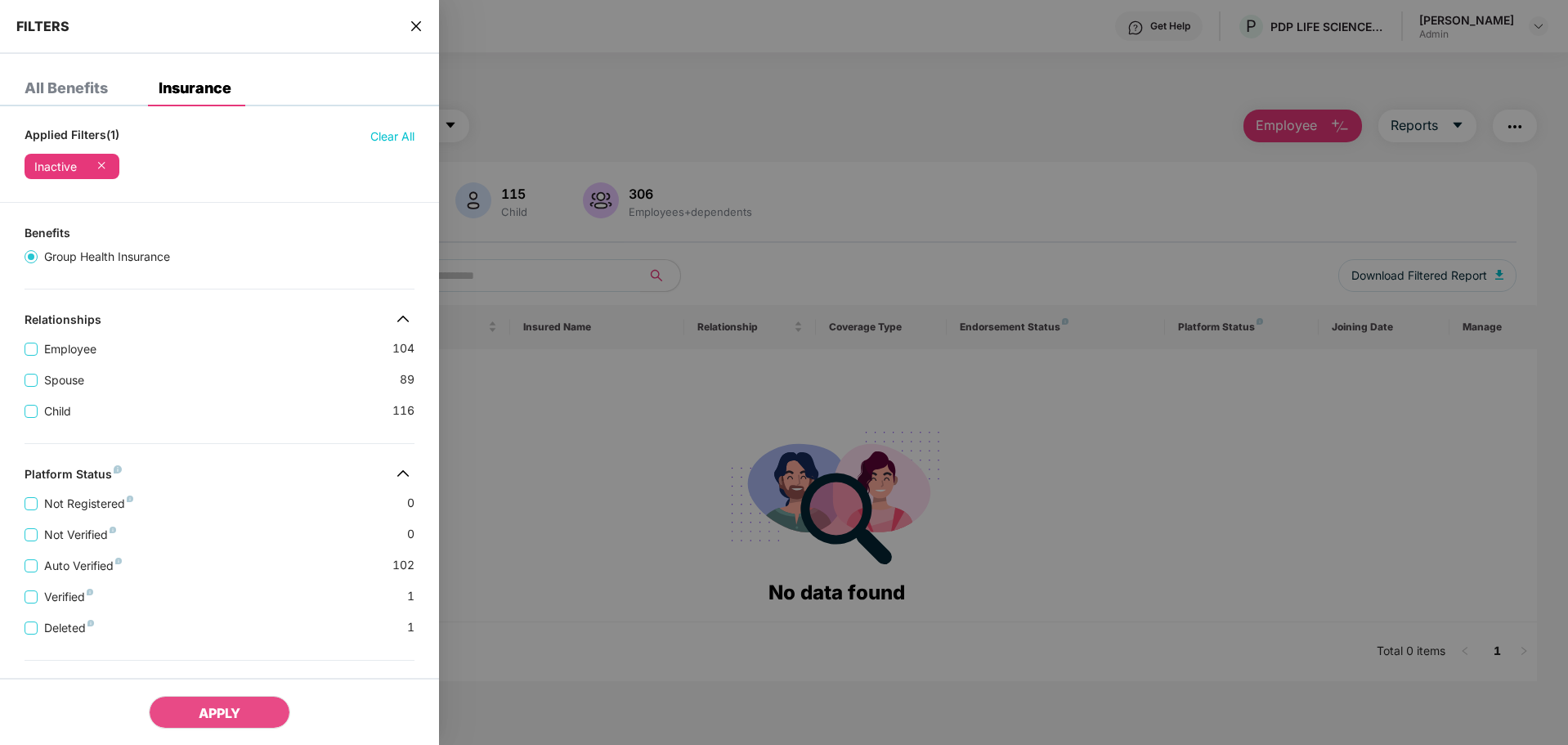
click at [416, 35] on div "FILTERS" at bounding box center [219, 27] width 439 height 54
click at [416, 21] on icon "close" at bounding box center [416, 26] width 13 height 13
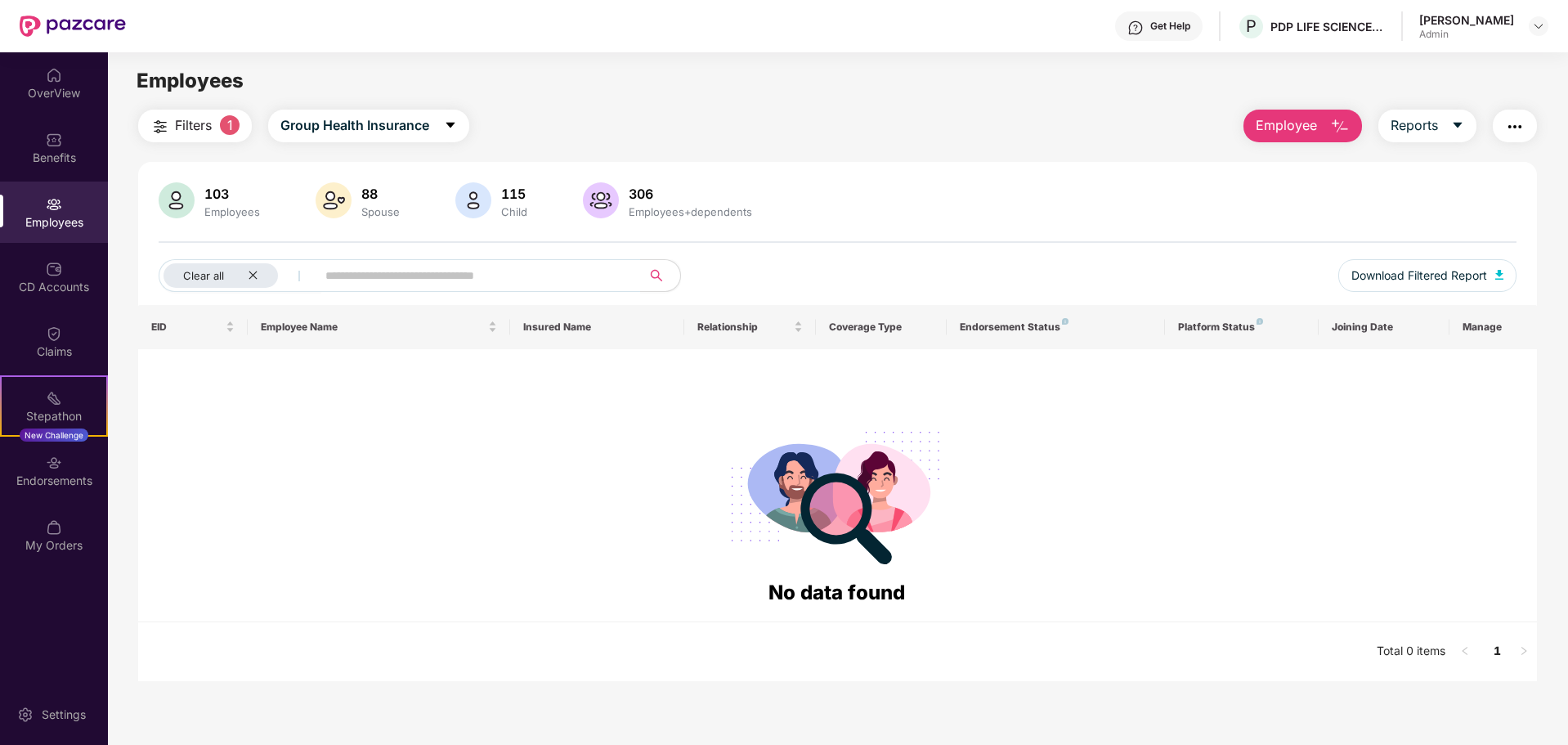
click at [226, 128] on span "1" at bounding box center [230, 125] width 19 height 19
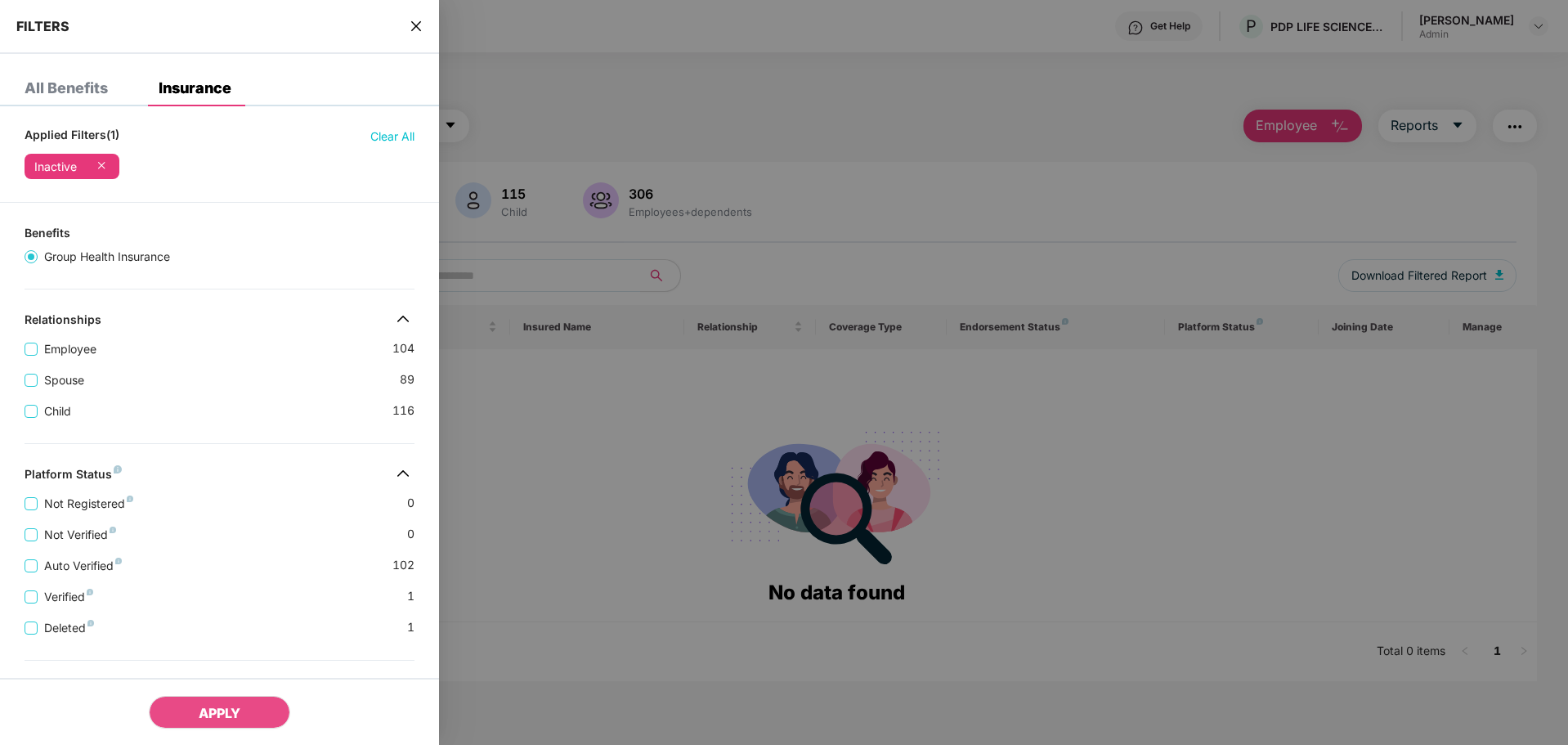
click at [105, 164] on icon at bounding box center [101, 164] width 16 height 16
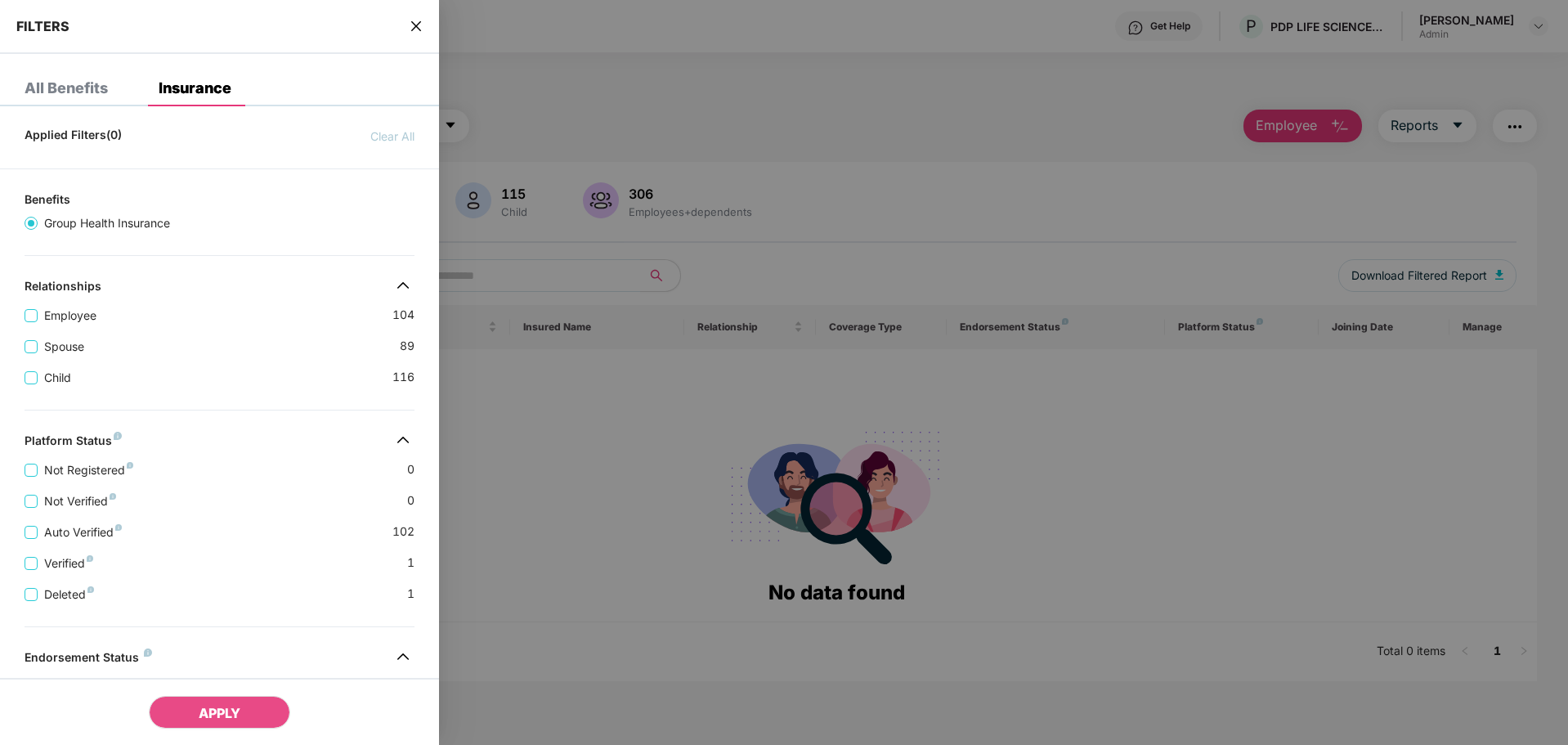
click at [790, 101] on div at bounding box center [784, 372] width 1568 height 745
click at [421, 25] on icon "close" at bounding box center [416, 26] width 13 height 13
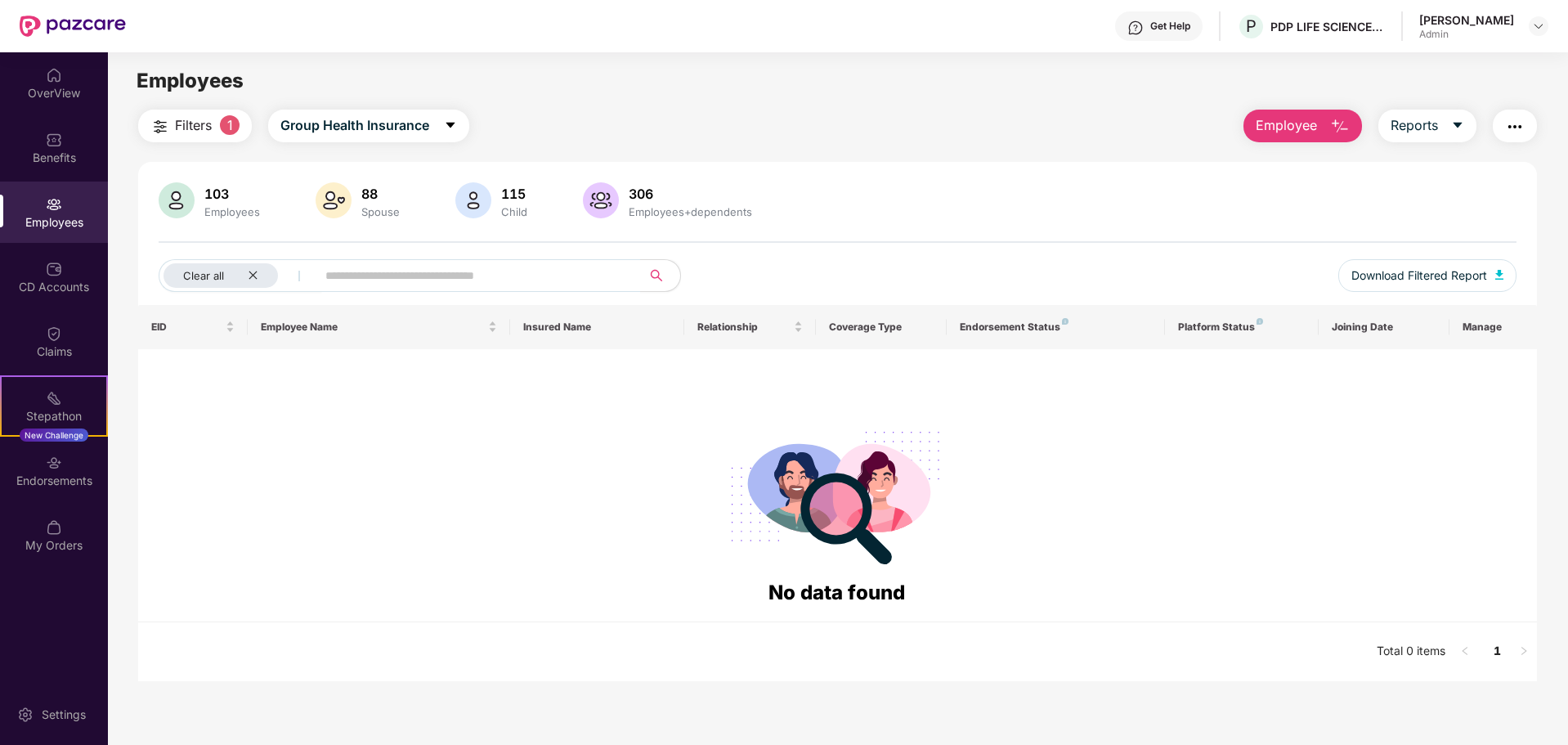
click at [36, 223] on div "Employees" at bounding box center [54, 222] width 108 height 16
click at [238, 201] on div "103" at bounding box center [232, 193] width 62 height 16
click at [223, 191] on div "103" at bounding box center [232, 193] width 62 height 16
click at [37, 75] on div "OverView" at bounding box center [54, 83] width 108 height 62
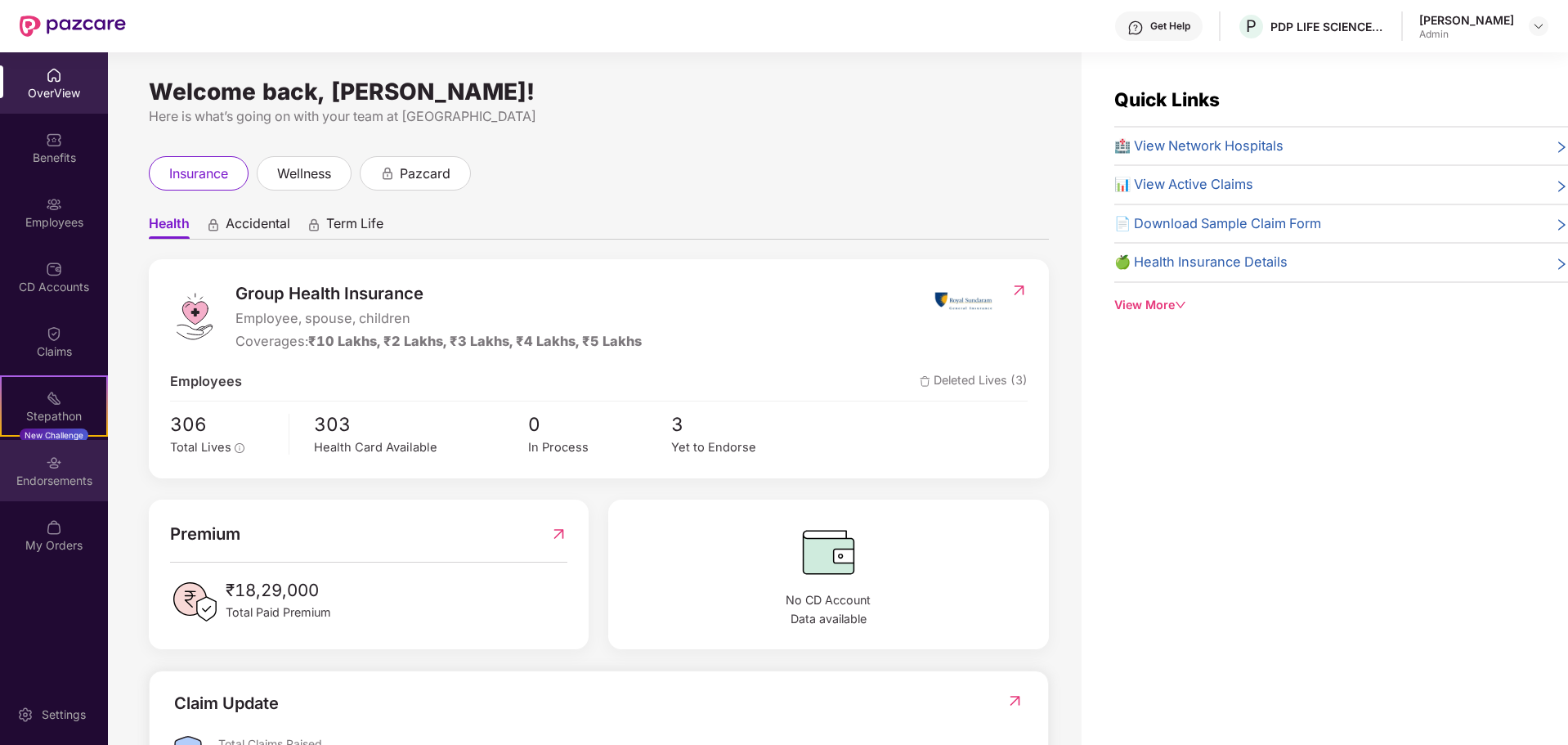
click at [36, 477] on div "Endorsements" at bounding box center [54, 481] width 108 height 16
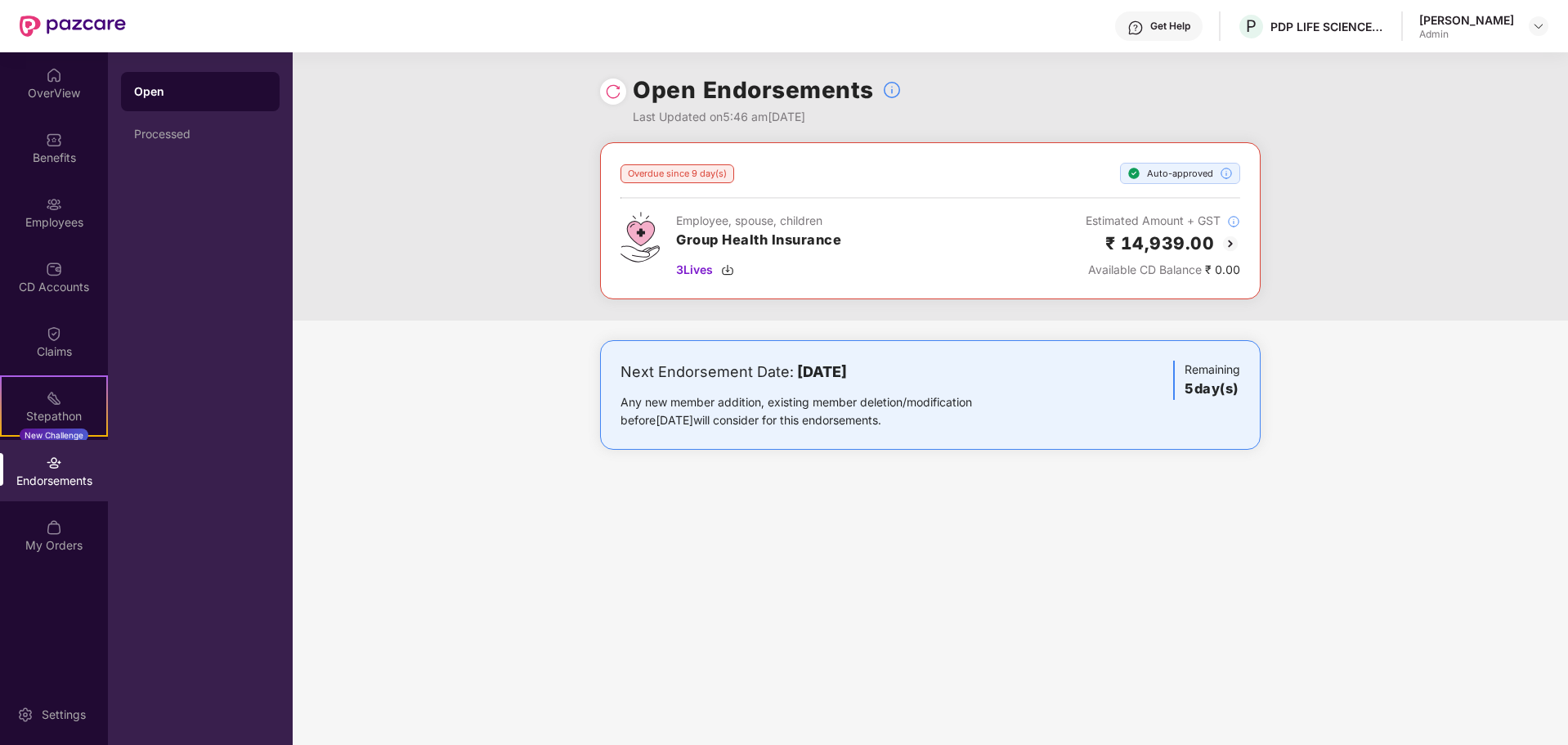
click at [709, 236] on h3 "Group Health Insurance" at bounding box center [759, 240] width 165 height 21
click at [1169, 236] on h2 "₹ 14,939.00" at bounding box center [1160, 243] width 110 height 27
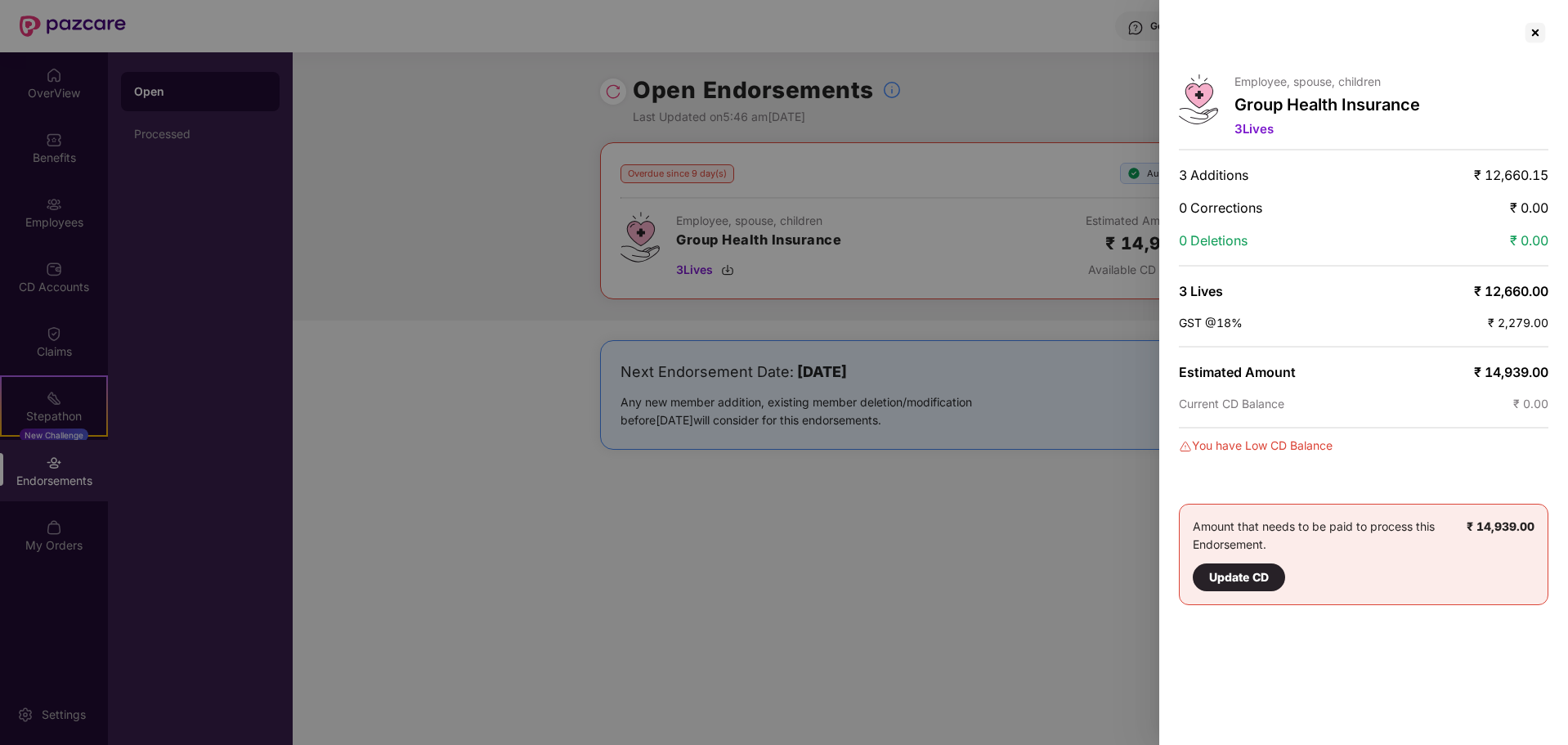
click at [1094, 66] on div at bounding box center [784, 372] width 1568 height 745
click at [1544, 37] on div at bounding box center [1535, 32] width 26 height 26
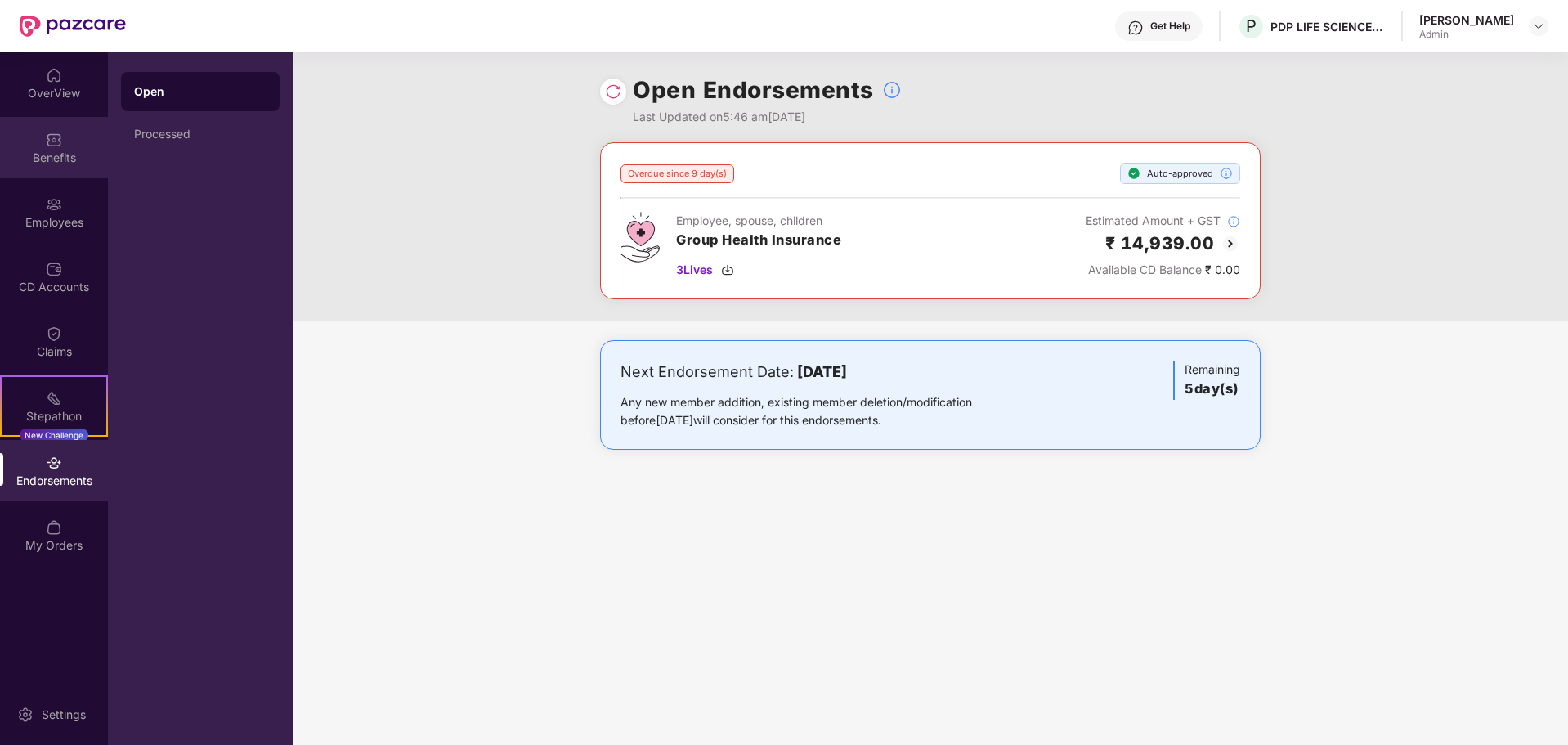
click at [53, 166] on div "Benefits" at bounding box center [54, 148] width 108 height 62
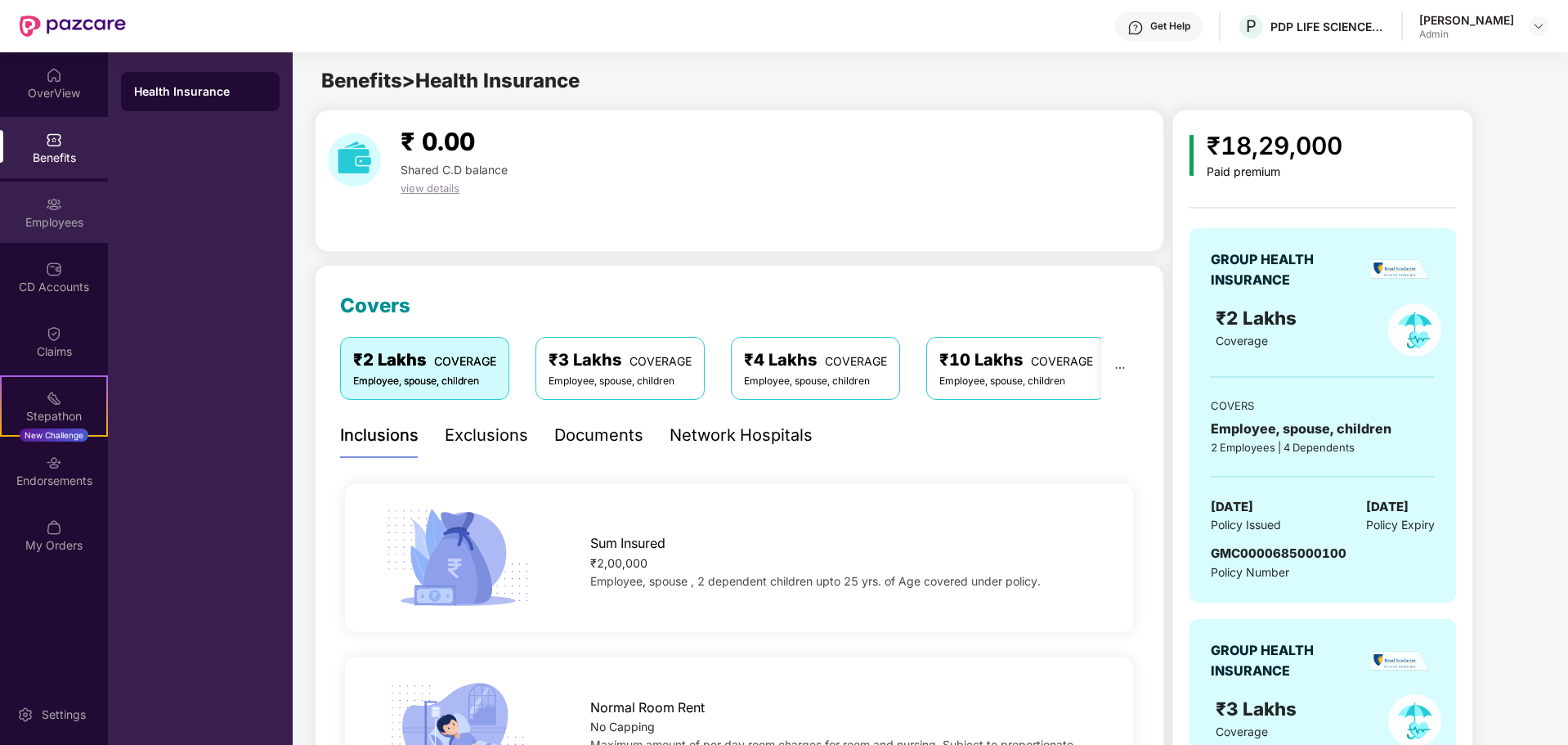
click at [46, 215] on div "Employees" at bounding box center [54, 222] width 108 height 16
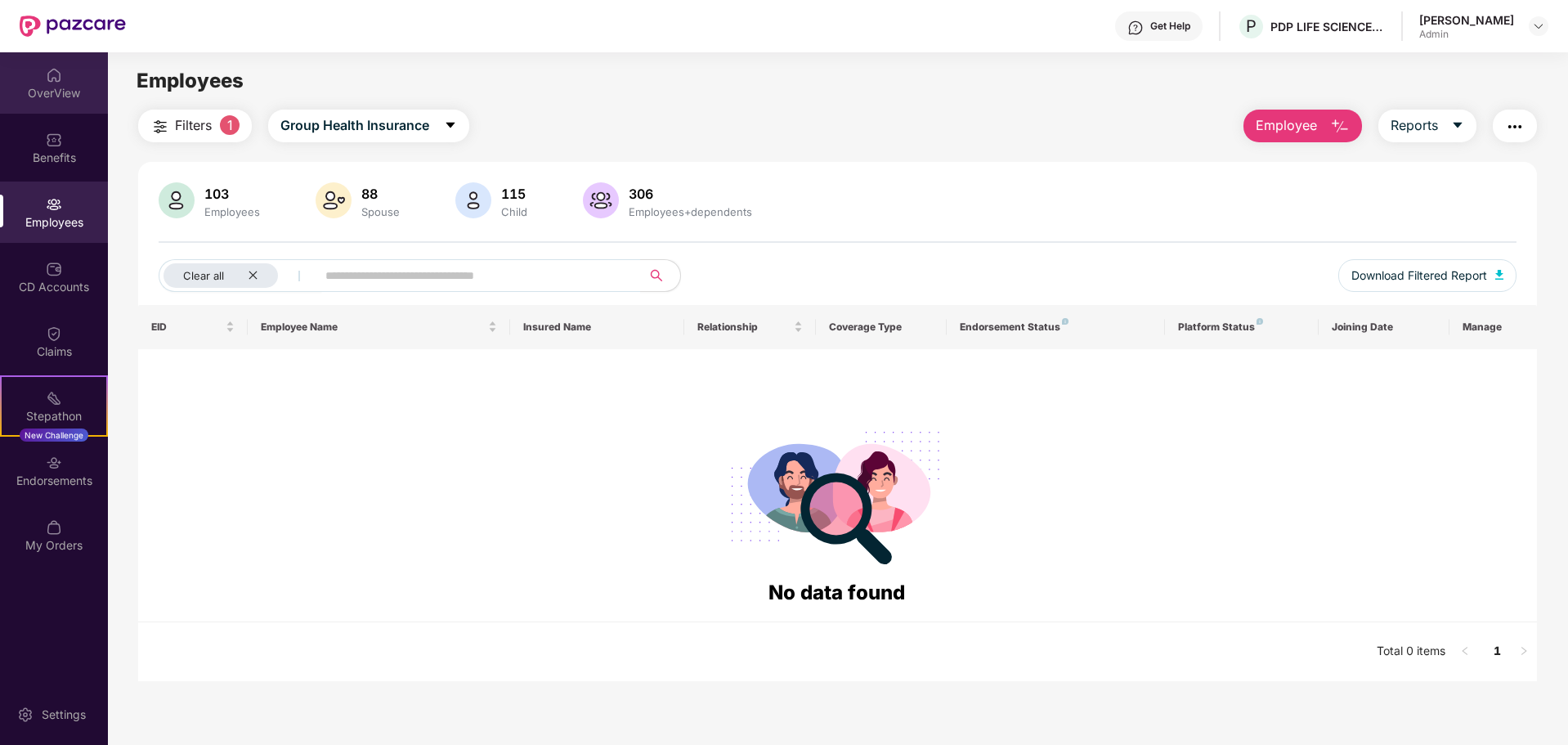
click at [73, 107] on div "OverView" at bounding box center [54, 83] width 108 height 62
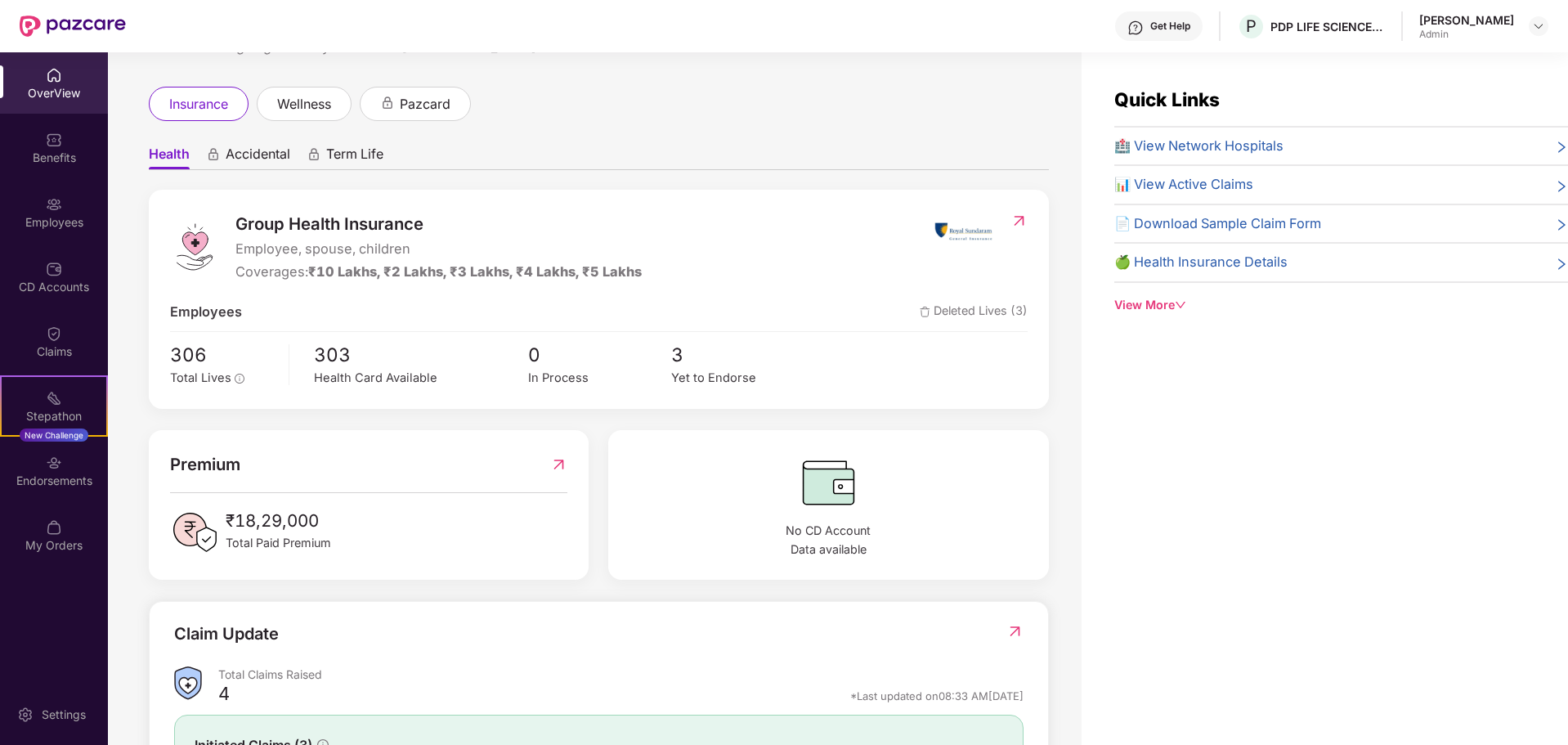
scroll to position [163, 0]
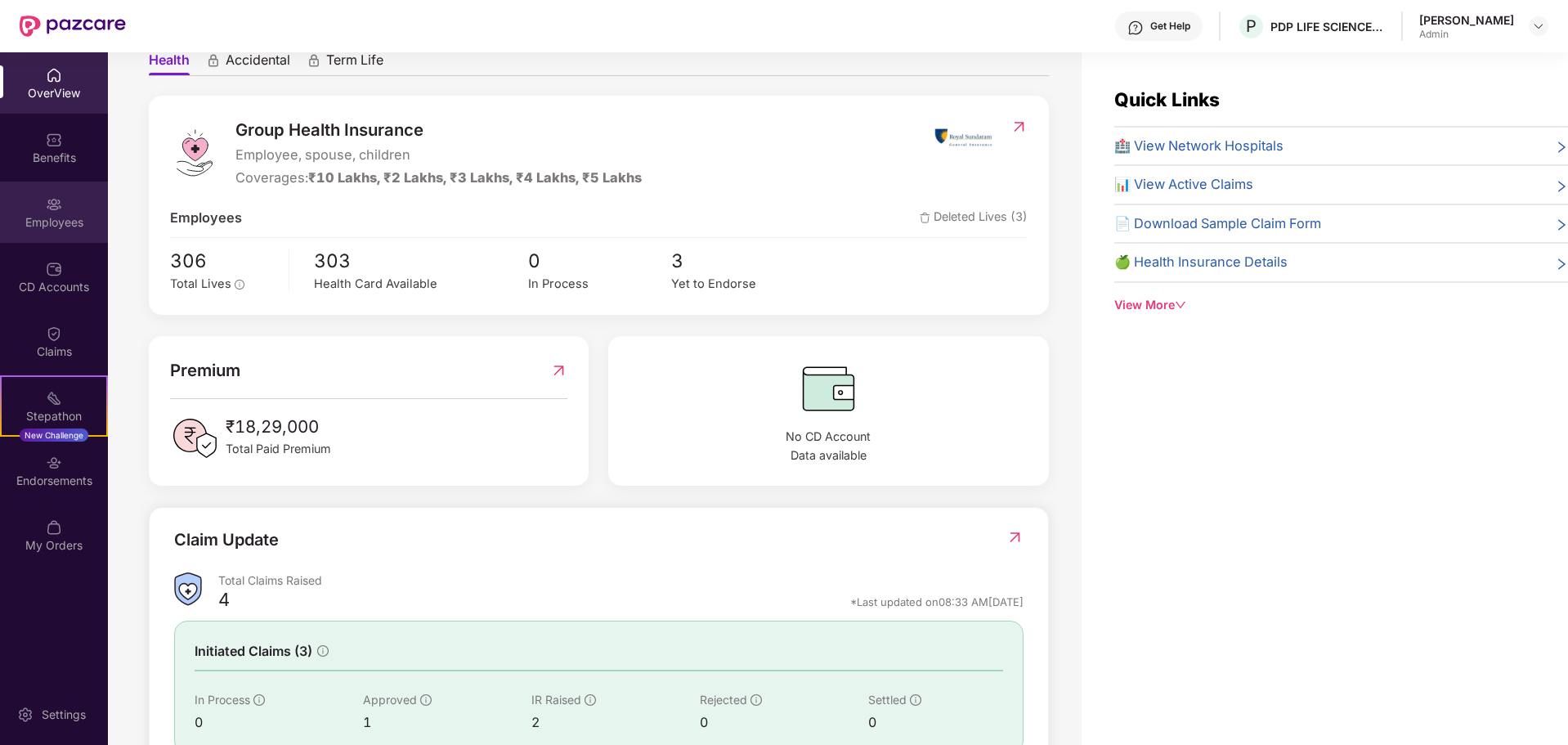
click at [49, 212] on div "Employees" at bounding box center [54, 212] width 108 height 62
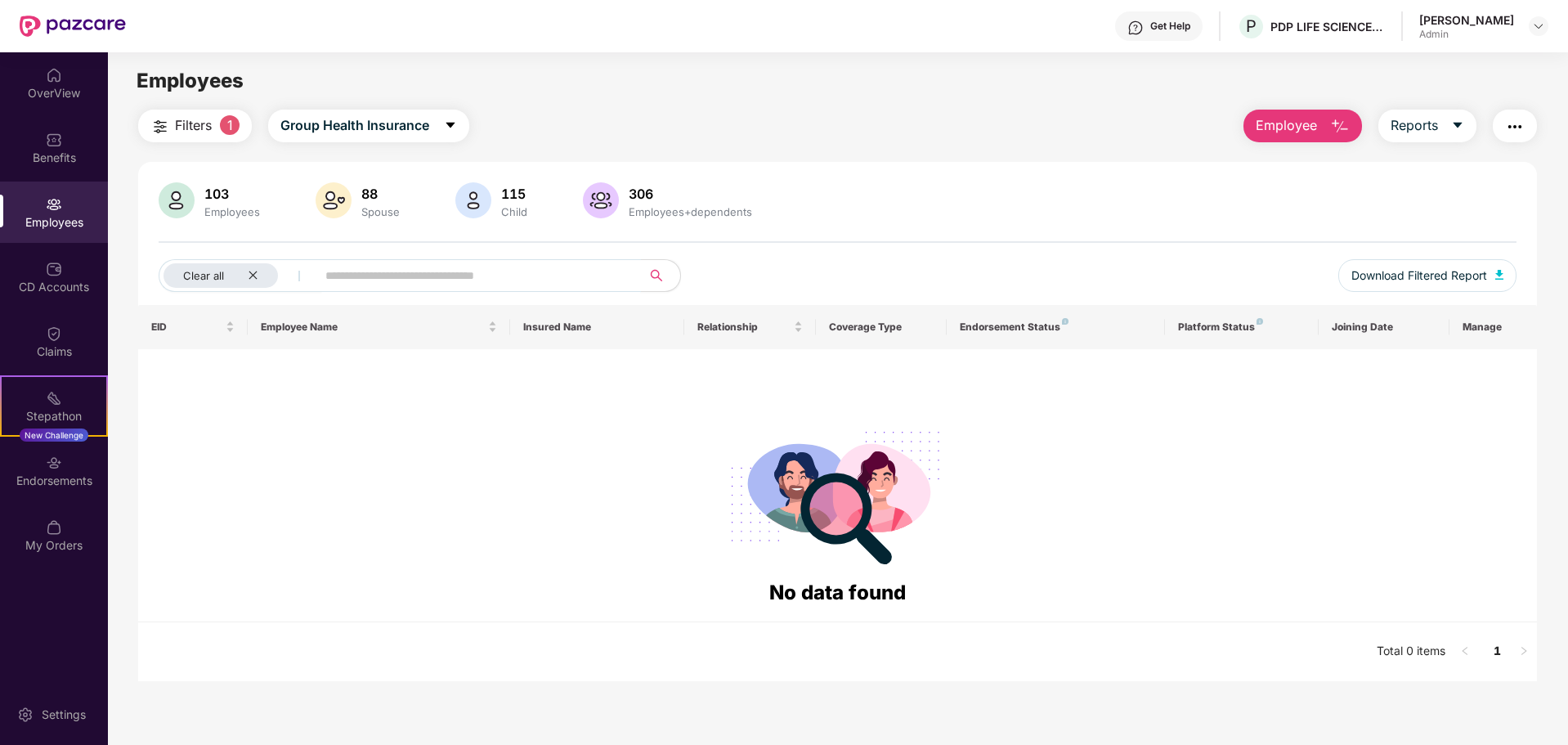
click at [436, 289] on span at bounding box center [473, 276] width 336 height 33
click at [211, 209] on div "Employees" at bounding box center [232, 212] width 62 height 13
click at [255, 272] on icon "close" at bounding box center [253, 275] width 11 height 11
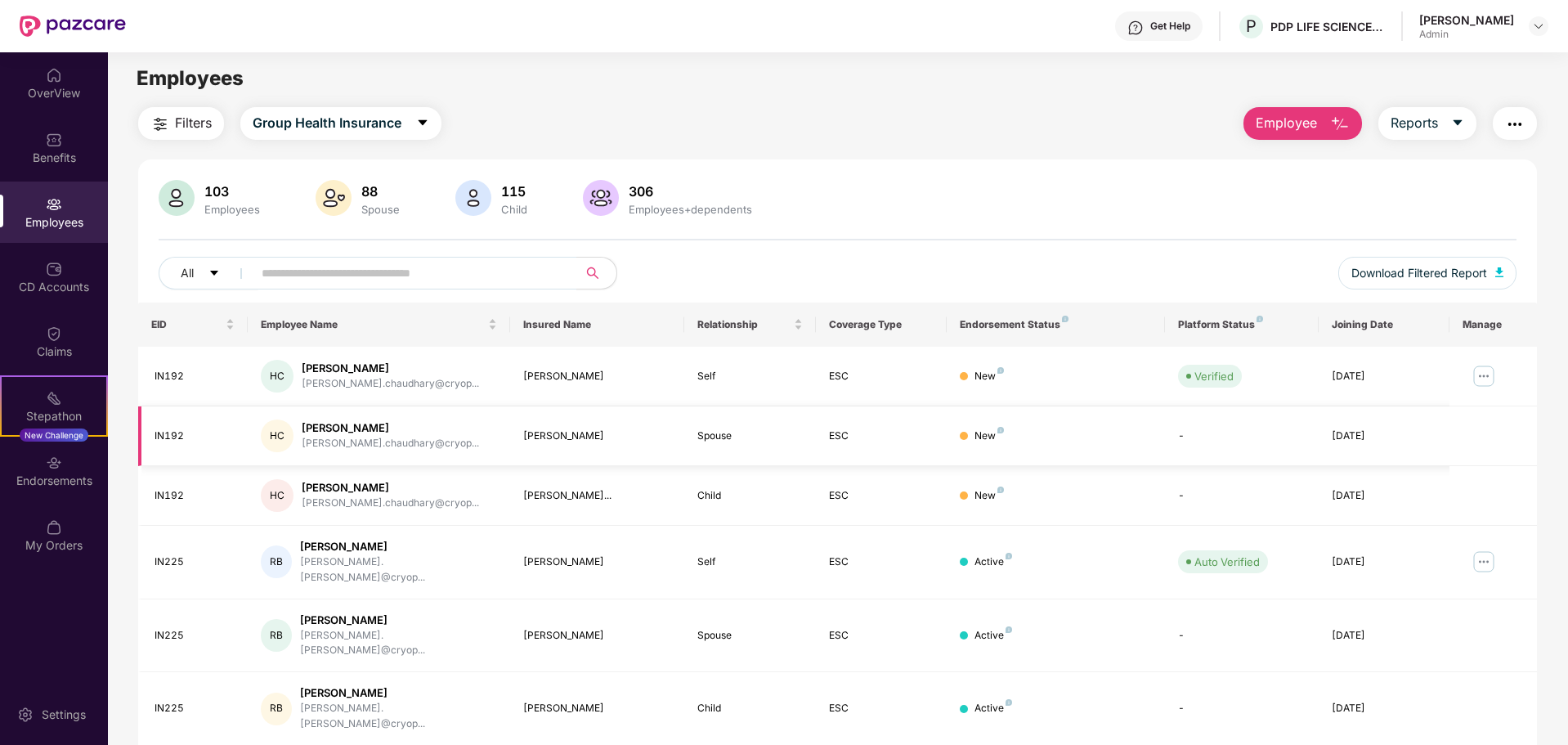
scroll to position [0, 0]
